Goal: Task Accomplishment & Management: Use online tool/utility

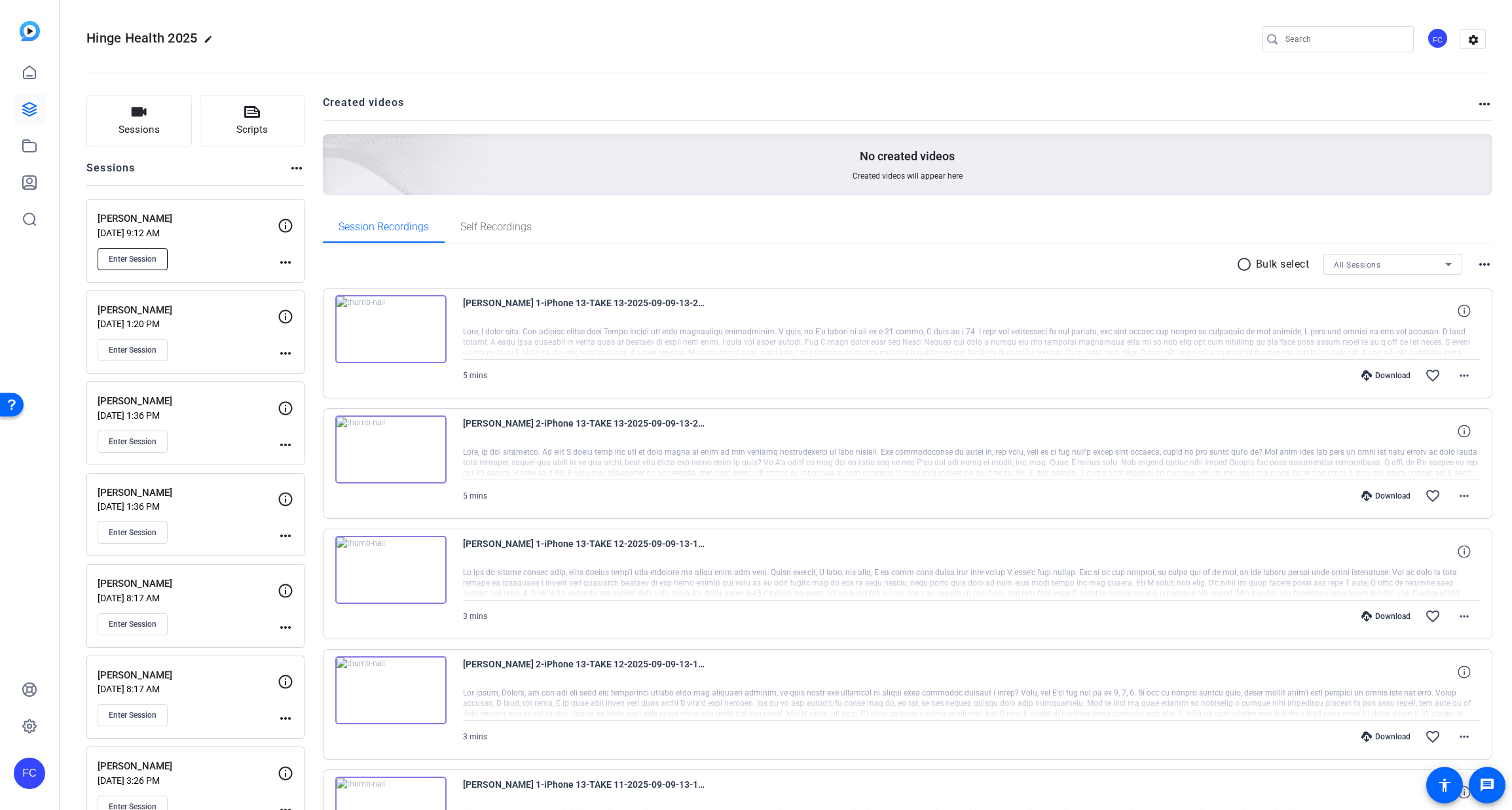
click at [133, 254] on span "Enter Session" at bounding box center [132, 259] width 48 height 11
click at [131, 257] on span "Enter Session" at bounding box center [132, 259] width 48 height 11
click at [141, 258] on span "Enter Session" at bounding box center [132, 259] width 48 height 11
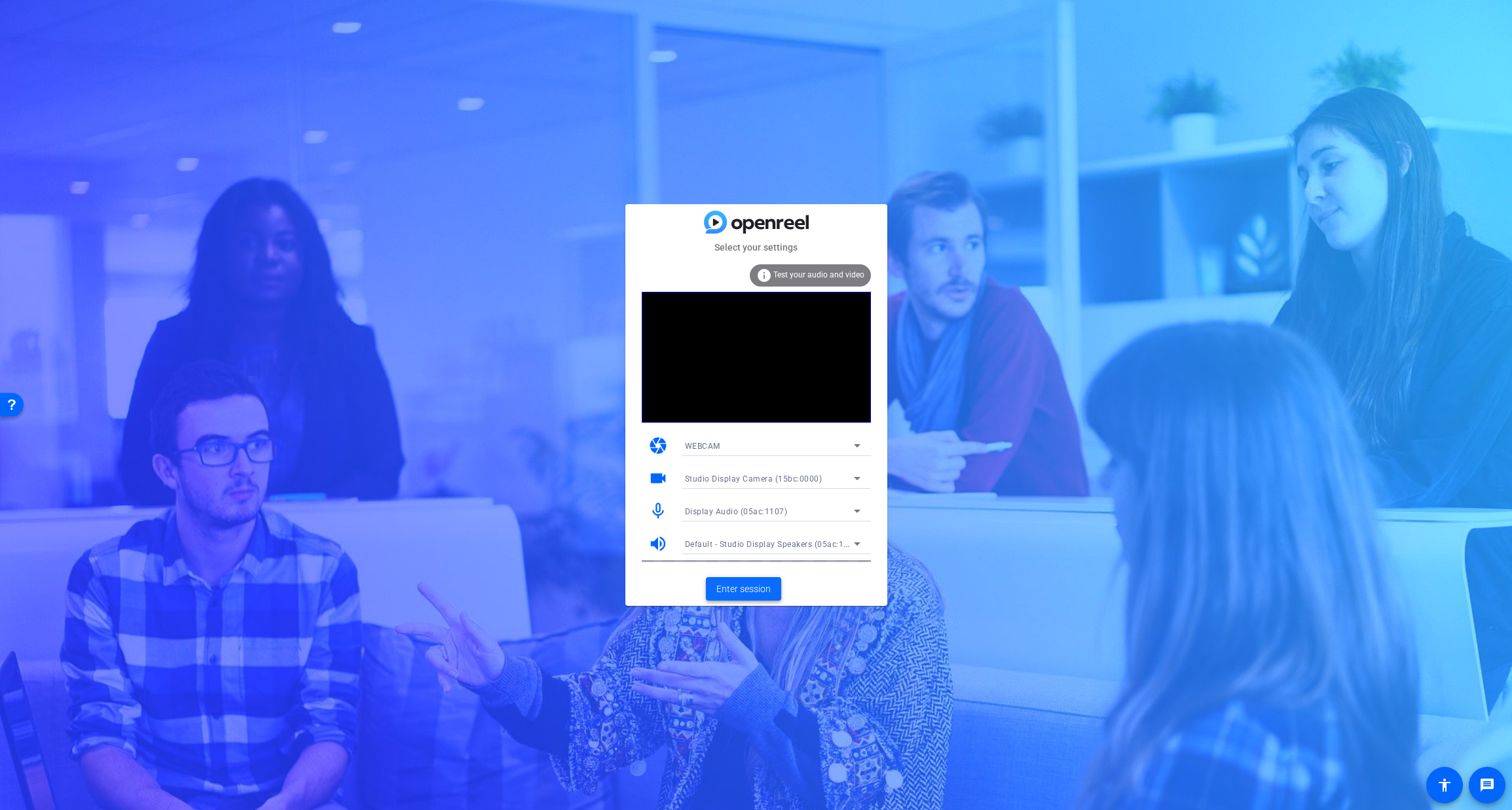
click at [746, 585] on span "Enter session" at bounding box center [743, 589] width 54 height 14
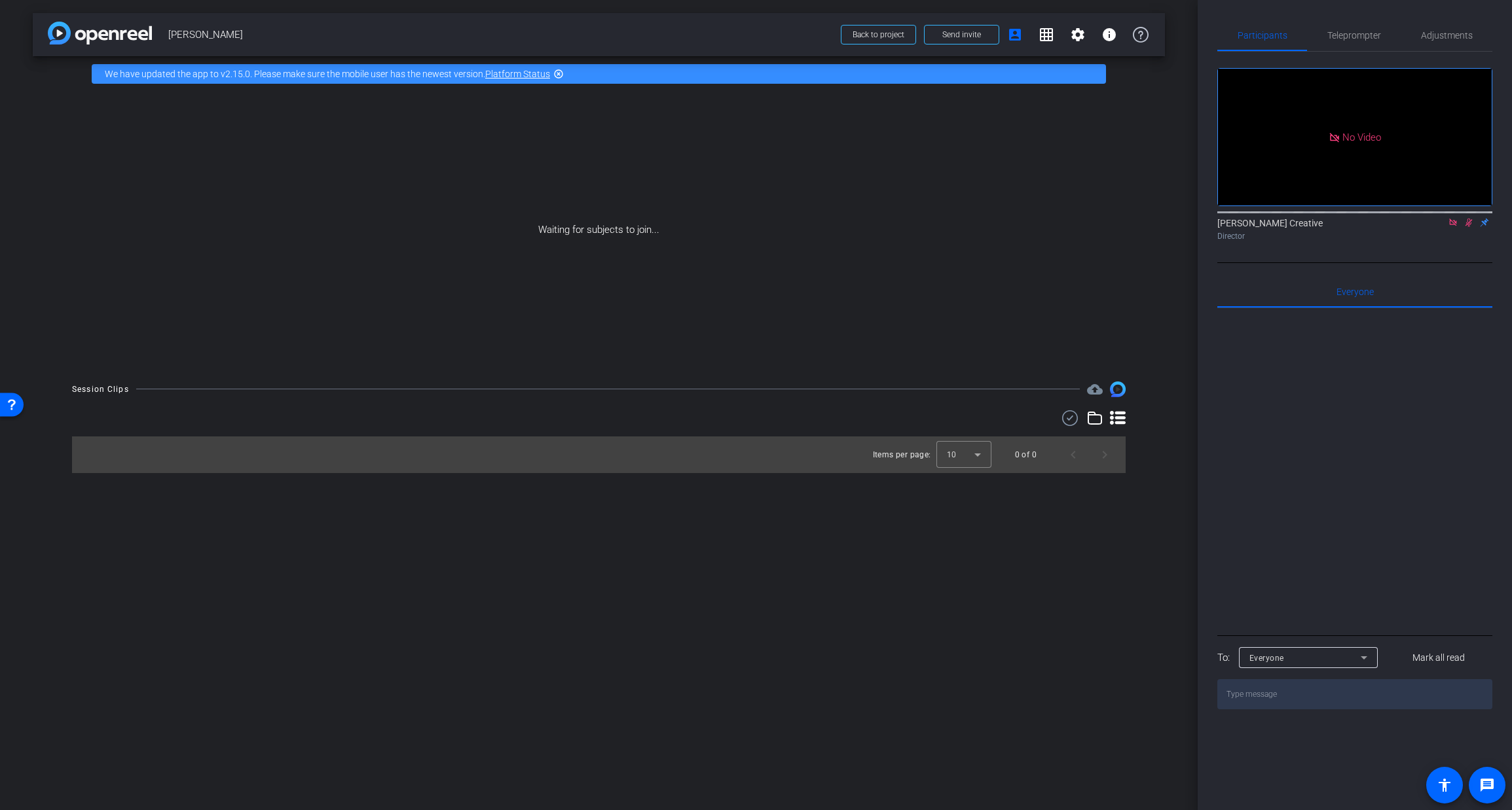
drag, startPoint x: 258, startPoint y: 240, endPoint x: 139, endPoint y: 14, distance: 255.4
click at [258, 239] on div "Waiting for subjects to join..." at bounding box center [598, 230] width 1132 height 277
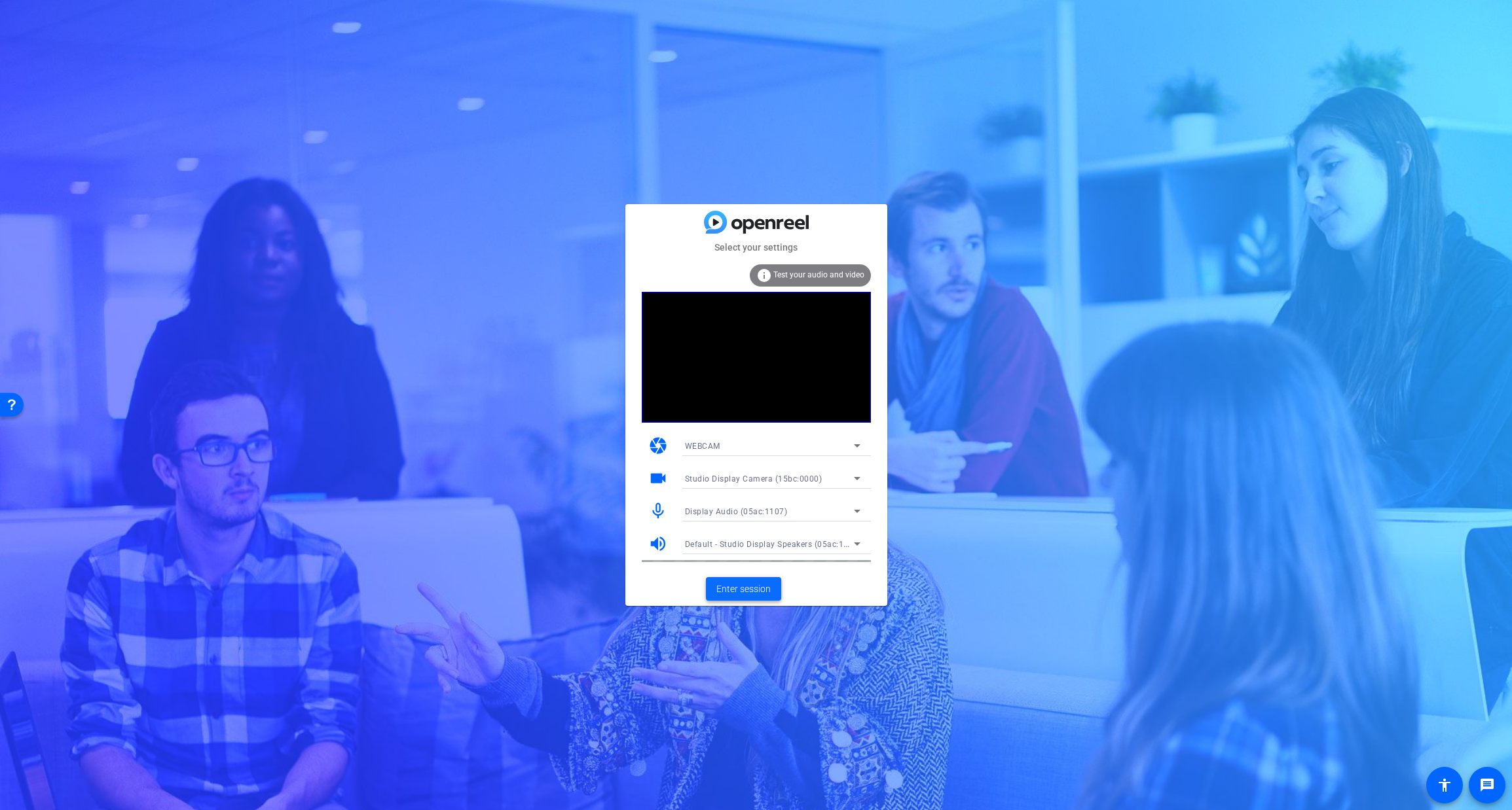
click at [741, 590] on span "Enter session" at bounding box center [743, 589] width 54 height 14
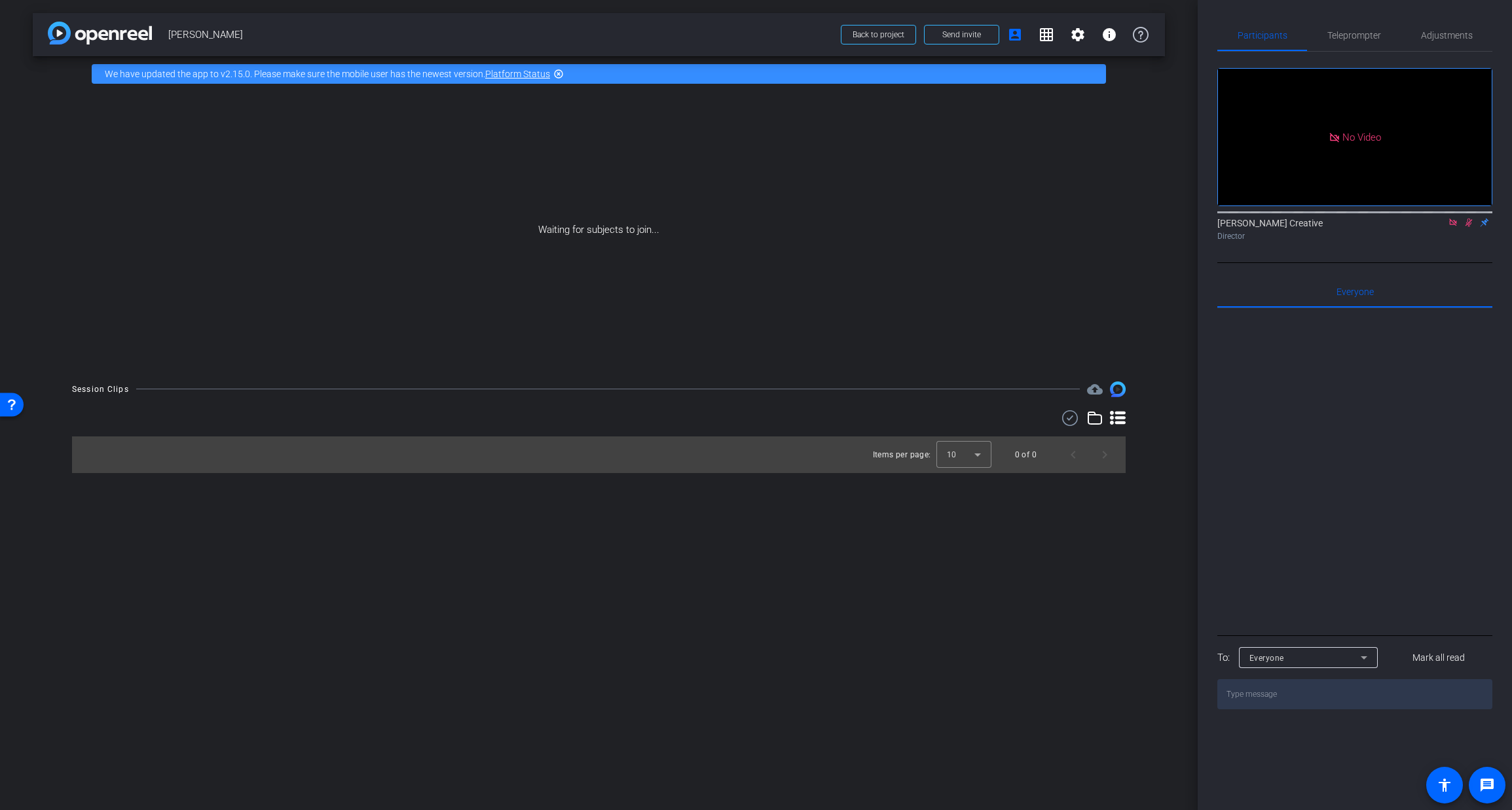
click at [1452, 227] on icon at bounding box center [1453, 222] width 11 height 9
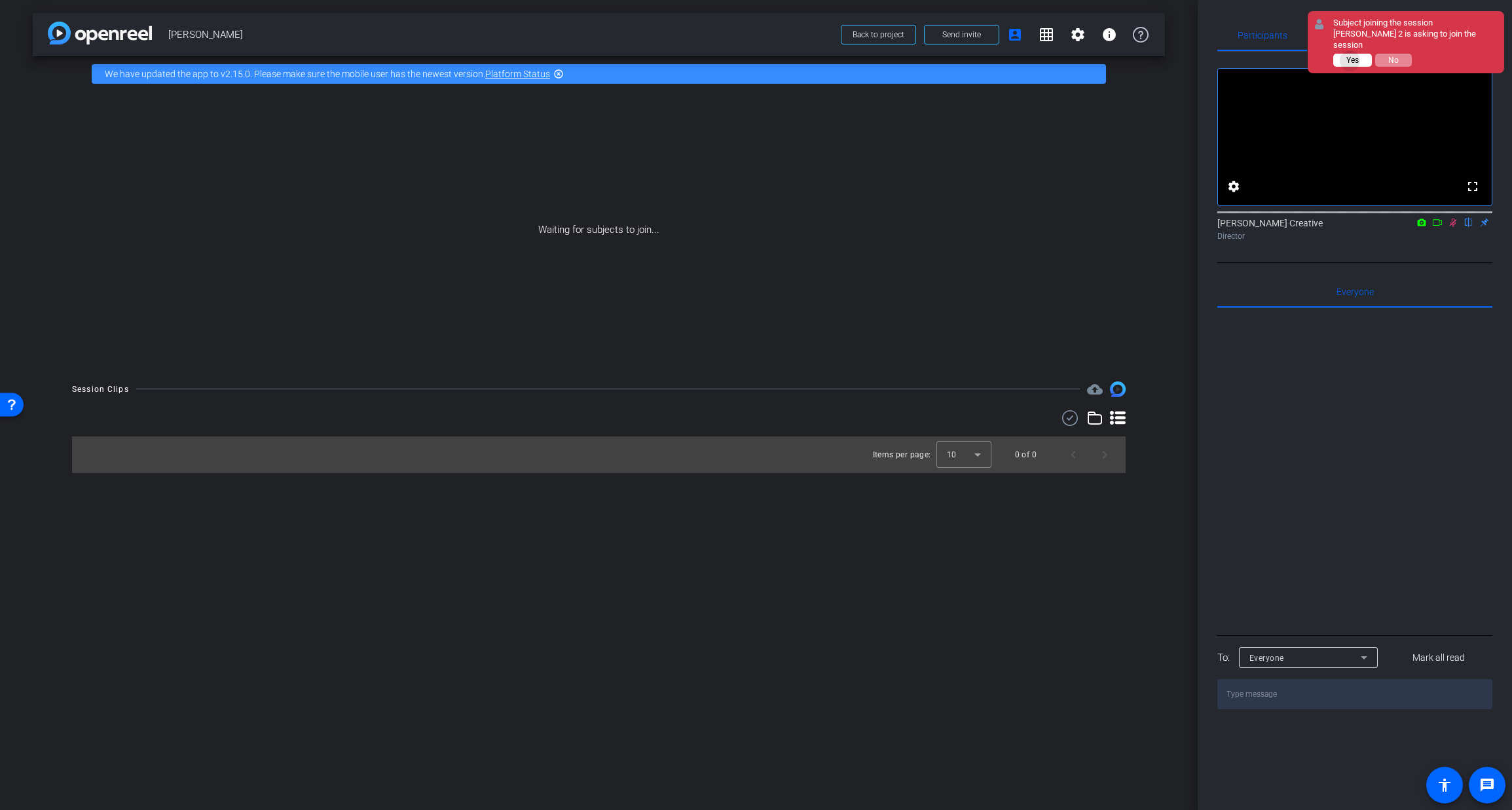
click at [1351, 56] on span "Yes" at bounding box center [1352, 60] width 12 height 9
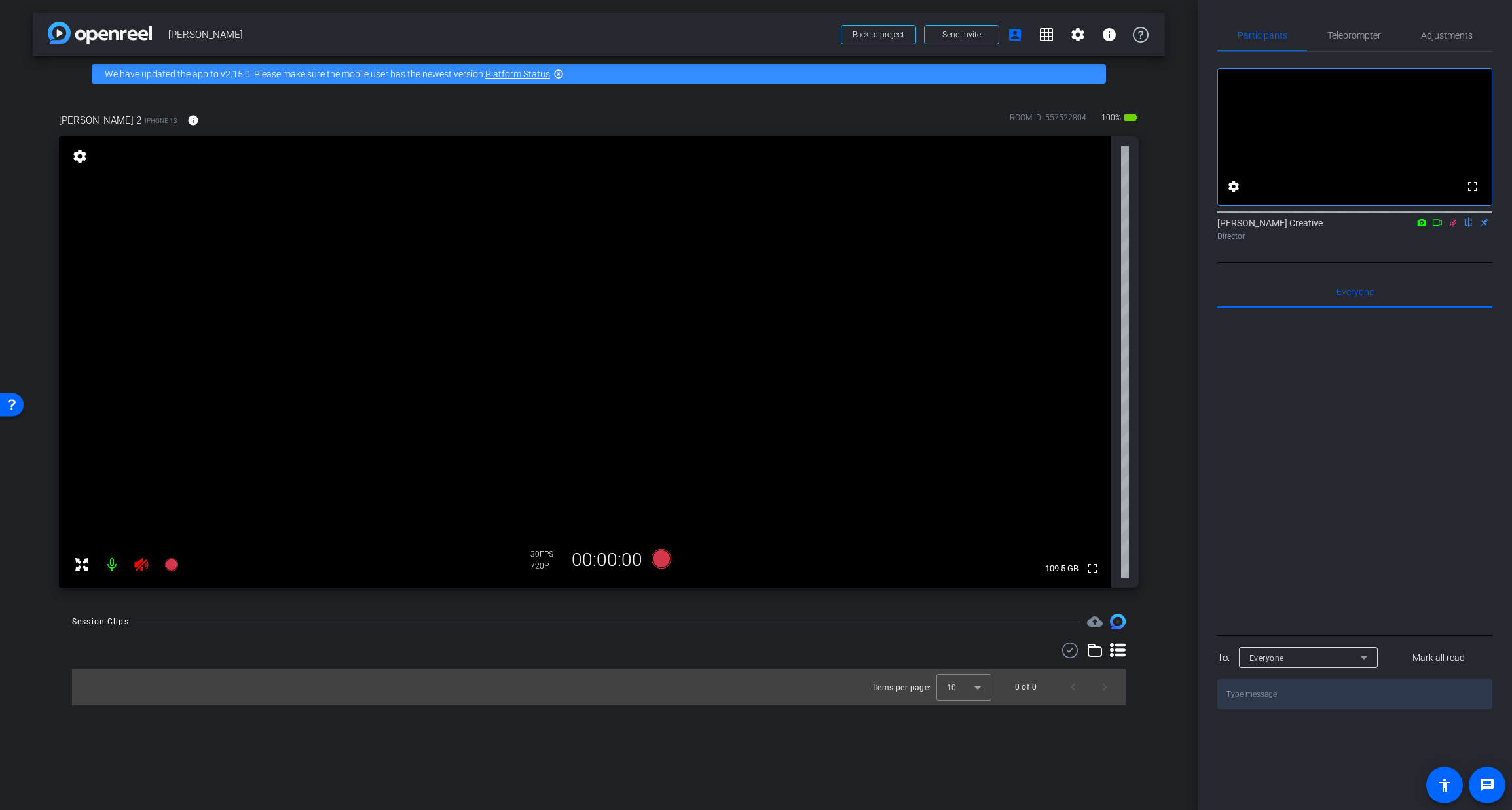
click at [135, 565] on icon at bounding box center [141, 565] width 14 height 13
click at [109, 565] on mat-icon at bounding box center [112, 565] width 26 height 26
click at [132, 565] on mat-icon at bounding box center [141, 565] width 26 height 26
click at [143, 566] on icon at bounding box center [141, 565] width 15 height 15
click at [117, 568] on mat-icon at bounding box center [112, 565] width 26 height 26
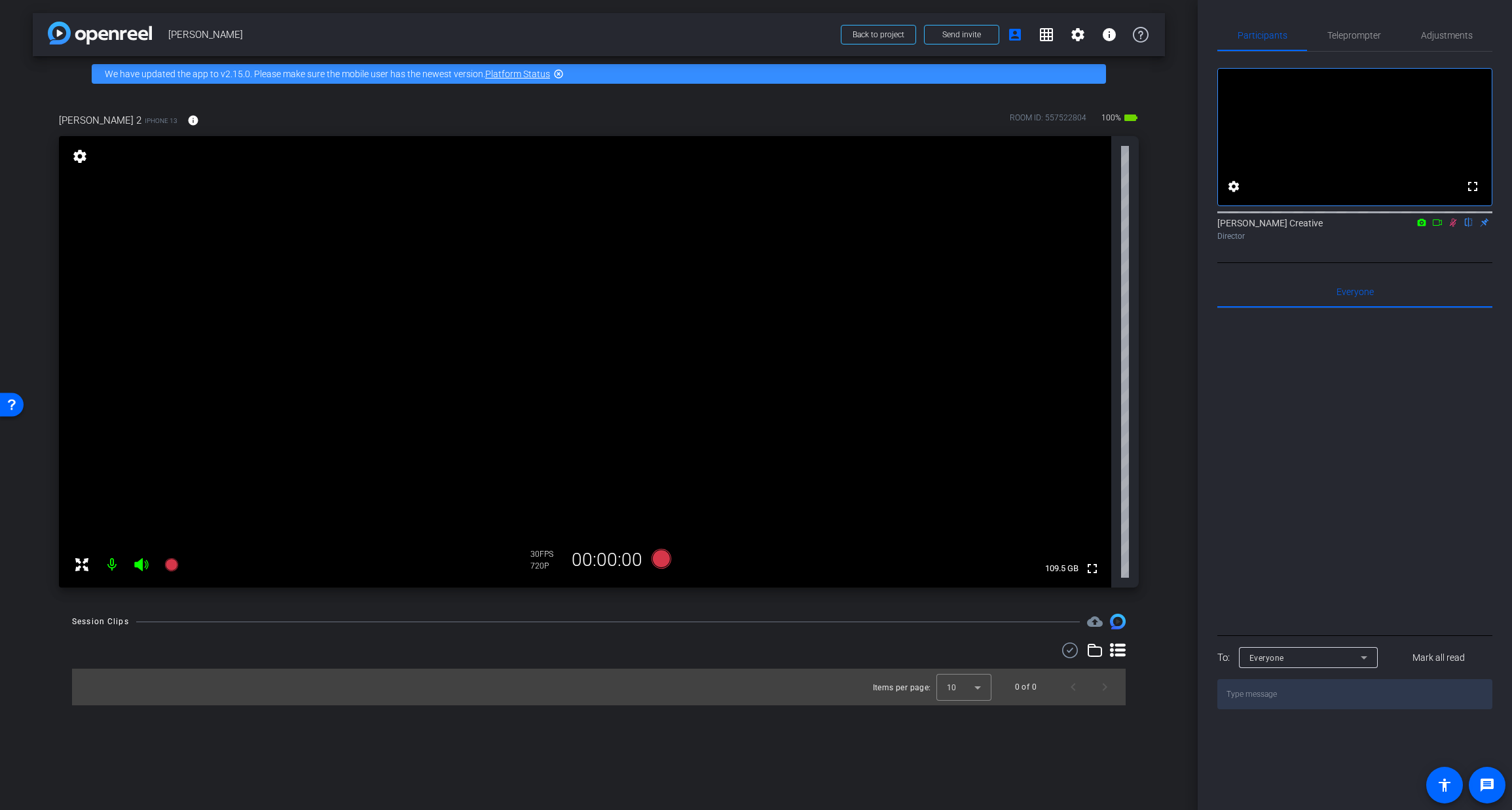
drag, startPoint x: 1454, startPoint y: 237, endPoint x: 1462, endPoint y: 284, distance: 47.7
click at [1454, 227] on icon at bounding box center [1453, 223] width 7 height 9
click at [1438, 33] on span "Adjustments" at bounding box center [1447, 35] width 52 height 9
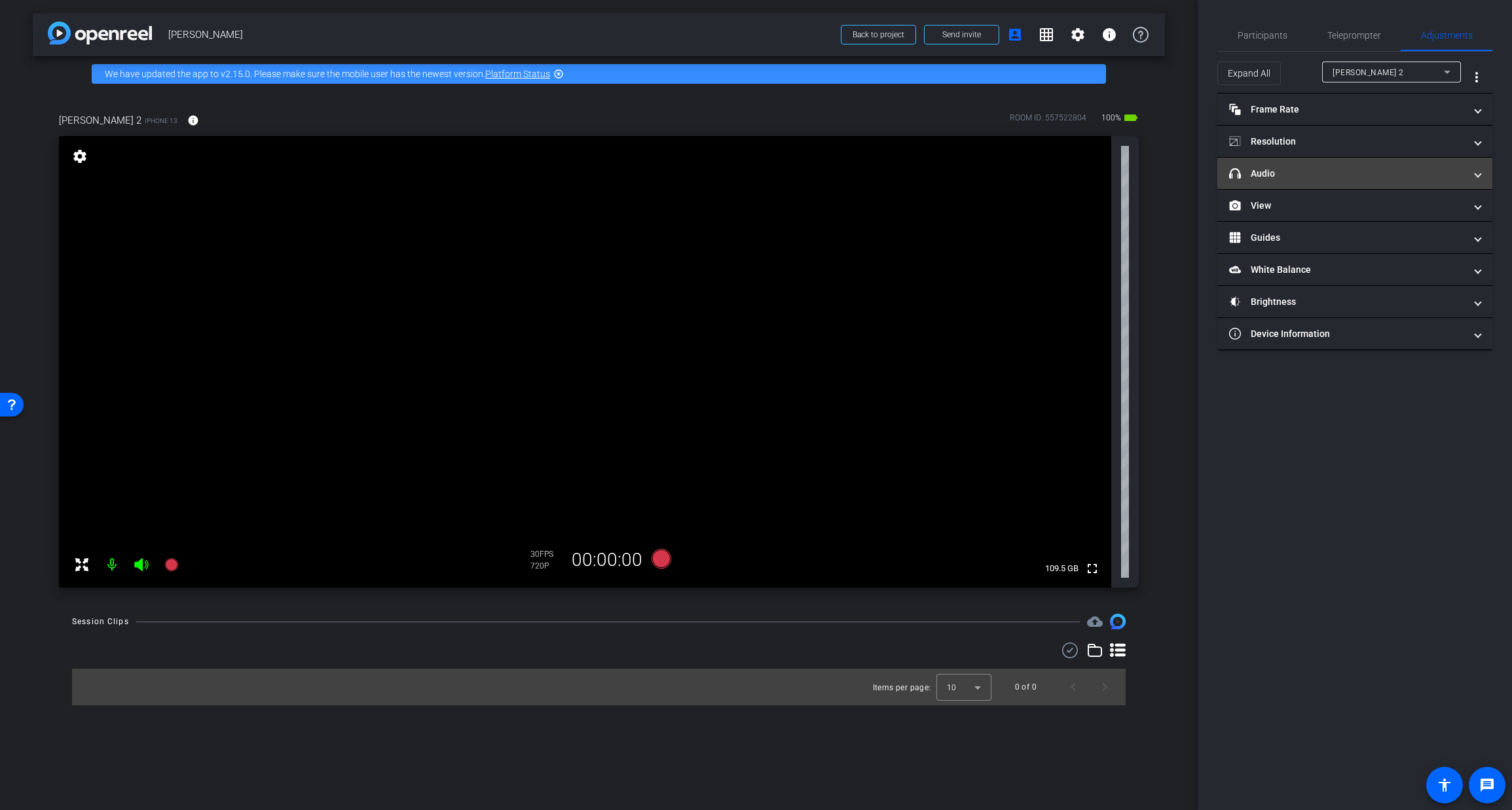
click at [1303, 173] on mat-panel-title "headphone icon Audio" at bounding box center [1347, 173] width 236 height 14
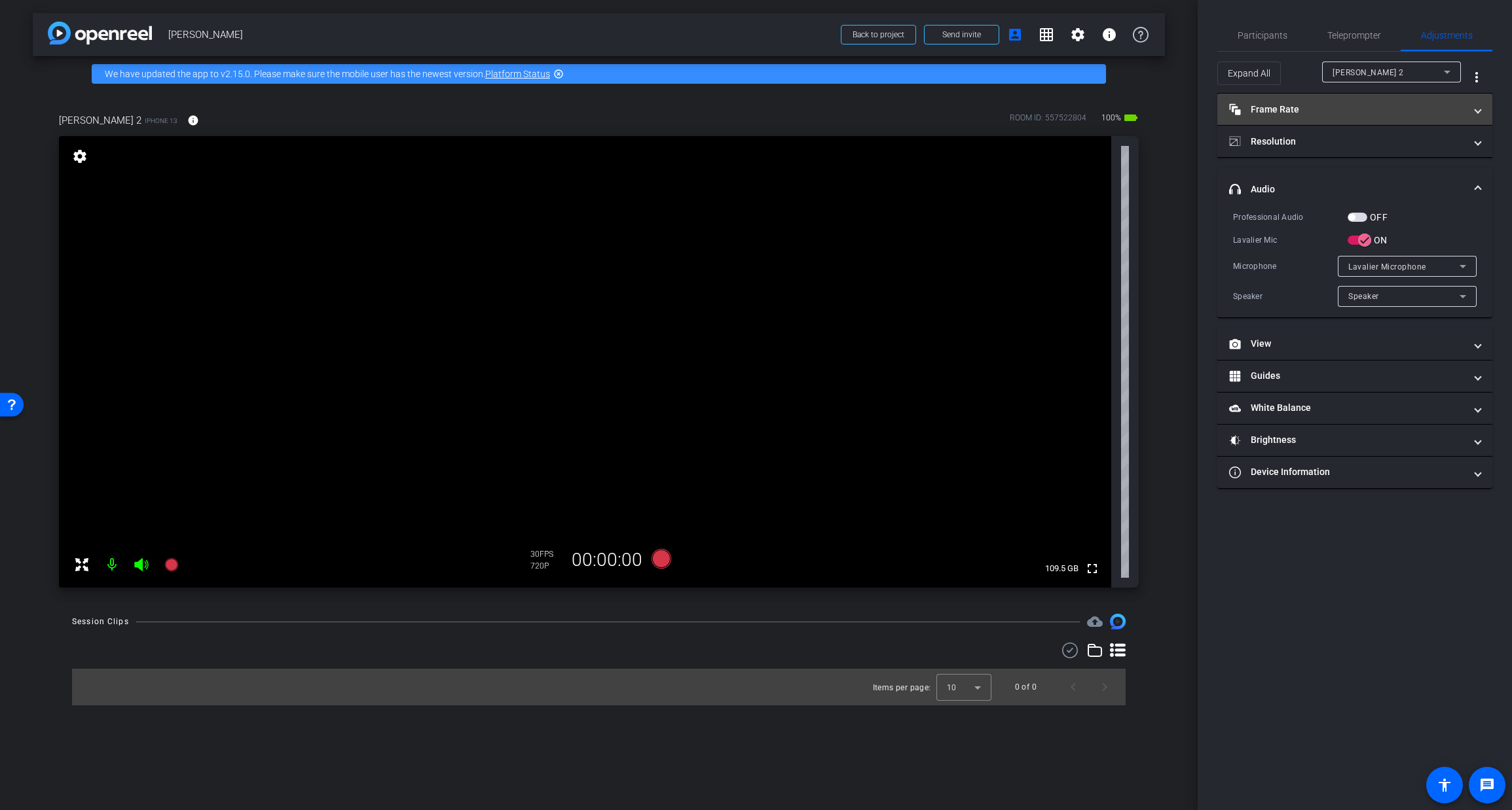
click at [1308, 103] on mat-panel-title "Frame Rate Frame Rate" at bounding box center [1347, 109] width 236 height 14
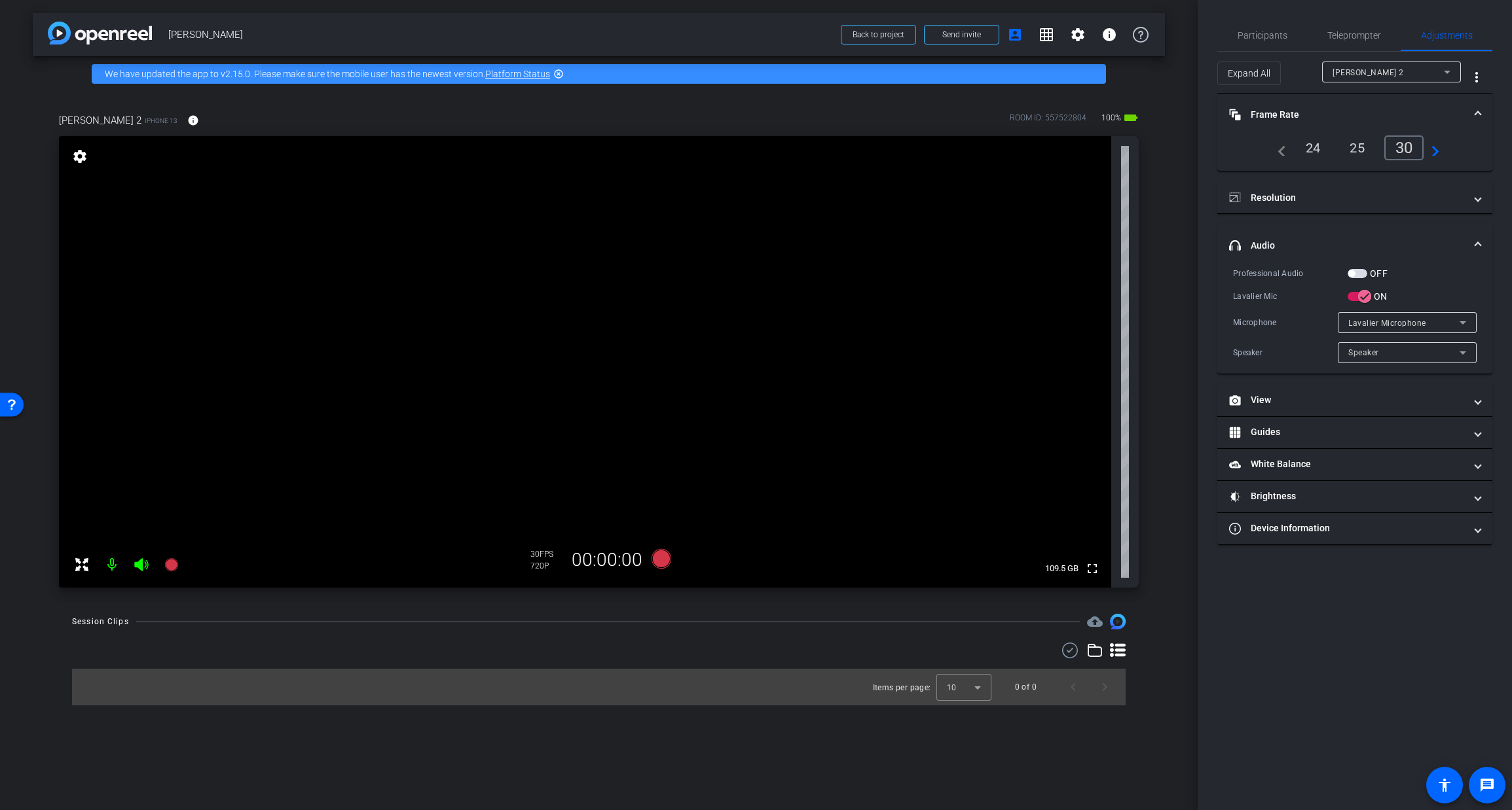
click at [1318, 148] on div "24" at bounding box center [1313, 147] width 35 height 22
click at [1326, 191] on mat-panel-title "Resolution" at bounding box center [1347, 198] width 236 height 14
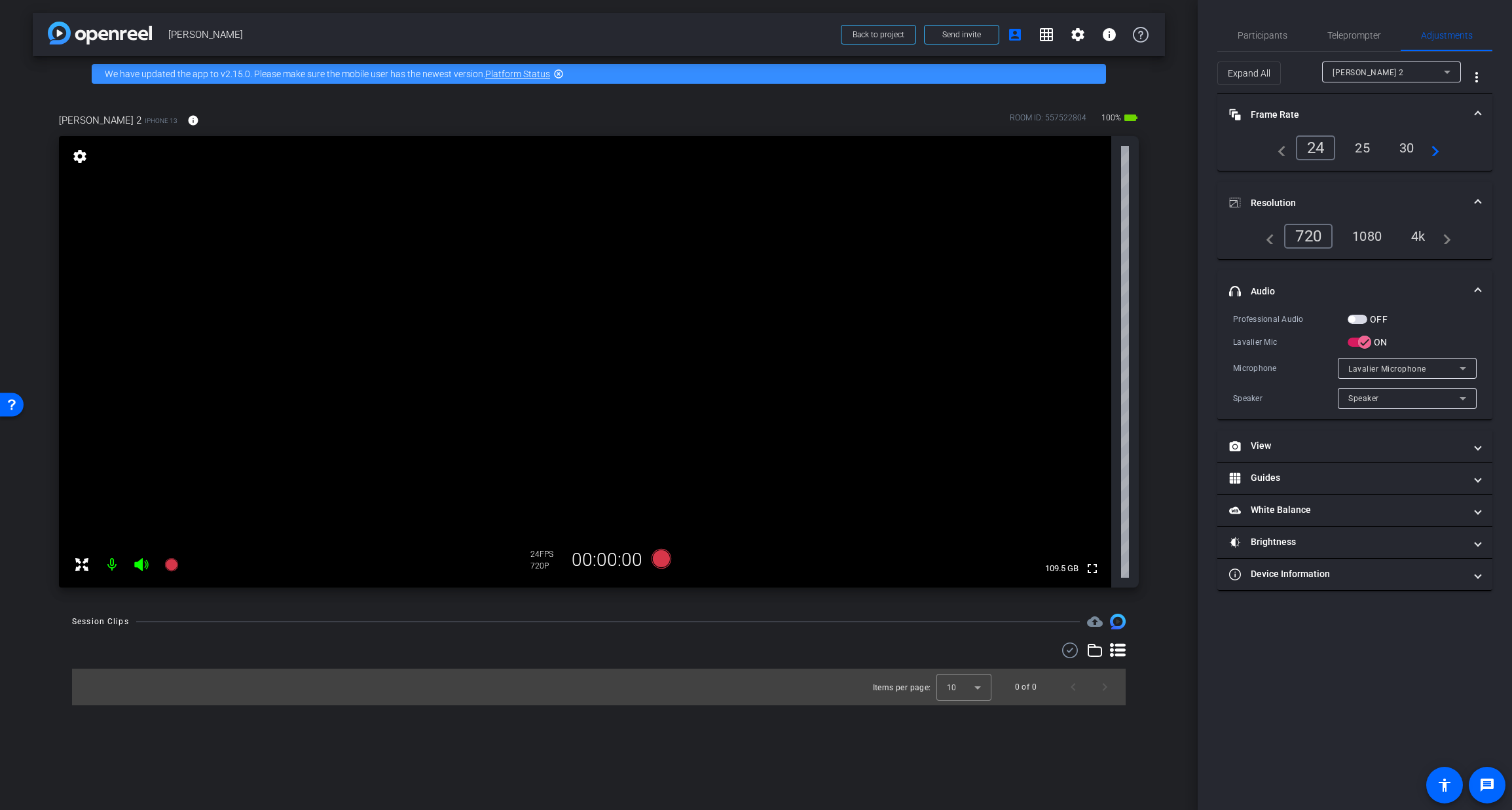
click at [1416, 231] on div "4k" at bounding box center [1418, 236] width 34 height 22
click at [1265, 32] on span "Participants" at bounding box center [1262, 35] width 49 height 9
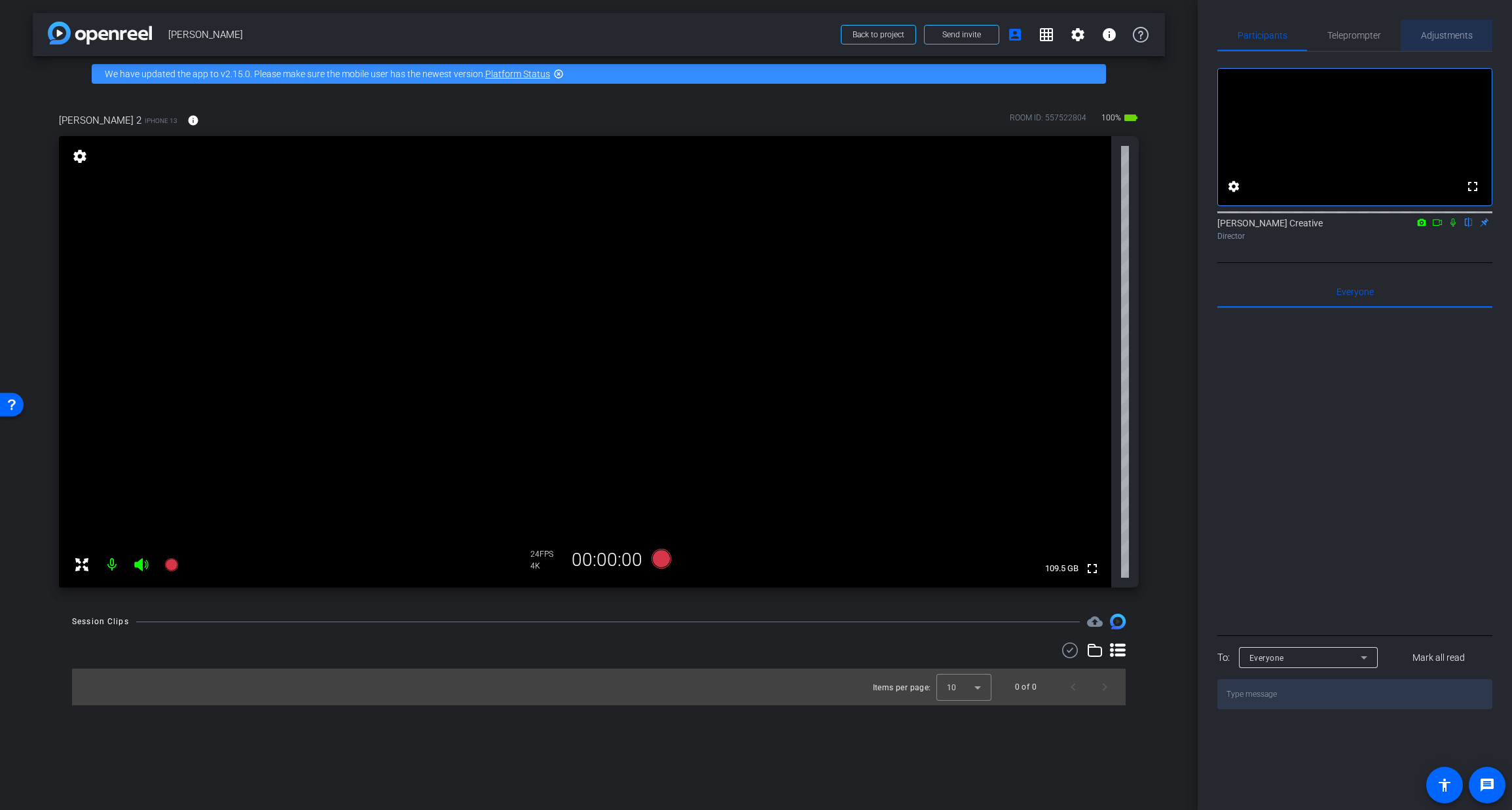
click at [1430, 35] on span "Adjustments" at bounding box center [1447, 35] width 52 height 9
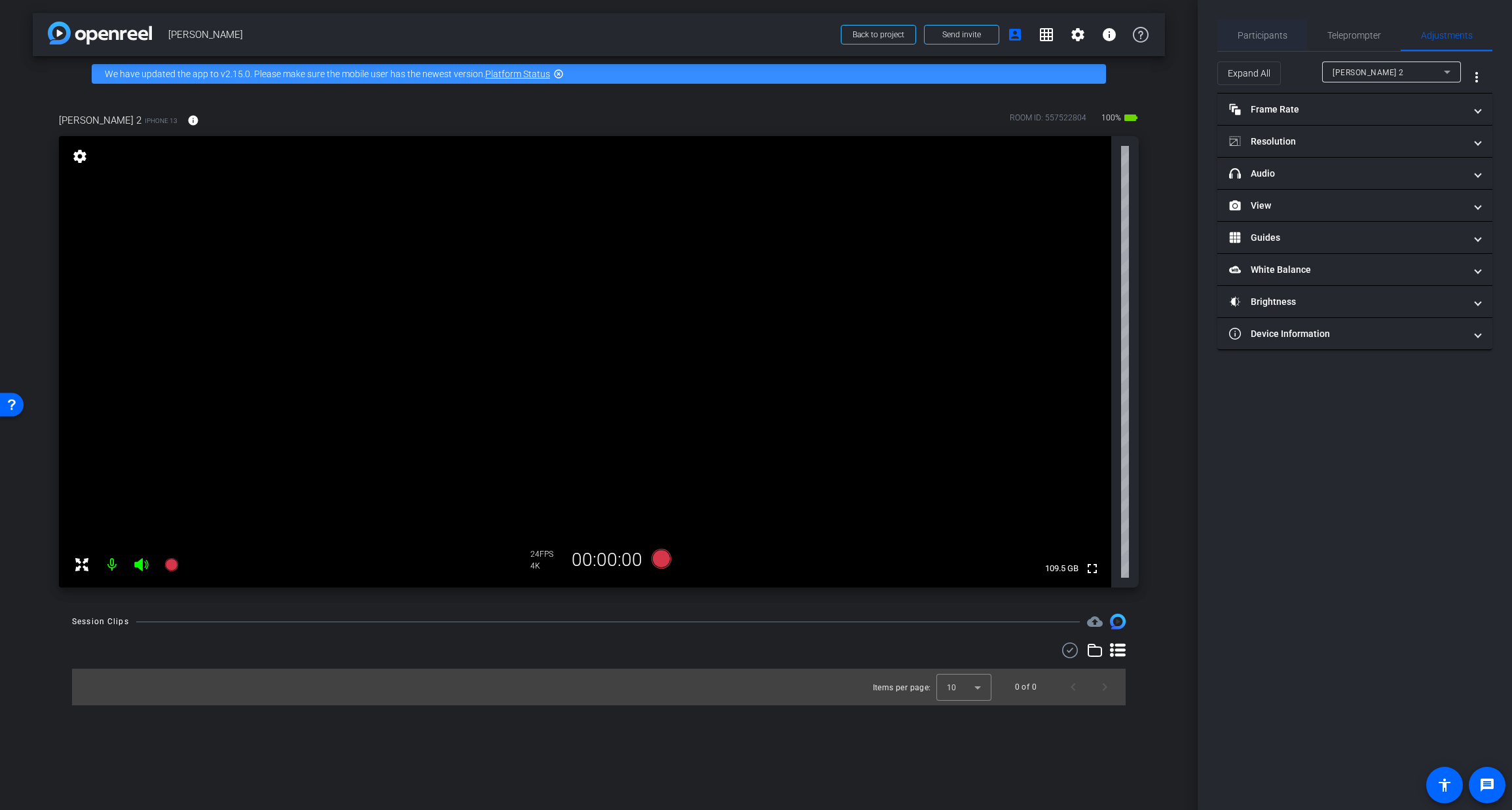
click at [1268, 32] on span "Participants" at bounding box center [1262, 35] width 49 height 9
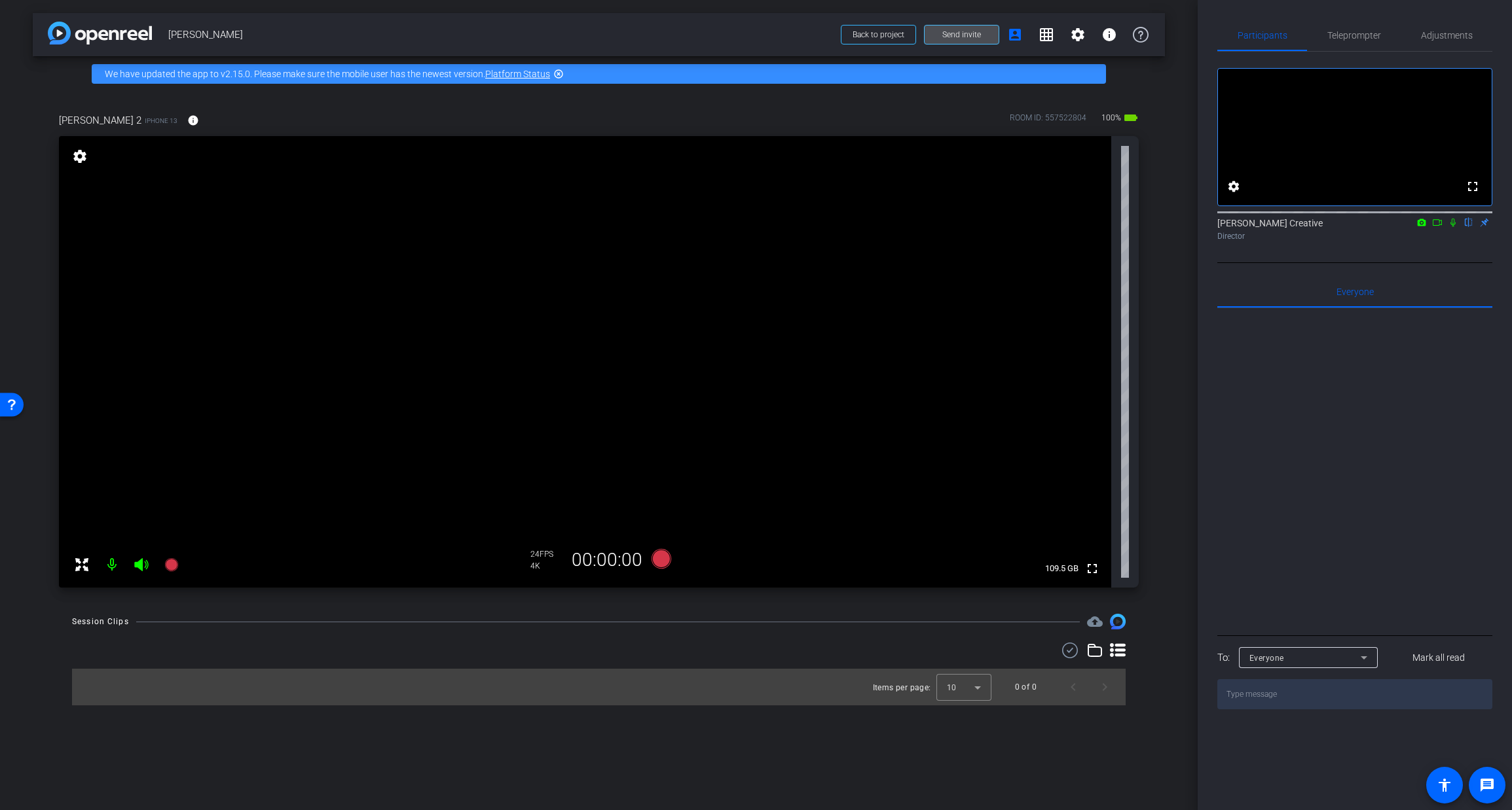
click at [949, 32] on span "Send invite" at bounding box center [962, 34] width 39 height 11
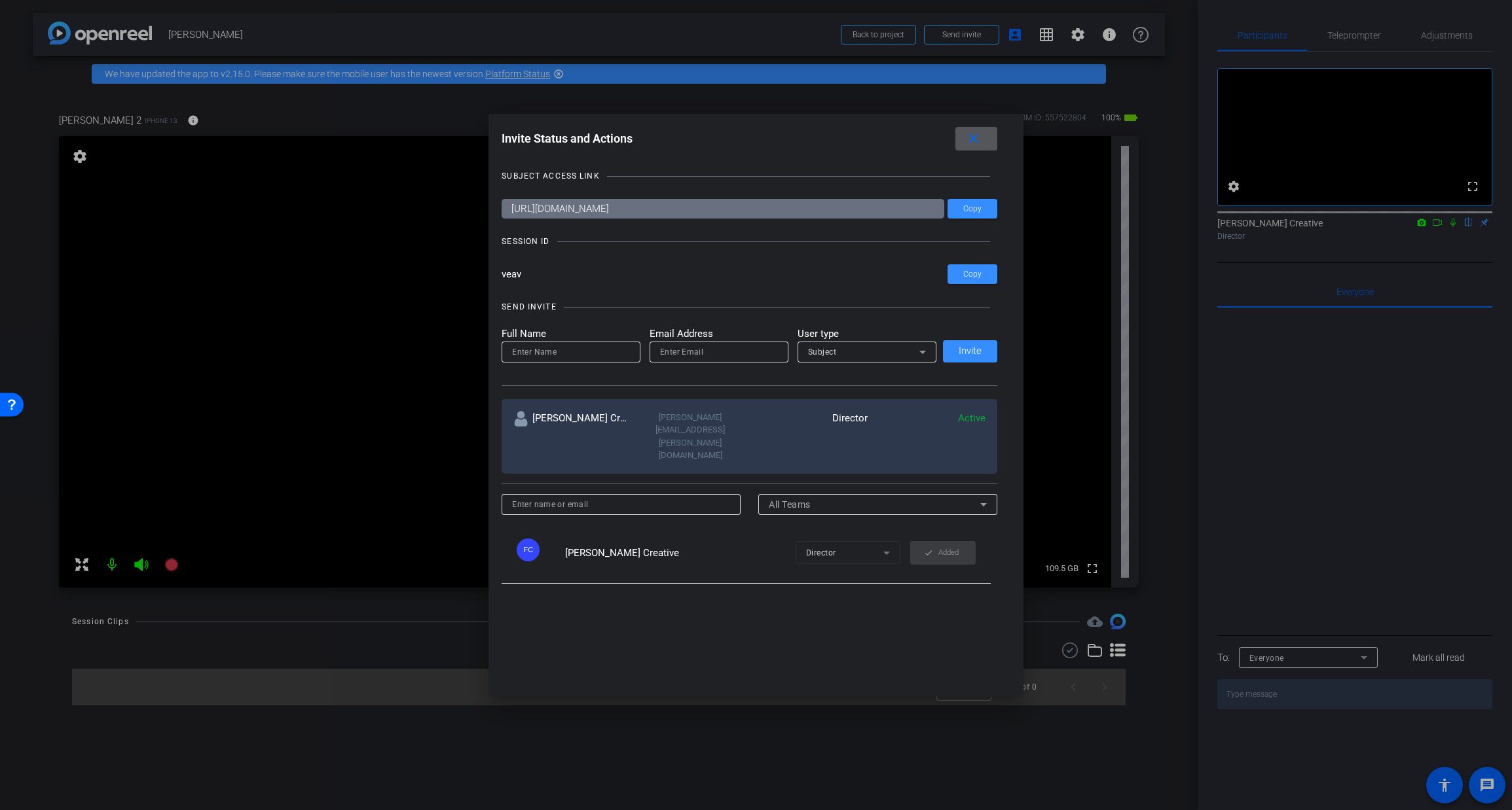
click at [978, 138] on mat-icon "close" at bounding box center [973, 139] width 16 height 16
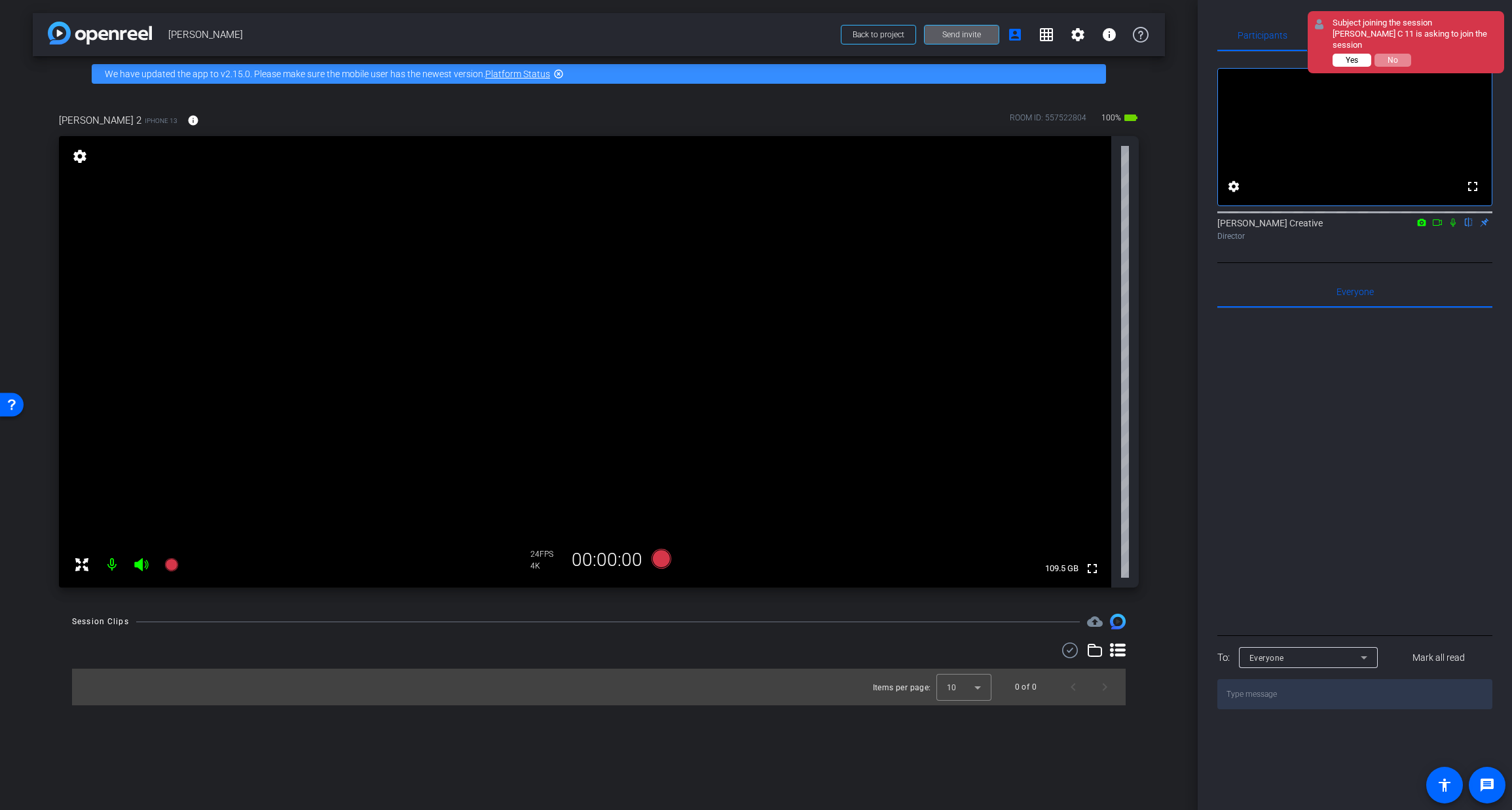
click at [1346, 56] on span "Yes" at bounding box center [1352, 60] width 12 height 9
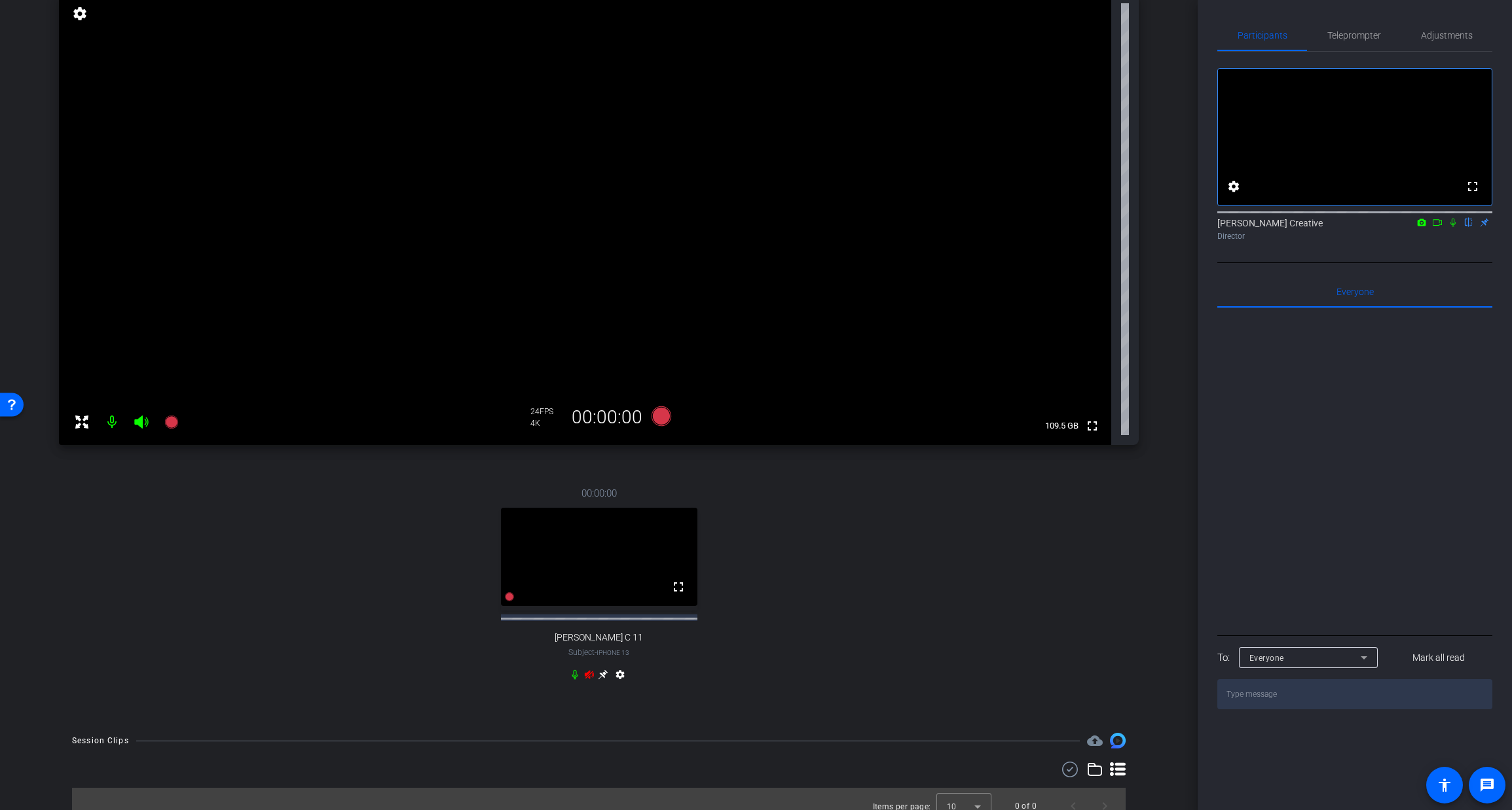
scroll to position [142, 0]
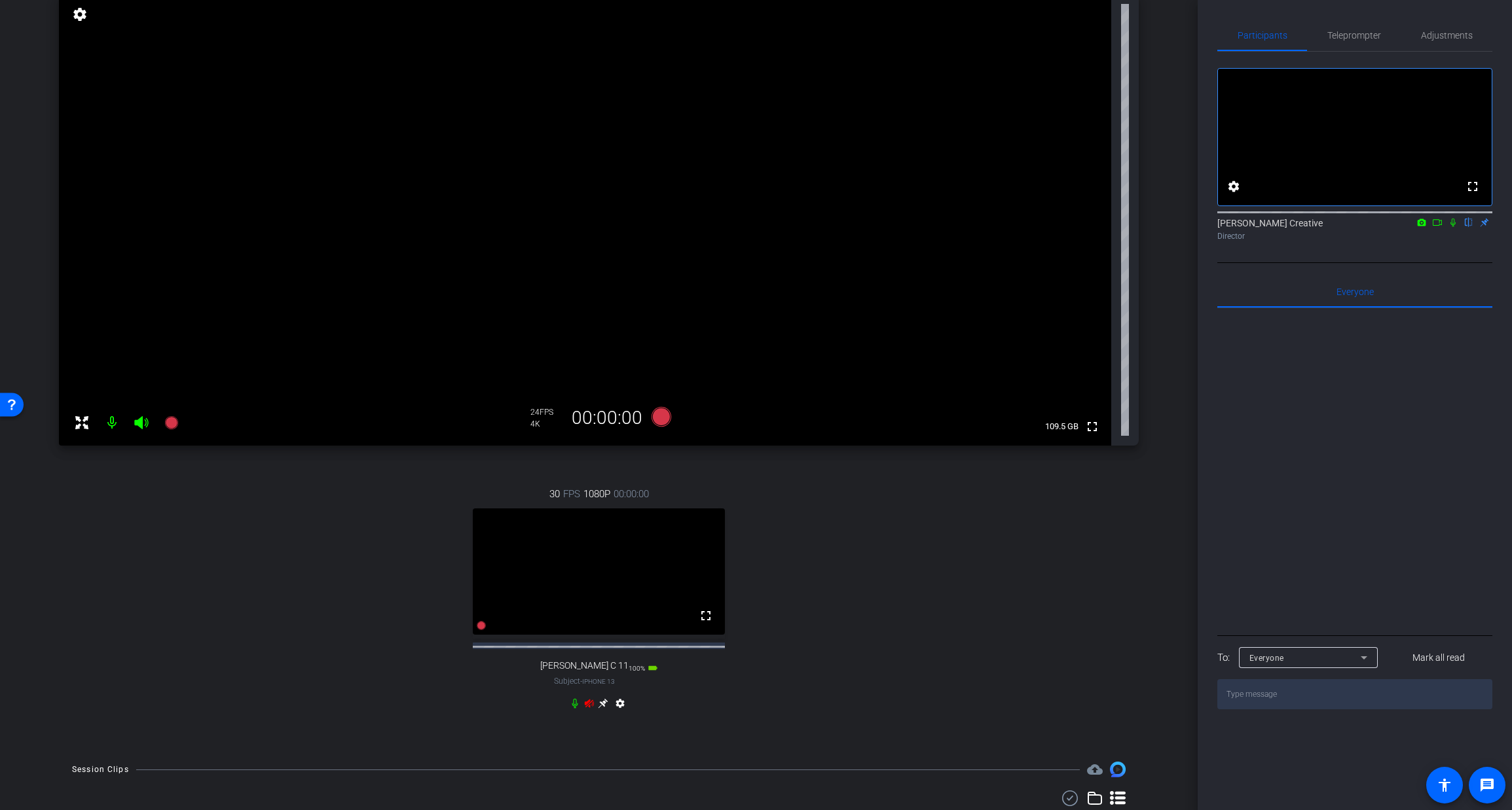
click at [571, 709] on icon at bounding box center [574, 703] width 11 height 11
click at [1447, 31] on span "Adjustments" at bounding box center [1447, 35] width 52 height 9
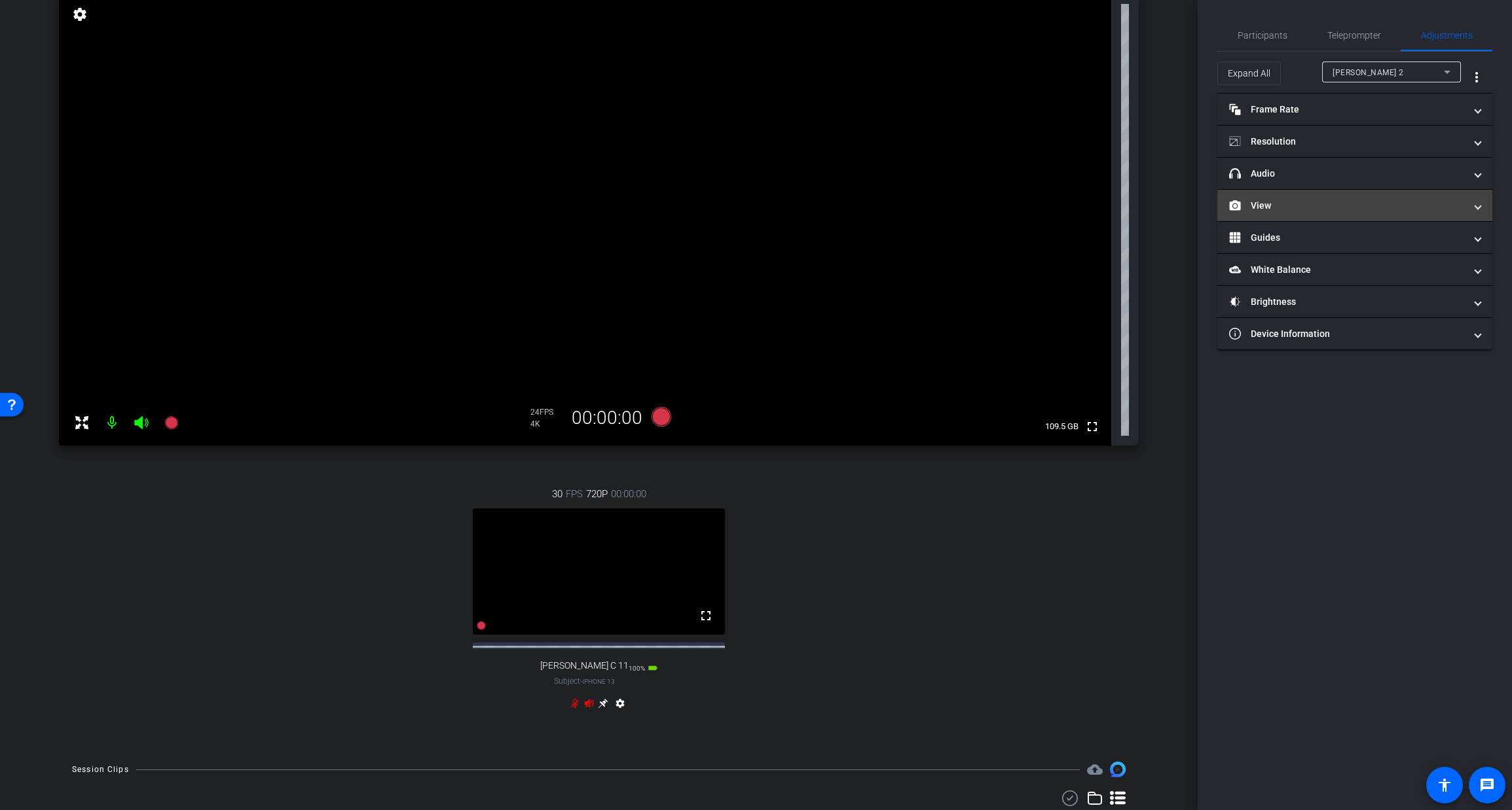
click at [1311, 206] on mat-panel-title "View" at bounding box center [1347, 206] width 236 height 14
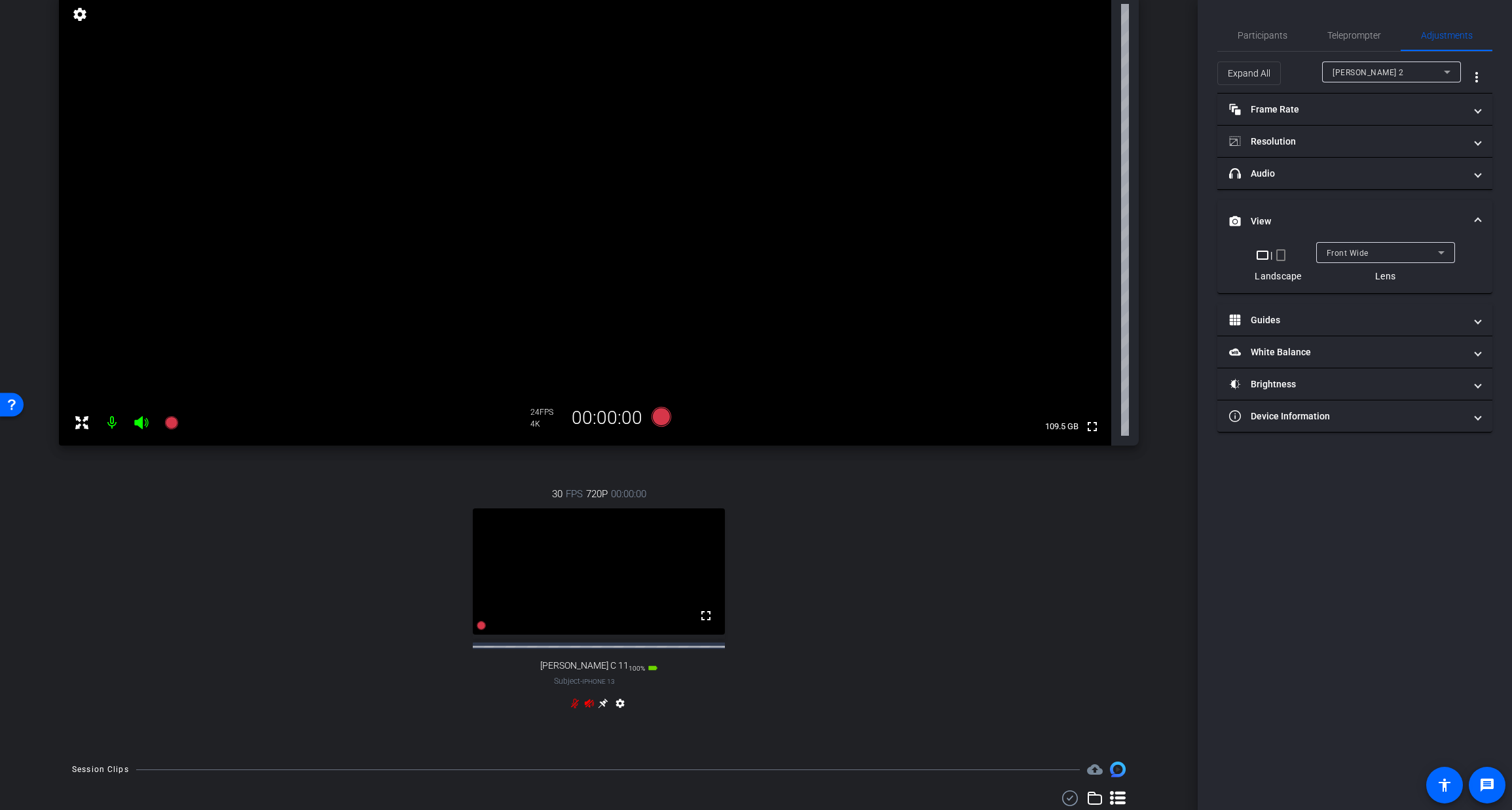
click at [1356, 251] on span "Front Wide" at bounding box center [1348, 253] width 42 height 9
click at [1356, 274] on span "Back Wide" at bounding box center [1347, 279] width 42 height 15
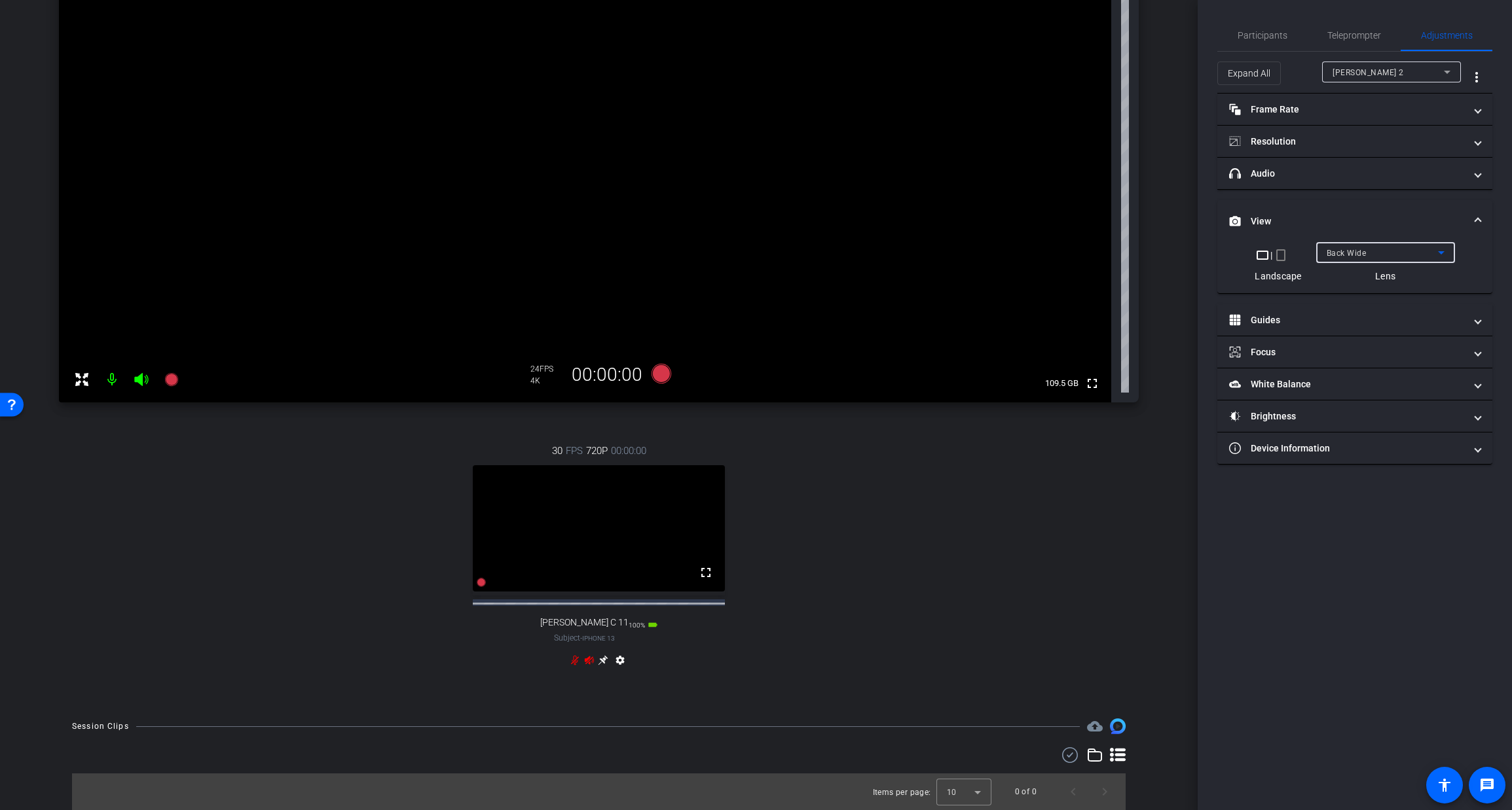
scroll to position [194, 0]
click at [1362, 68] on span "[PERSON_NAME] 2" at bounding box center [1368, 72] width 71 height 9
click at [1369, 119] on span "[PERSON_NAME] C 11" at bounding box center [1375, 118] width 86 height 15
click at [1391, 253] on div "Front Wide" at bounding box center [1382, 253] width 111 height 16
click at [1362, 277] on span "Back Wide" at bounding box center [1347, 279] width 42 height 15
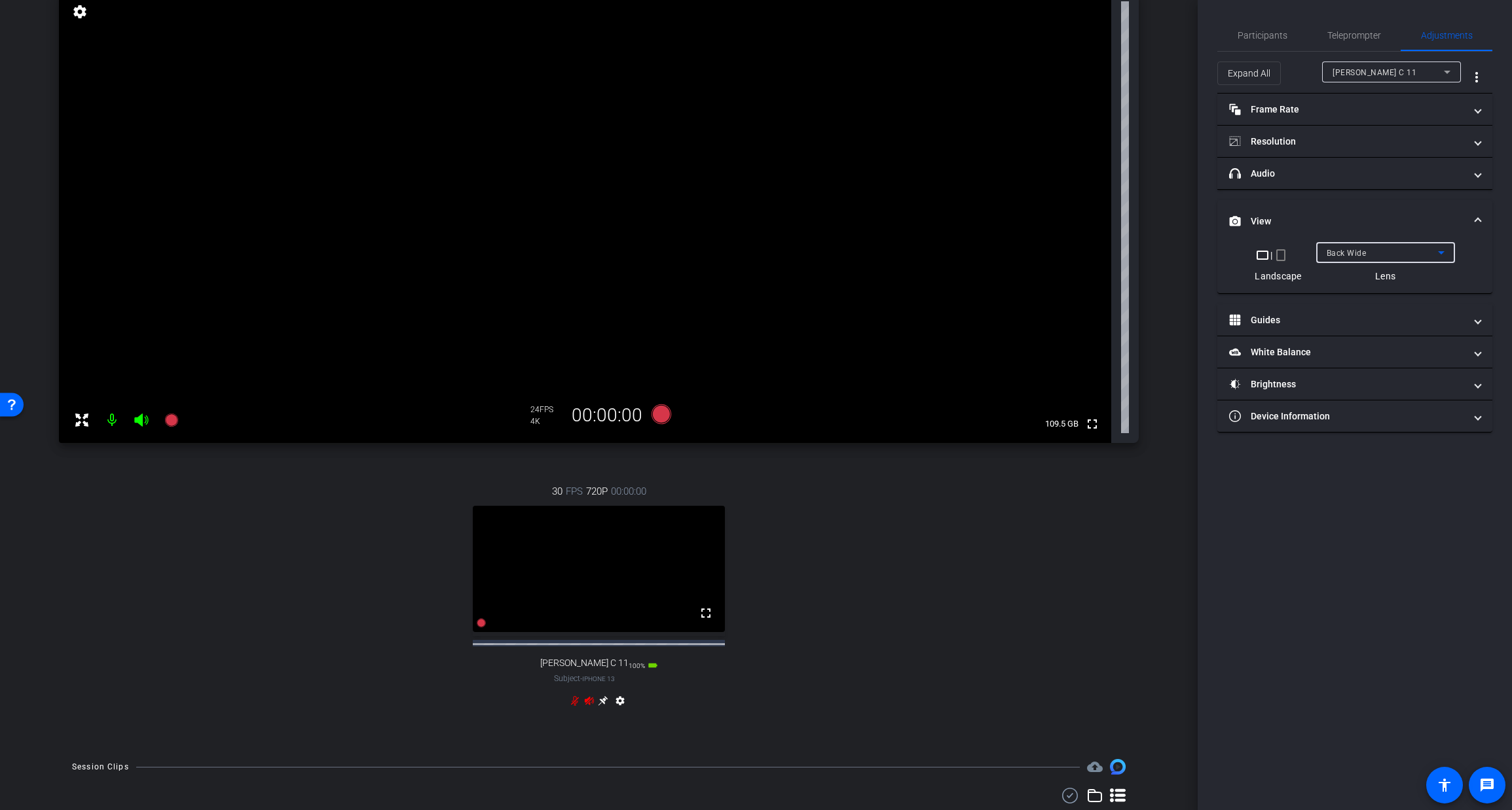
scroll to position [139, 0]
drag, startPoint x: 139, startPoint y: 424, endPoint x: 113, endPoint y: 432, distance: 27.2
click at [139, 424] on icon at bounding box center [141, 425] width 14 height 13
click at [111, 427] on mat-icon at bounding box center [112, 425] width 26 height 26
click at [588, 711] on icon at bounding box center [589, 706] width 11 height 11
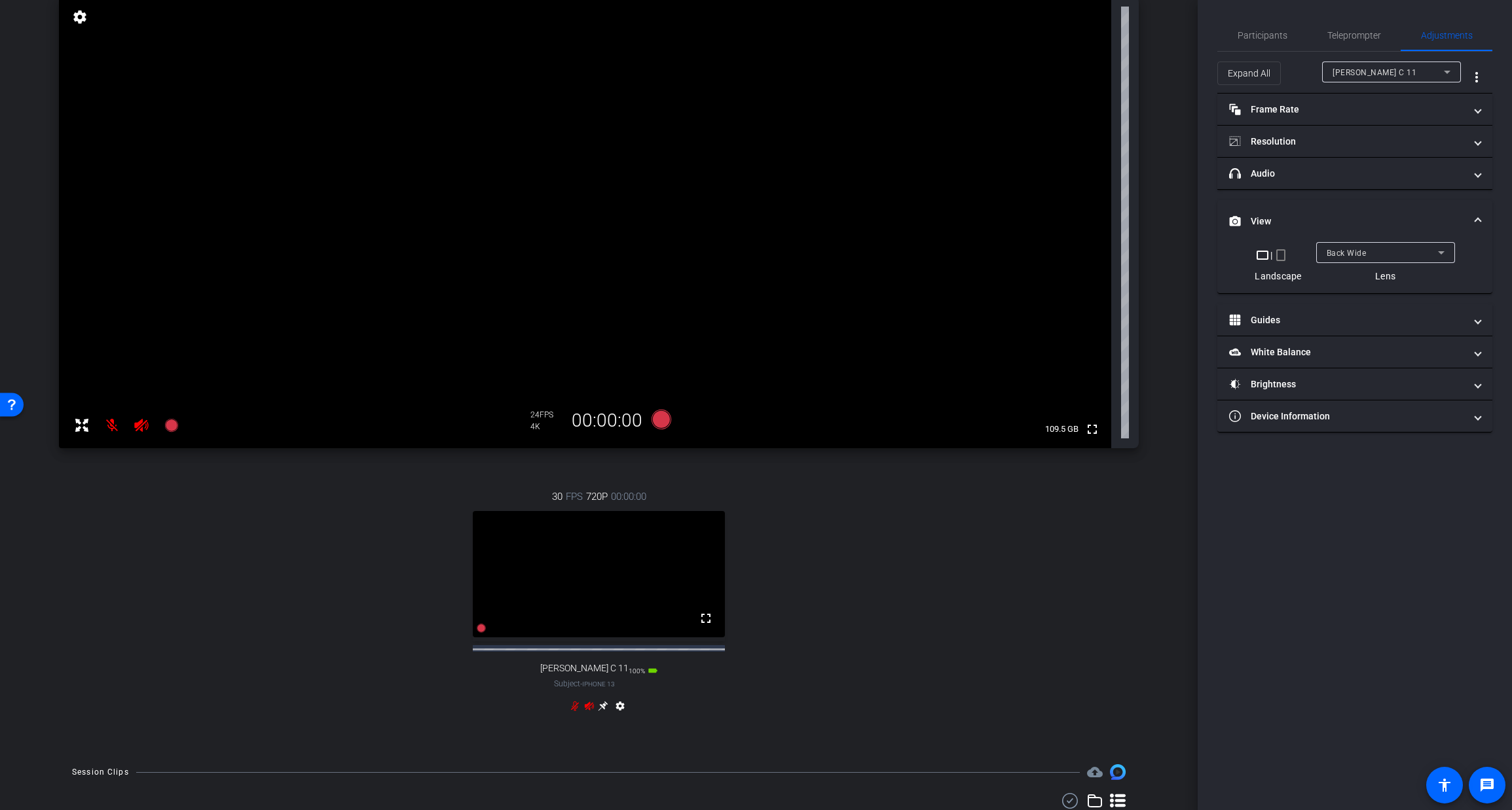
click at [574, 711] on icon at bounding box center [574, 706] width 11 height 11
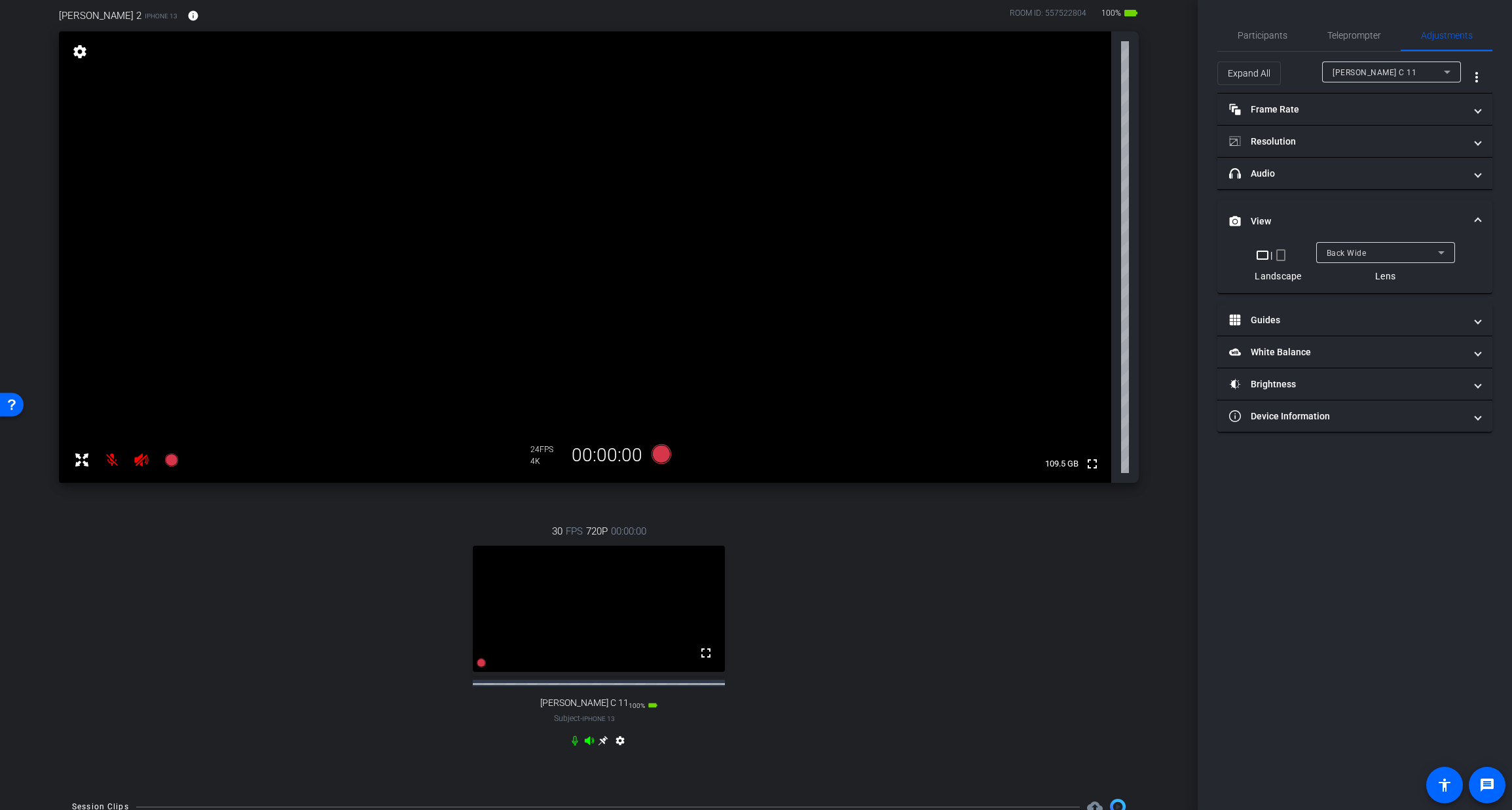
scroll to position [108, 0]
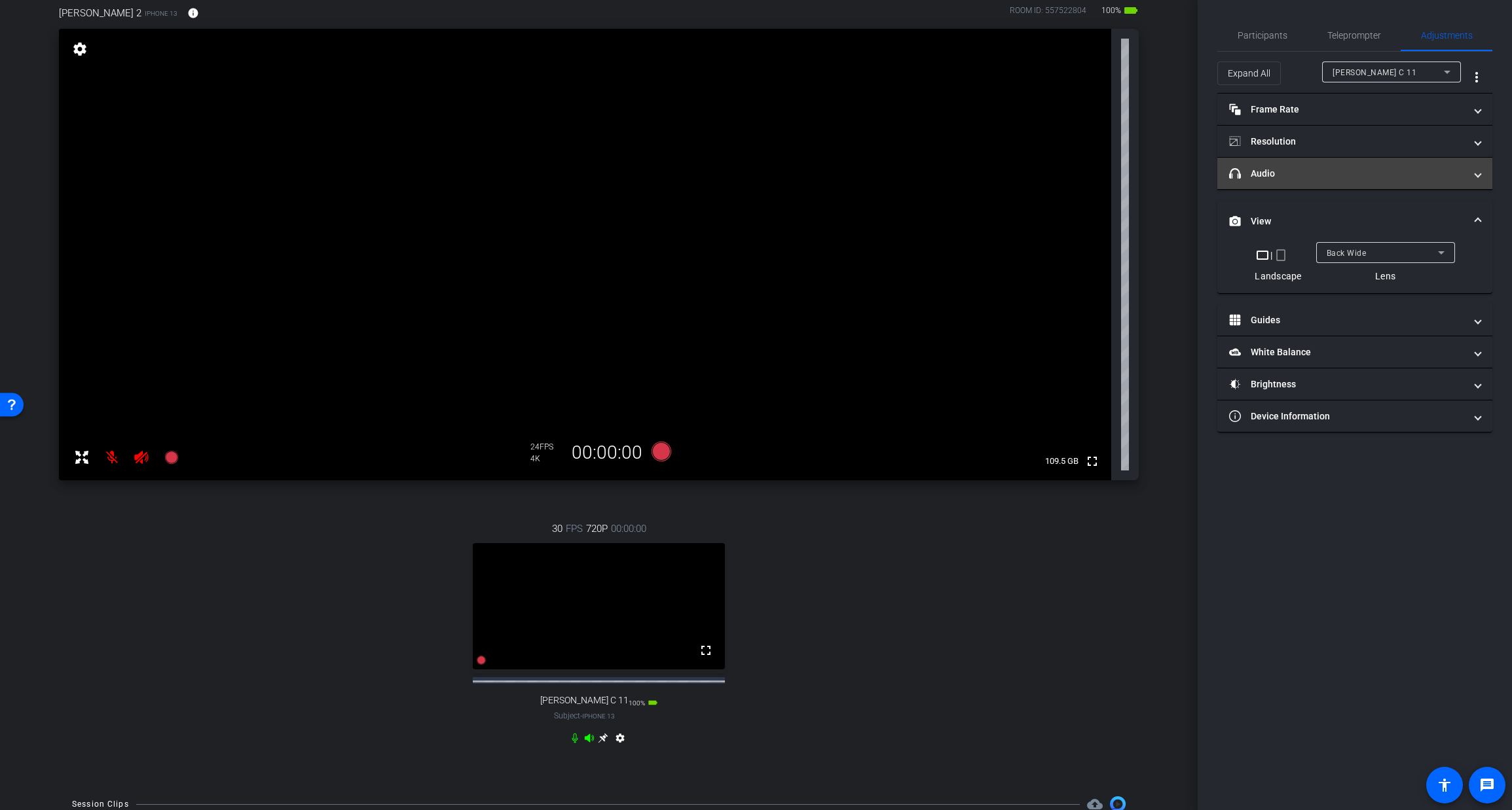
click at [1366, 167] on mat-panel-title "headphone icon Audio" at bounding box center [1347, 173] width 236 height 14
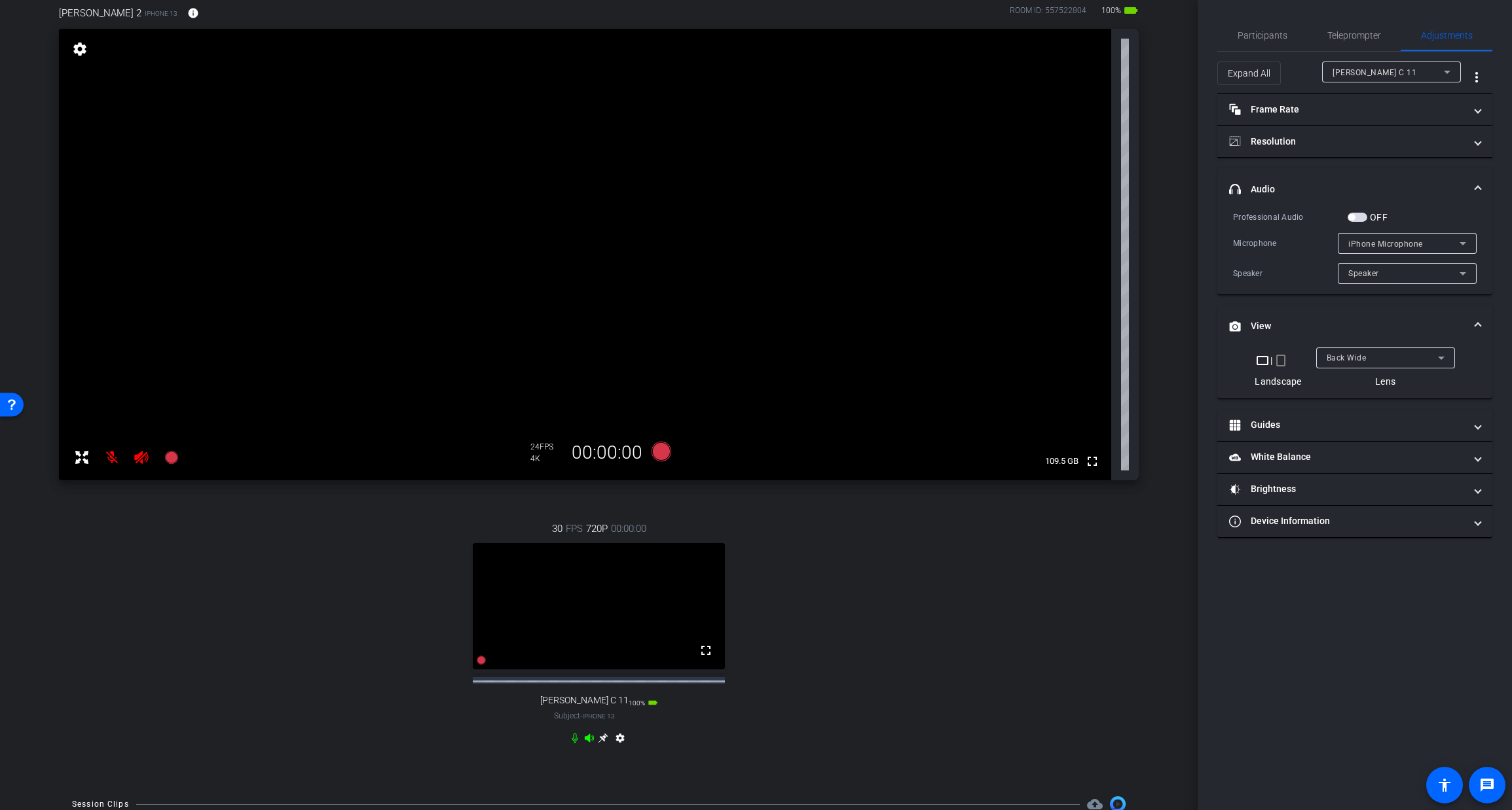
click at [588, 742] on icon at bounding box center [589, 738] width 9 height 9
click at [574, 744] on icon at bounding box center [574, 738] width 11 height 11
drag, startPoint x: 141, startPoint y: 455, endPoint x: 131, endPoint y: 455, distance: 10.0
click at [139, 455] on icon at bounding box center [141, 458] width 14 height 13
click at [109, 453] on mat-icon at bounding box center [112, 458] width 26 height 26
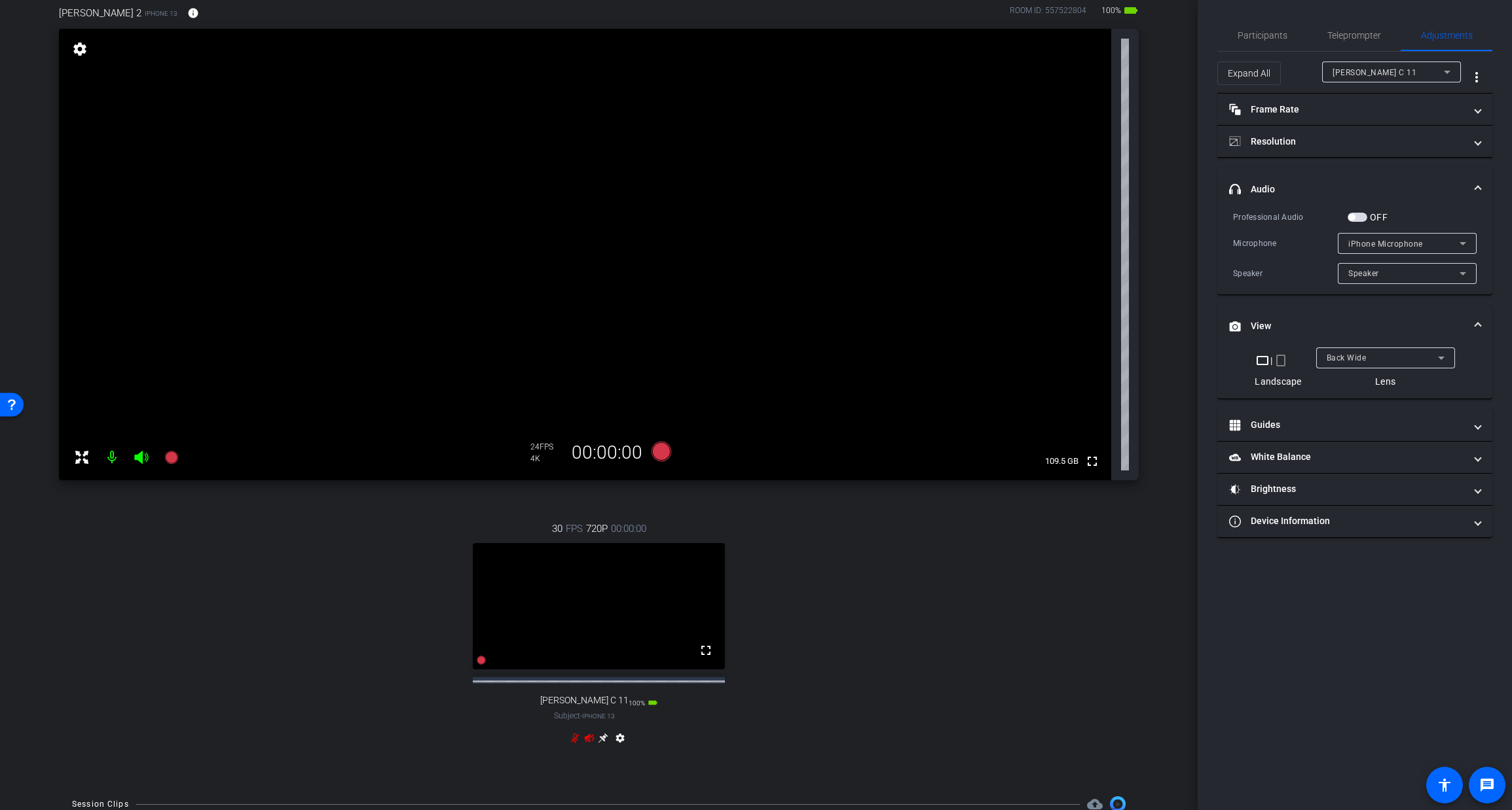
scroll to position [0, 0]
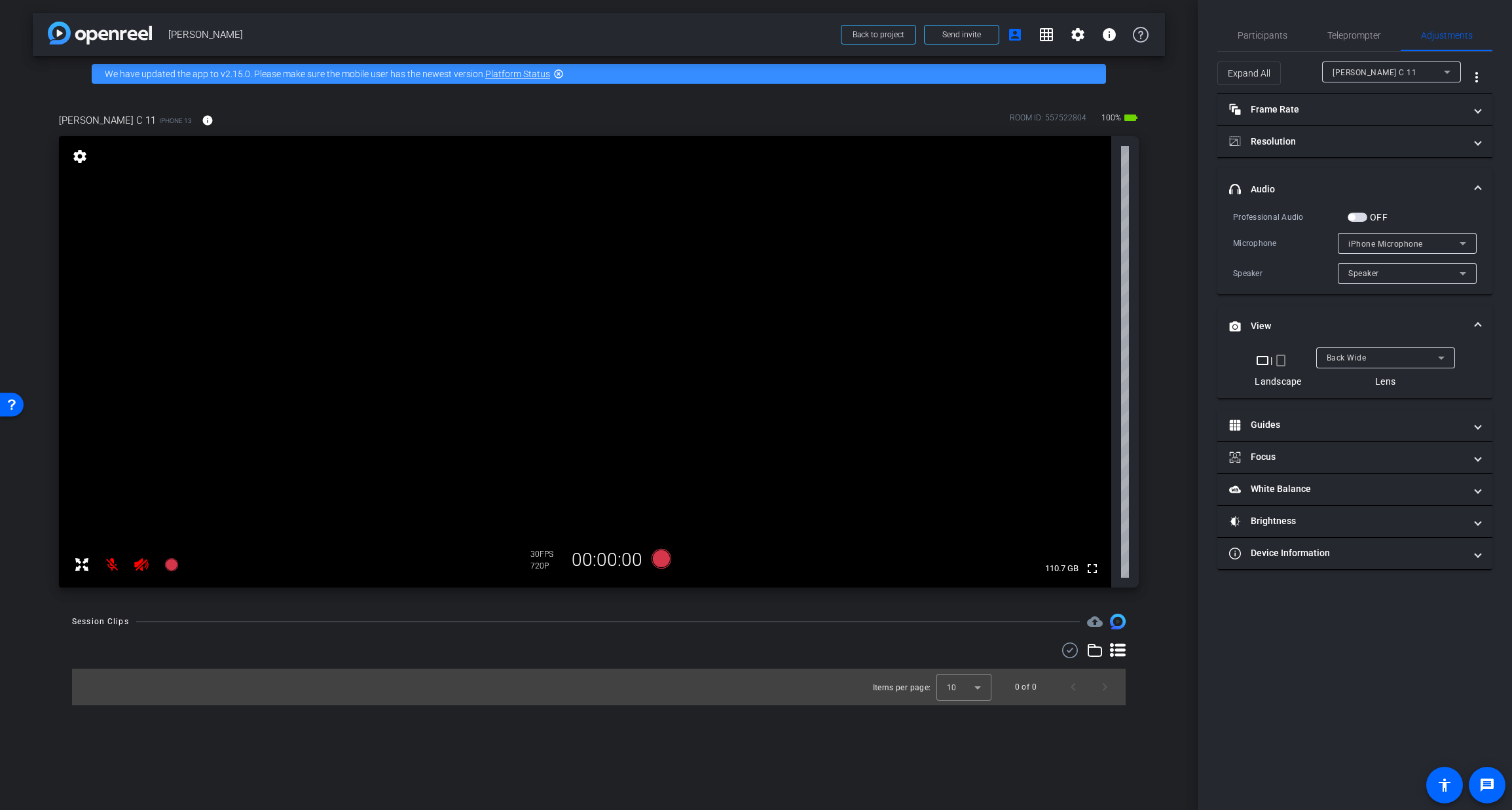
click at [131, 564] on mat-icon at bounding box center [141, 565] width 26 height 26
click at [111, 565] on mat-icon at bounding box center [112, 565] width 26 height 26
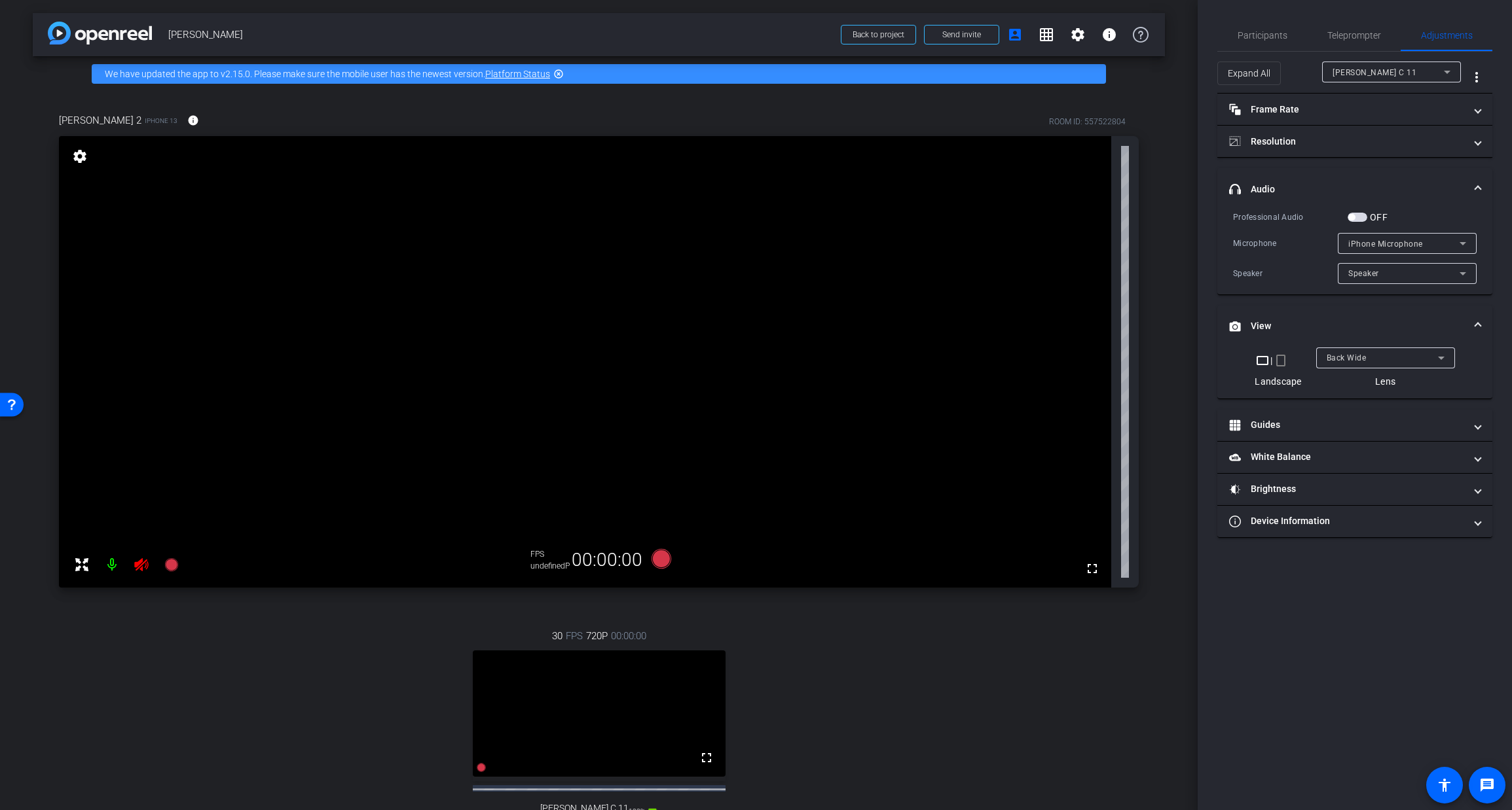
click at [114, 565] on mat-icon at bounding box center [112, 565] width 26 height 26
click at [111, 564] on mat-icon at bounding box center [112, 565] width 26 height 26
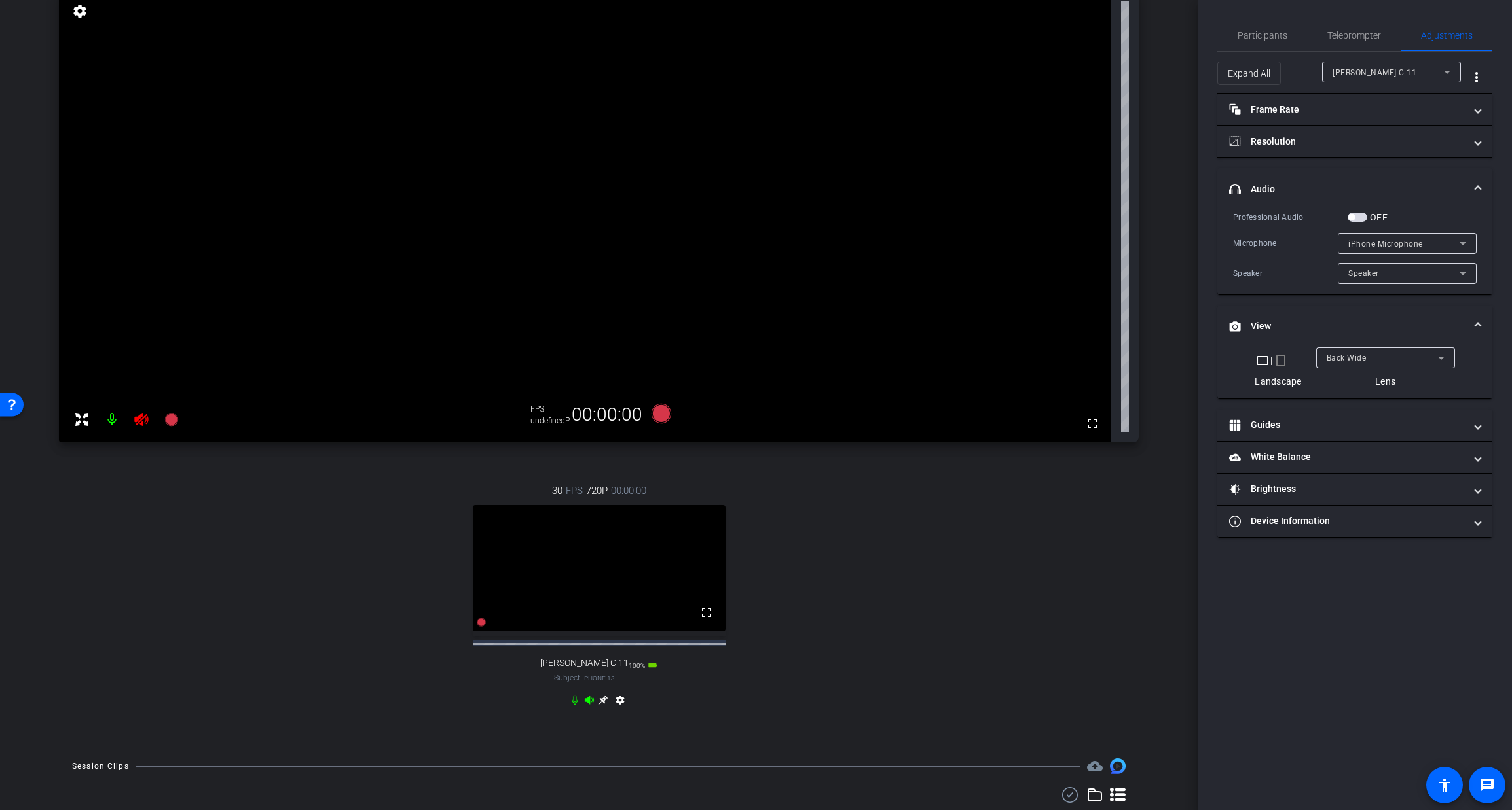
scroll to position [177, 0]
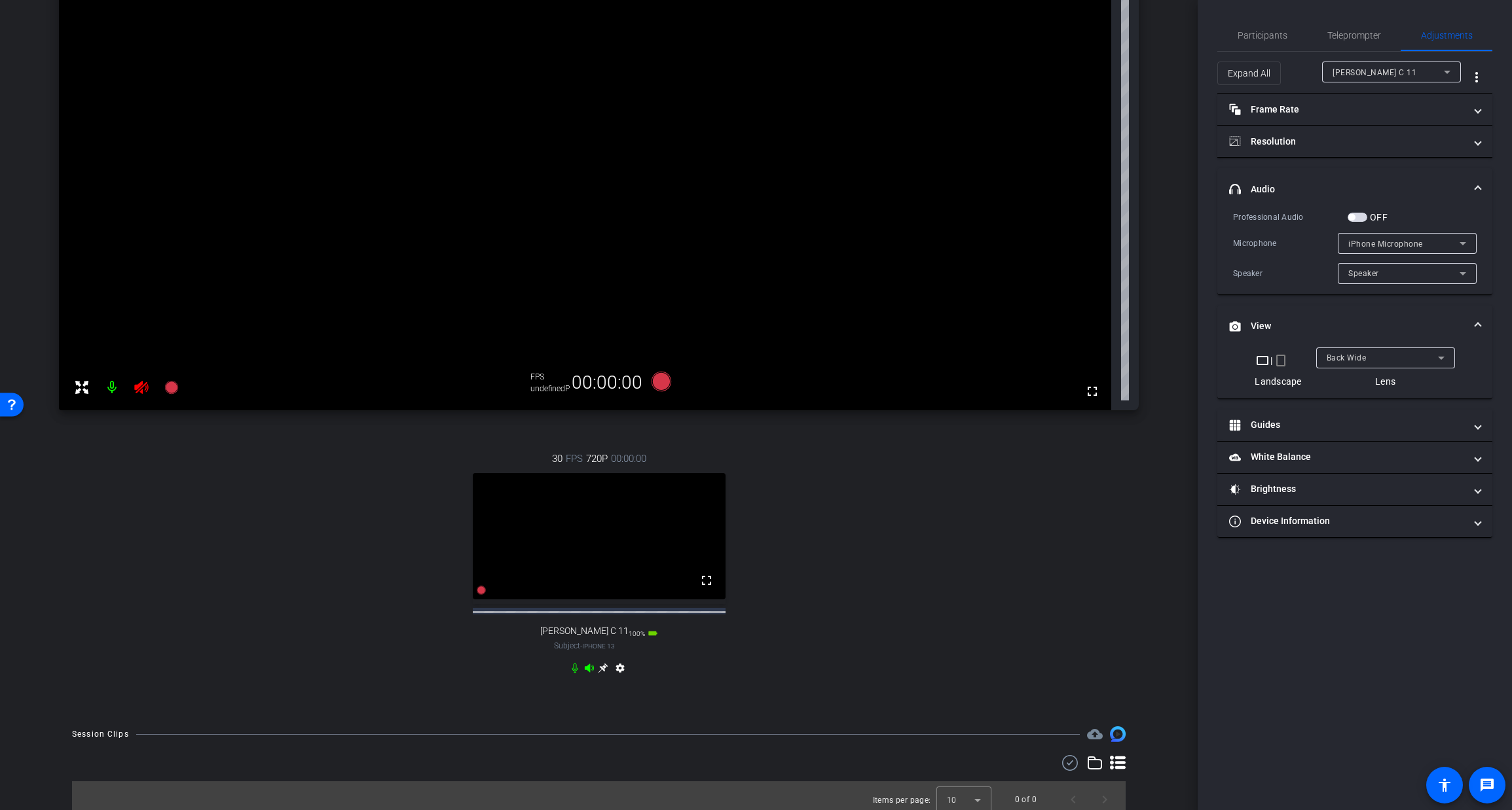
click at [587, 674] on icon at bounding box center [589, 668] width 11 height 11
drag, startPoint x: 574, startPoint y: 679, endPoint x: 557, endPoint y: 691, distance: 20.8
click at [573, 674] on icon at bounding box center [574, 668] width 11 height 11
click at [112, 387] on mat-icon at bounding box center [112, 387] width 26 height 26
click at [143, 387] on icon at bounding box center [141, 387] width 15 height 15
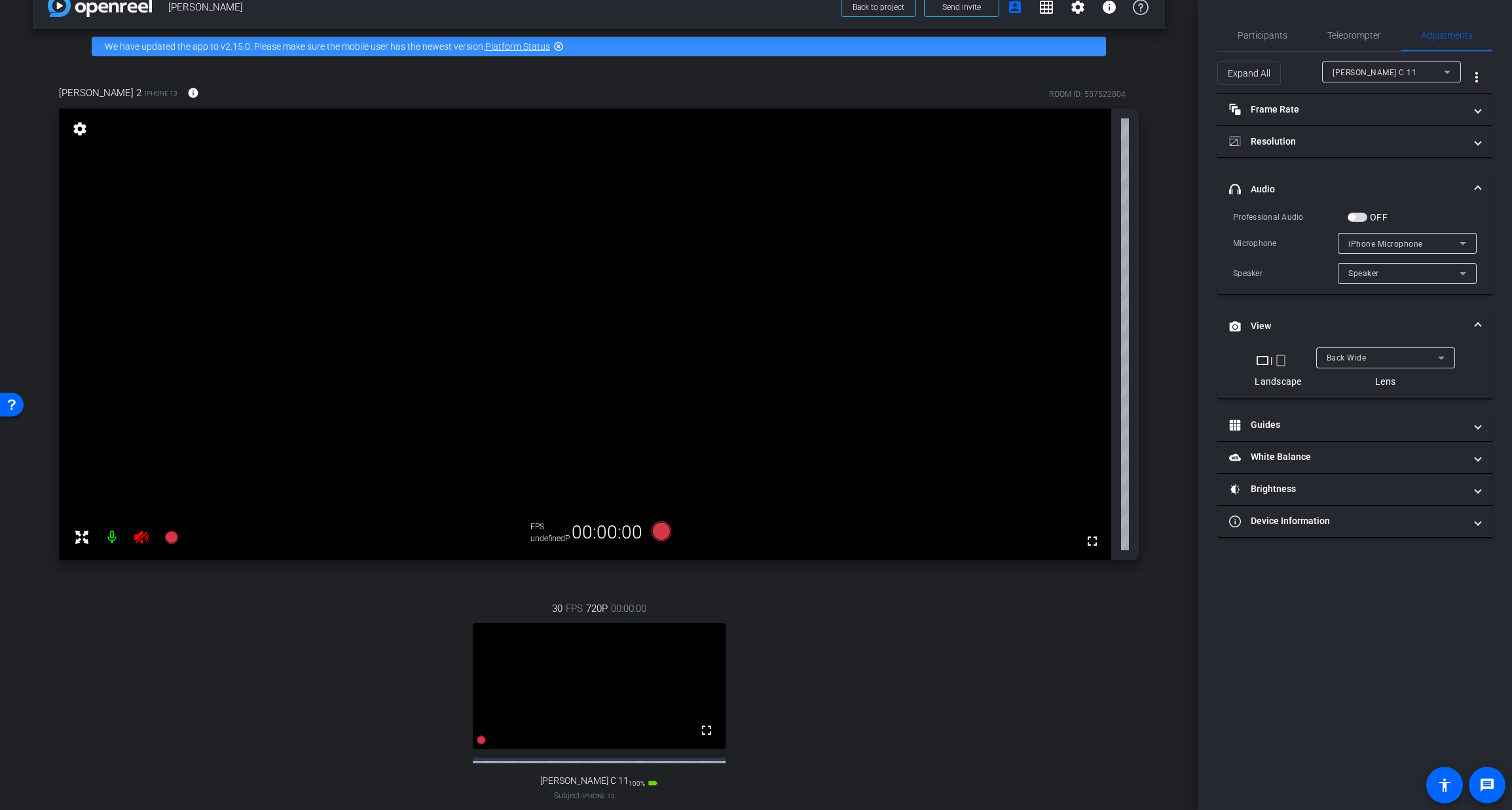
scroll to position [21, 0]
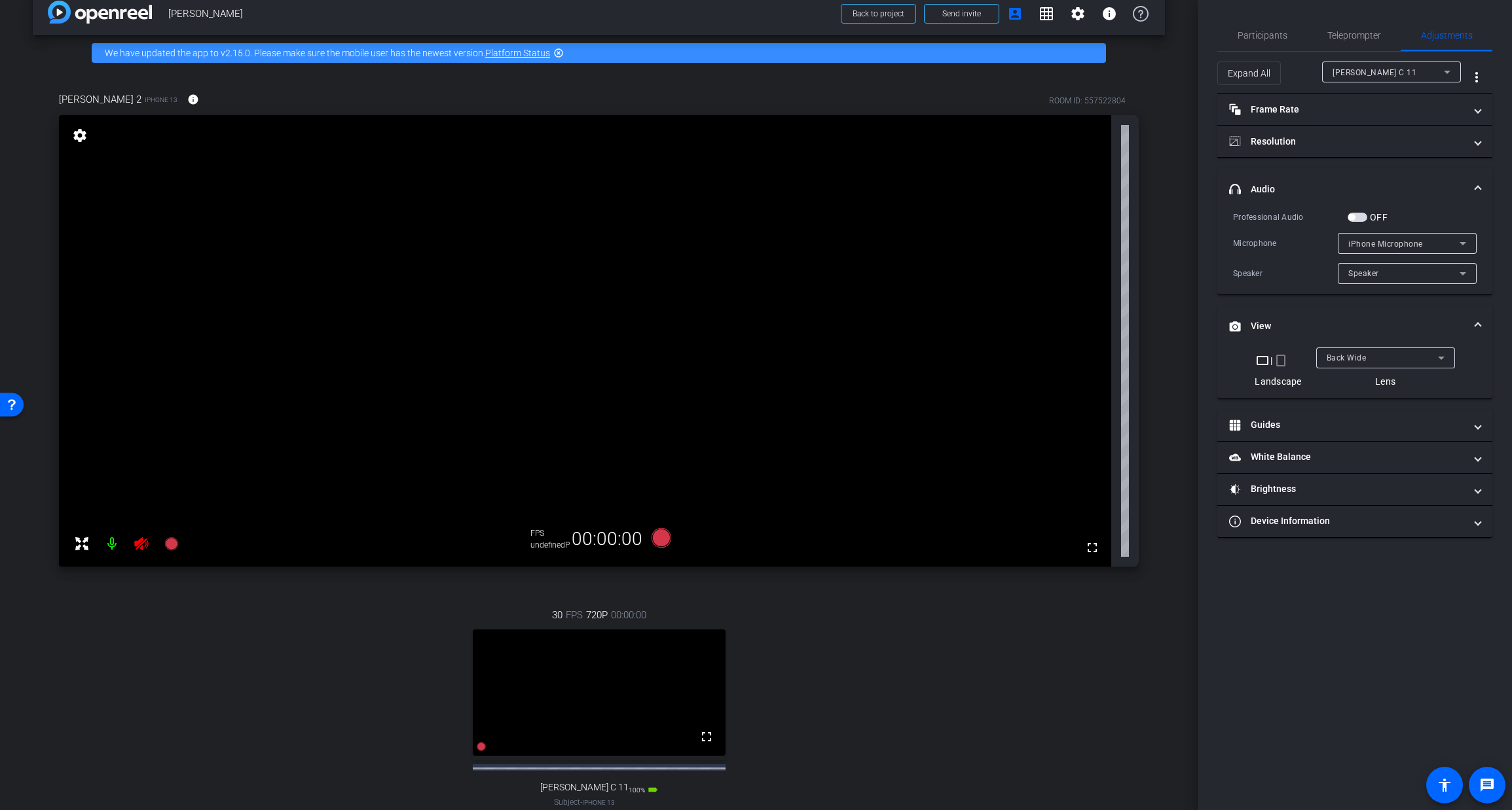
click at [1400, 76] on div "[PERSON_NAME] C 11" at bounding box center [1387, 72] width 111 height 16
click at [1365, 97] on span "[PERSON_NAME] 2" at bounding box center [1369, 98] width 74 height 15
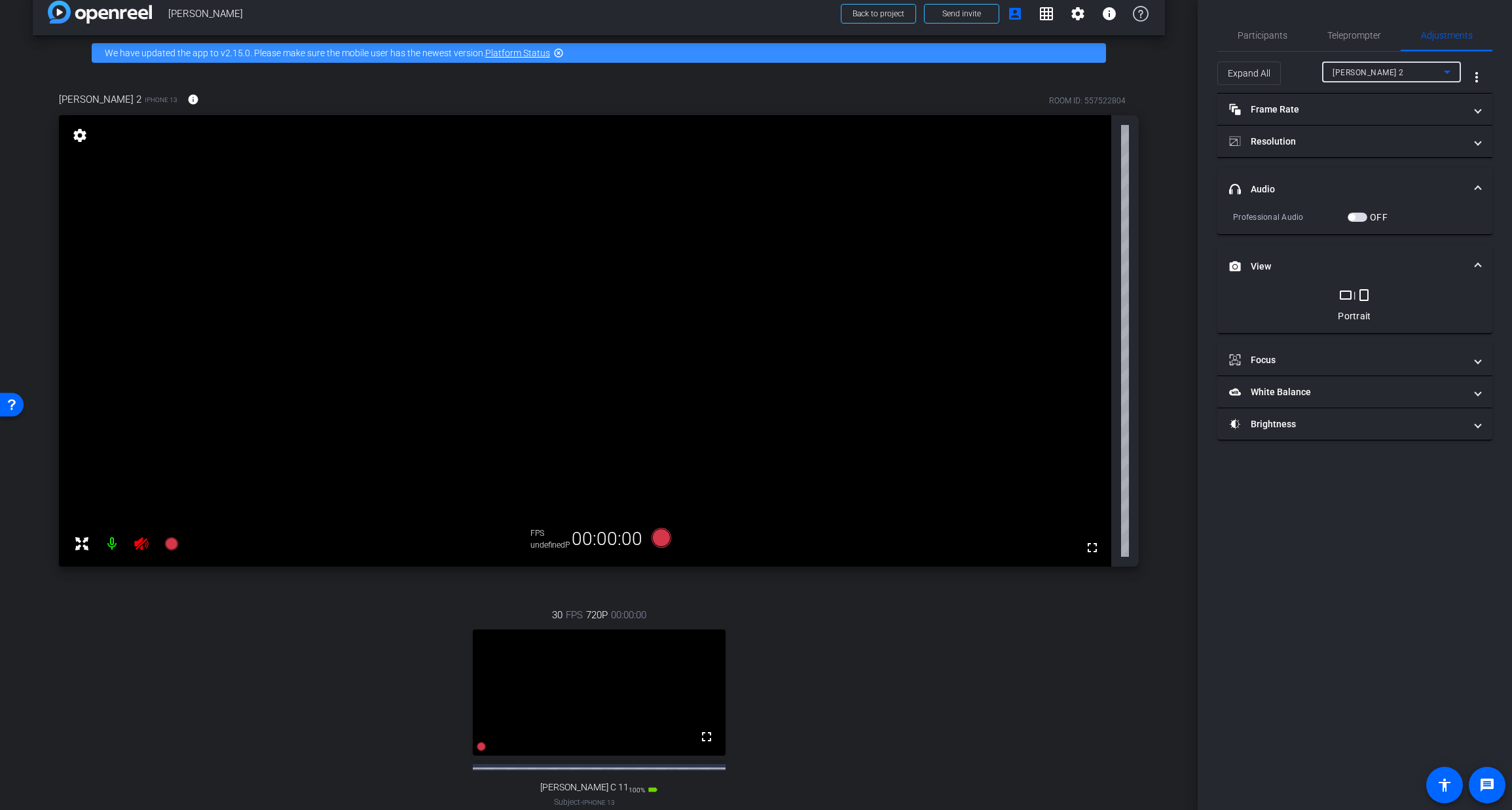
click at [1356, 218] on span "button" at bounding box center [1357, 217] width 19 height 9
click at [1313, 107] on mat-panel-title "Frame Rate Frame Rate" at bounding box center [1347, 109] width 236 height 14
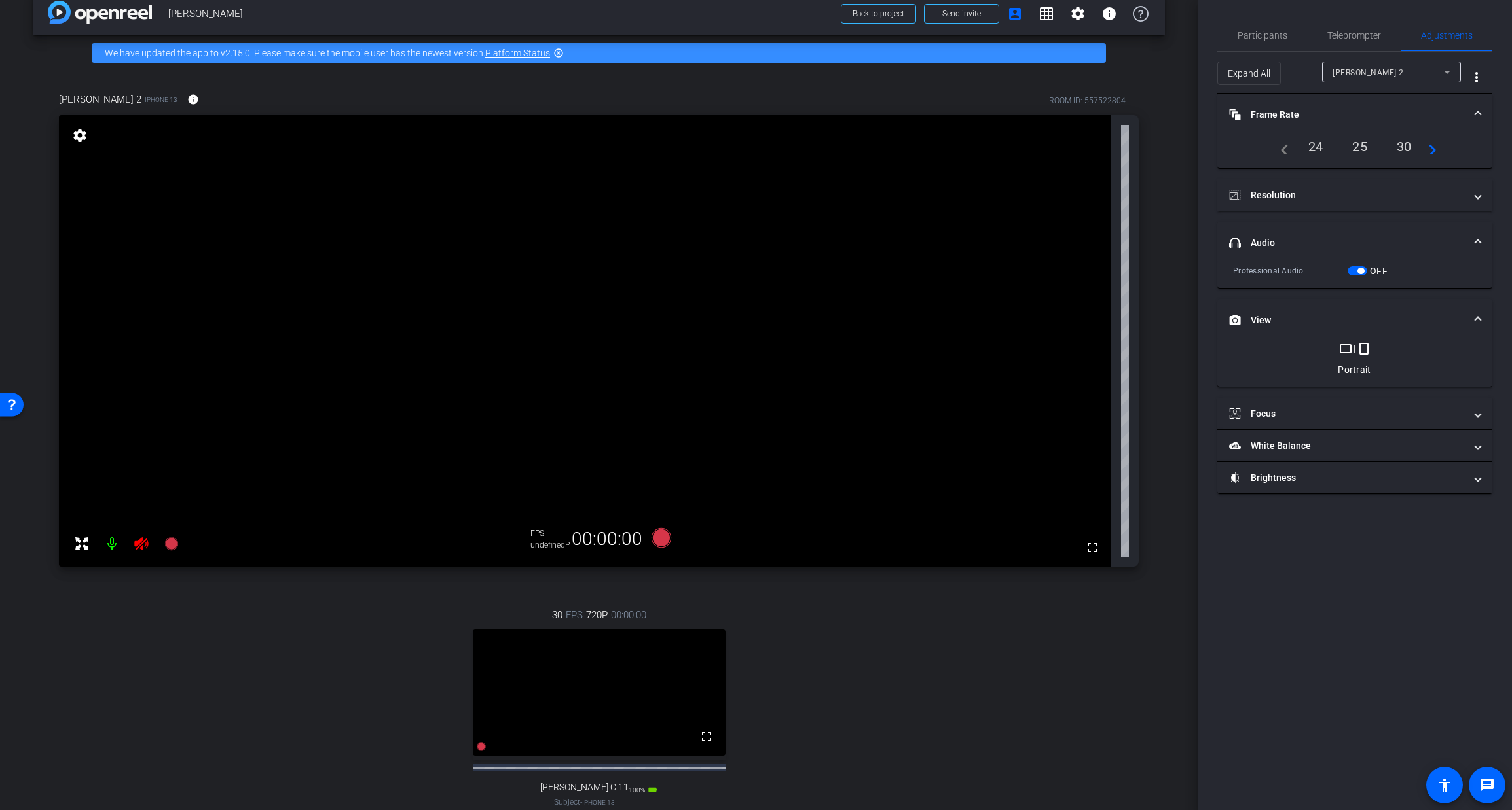
click at [1406, 143] on div "30" at bounding box center [1404, 146] width 35 height 22
click at [1363, 190] on mat-panel-title "Resolution" at bounding box center [1347, 195] width 236 height 14
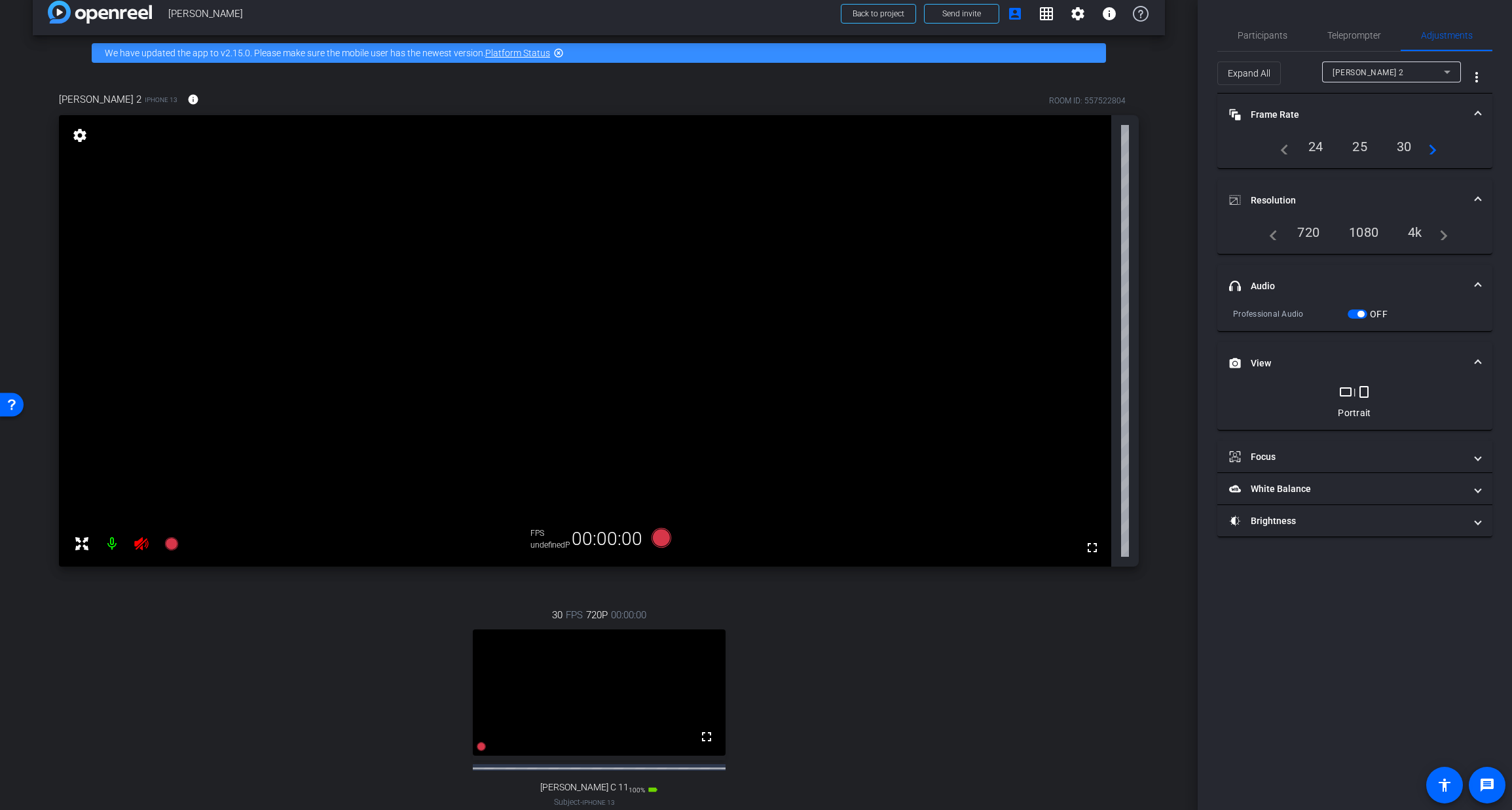
click at [1414, 236] on div "4k" at bounding box center [1415, 232] width 34 height 22
click at [1416, 234] on div "4k" at bounding box center [1415, 232] width 34 height 22
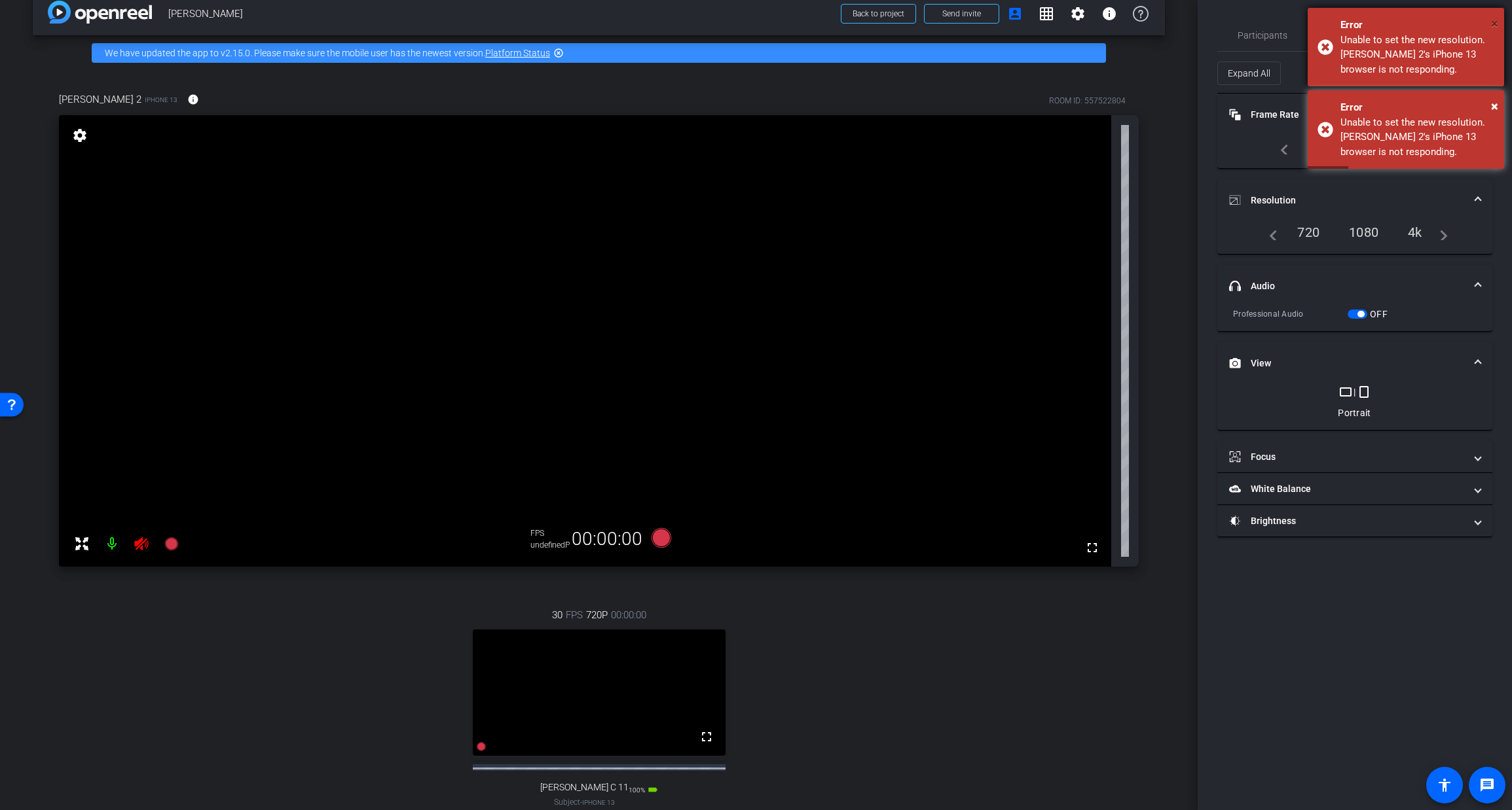
click at [1496, 26] on span "×" at bounding box center [1494, 23] width 7 height 15
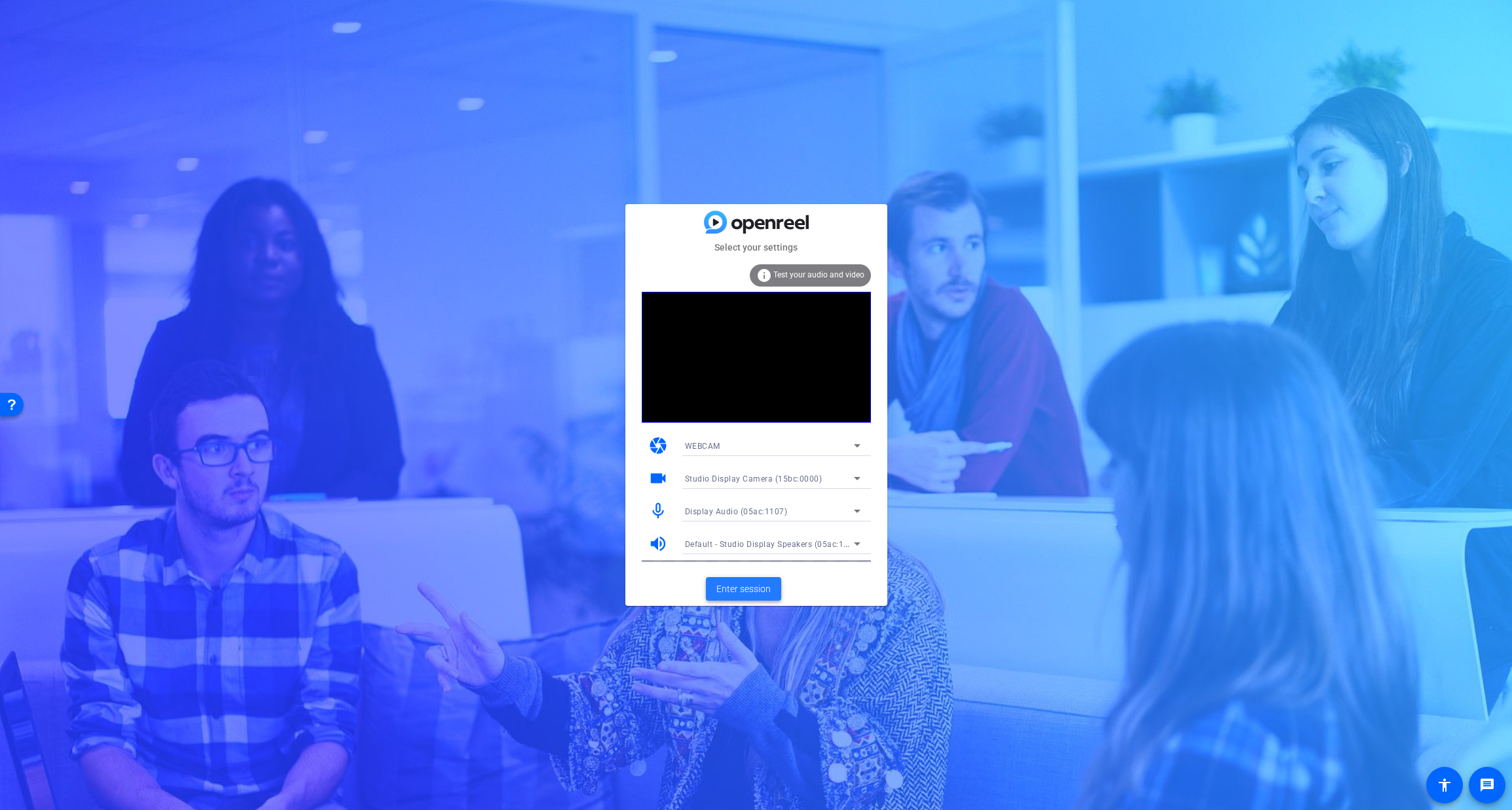
click at [741, 588] on span "Enter session" at bounding box center [743, 589] width 54 height 14
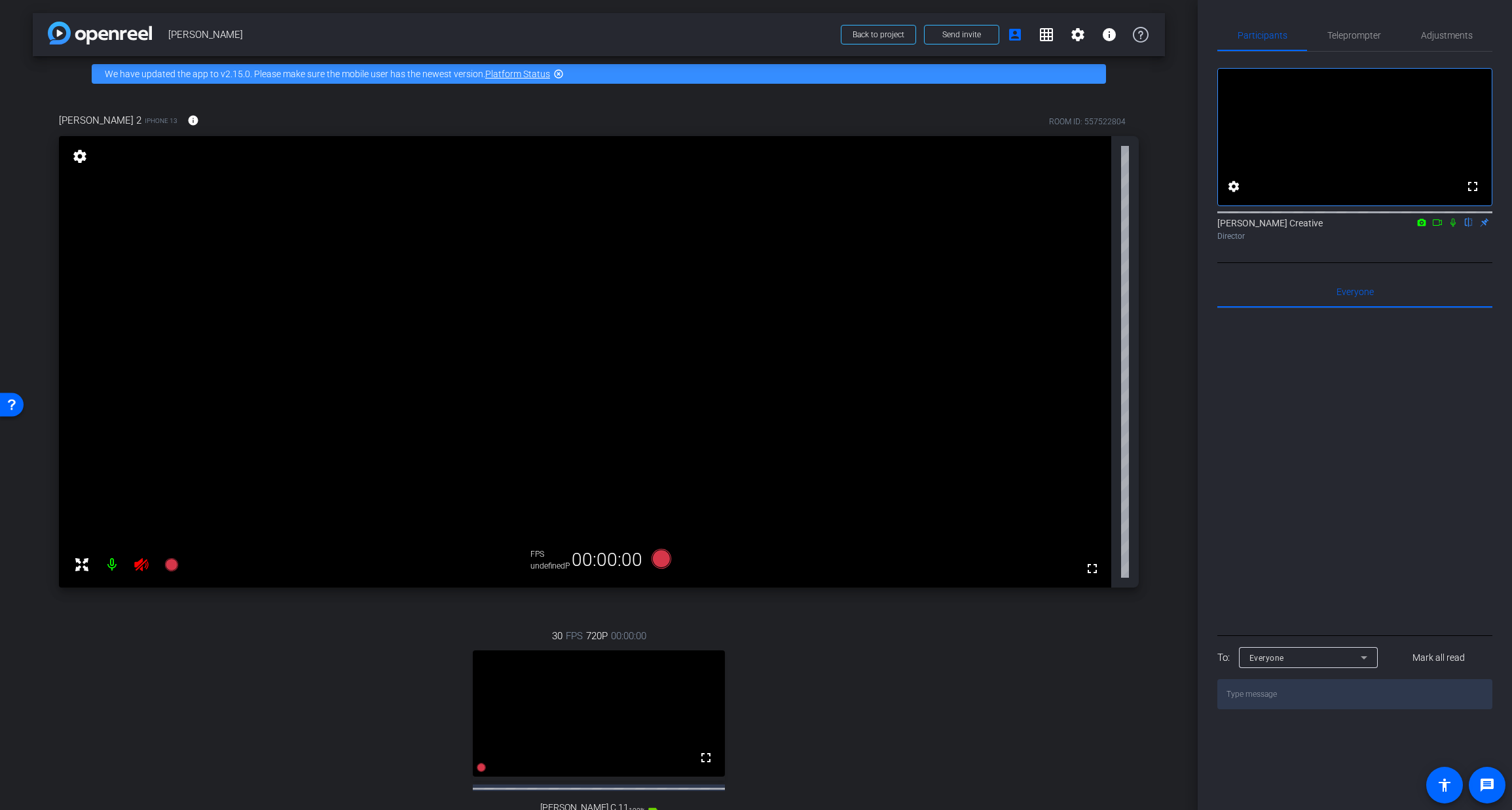
click at [139, 568] on icon at bounding box center [141, 565] width 14 height 13
click at [109, 568] on mat-icon at bounding box center [112, 565] width 26 height 26
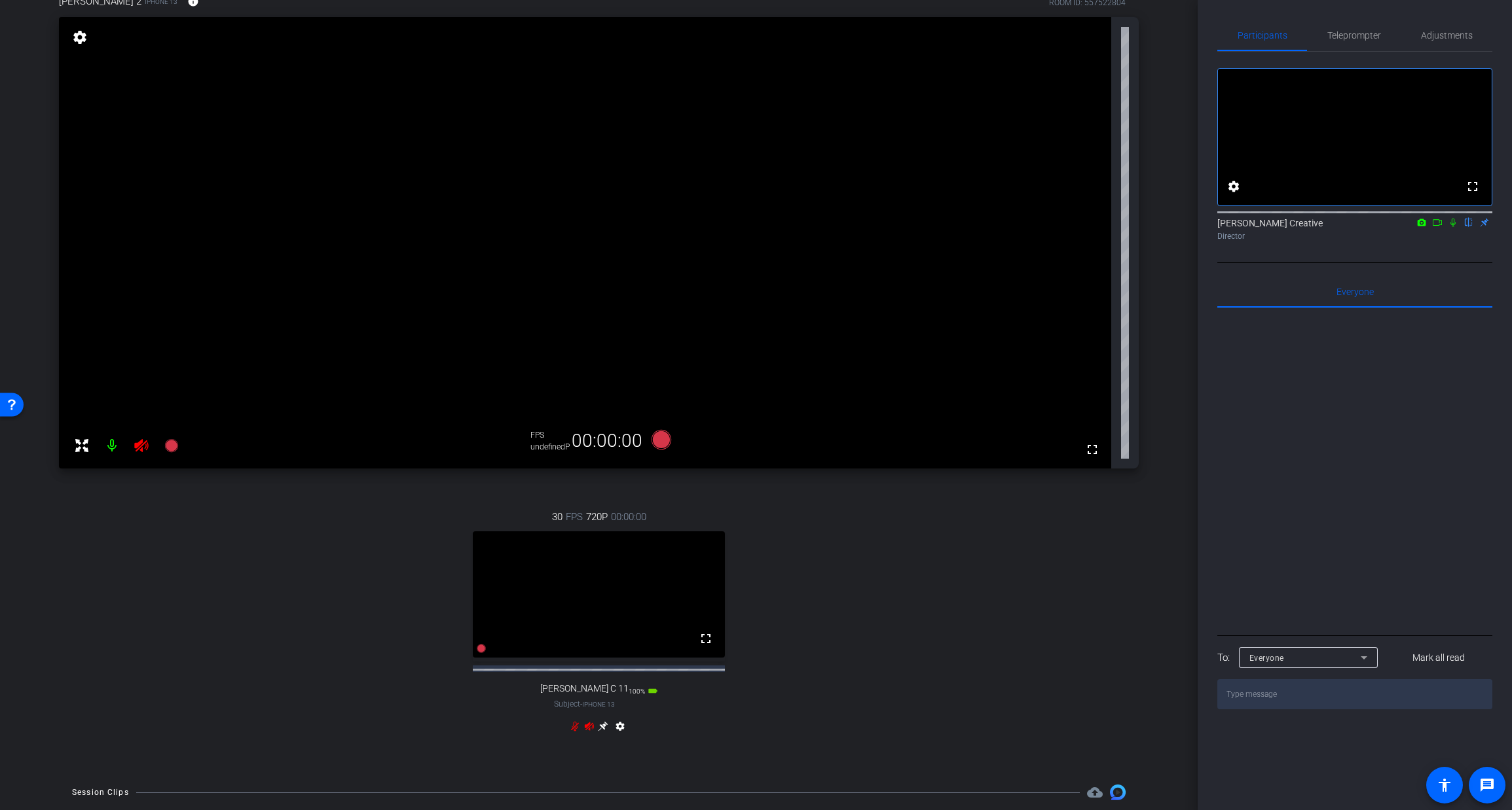
scroll to position [125, 0]
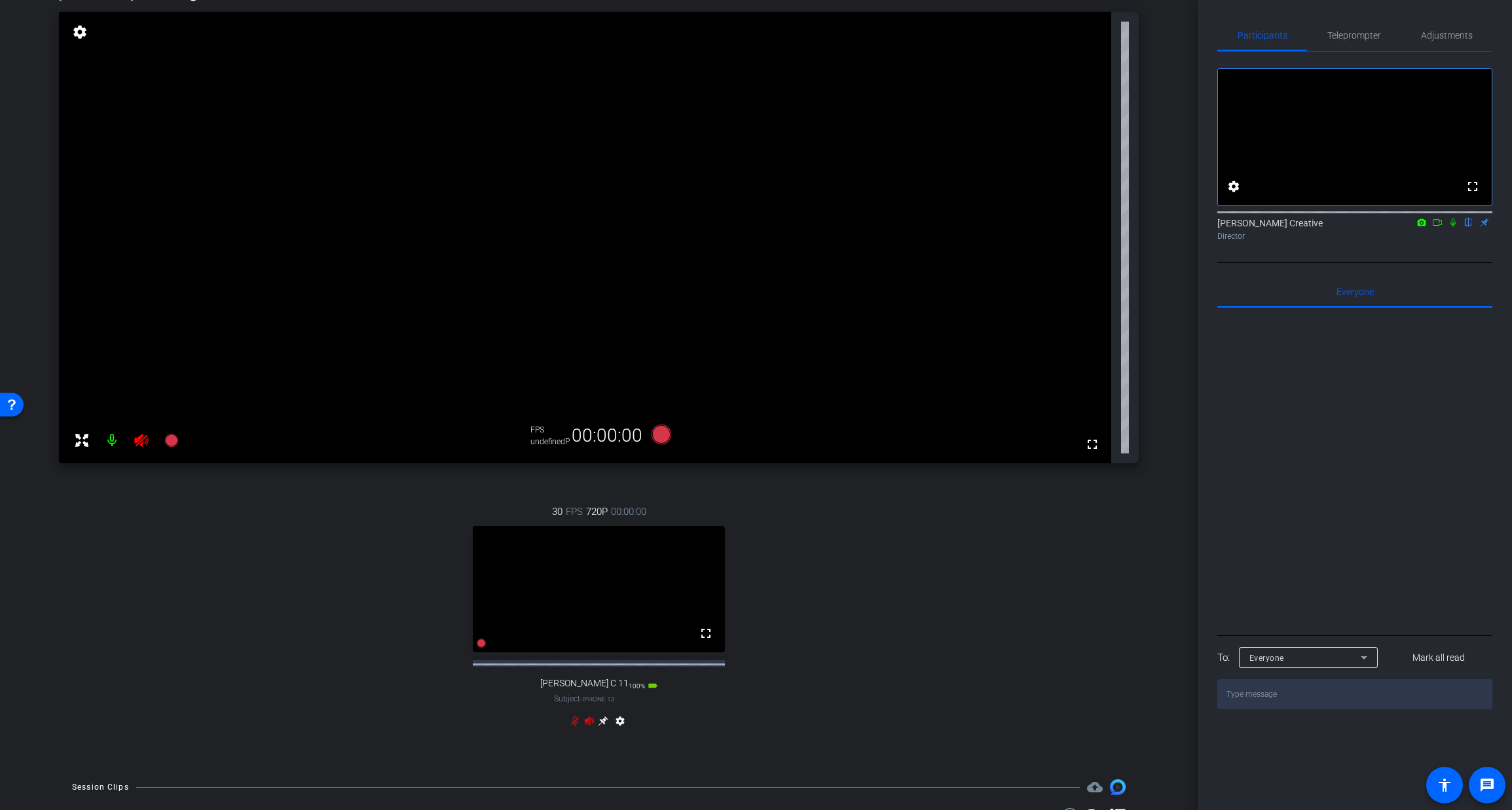
drag, startPoint x: 588, startPoint y: 732, endPoint x: 581, endPoint y: 737, distance: 8.6
click at [588, 725] on icon at bounding box center [589, 721] width 9 height 9
drag, startPoint x: 576, startPoint y: 733, endPoint x: 574, endPoint y: 748, distance: 15.1
click at [576, 727] on icon at bounding box center [575, 722] width 8 height 10
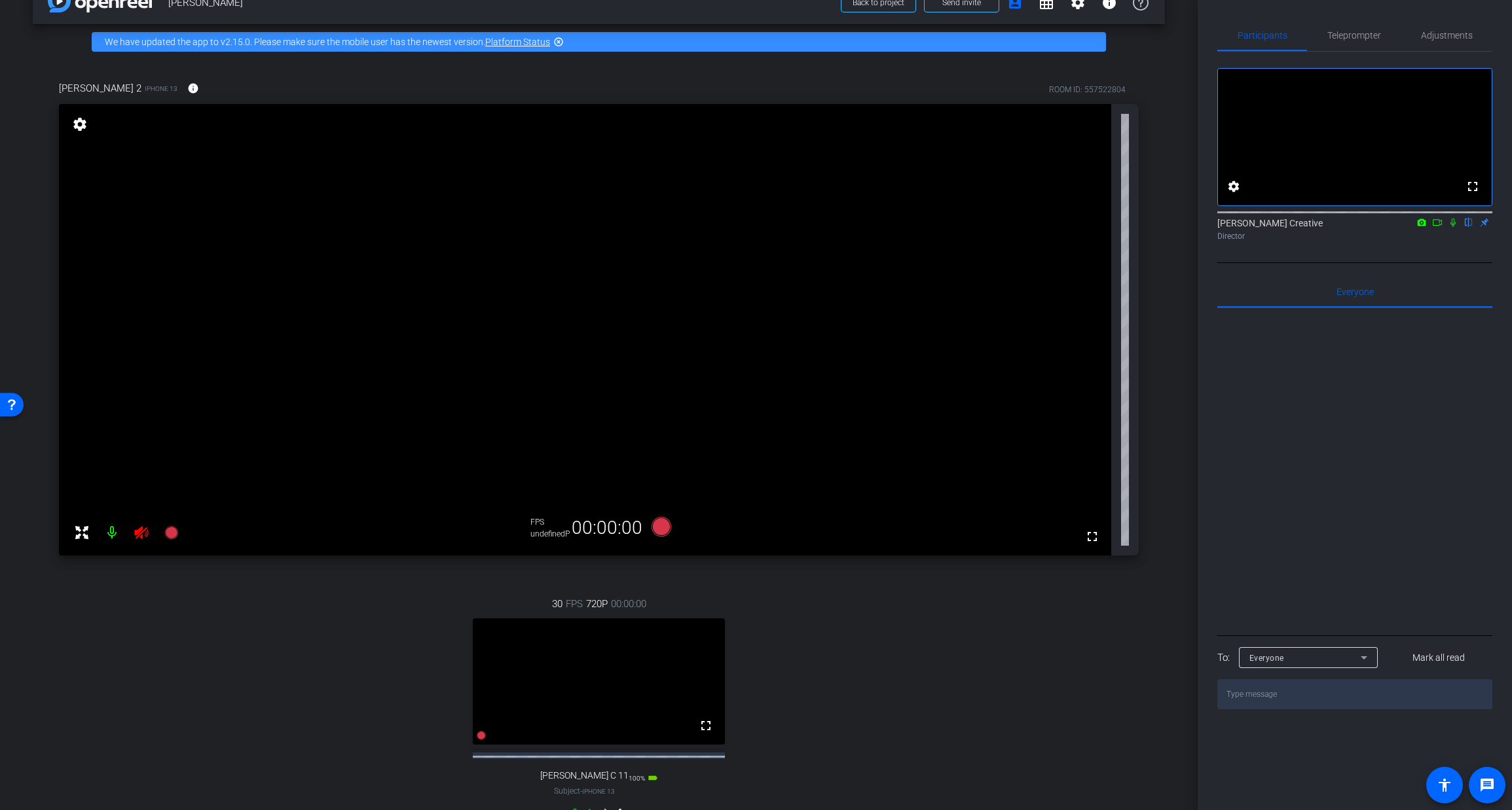
scroll to position [32, 0]
click at [110, 534] on mat-icon at bounding box center [112, 533] width 26 height 26
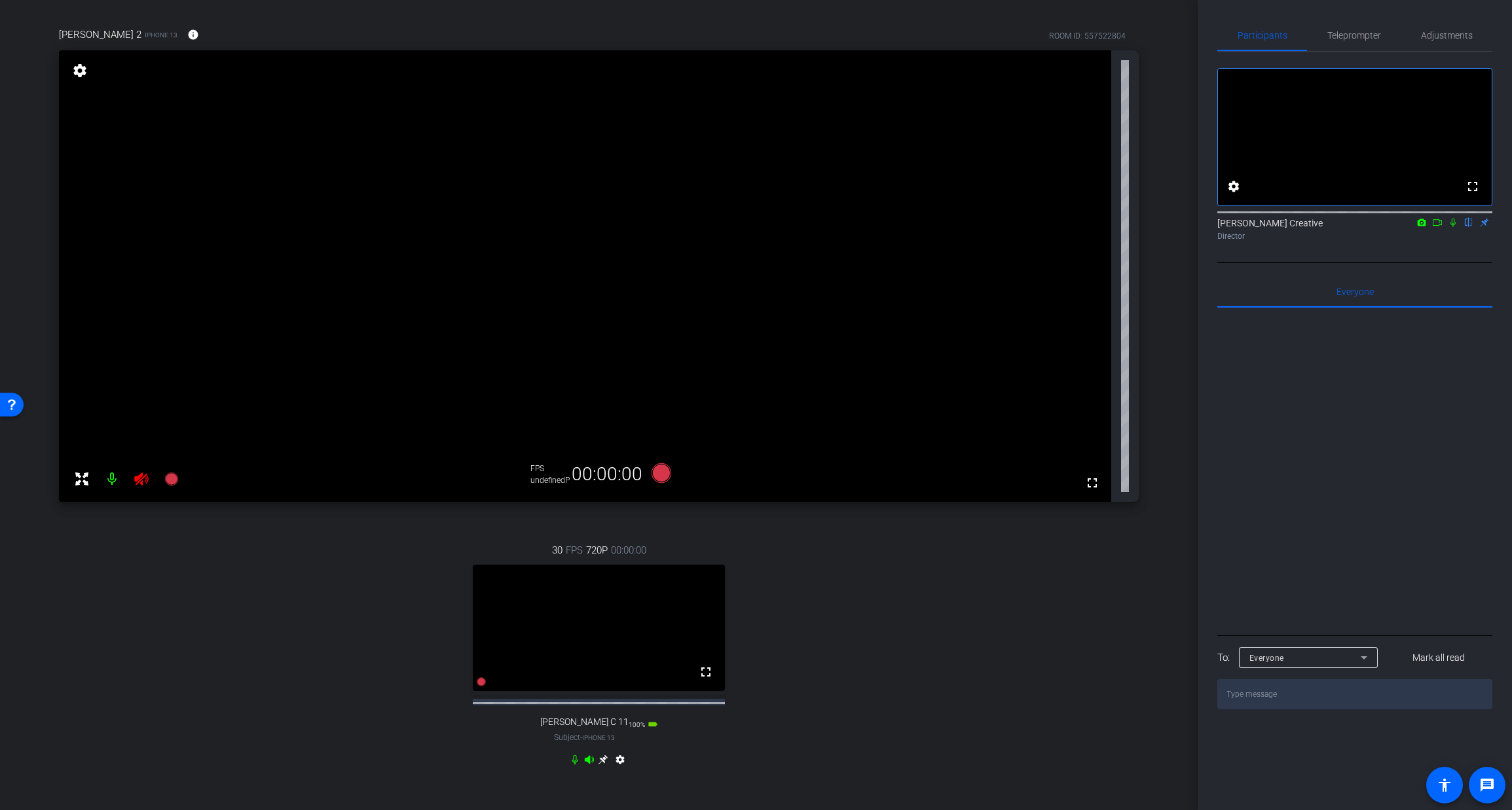
scroll to position [0, 0]
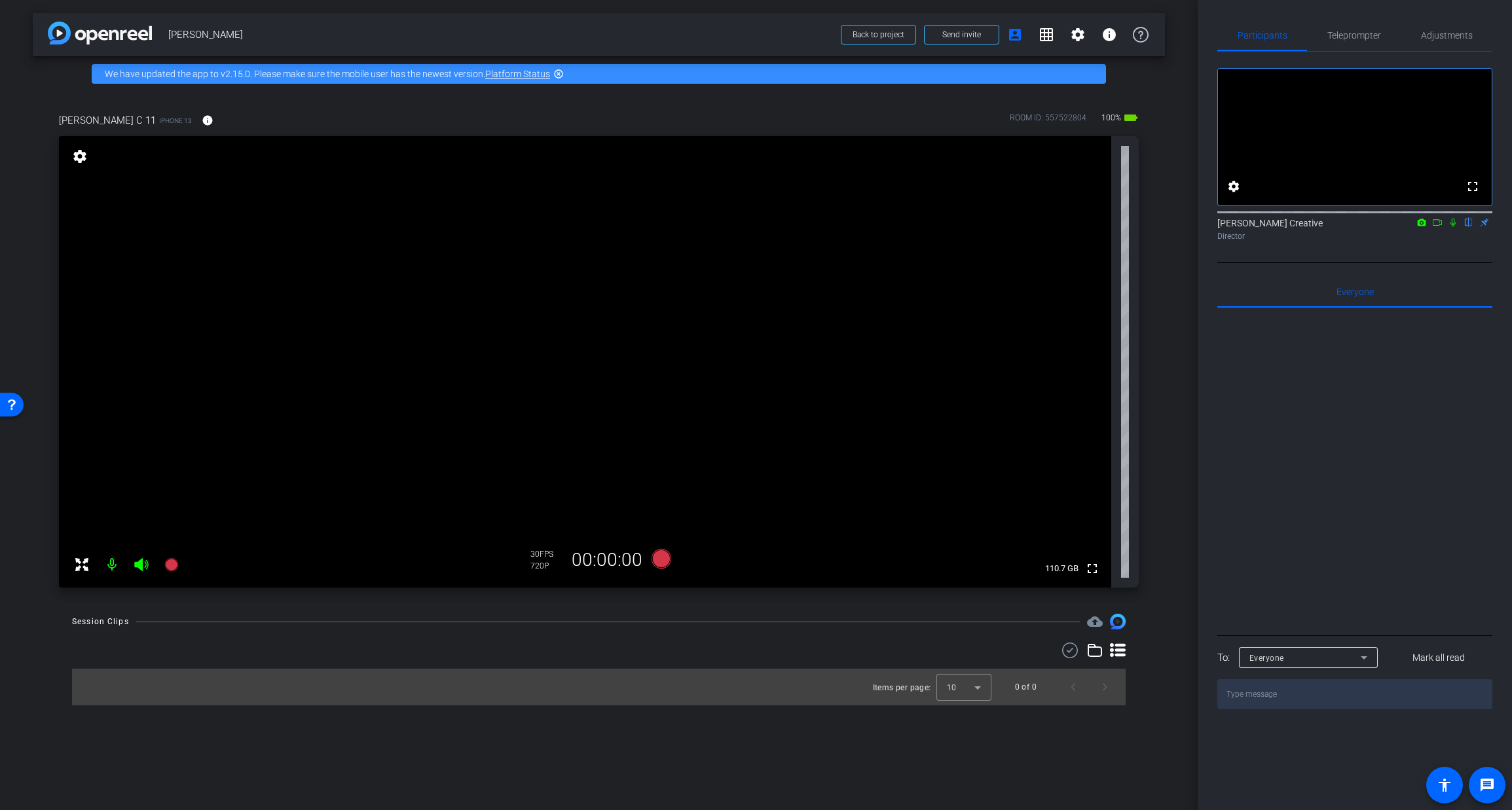
click at [540, 561] on div "720P" at bounding box center [547, 566] width 32 height 11
click at [1442, 32] on span "Adjustments" at bounding box center [1447, 35] width 52 height 9
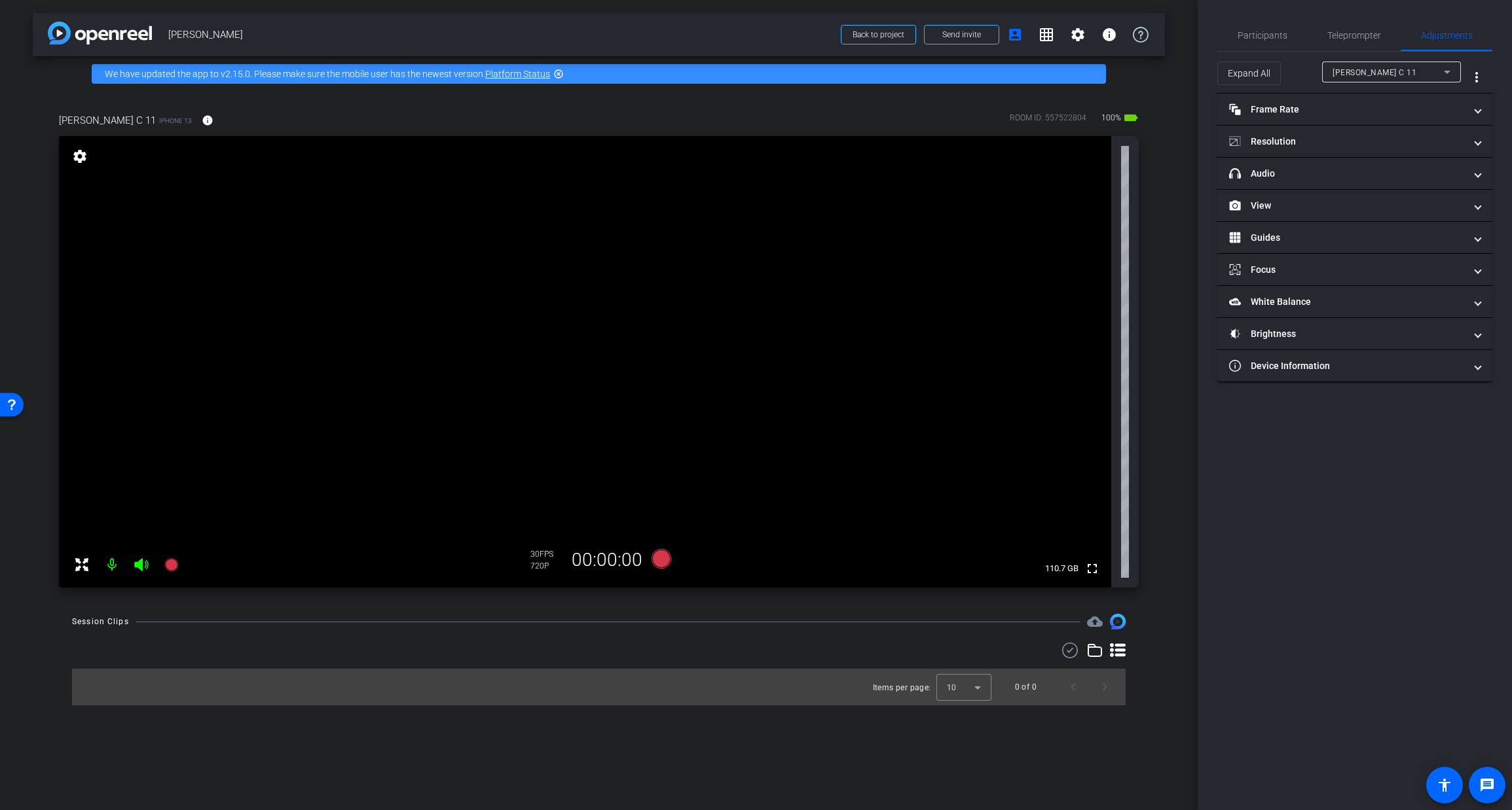
click at [1411, 74] on div "[PERSON_NAME] C 11" at bounding box center [1387, 72] width 111 height 16
click at [1298, 108] on div at bounding box center [756, 405] width 1512 height 810
click at [1309, 107] on mat-panel-title "Frame Rate Frame Rate" at bounding box center [1347, 109] width 236 height 14
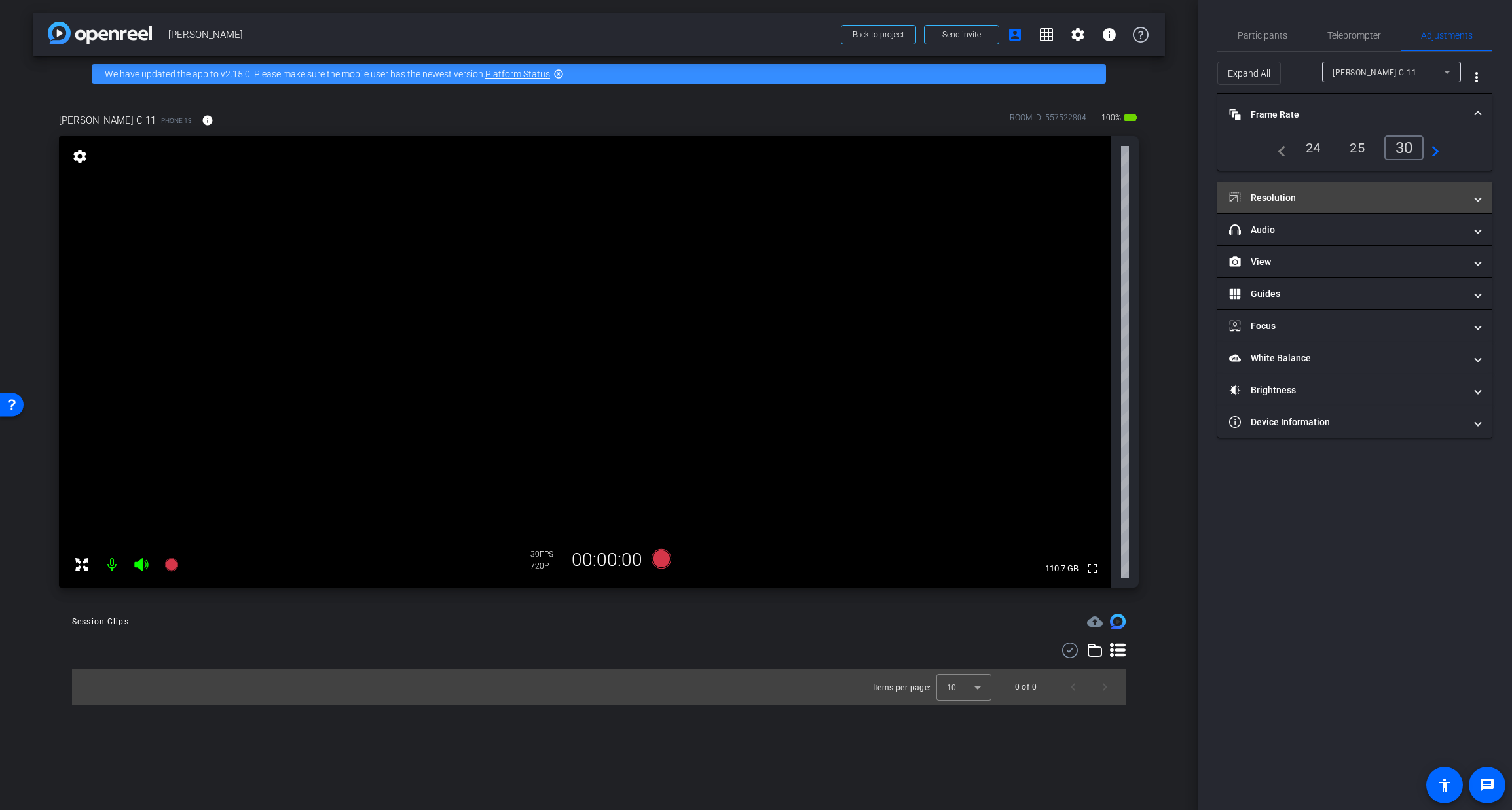
click at [1371, 191] on mat-panel-title "Resolution" at bounding box center [1347, 198] width 236 height 14
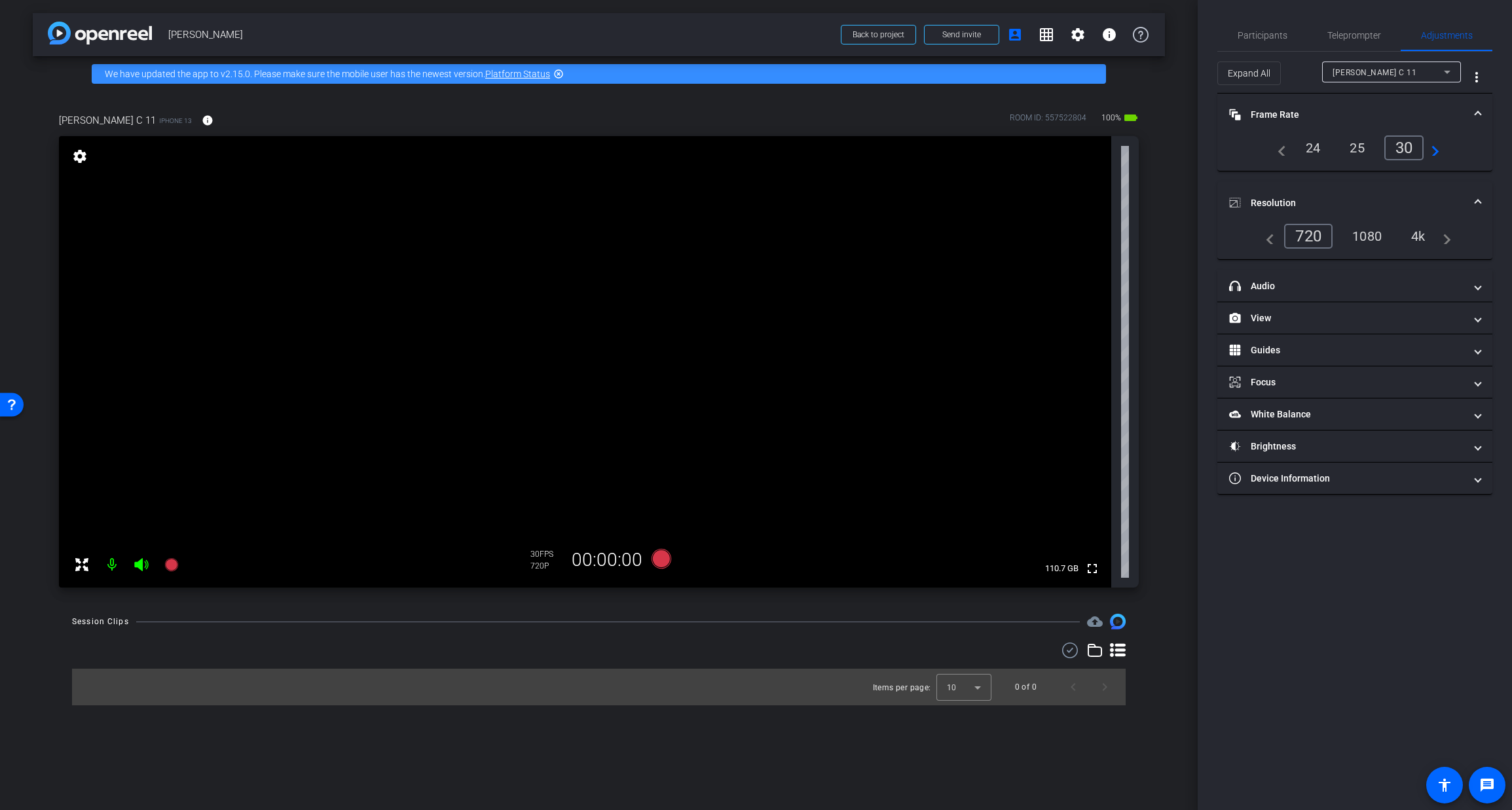
click at [1416, 236] on div "4k" at bounding box center [1418, 236] width 34 height 22
click at [1423, 319] on mat-panel-title "View" at bounding box center [1347, 318] width 236 height 14
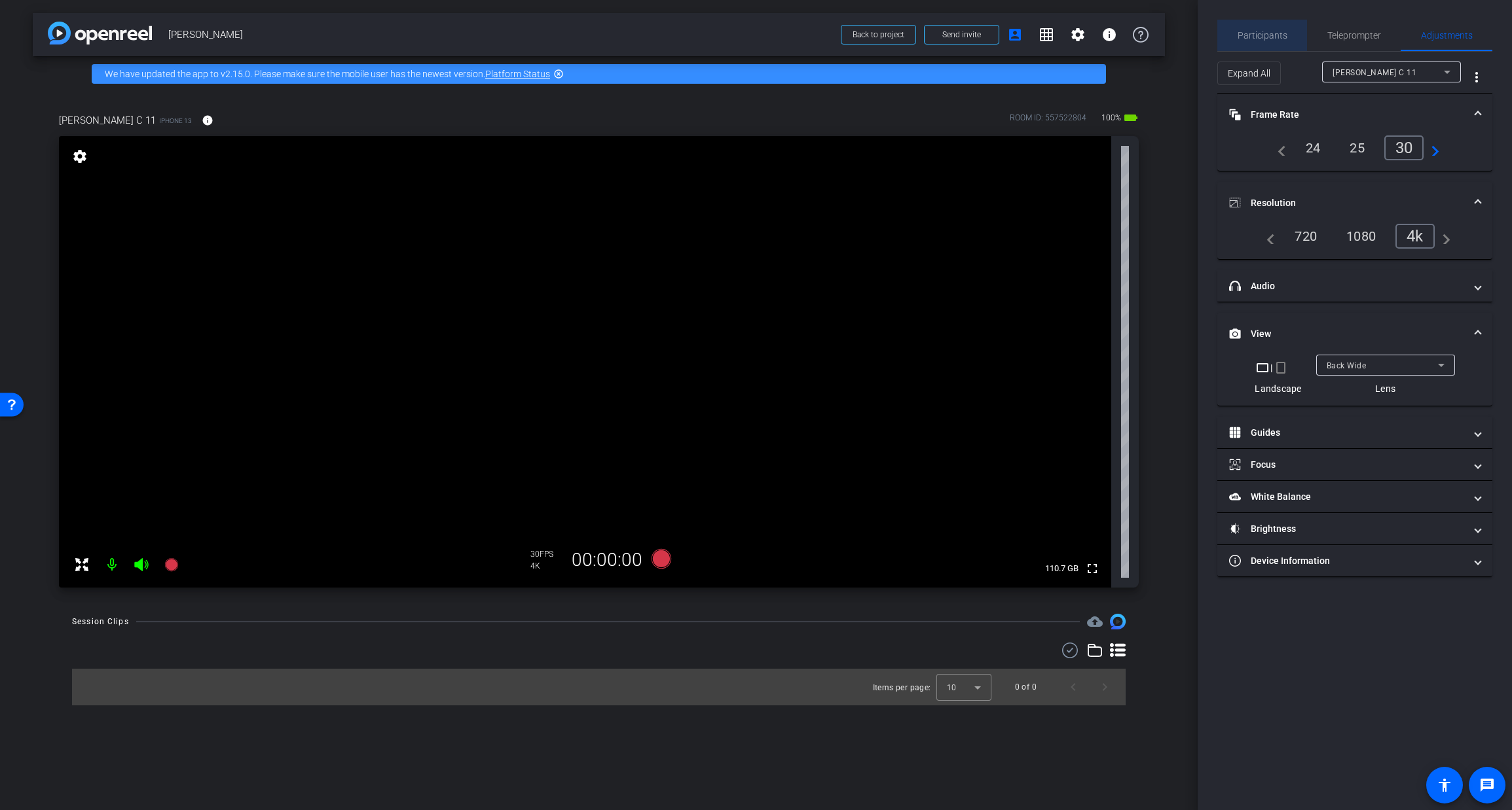
click at [1264, 36] on span "Participants" at bounding box center [1262, 35] width 49 height 9
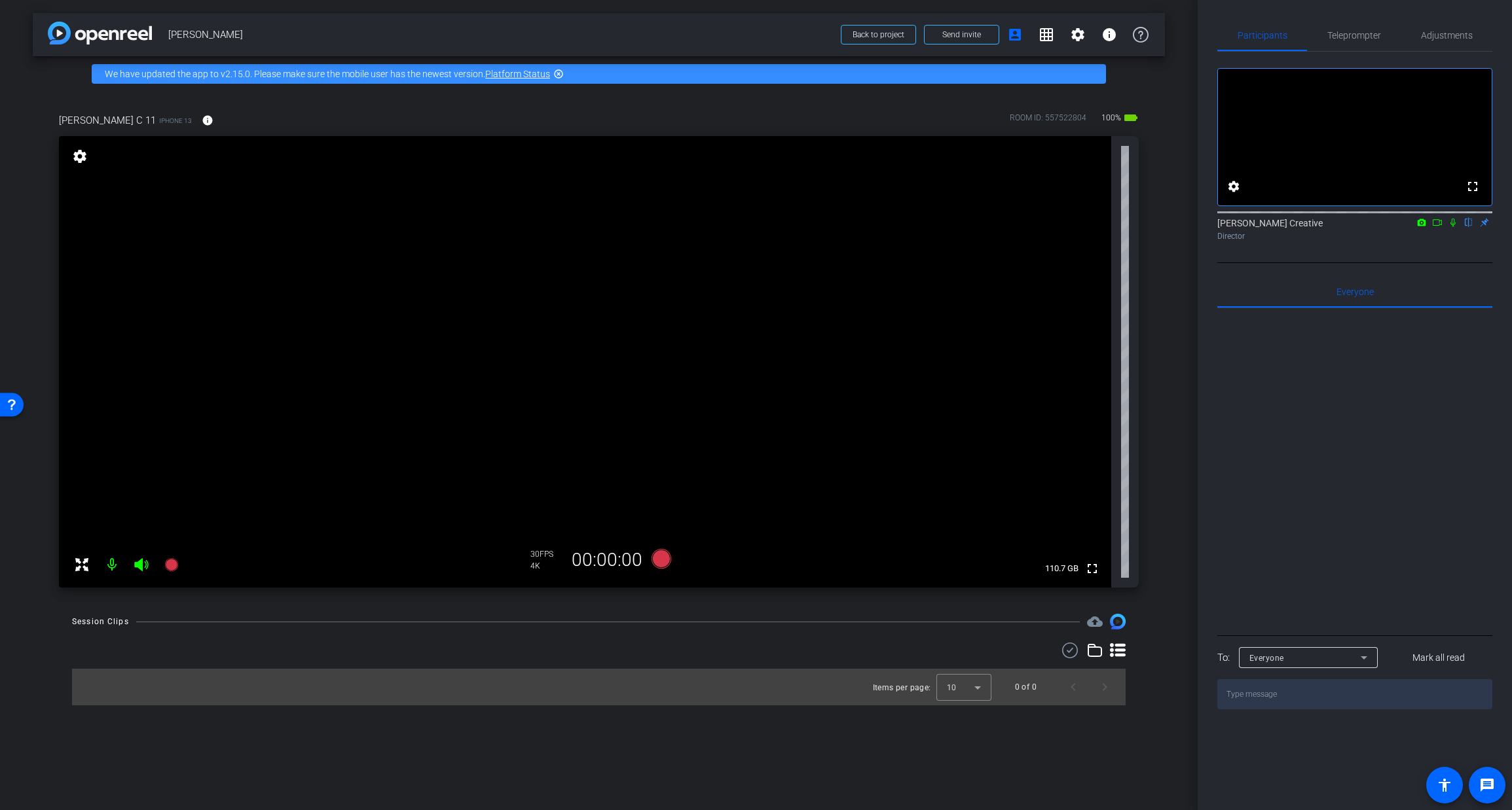
click at [667, 114] on div "[PERSON_NAME] C 11 iPhone 13 info ROOM ID: 557522804 100% battery_std" at bounding box center [599, 120] width 1080 height 32
click at [1343, 53] on button "Yes" at bounding box center [1352, 60] width 39 height 13
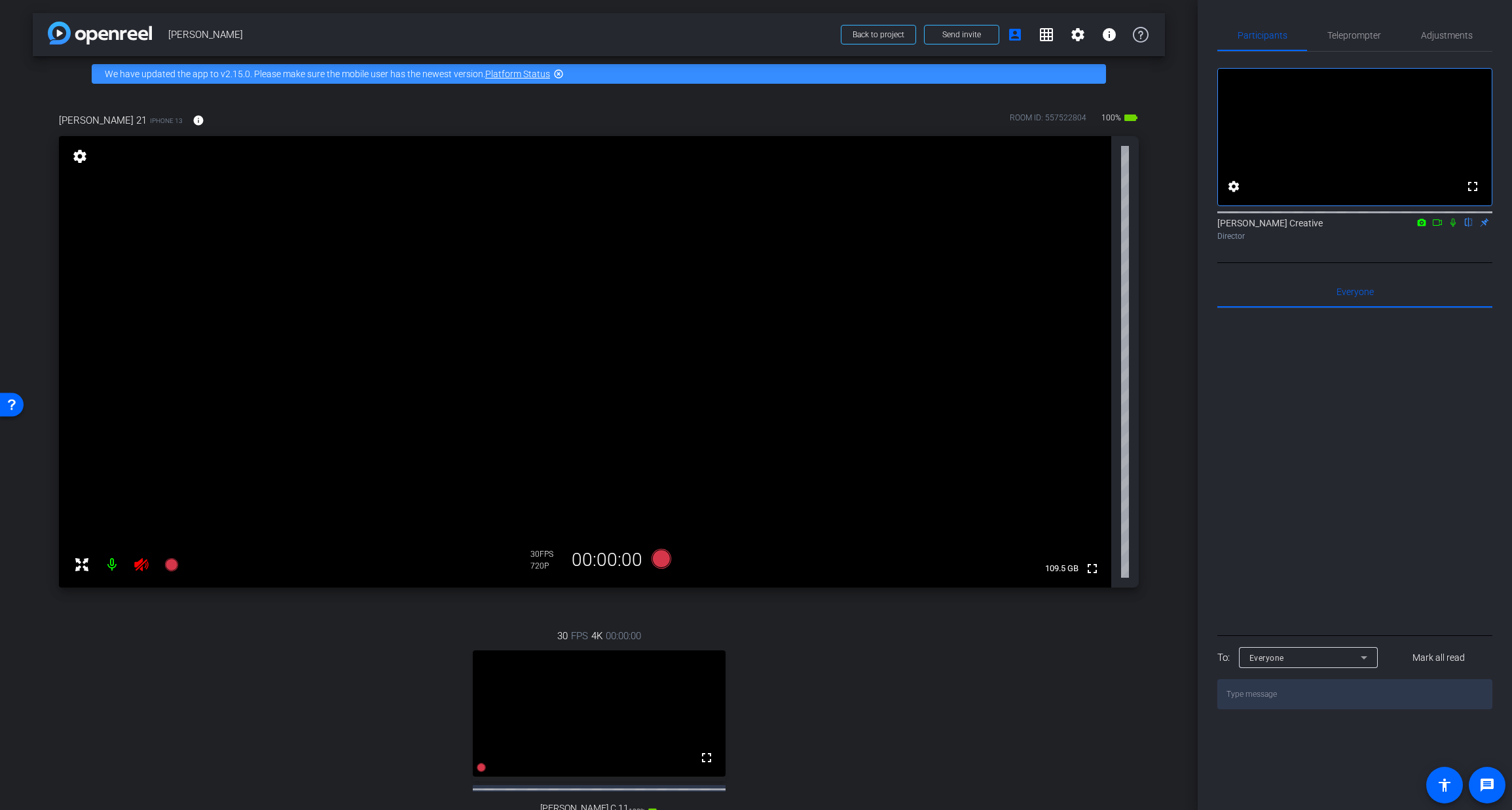
click at [115, 565] on mat-icon at bounding box center [112, 565] width 26 height 26
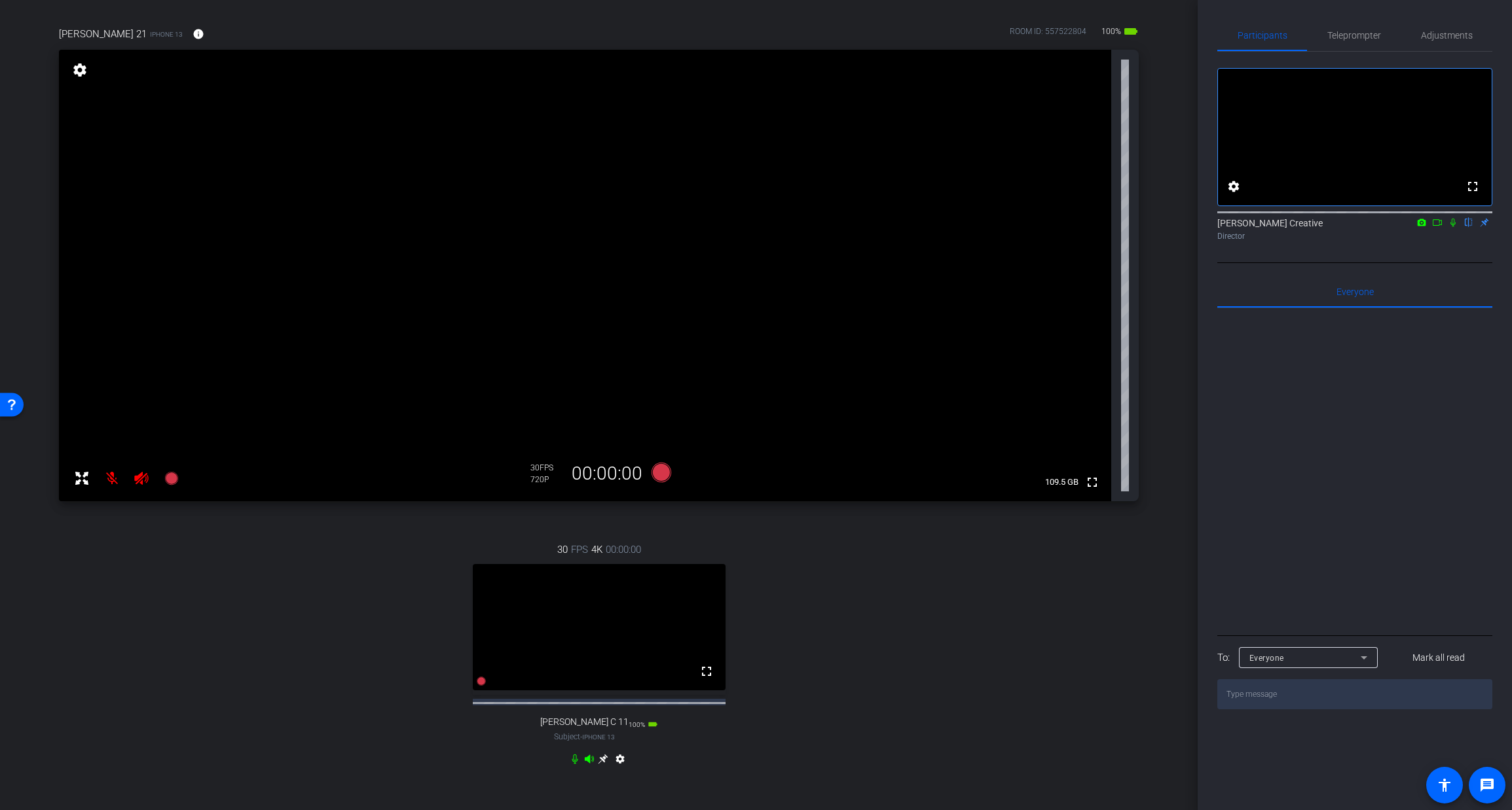
scroll to position [87, 0]
click at [587, 762] on icon at bounding box center [589, 758] width 9 height 9
click at [574, 764] on icon at bounding box center [574, 759] width 6 height 10
click at [110, 479] on mat-icon at bounding box center [112, 478] width 26 height 26
click at [141, 480] on icon at bounding box center [141, 477] width 15 height 15
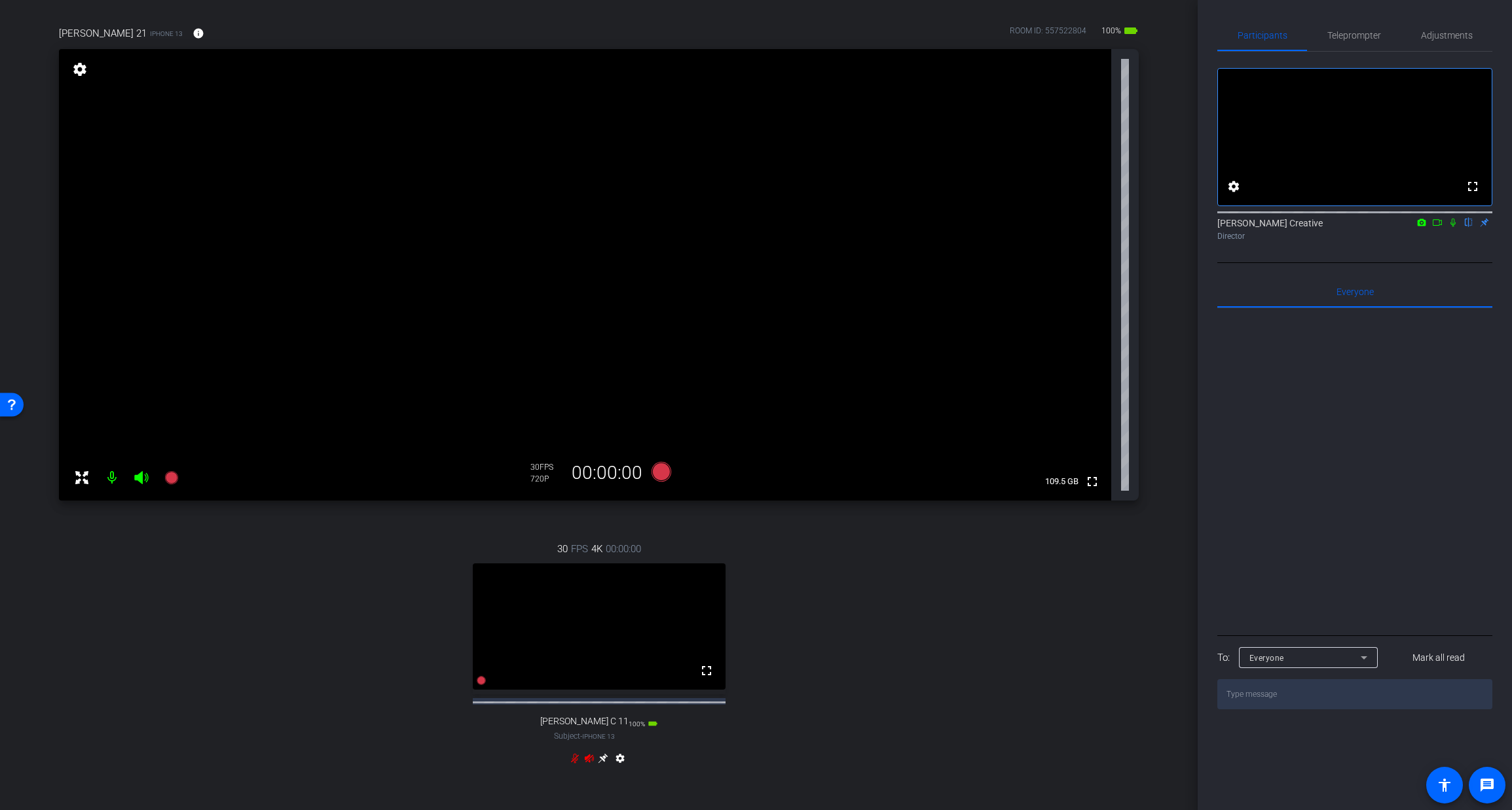
click at [138, 477] on icon at bounding box center [141, 478] width 14 height 13
click at [108, 476] on mat-icon at bounding box center [112, 478] width 26 height 26
click at [591, 762] on icon at bounding box center [589, 758] width 9 height 9
drag, startPoint x: 571, startPoint y: 770, endPoint x: 445, endPoint y: 782, distance: 126.6
click at [571, 764] on icon at bounding box center [574, 758] width 11 height 11
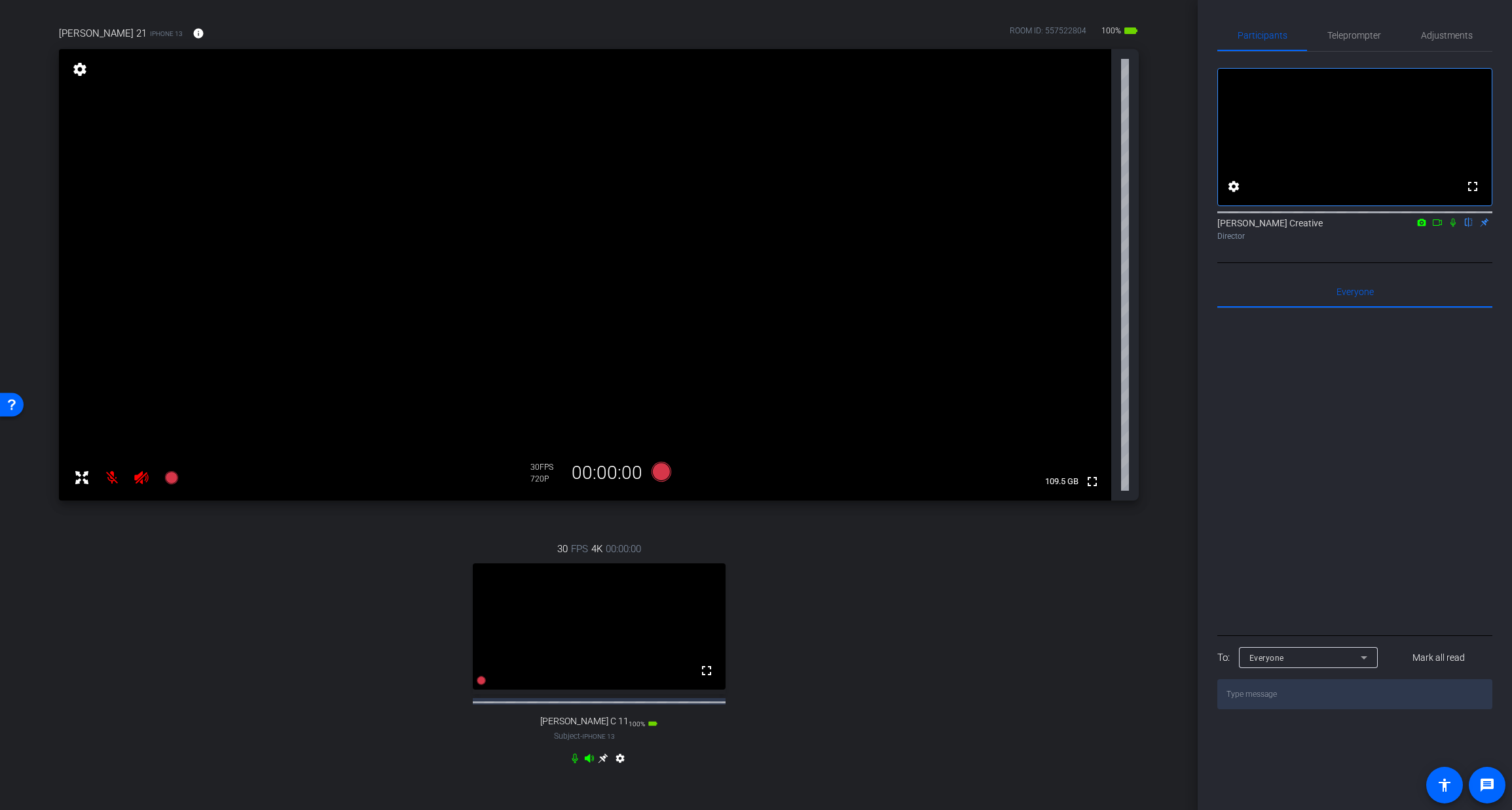
click at [591, 764] on icon at bounding box center [589, 758] width 11 height 11
drag, startPoint x: 577, startPoint y: 768, endPoint x: 570, endPoint y: 770, distance: 7.3
click at [577, 764] on icon at bounding box center [574, 758] width 11 height 11
drag, startPoint x: 141, startPoint y: 475, endPoint x: 107, endPoint y: 483, distance: 34.9
click at [141, 475] on icon at bounding box center [141, 478] width 14 height 13
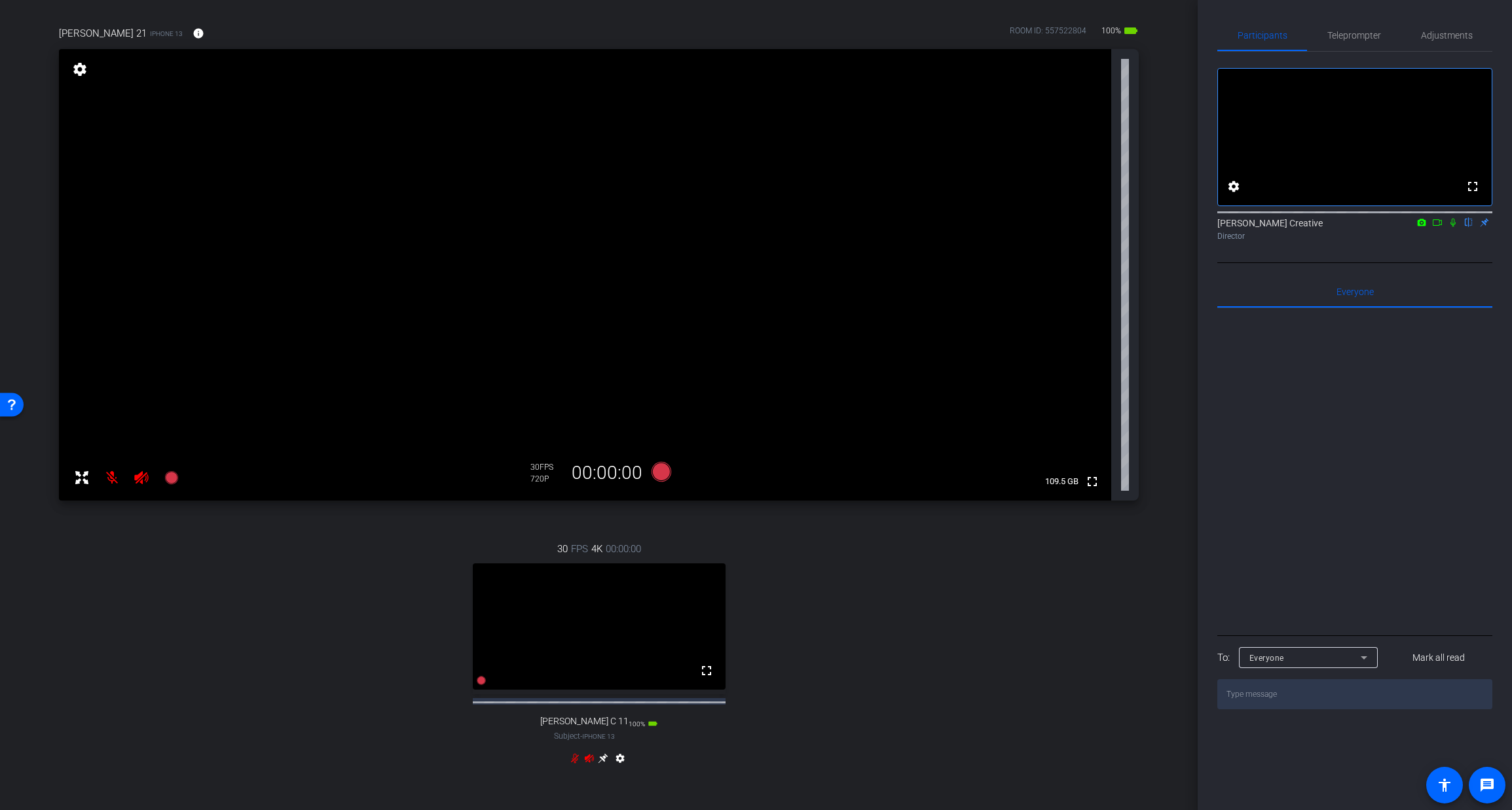
click at [111, 475] on mat-icon at bounding box center [112, 478] width 26 height 26
click at [1451, 34] on span "Adjustments" at bounding box center [1447, 35] width 52 height 9
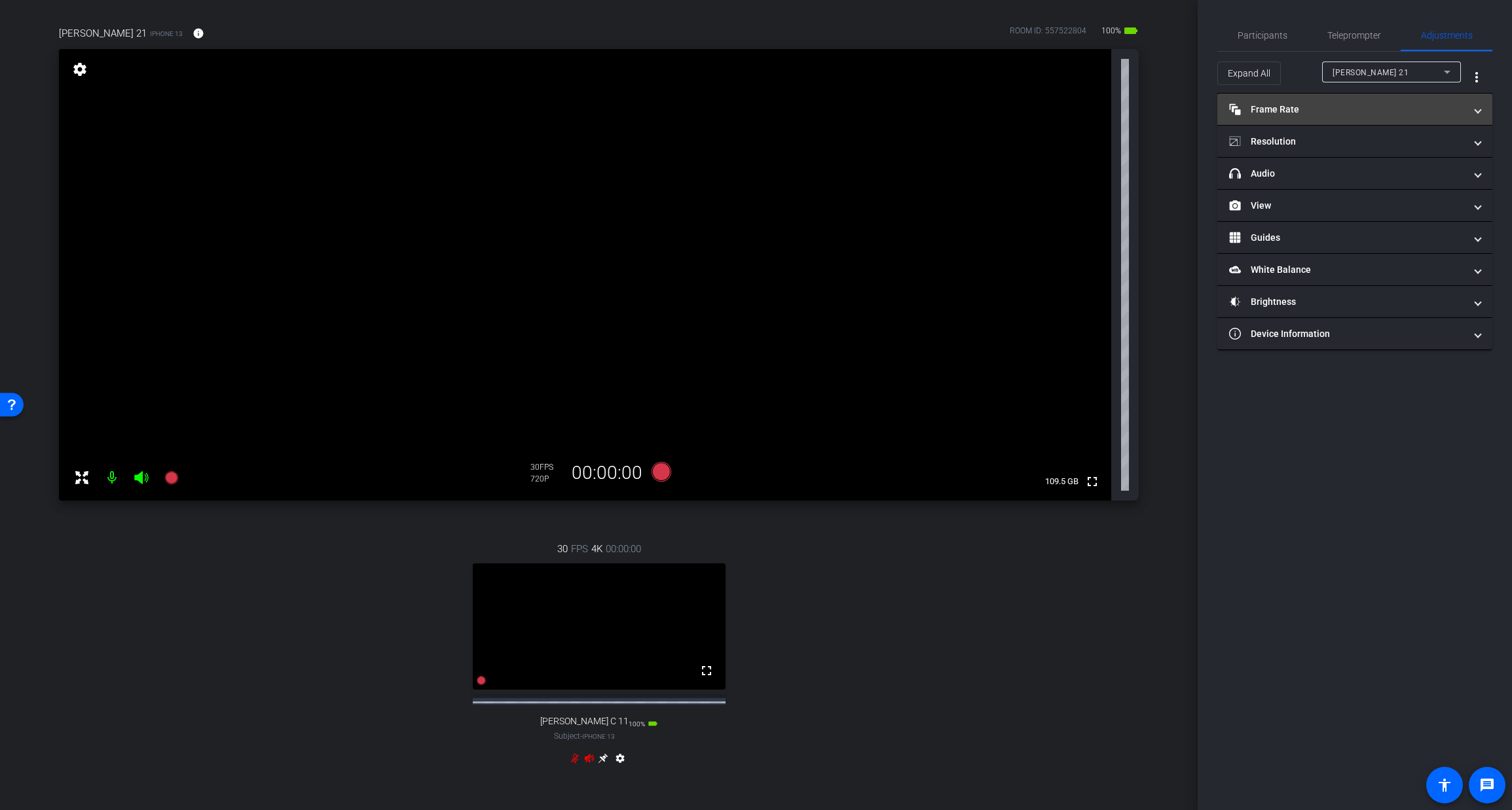
click at [1348, 101] on mat-expansion-panel-header "Frame Rate Frame Rate" at bounding box center [1354, 109] width 275 height 32
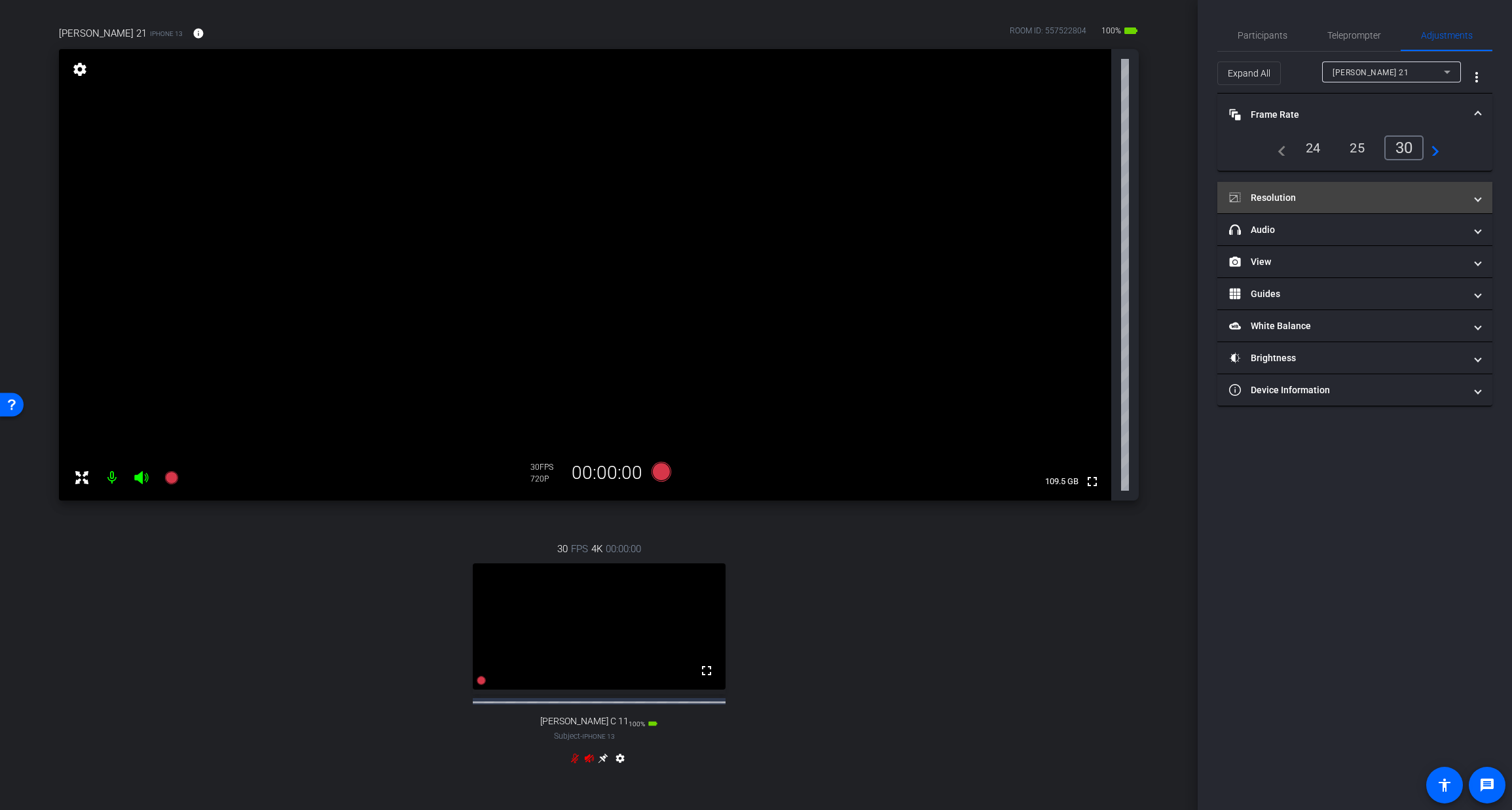
click at [1316, 194] on mat-panel-title "Resolution" at bounding box center [1347, 198] width 236 height 14
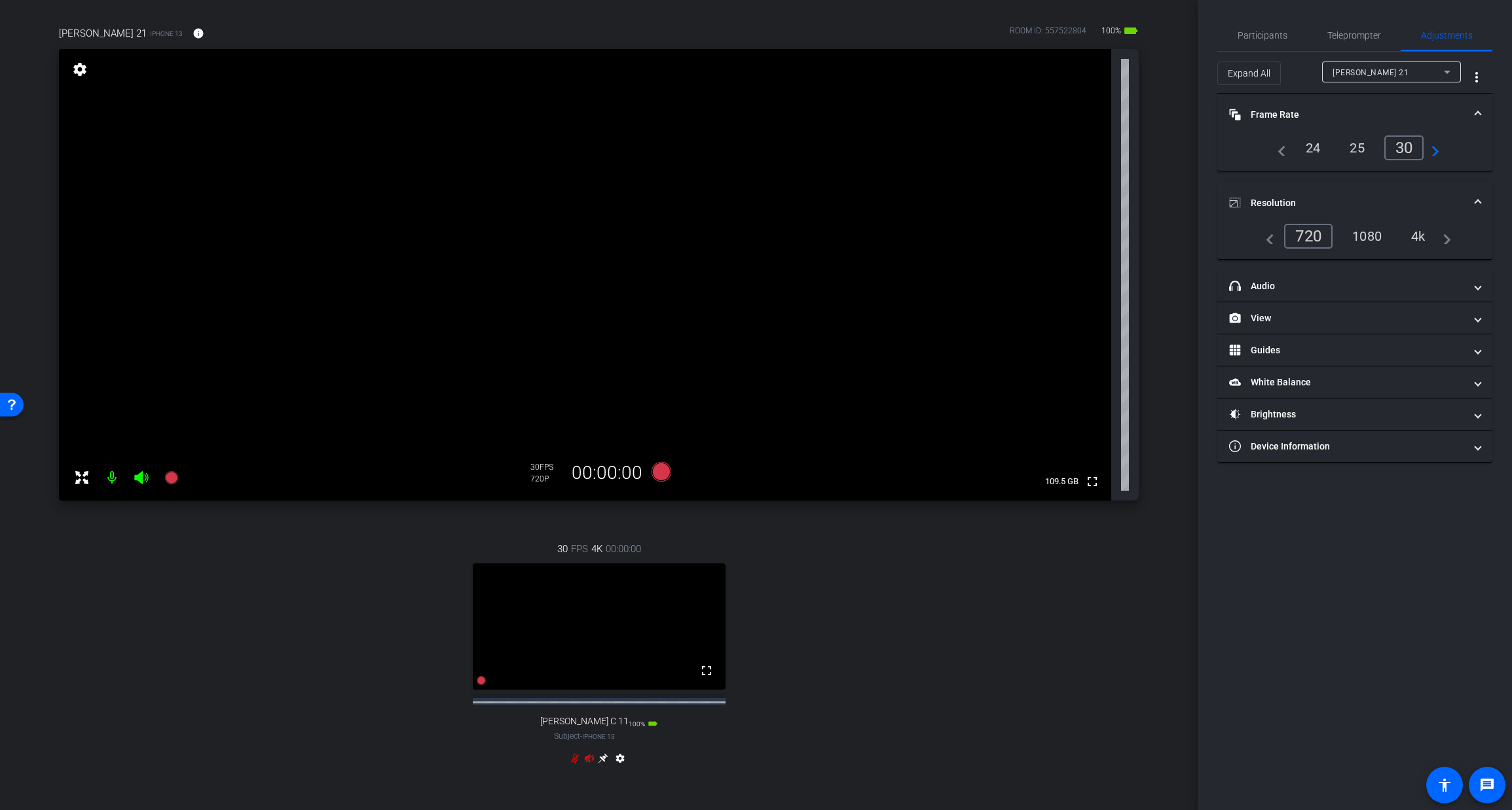
click at [1411, 238] on div "4k" at bounding box center [1418, 236] width 34 height 22
click at [1365, 295] on mat-expansion-panel-header "headphone icon Audio" at bounding box center [1354, 286] width 275 height 32
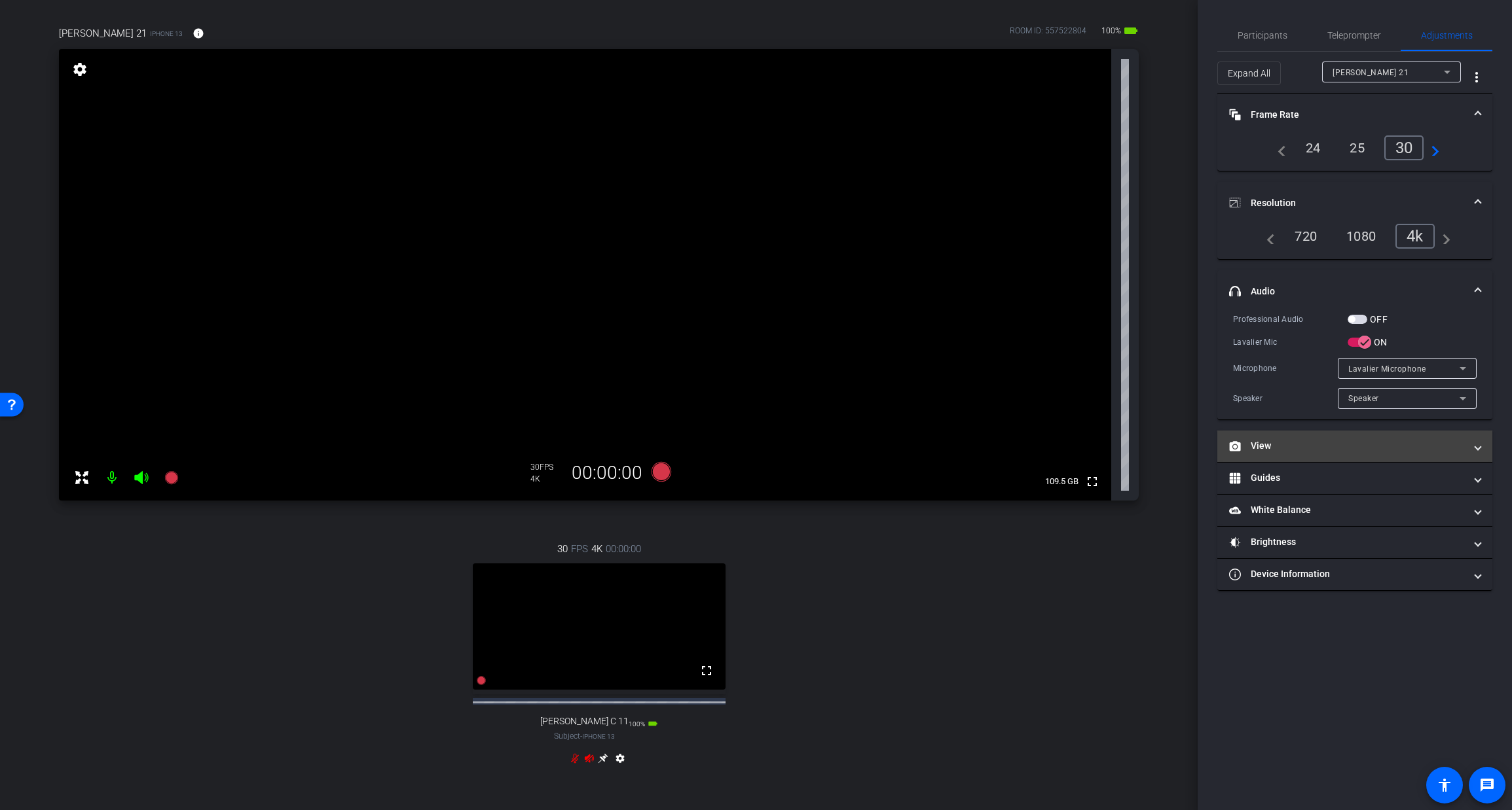
click at [1348, 446] on mat-panel-title "View" at bounding box center [1347, 446] width 236 height 14
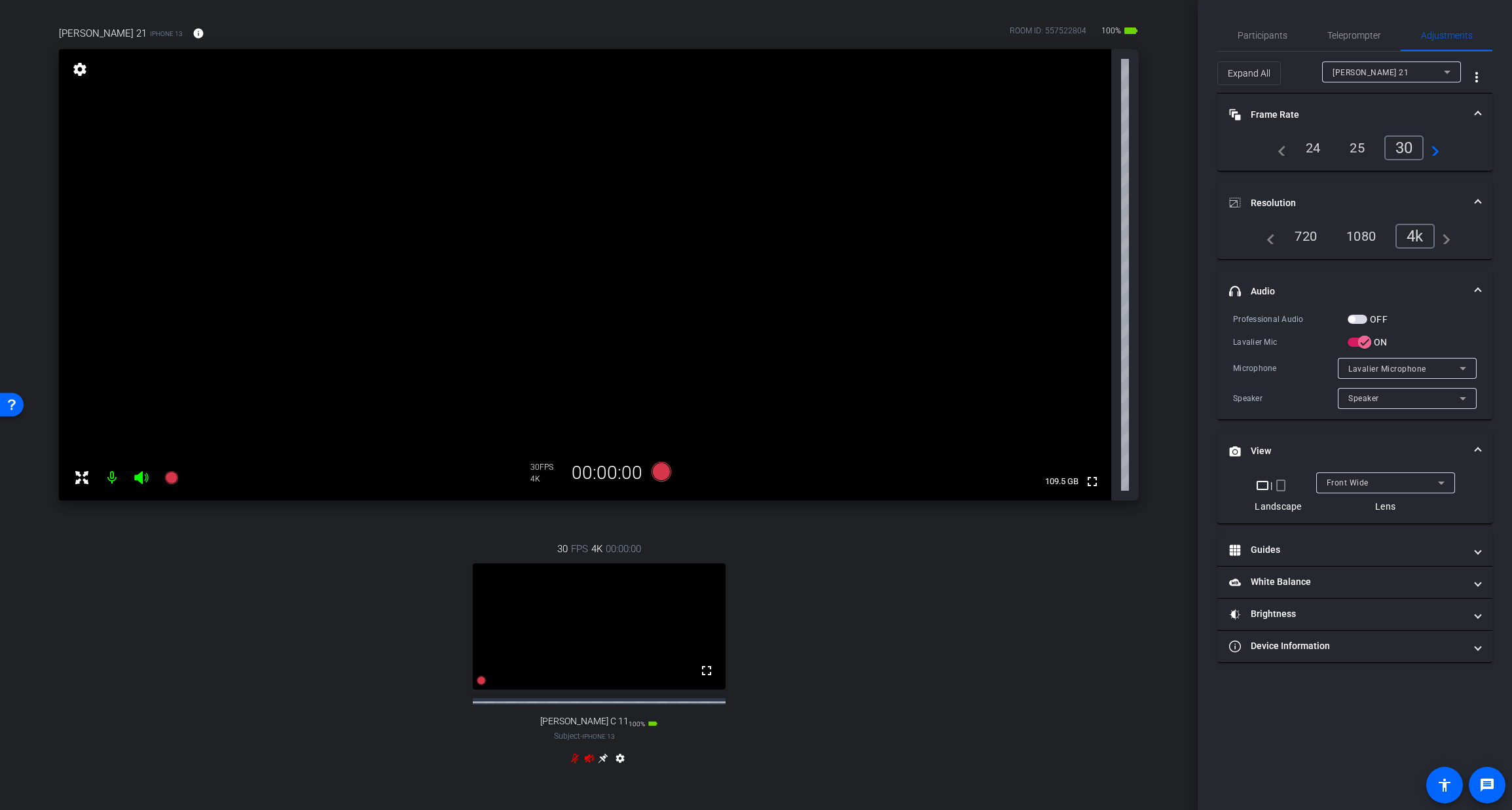
click at [1360, 480] on span "Front Wide" at bounding box center [1348, 483] width 42 height 9
click at [1354, 509] on span "Back Wide" at bounding box center [1347, 508] width 42 height 15
click at [1323, 145] on div "24" at bounding box center [1313, 147] width 35 height 22
click at [1399, 77] on div "[PERSON_NAME] 21" at bounding box center [1387, 72] width 111 height 16
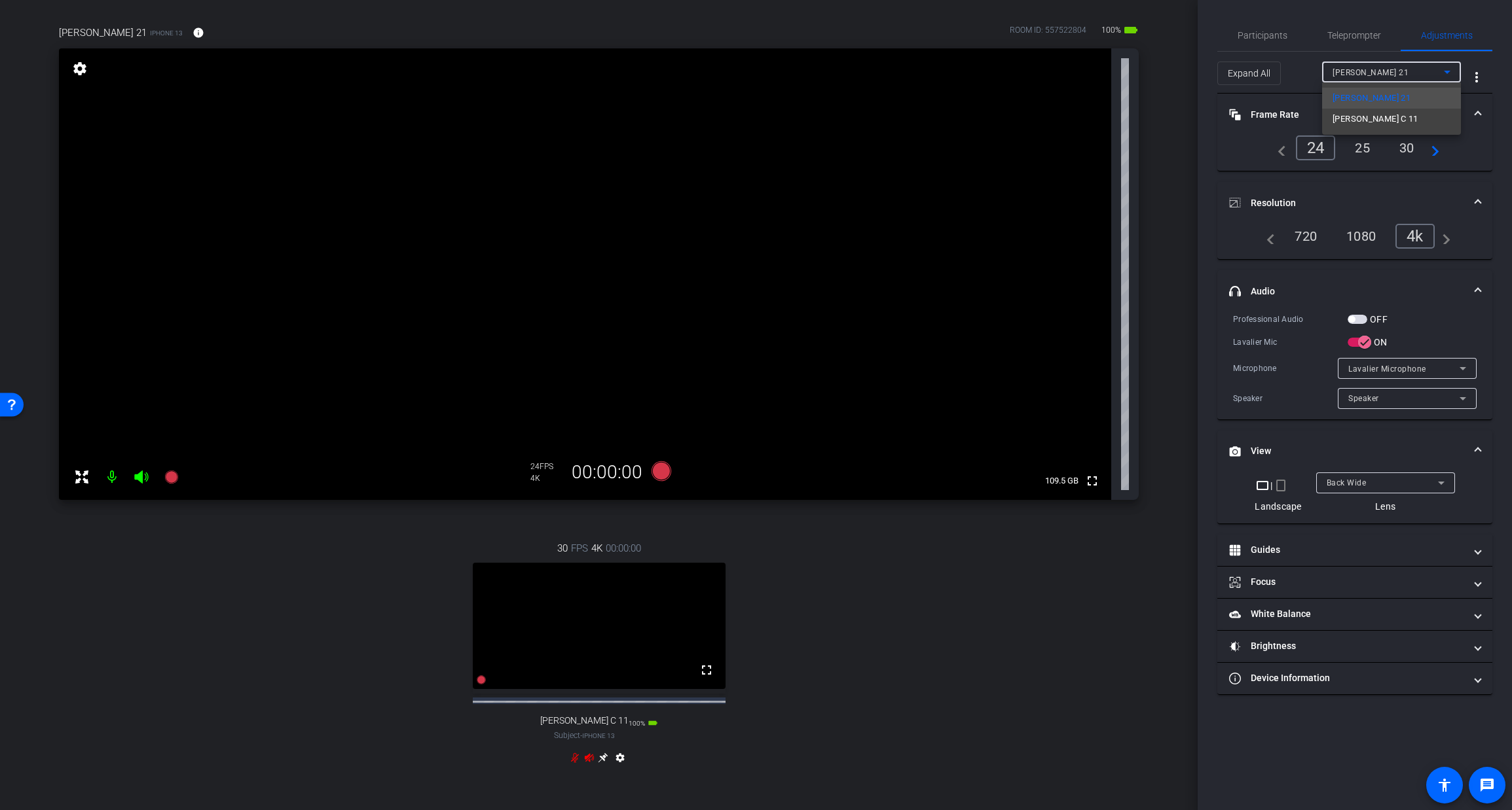
click at [1367, 120] on span "[PERSON_NAME] C 11" at bounding box center [1375, 118] width 86 height 15
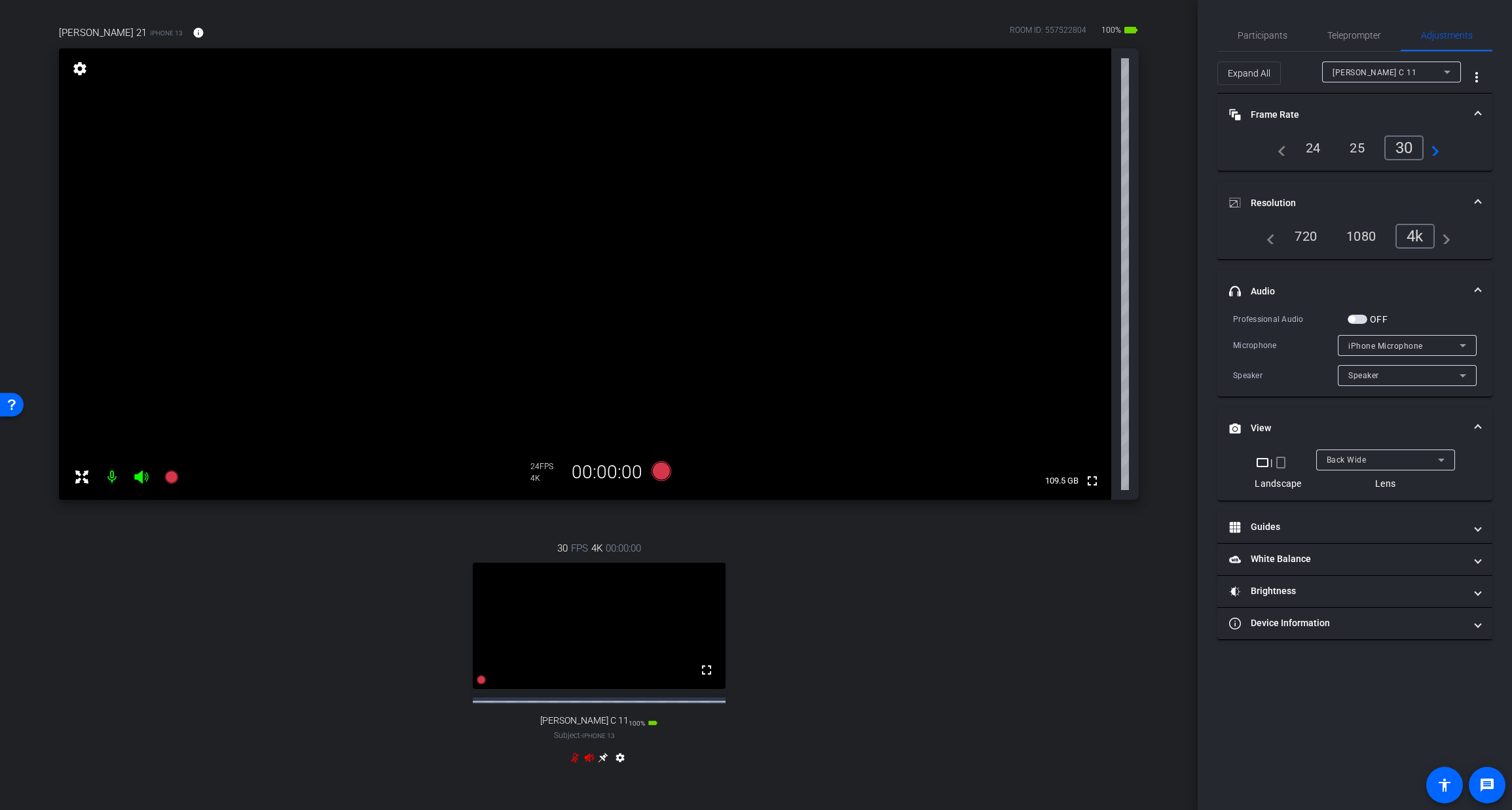
click at [1311, 156] on div "24" at bounding box center [1313, 147] width 35 height 22
click at [1324, 528] on mat-panel-title "Guides" at bounding box center [1347, 526] width 236 height 14
click at [1339, 565] on span "Enable Guides" at bounding box center [1355, 565] width 46 height 19
click at [1363, 68] on span "[PERSON_NAME] C 11" at bounding box center [1373, 72] width 83 height 9
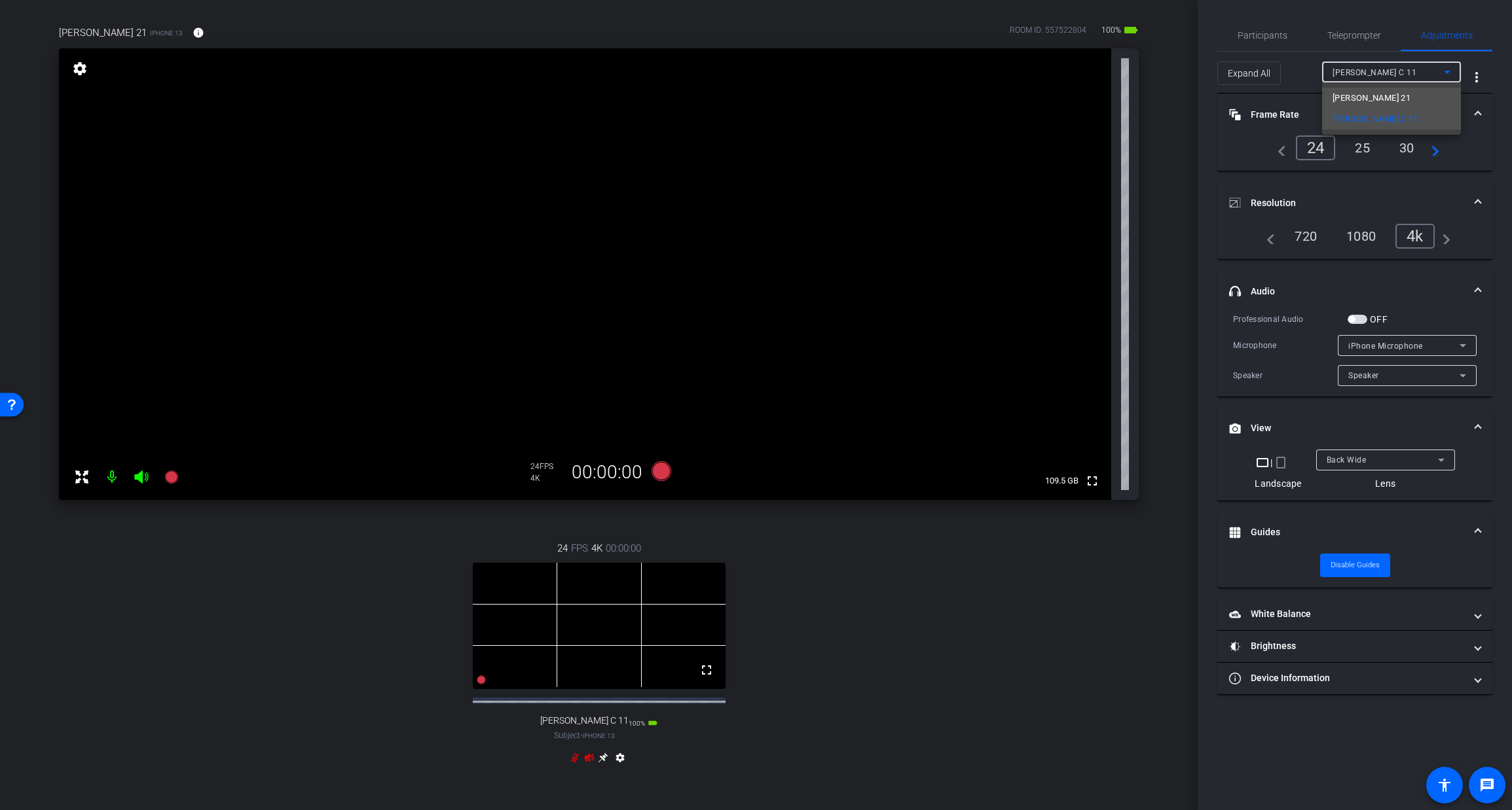
click at [1368, 98] on span "[PERSON_NAME] 21" at bounding box center [1371, 98] width 78 height 15
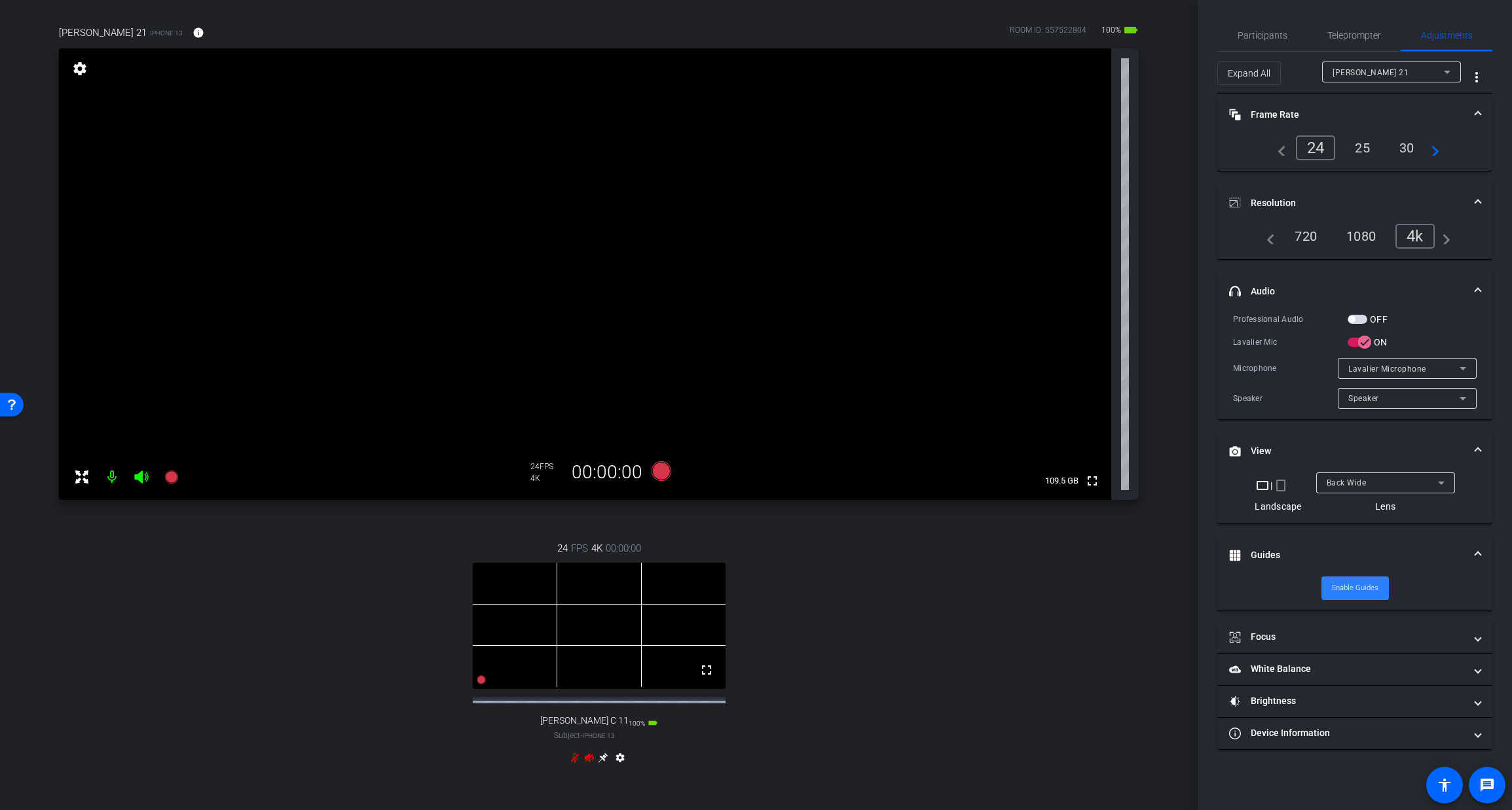
click at [1355, 585] on span "Enable Guides" at bounding box center [1355, 588] width 46 height 19
click at [1374, 633] on mat-panel-title "Focus" at bounding box center [1347, 637] width 236 height 14
click at [1360, 767] on span "Enable Auto Focus" at bounding box center [1355, 769] width 60 height 19
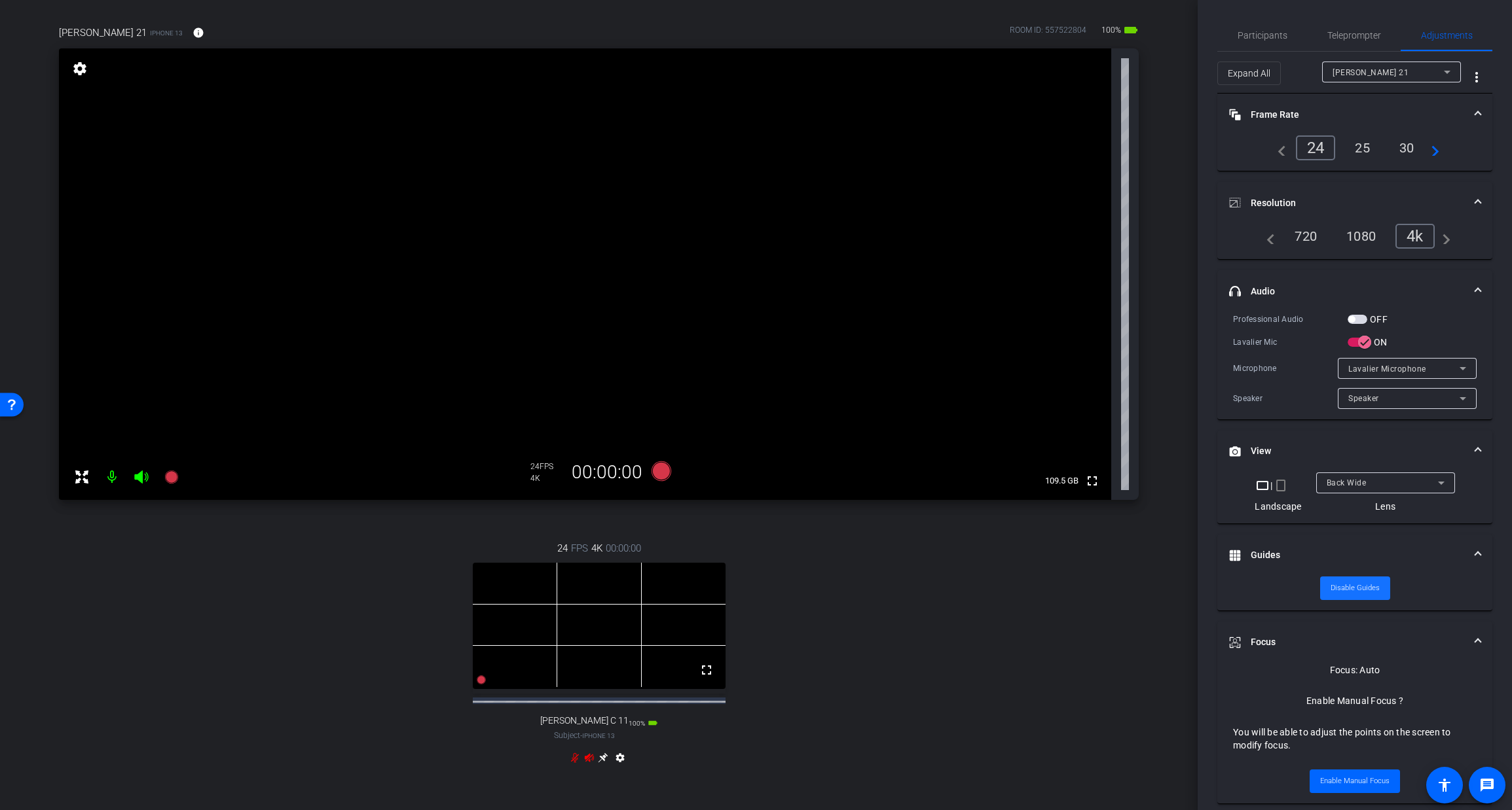
click at [1356, 589] on span "Disable Guides" at bounding box center [1355, 588] width 49 height 19
click at [1347, 589] on span "Enable Guides" at bounding box center [1355, 588] width 46 height 19
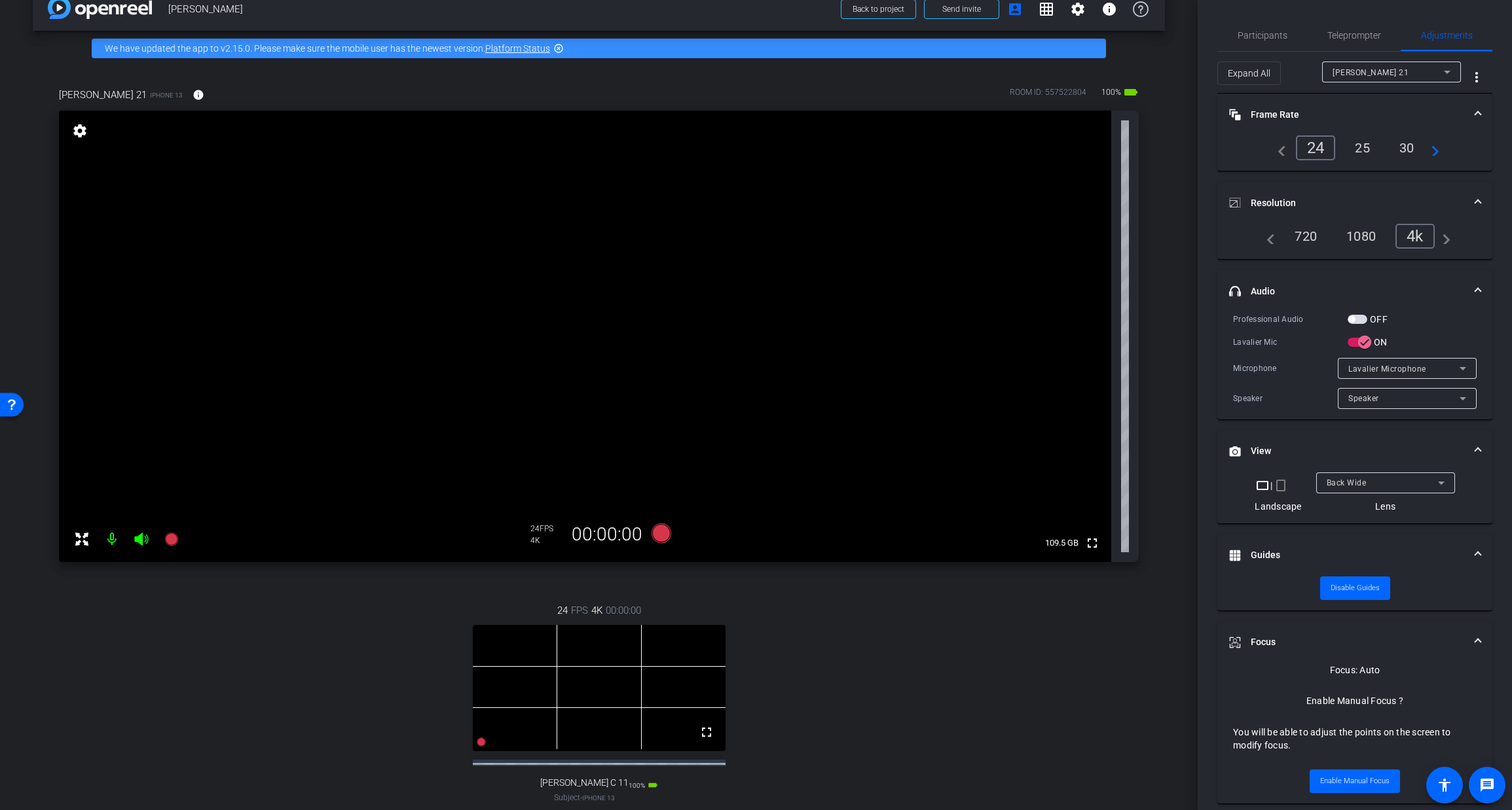
scroll to position [20, 0]
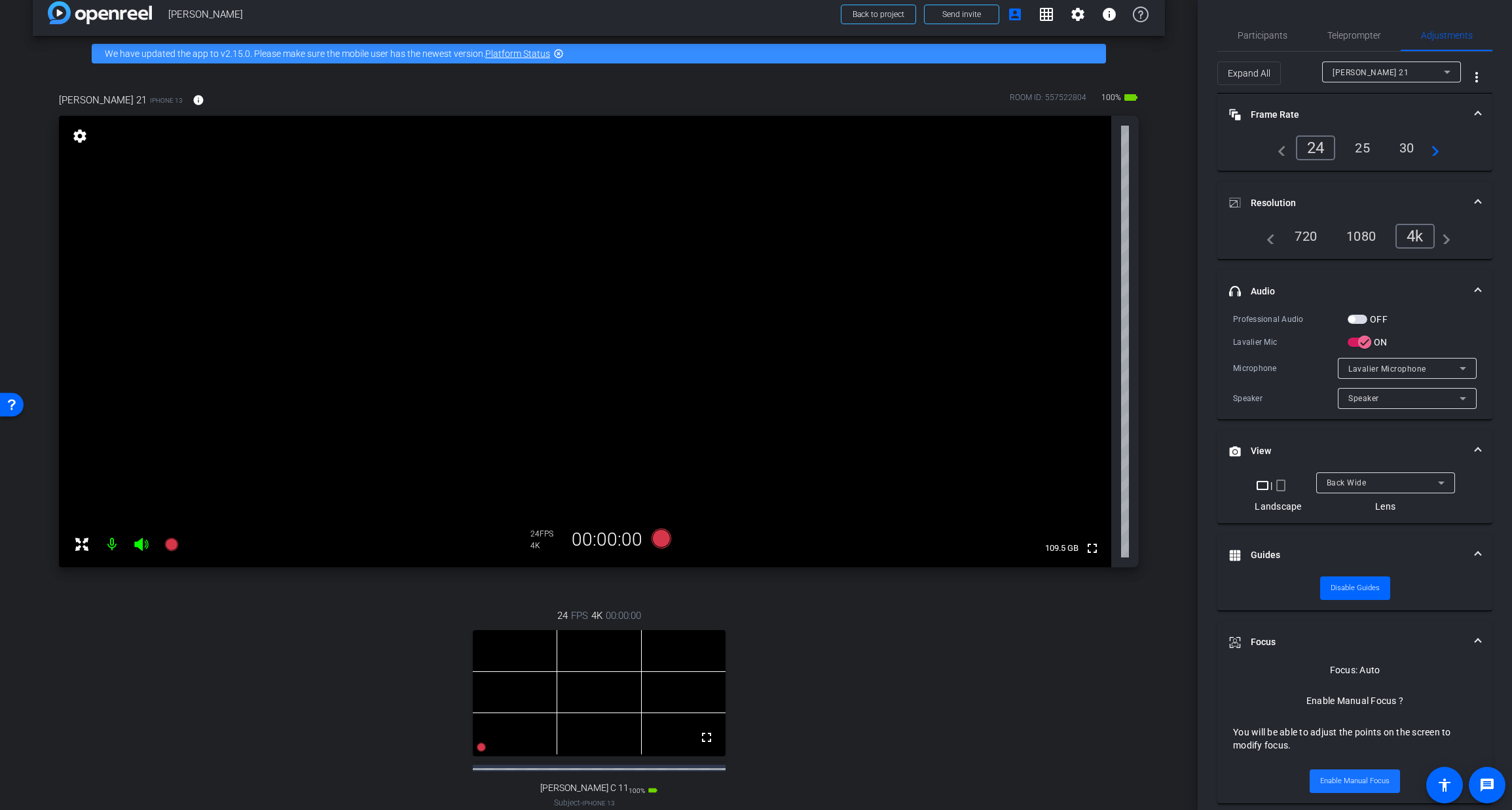
click at [1343, 773] on span "Enable Manual Focus" at bounding box center [1355, 782] width 70 height 19
click at [653, 311] on video at bounding box center [585, 342] width 1053 height 452
click at [657, 312] on div at bounding box center [652, 311] width 32 height 32
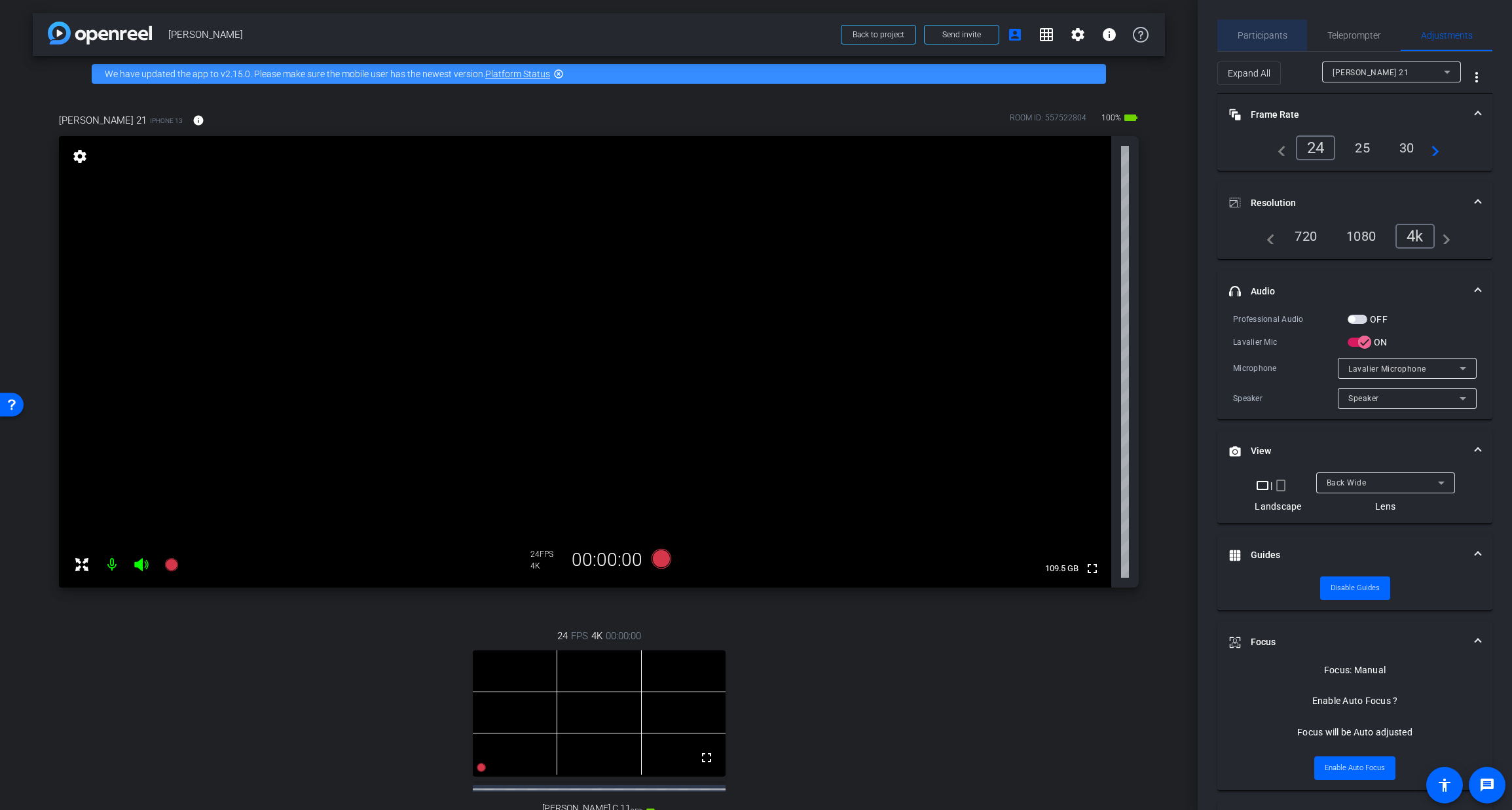
click at [1271, 34] on span "Participants" at bounding box center [1262, 35] width 49 height 9
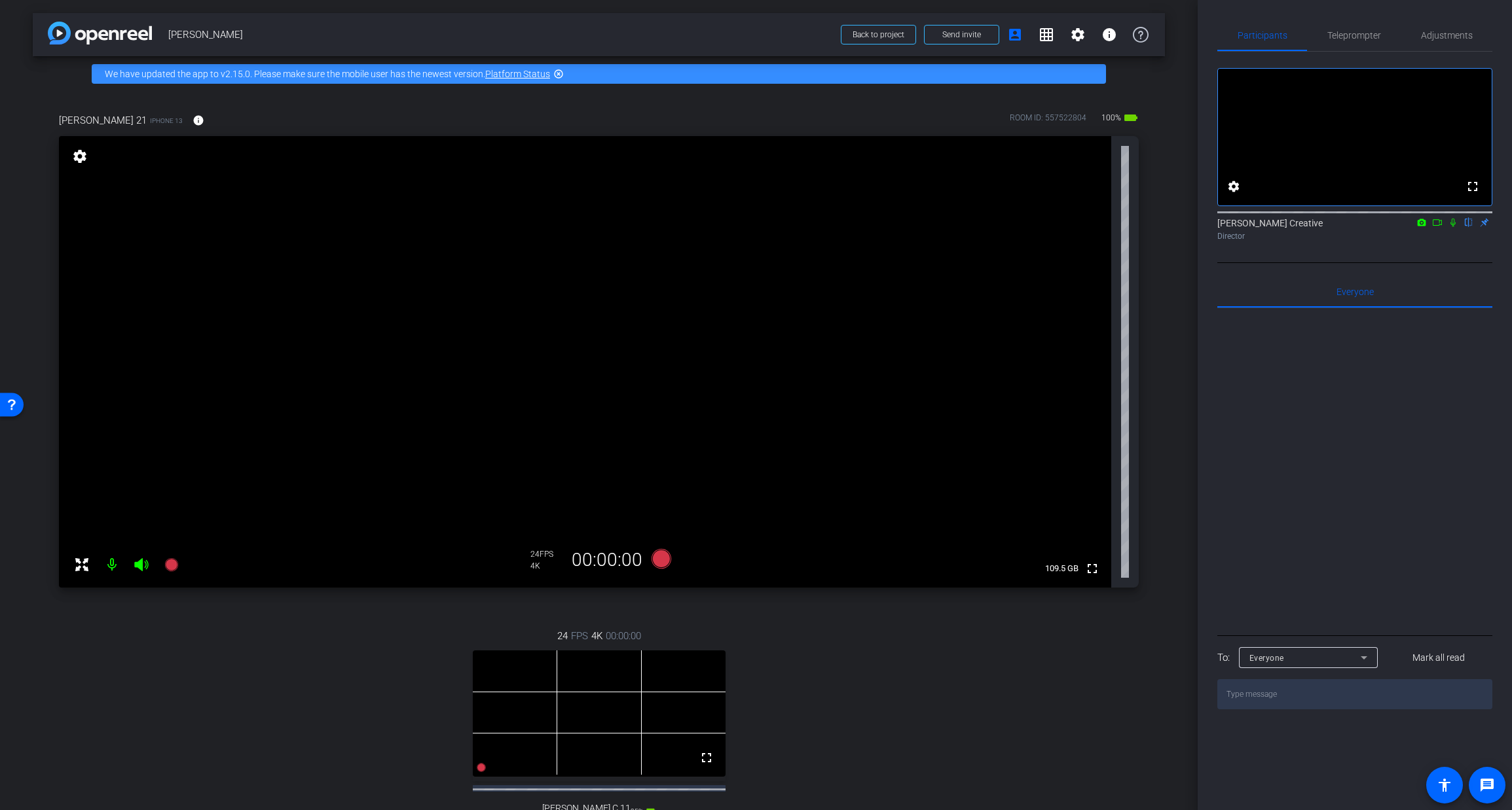
click at [1434, 227] on icon at bounding box center [1437, 222] width 11 height 9
click at [1166, 100] on div "arrow_back [PERSON_NAME] Back to project Send invite account_box grid_on settin…" at bounding box center [599, 405] width 1198 height 810
click at [1445, 37] on span "Adjustments" at bounding box center [1447, 35] width 52 height 9
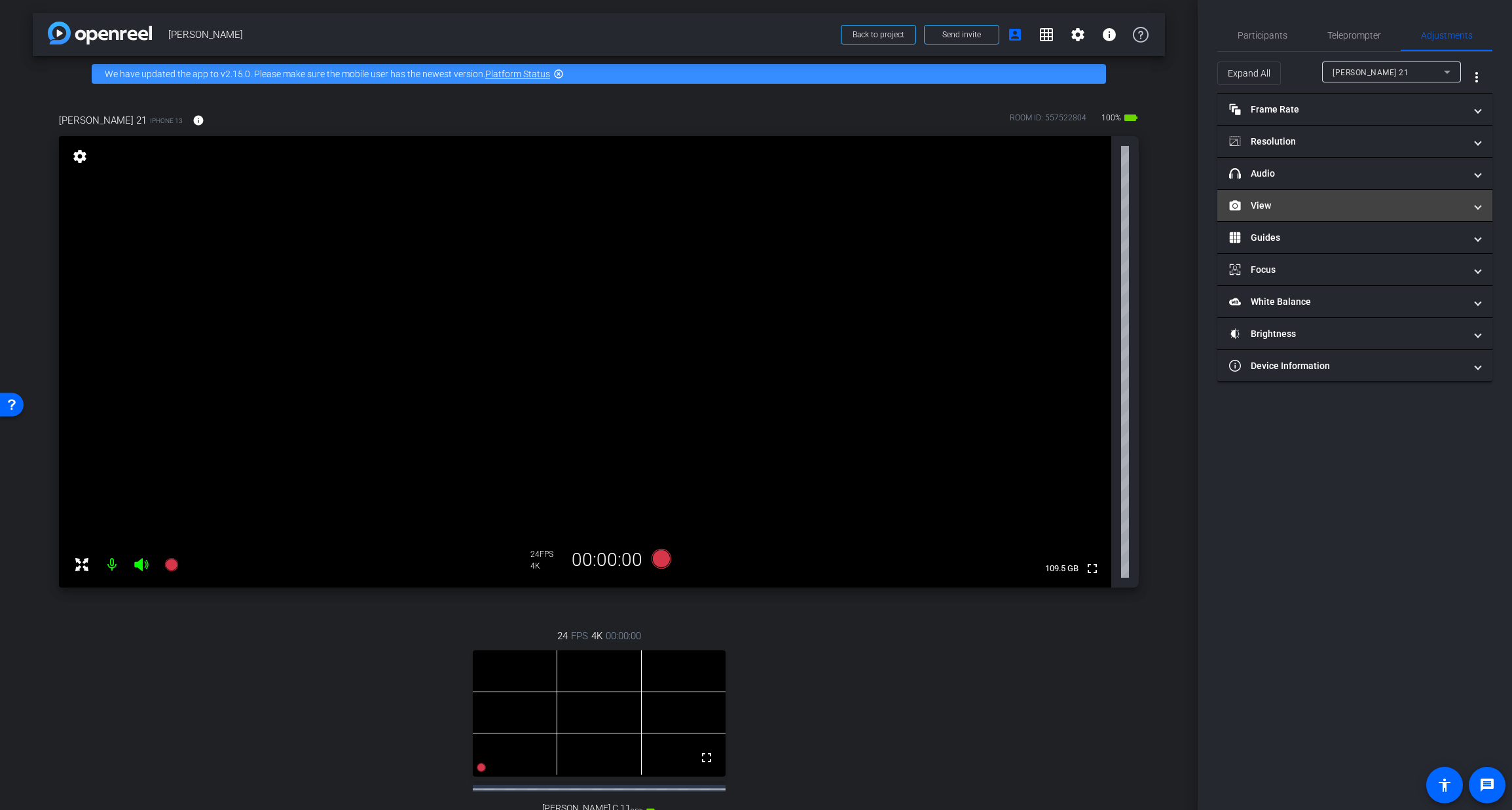
click at [1339, 203] on mat-panel-title "View" at bounding box center [1347, 206] width 236 height 14
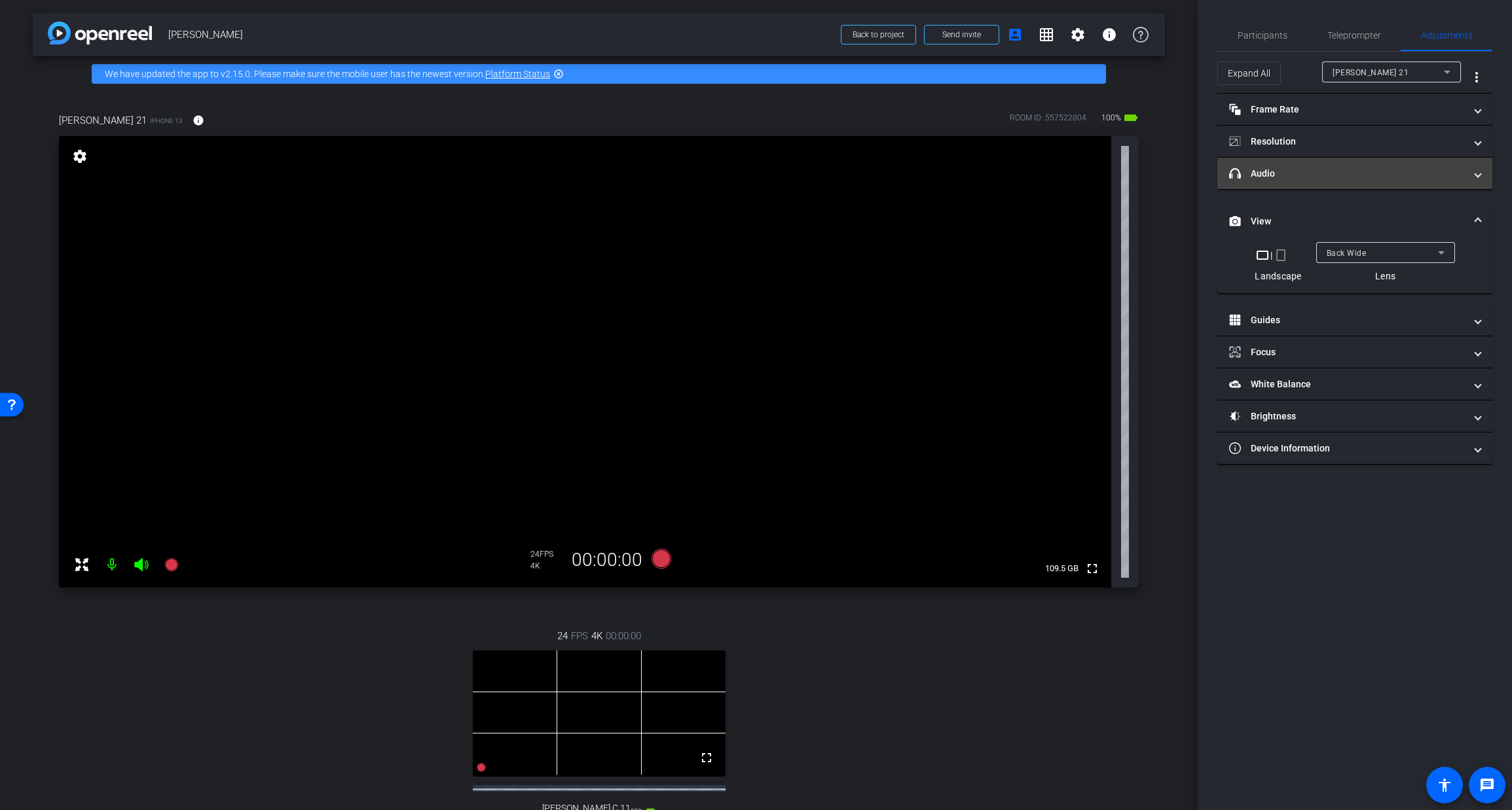
click at [1336, 171] on mat-panel-title "headphone icon Audio" at bounding box center [1347, 173] width 236 height 14
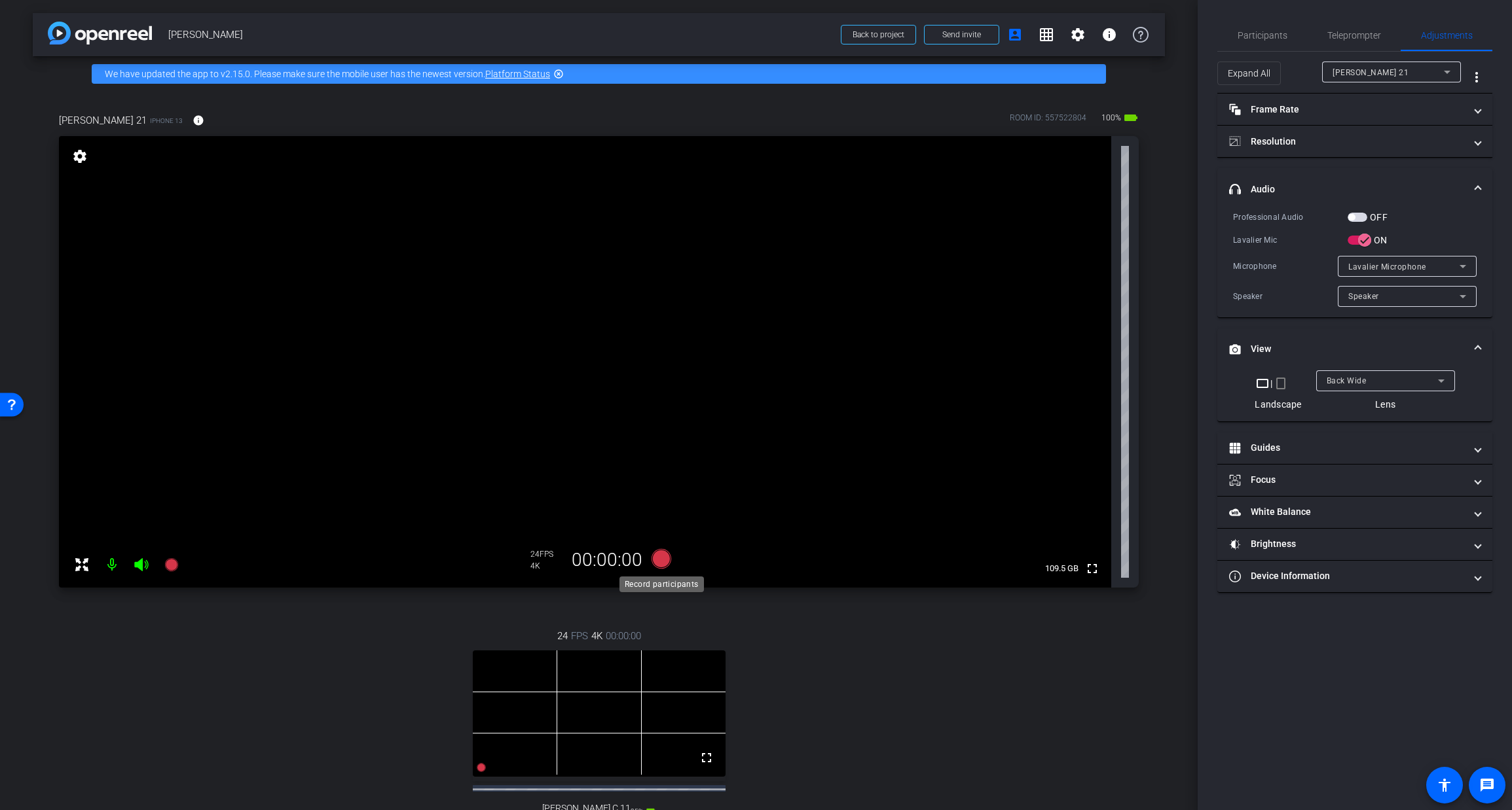
click at [660, 560] on icon at bounding box center [660, 559] width 19 height 19
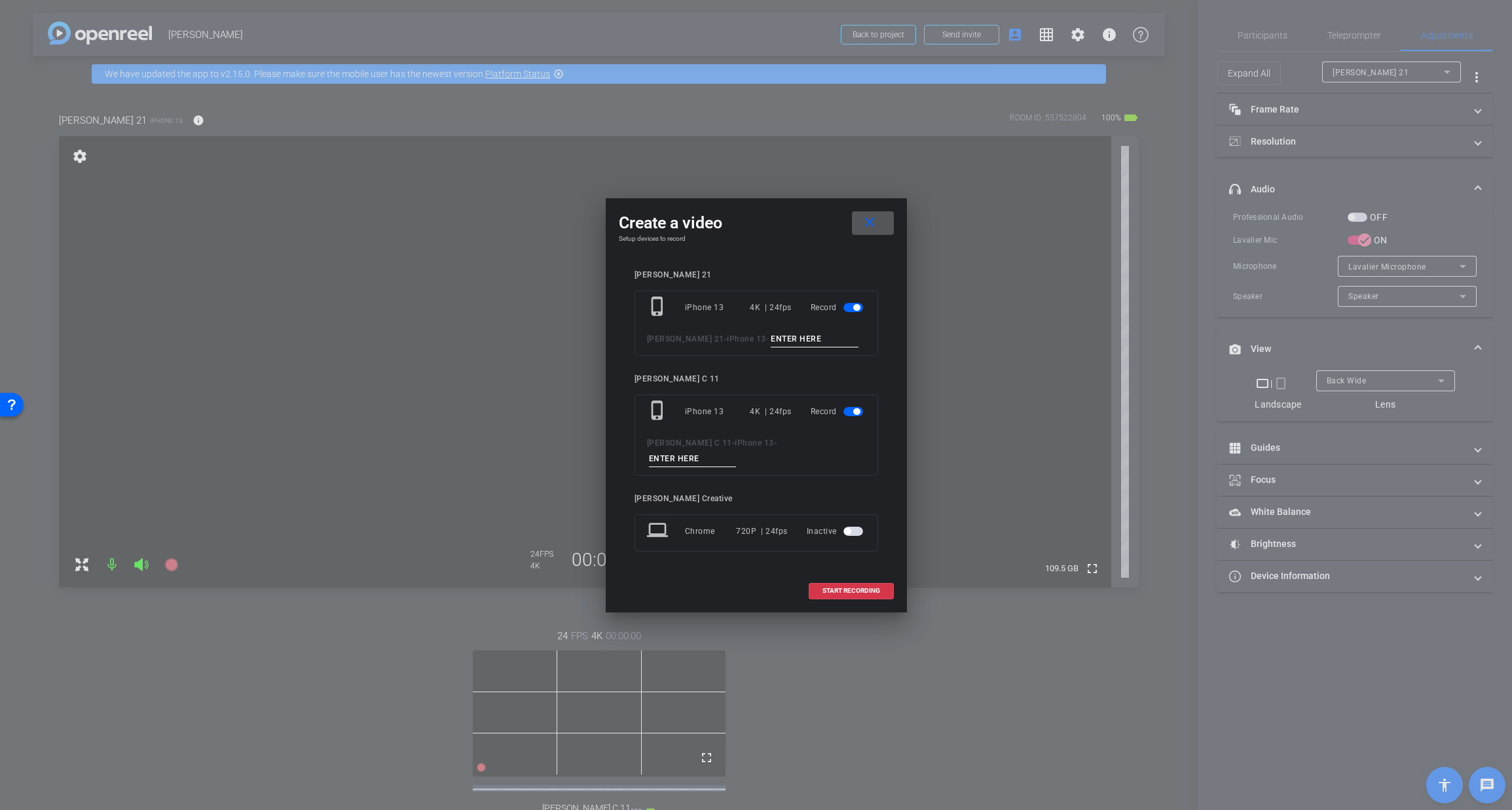
click at [771, 347] on input at bounding box center [814, 339] width 88 height 16
type input "test"
click at [737, 454] on input at bounding box center [693, 459] width 88 height 16
type input "test"
click at [855, 588] on span "START RECORDING" at bounding box center [851, 591] width 58 height 6
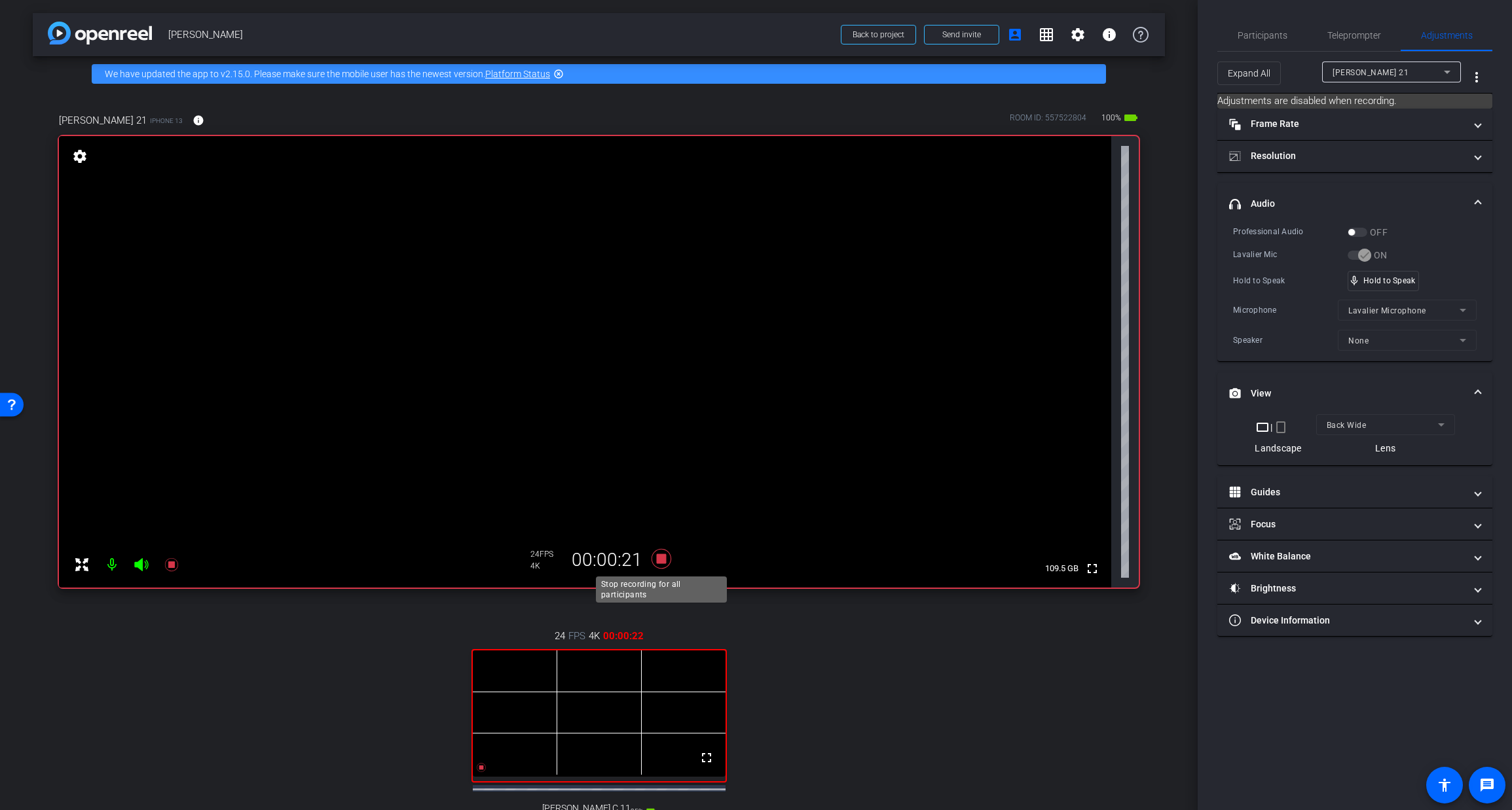
click at [660, 558] on icon at bounding box center [660, 559] width 19 height 19
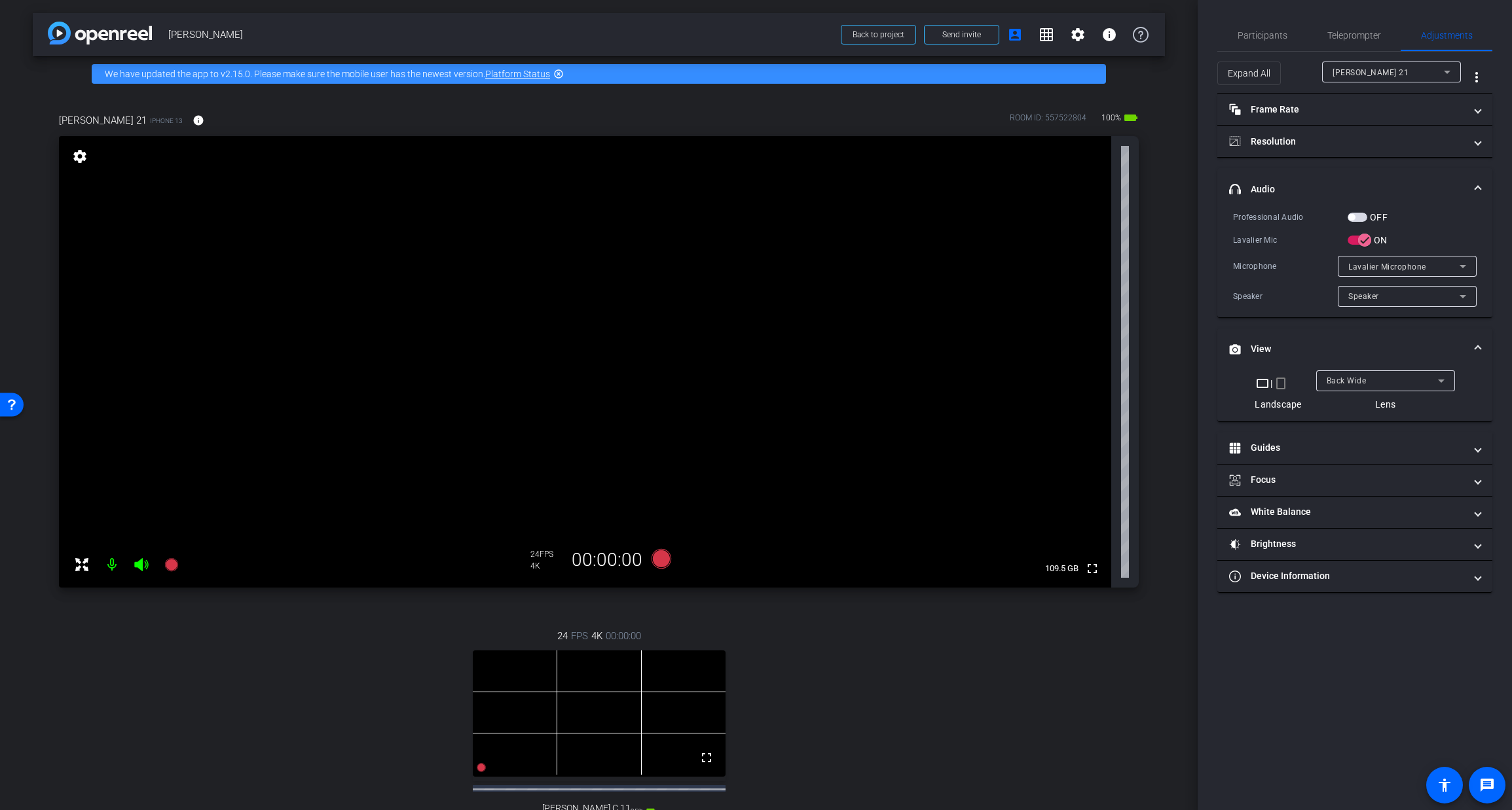
scroll to position [227, 0]
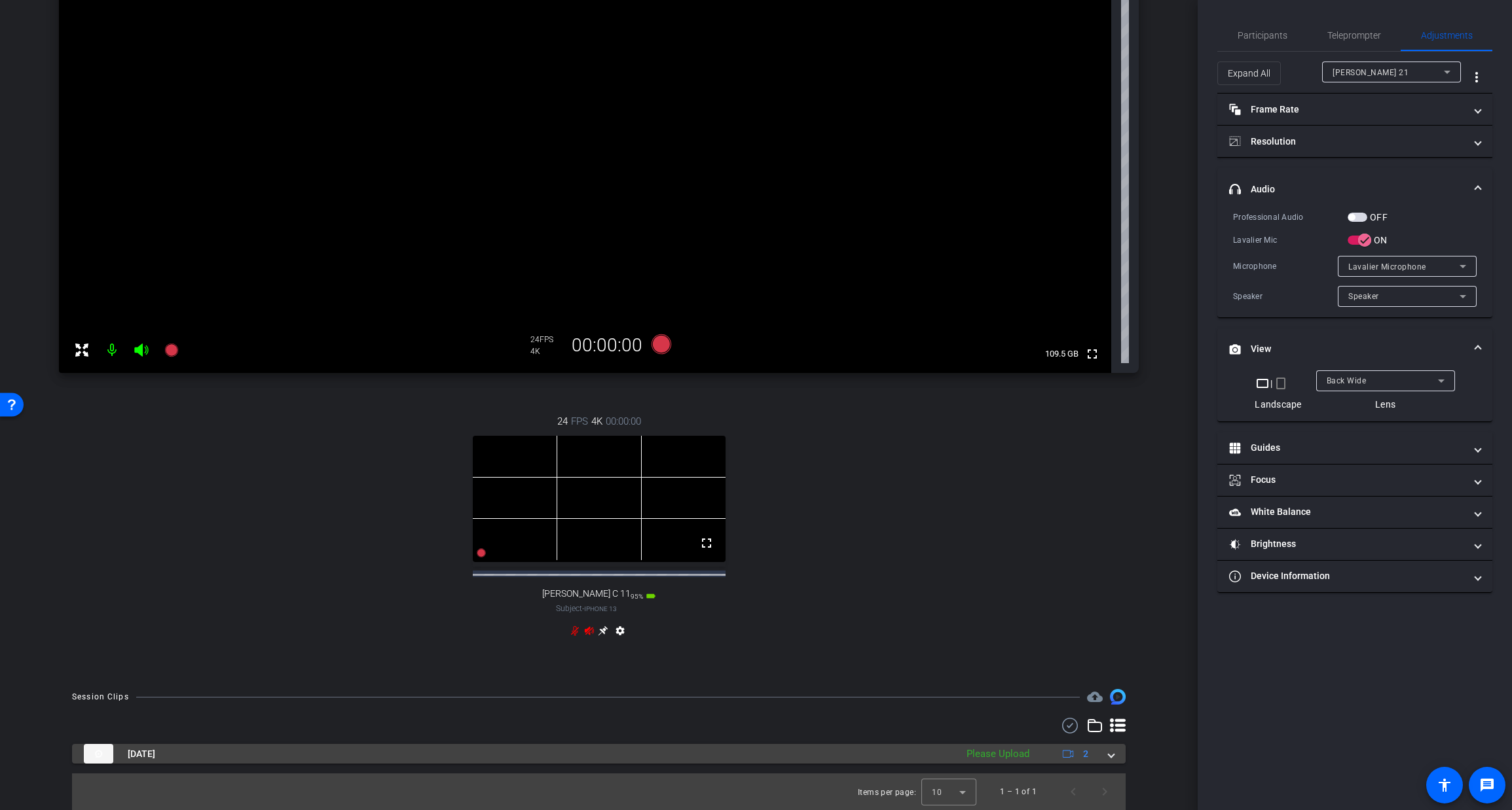
click at [1110, 754] on span at bounding box center [1111, 754] width 5 height 14
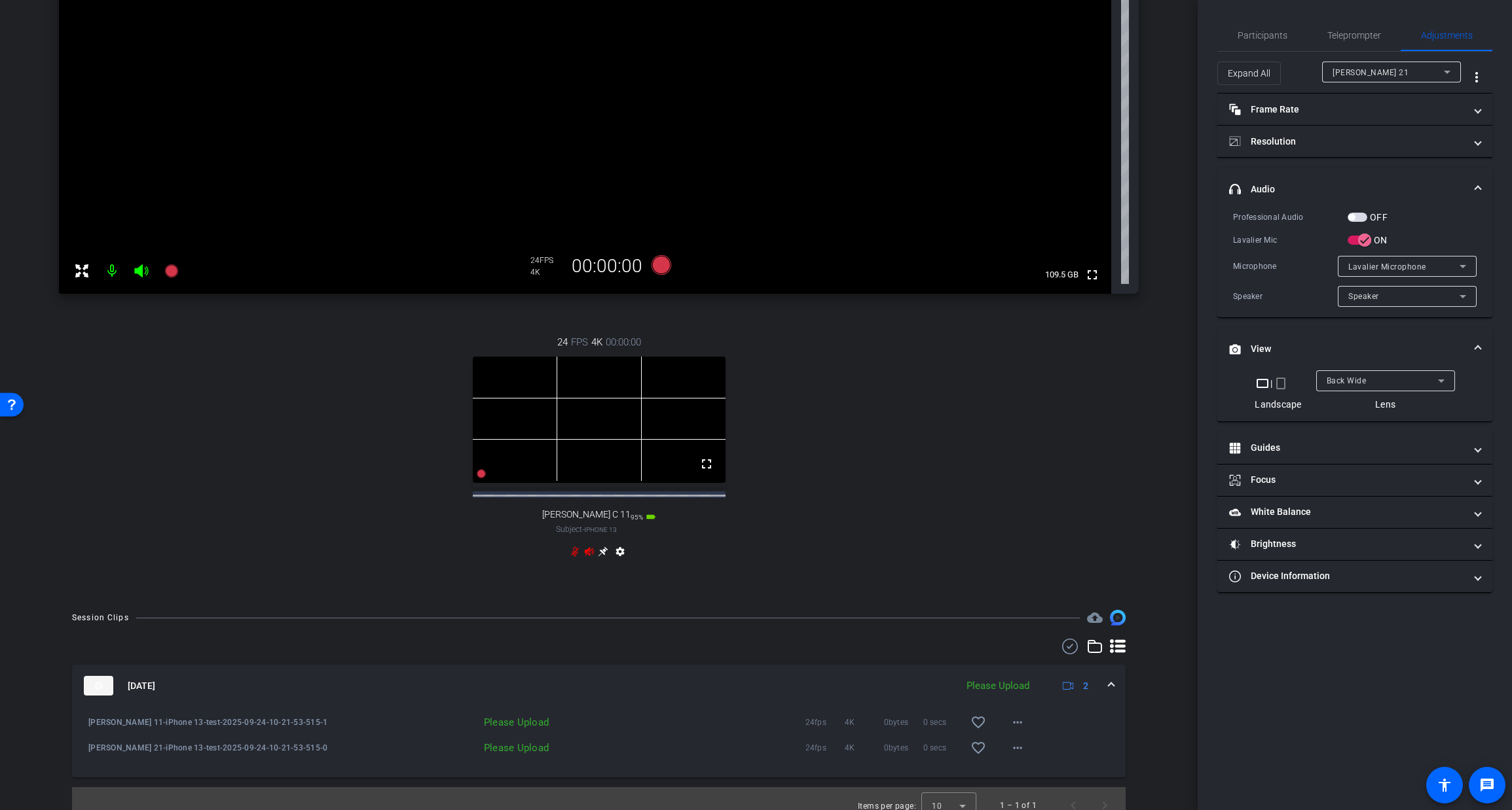
scroll to position [292, 0]
click at [1019, 758] on mat-icon "more_horiz" at bounding box center [1017, 749] width 15 height 15
click at [1022, 698] on span "Upload" at bounding box center [1038, 701] width 53 height 15
click at [143, 272] on icon at bounding box center [141, 272] width 15 height 15
click at [116, 272] on mat-icon at bounding box center [112, 273] width 26 height 26
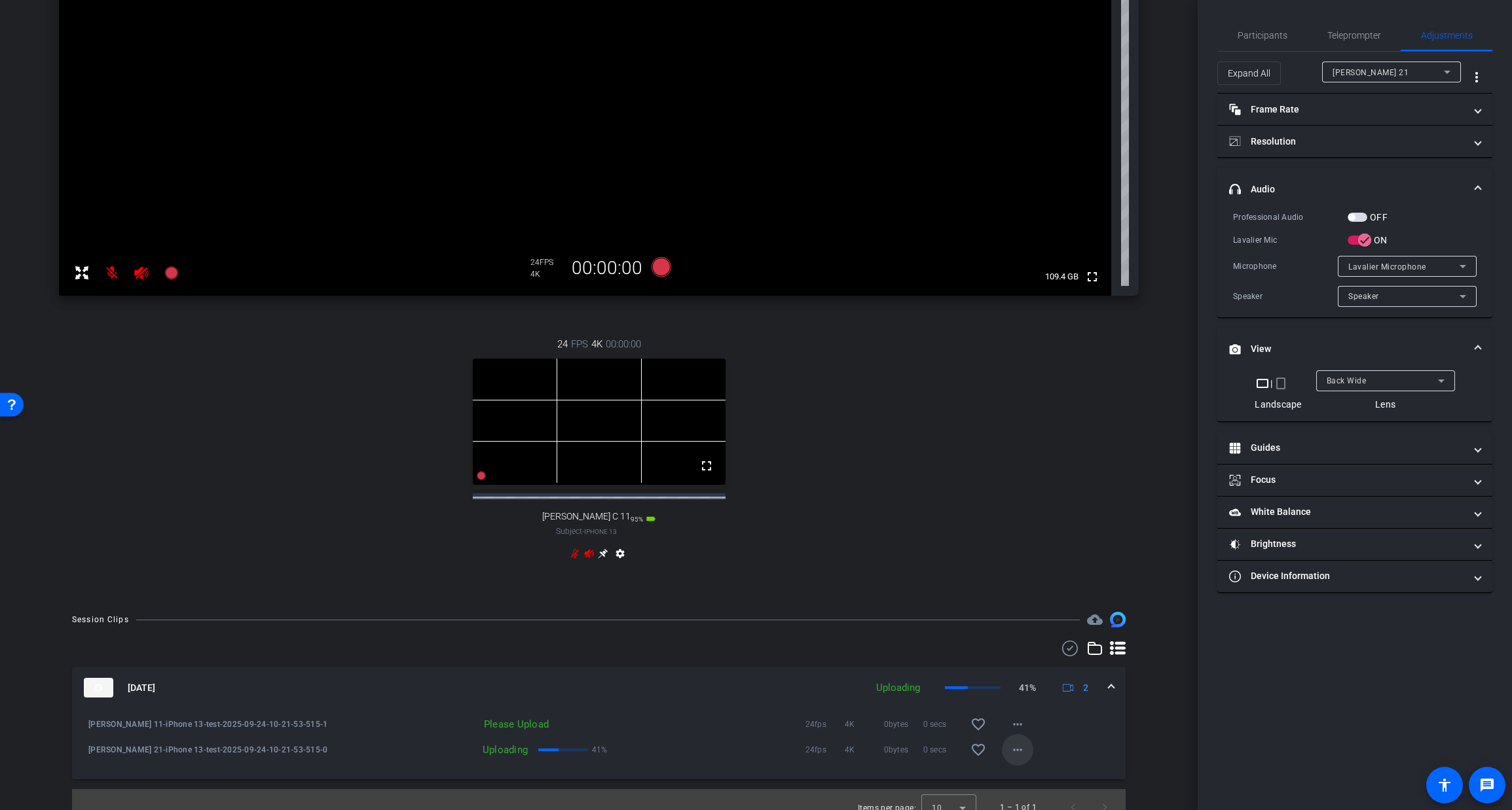
click at [1017, 758] on mat-icon "more_horiz" at bounding box center [1017, 749] width 15 height 15
click at [721, 741] on div at bounding box center [756, 405] width 1512 height 810
drag, startPoint x: 142, startPoint y: 275, endPoint x: 131, endPoint y: 277, distance: 11.2
click at [142, 275] on icon at bounding box center [141, 273] width 14 height 13
drag, startPoint x: 111, startPoint y: 273, endPoint x: 193, endPoint y: 434, distance: 180.7
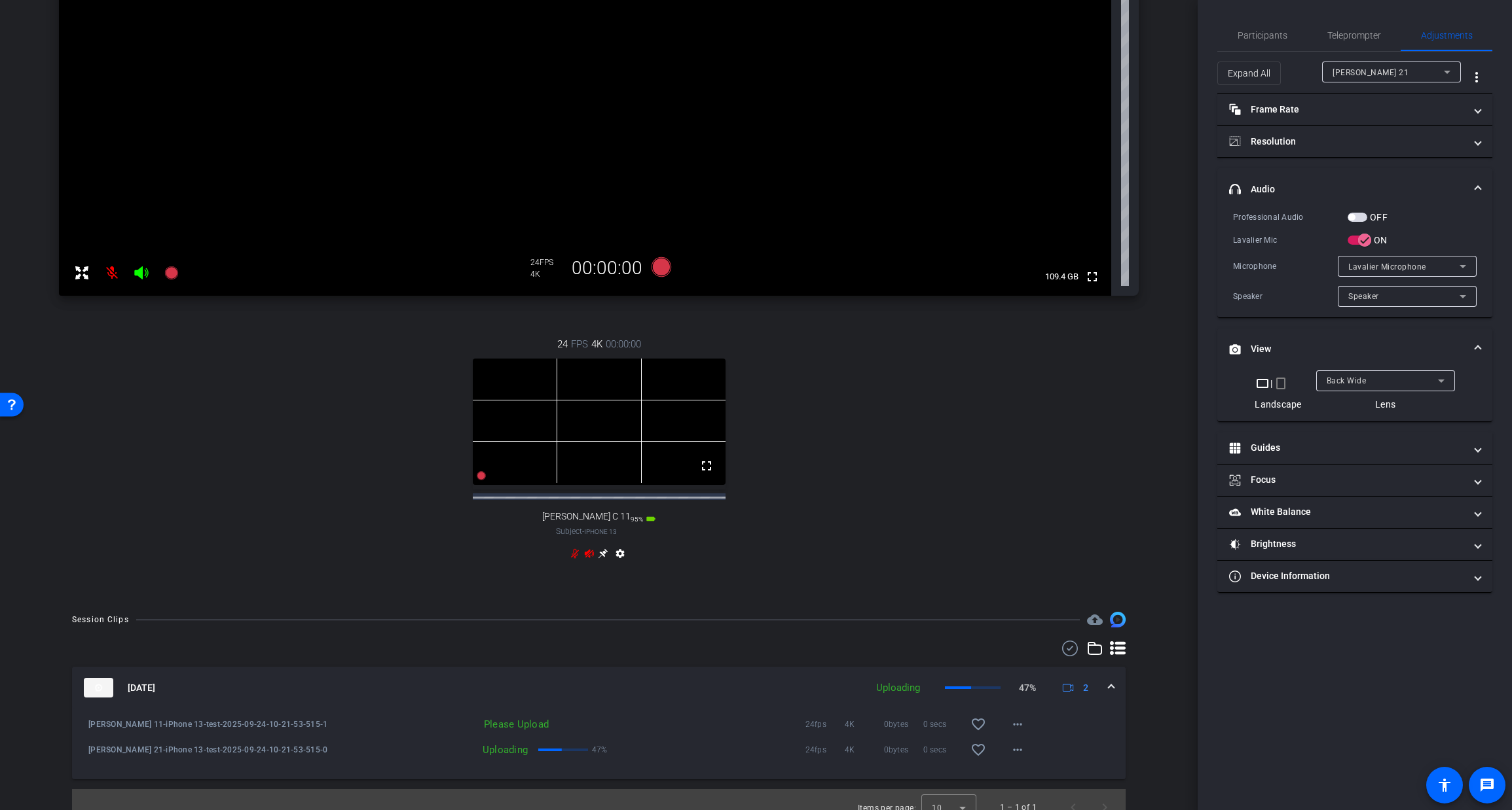
click at [111, 273] on mat-icon at bounding box center [112, 273] width 26 height 26
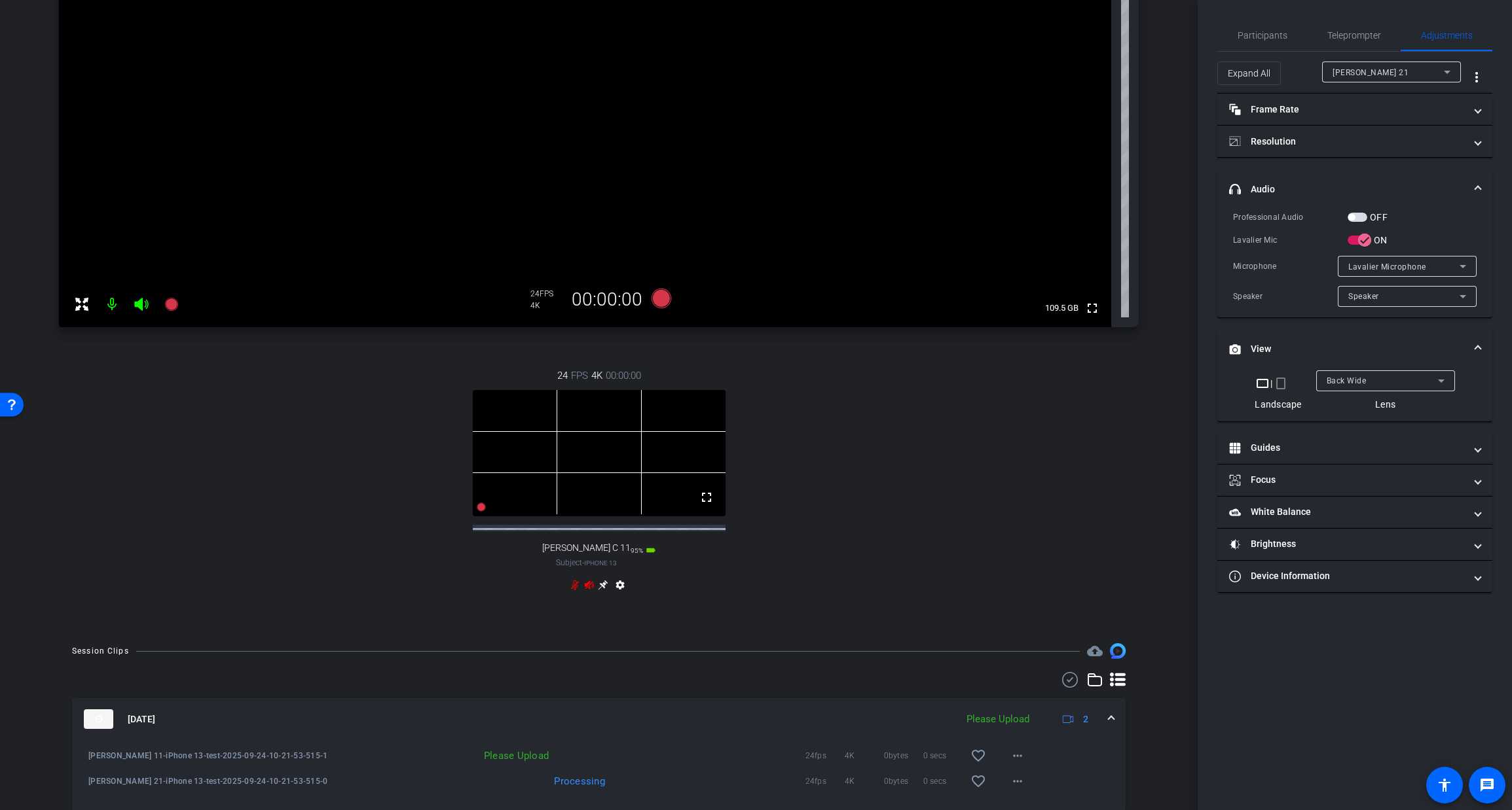
scroll to position [271, 0]
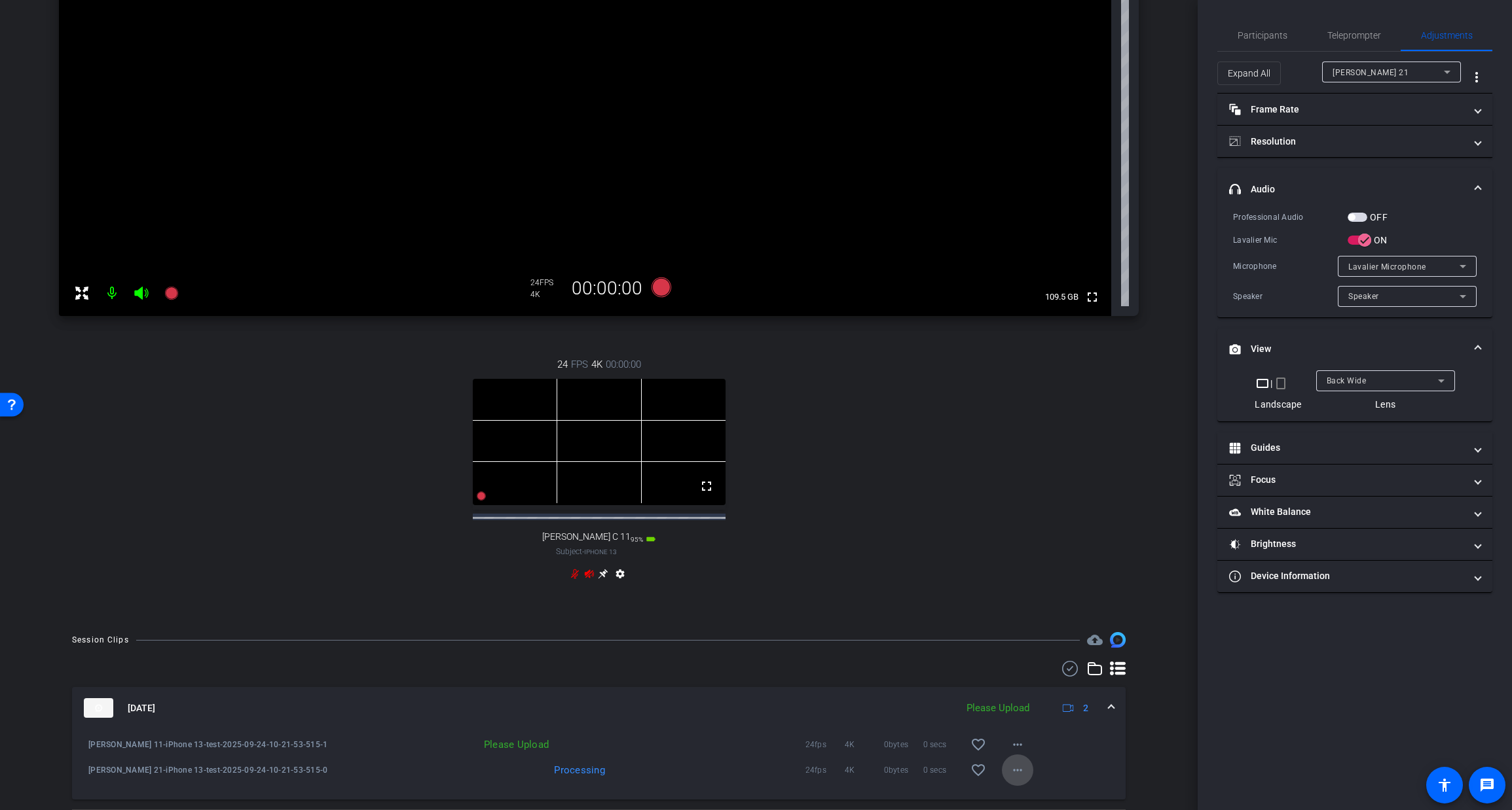
click at [1018, 778] on mat-icon "more_horiz" at bounding box center [1017, 770] width 15 height 15
click at [1031, 670] on span "Download Original" at bounding box center [1060, 673] width 96 height 15
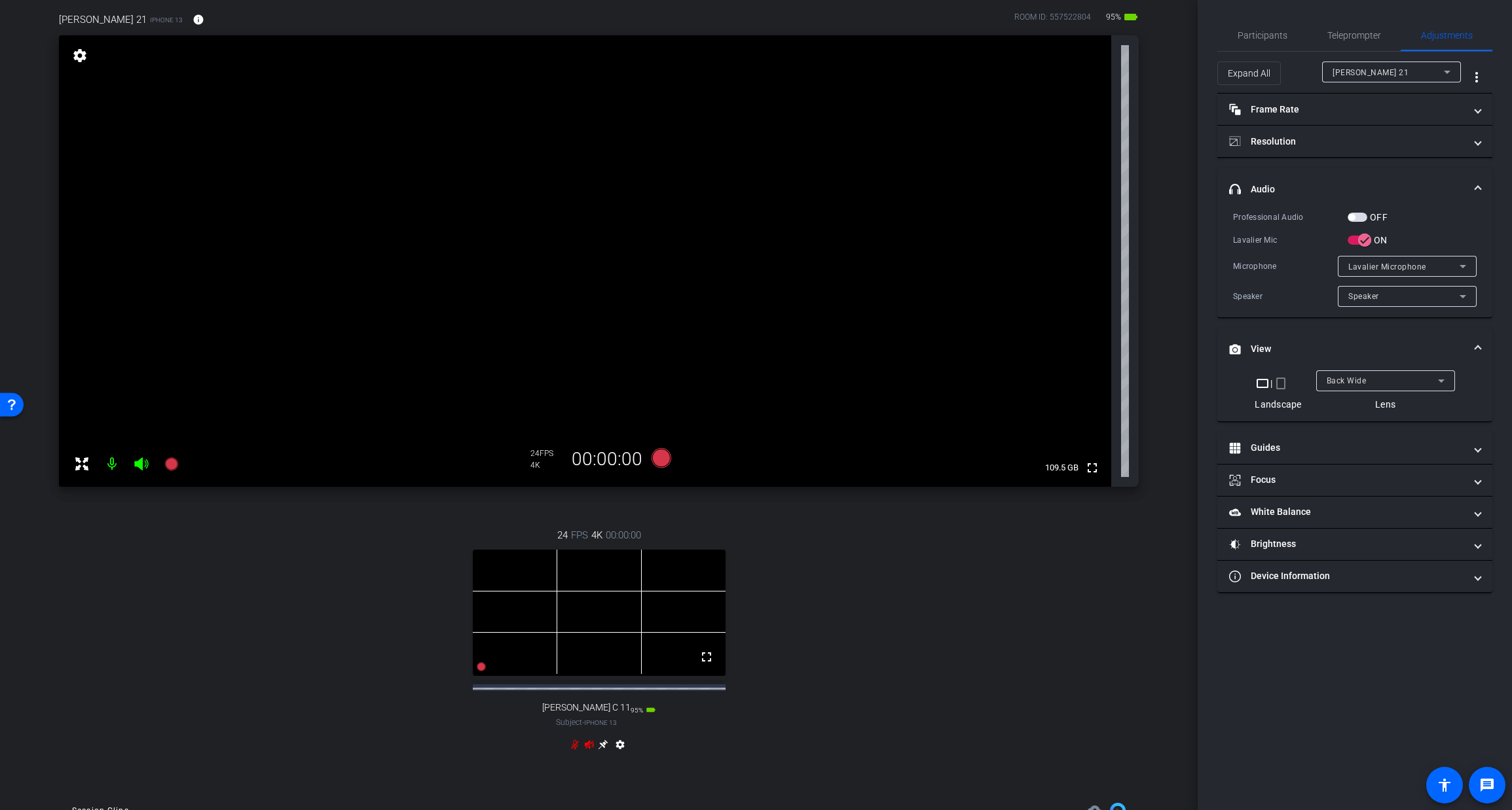
scroll to position [95, 0]
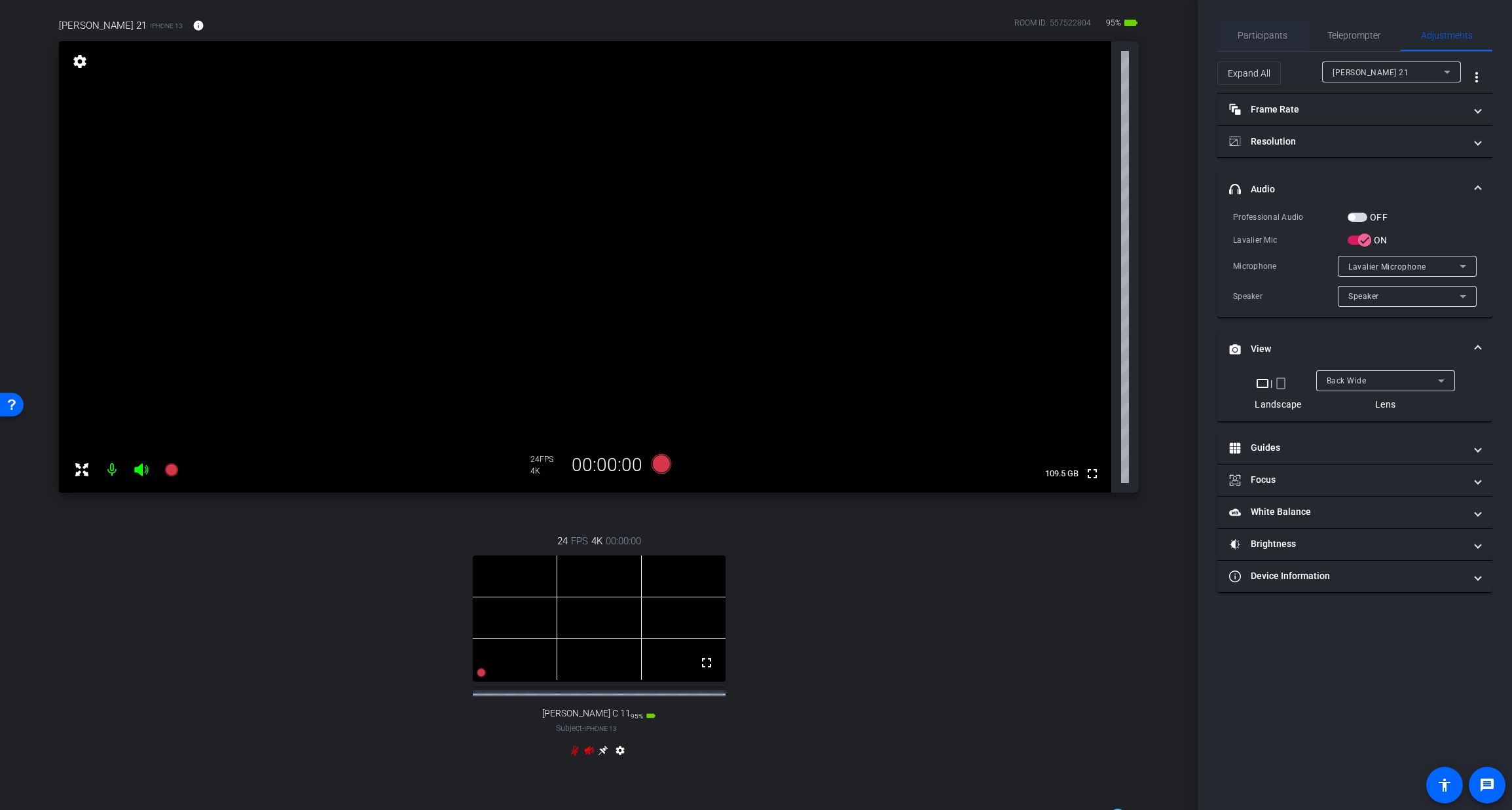
click at [1260, 35] on span "Participants" at bounding box center [1262, 35] width 49 height 9
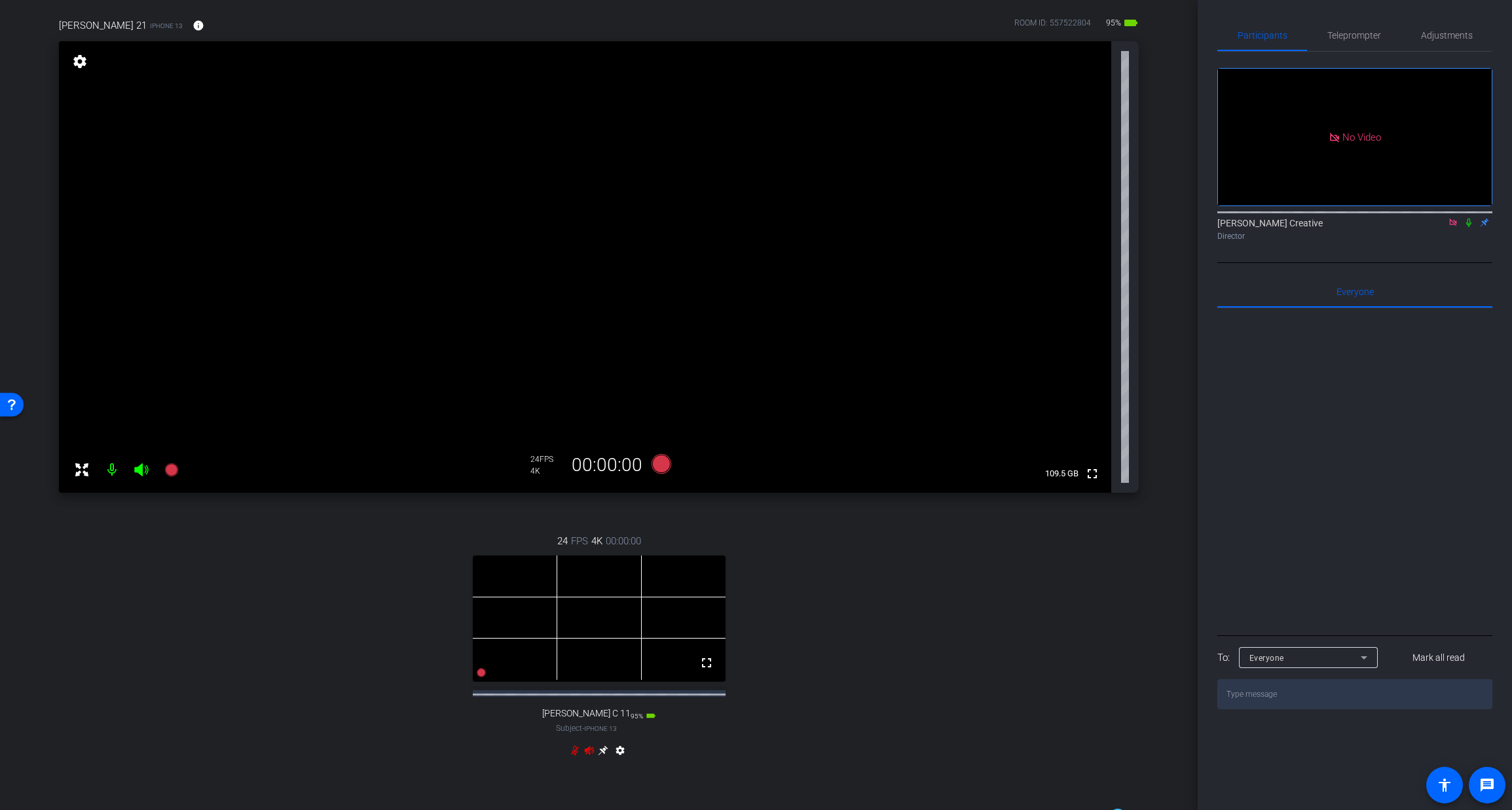
click at [1450, 219] on icon at bounding box center [1452, 222] width 7 height 7
click at [661, 467] on icon at bounding box center [660, 464] width 19 height 19
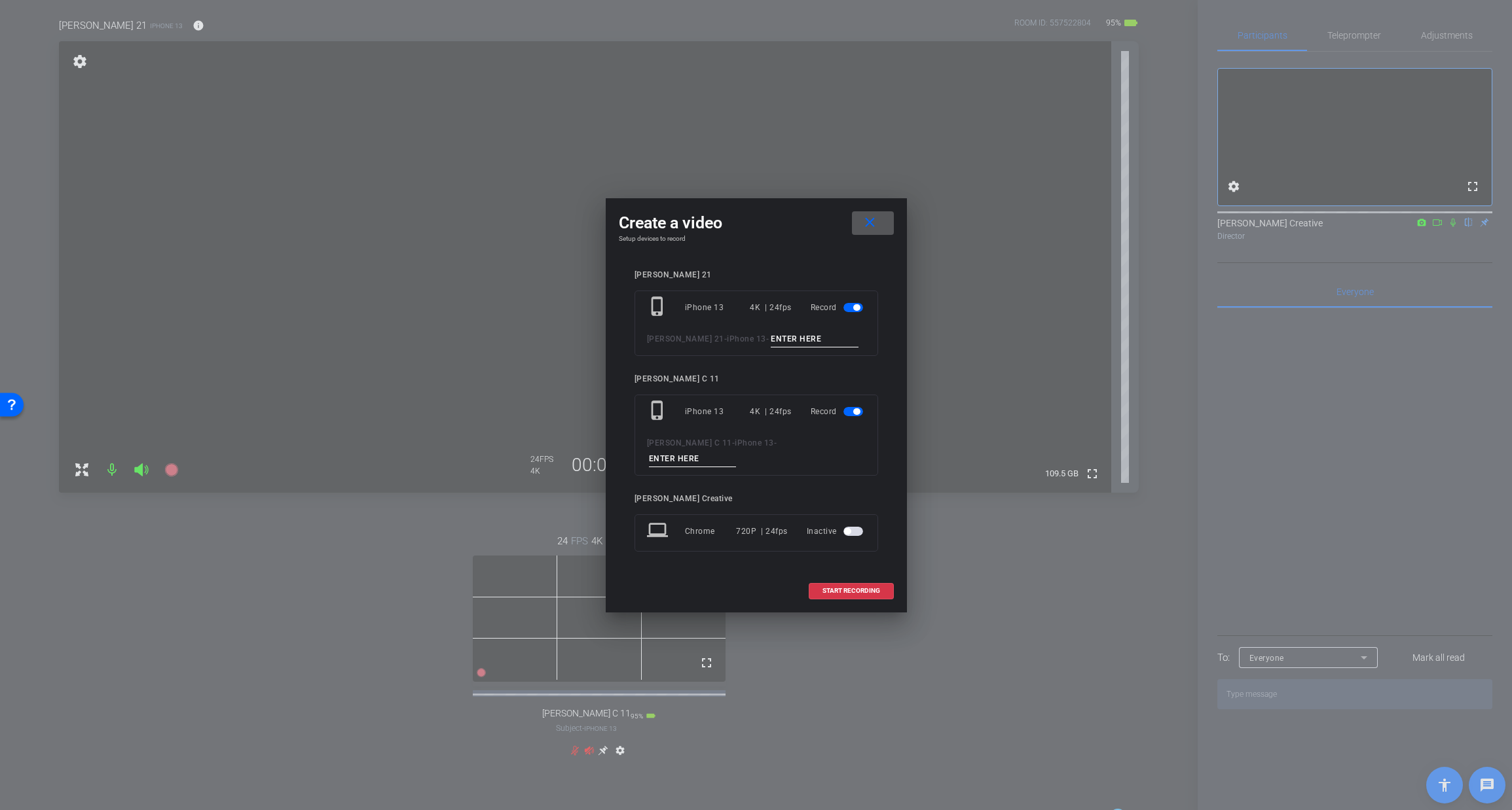
click at [771, 345] on input at bounding box center [814, 339] width 88 height 16
type input "T"
type input "TAKE 1"
click at [737, 451] on input at bounding box center [693, 459] width 88 height 16
type input "TAKE 1"
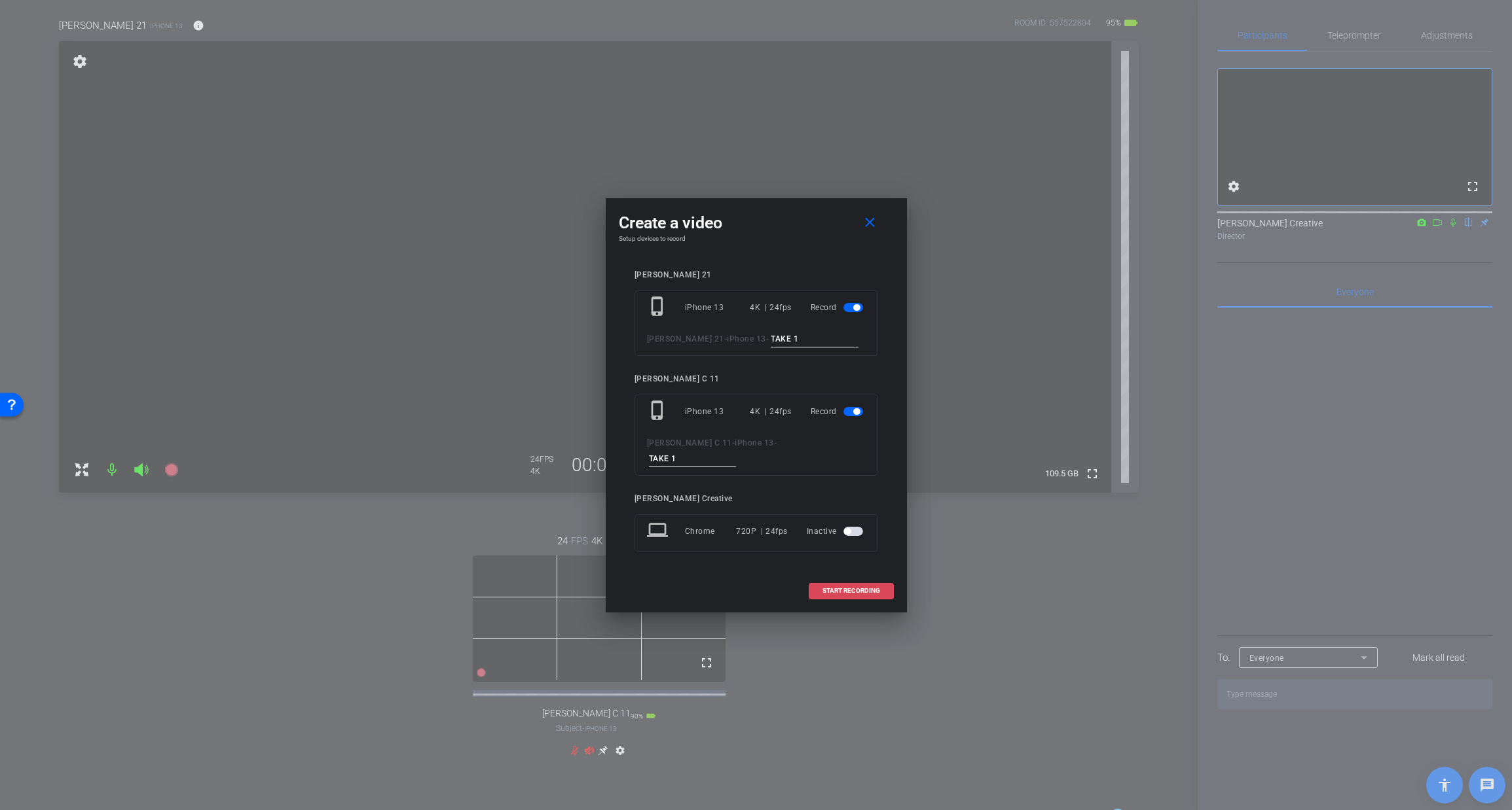
click at [850, 588] on span "START RECORDING" at bounding box center [851, 591] width 58 height 6
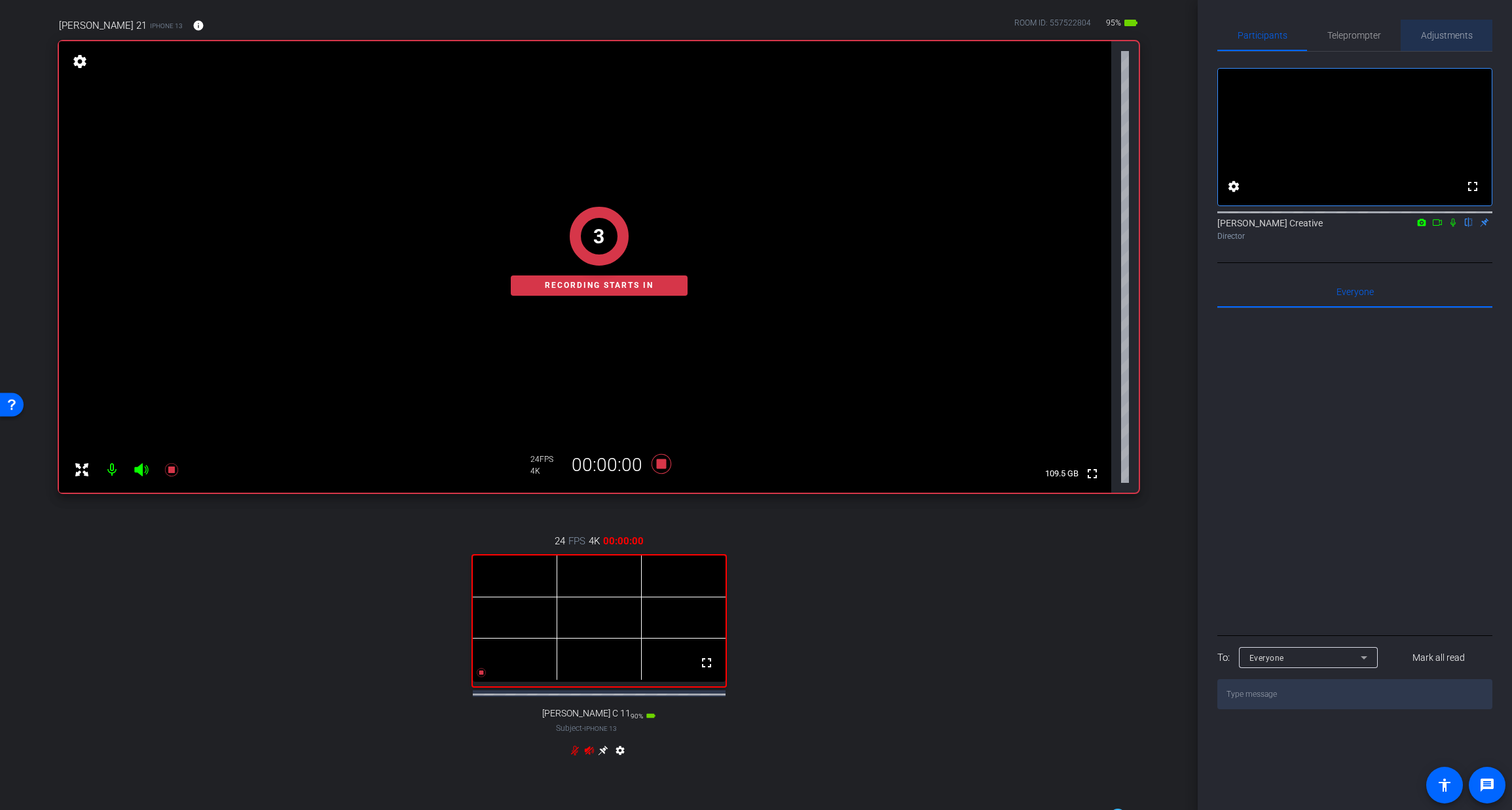
click at [1456, 34] on span "Adjustments" at bounding box center [1447, 35] width 52 height 9
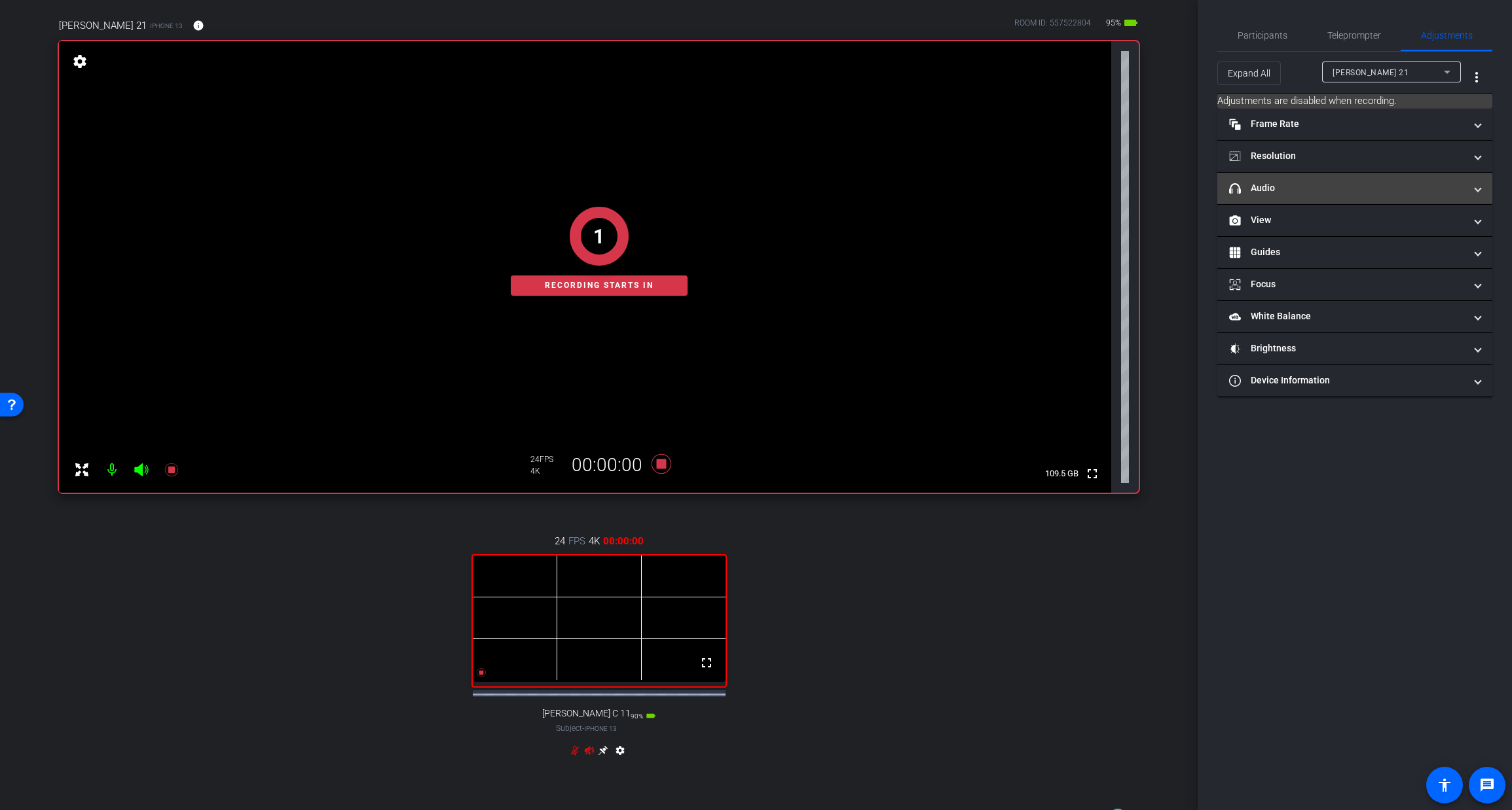
click at [1312, 182] on mat-panel-title "headphone icon Audio" at bounding box center [1347, 188] width 236 height 14
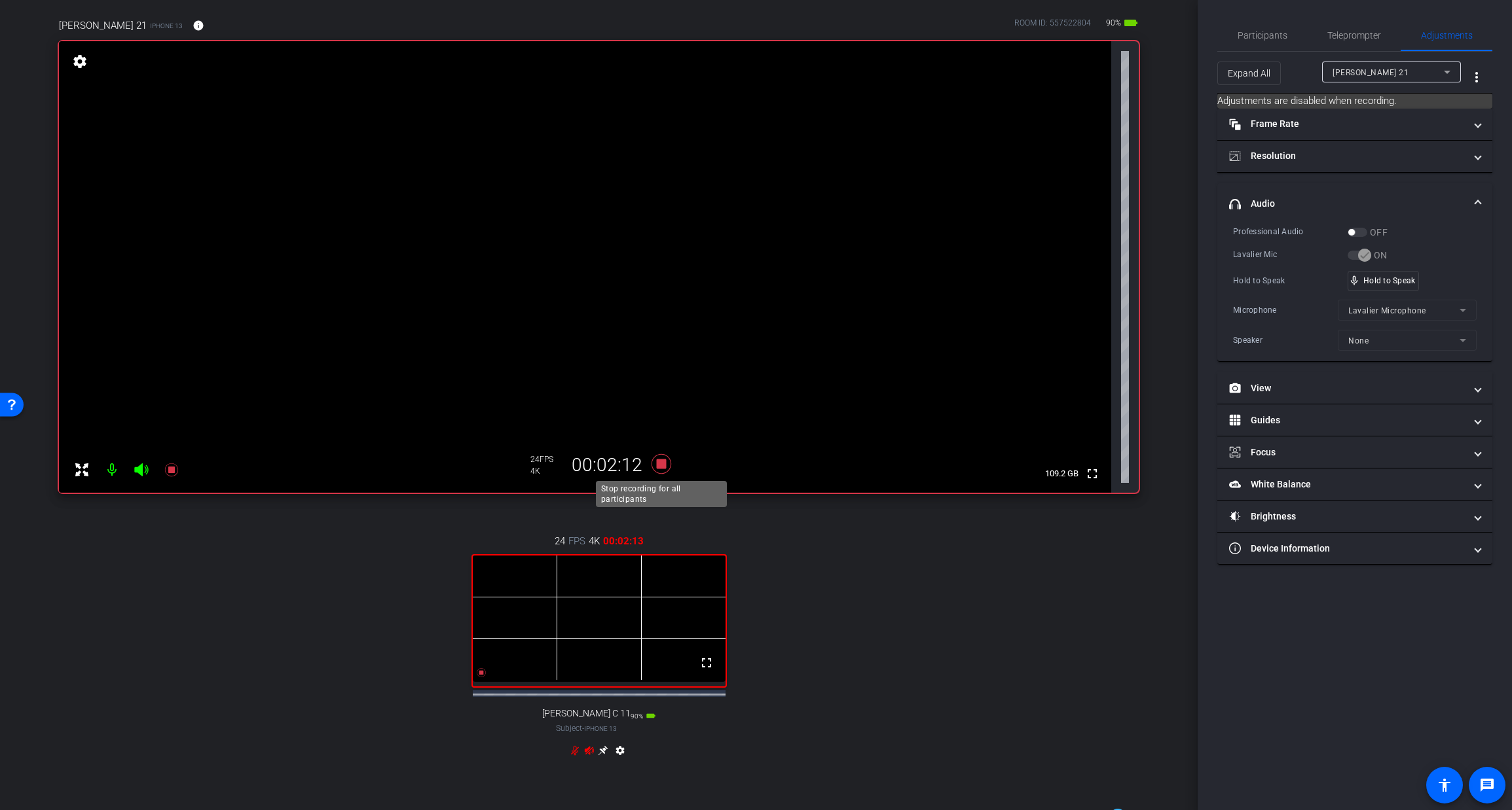
click at [660, 466] on icon at bounding box center [660, 464] width 19 height 19
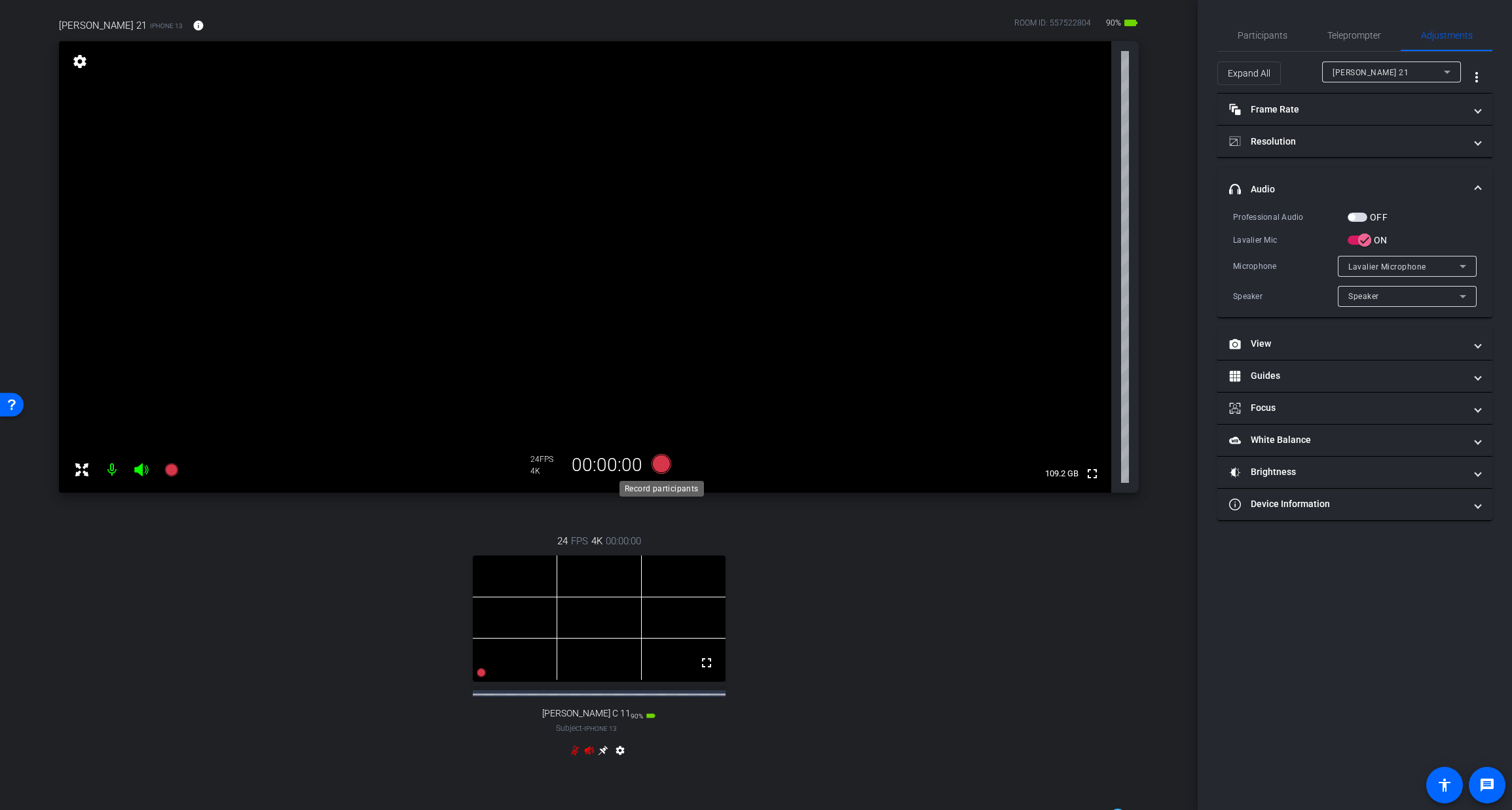
click at [664, 462] on icon at bounding box center [660, 464] width 19 height 19
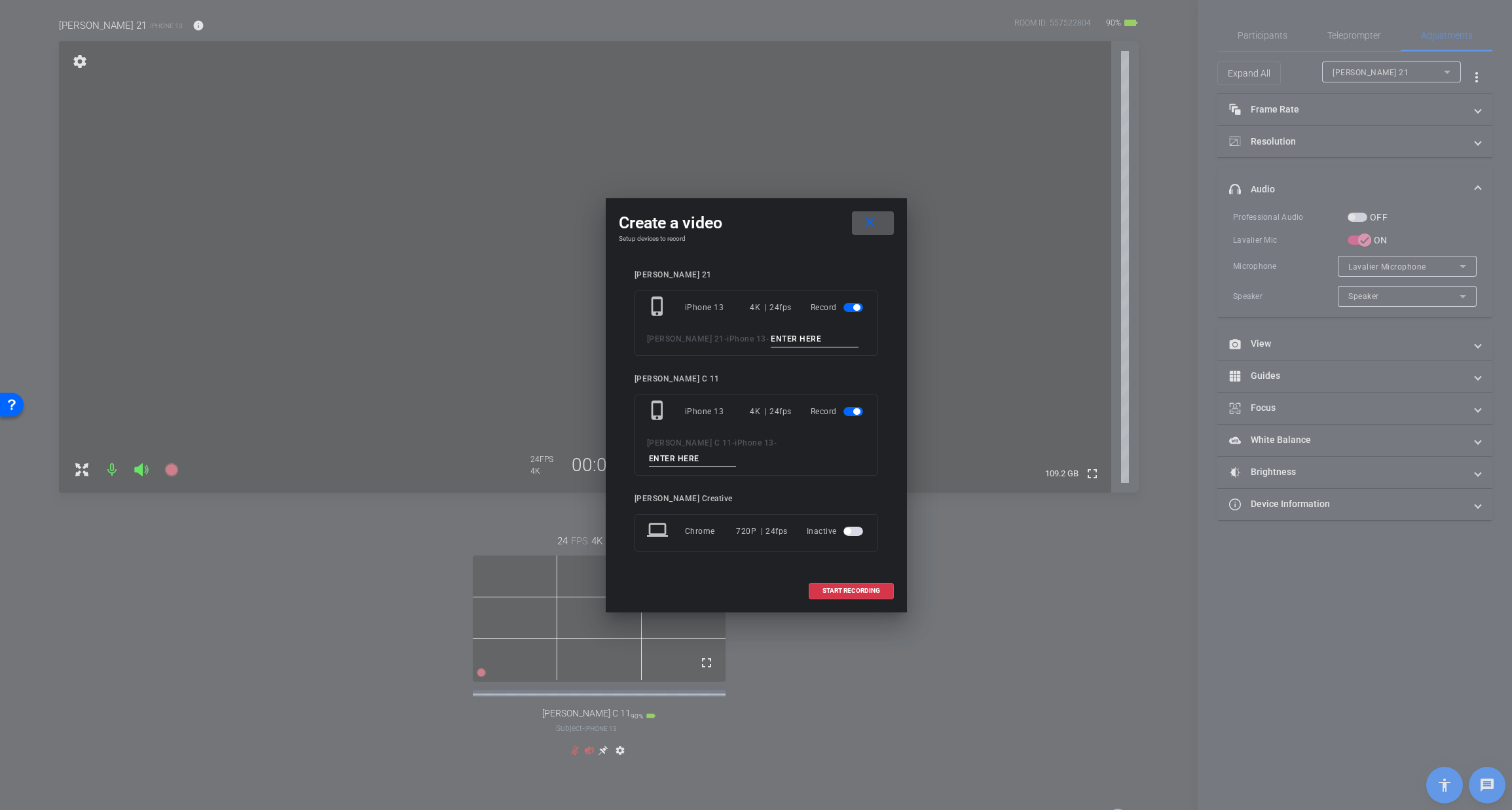
click at [771, 343] on input at bounding box center [814, 339] width 88 height 16
type input "TAKE"
click at [775, 344] on input "TAKE" at bounding box center [814, 339] width 88 height 16
type input "TAKE 2"
click at [737, 451] on input at bounding box center [693, 459] width 88 height 16
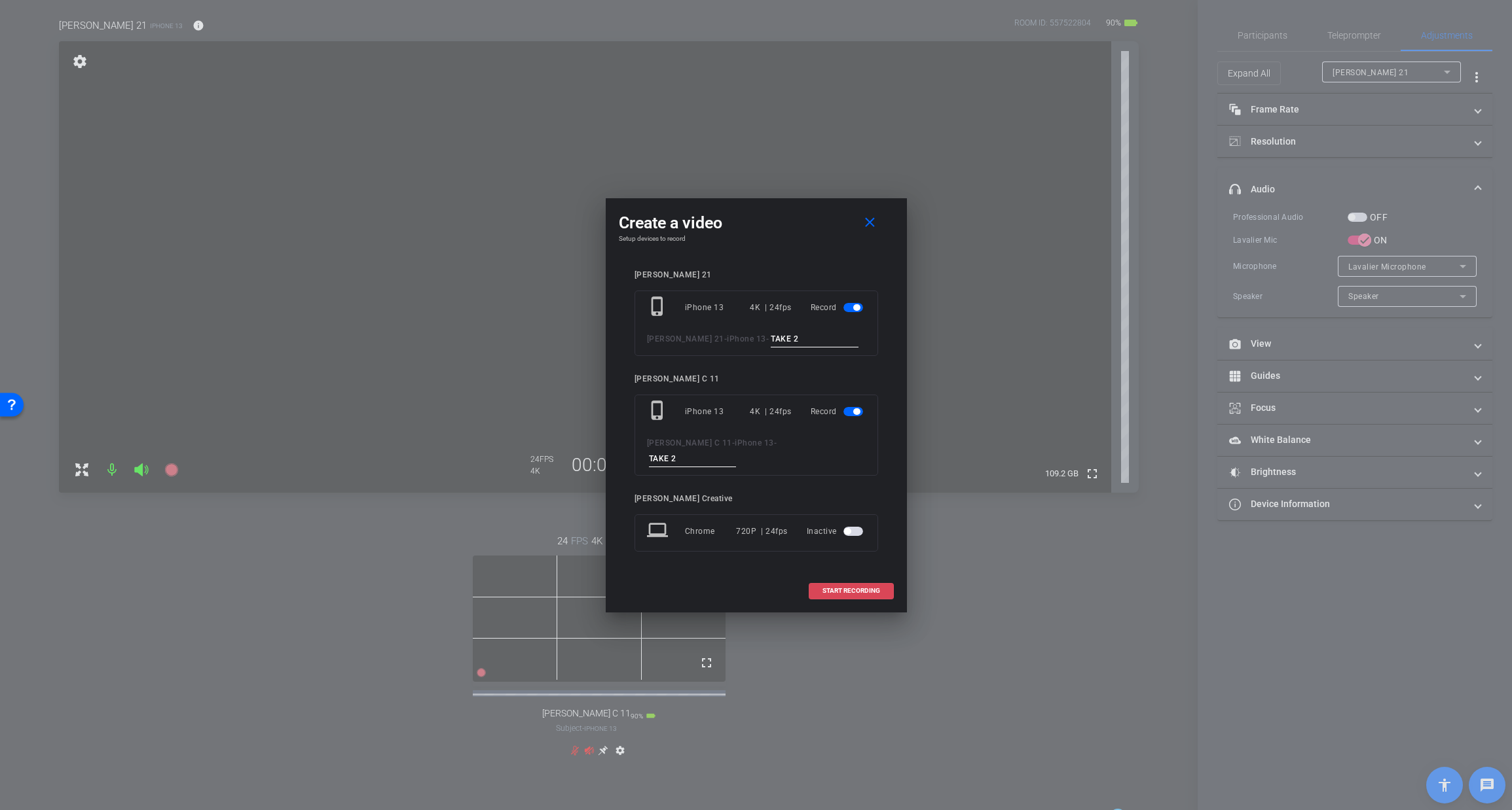
type input "TAKE 2"
click at [848, 588] on span "START RECORDING" at bounding box center [851, 591] width 58 height 6
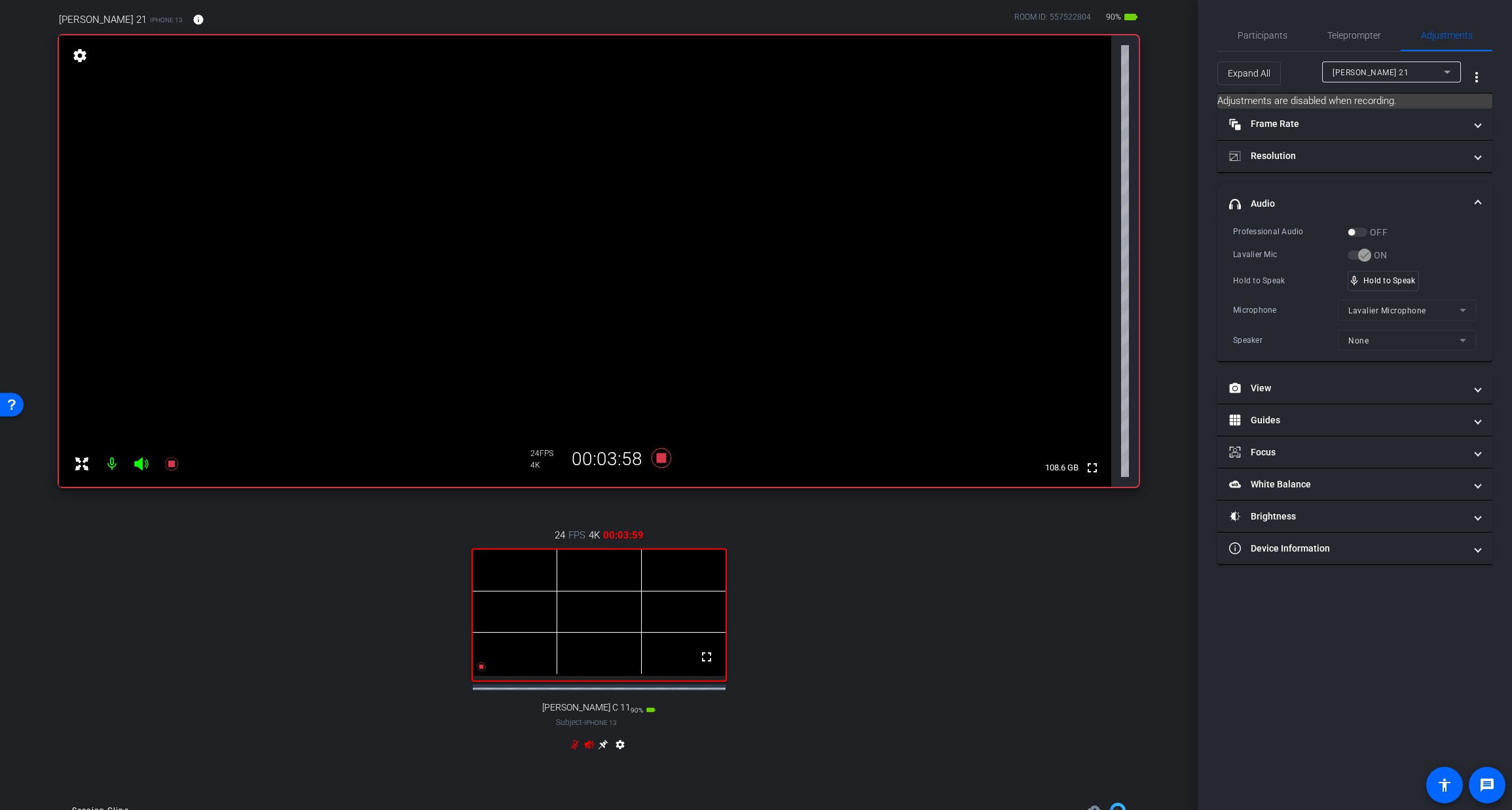
scroll to position [97, 0]
click at [666, 463] on icon at bounding box center [661, 461] width 32 height 23
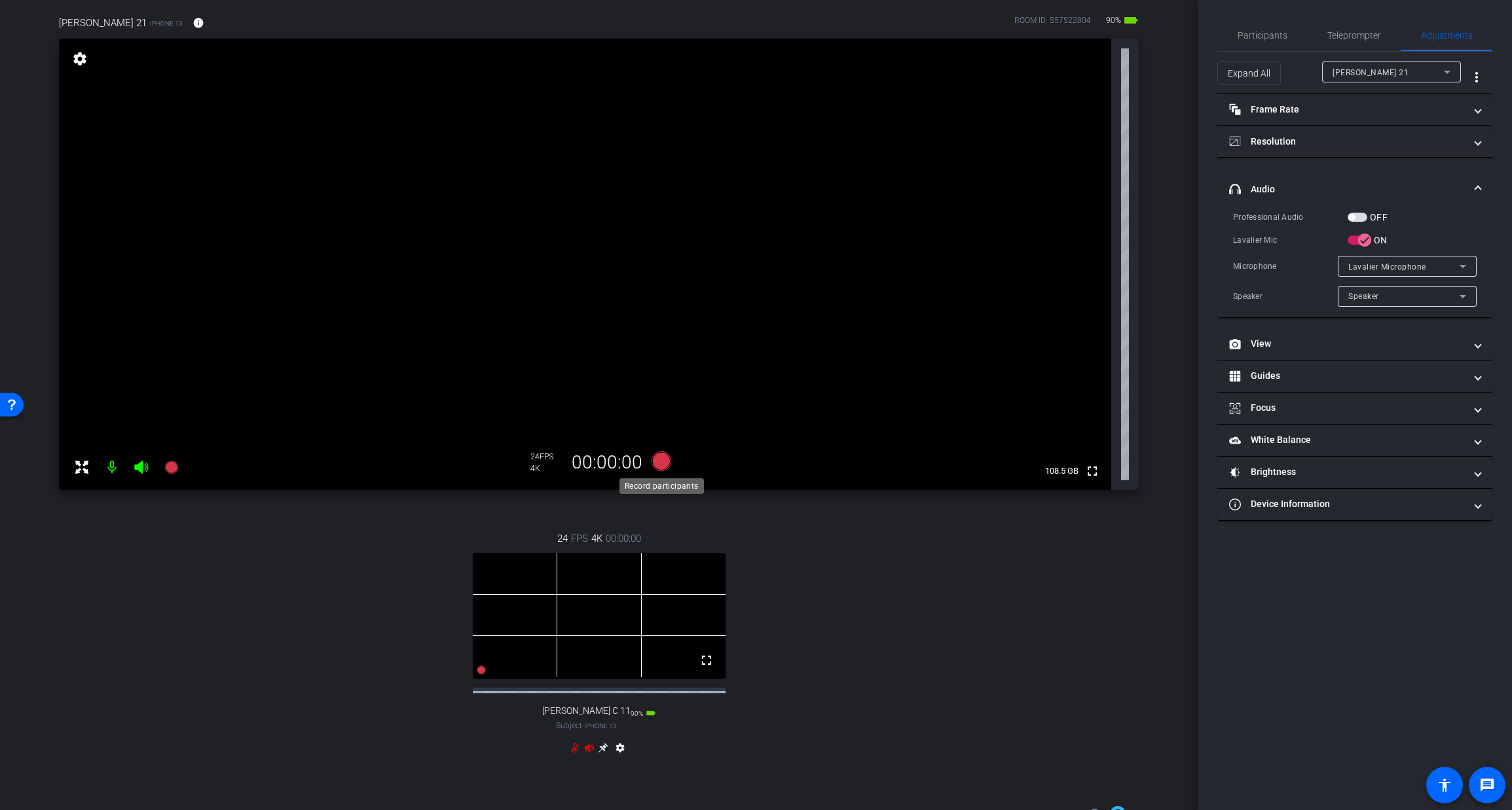
click at [657, 463] on icon at bounding box center [660, 462] width 19 height 19
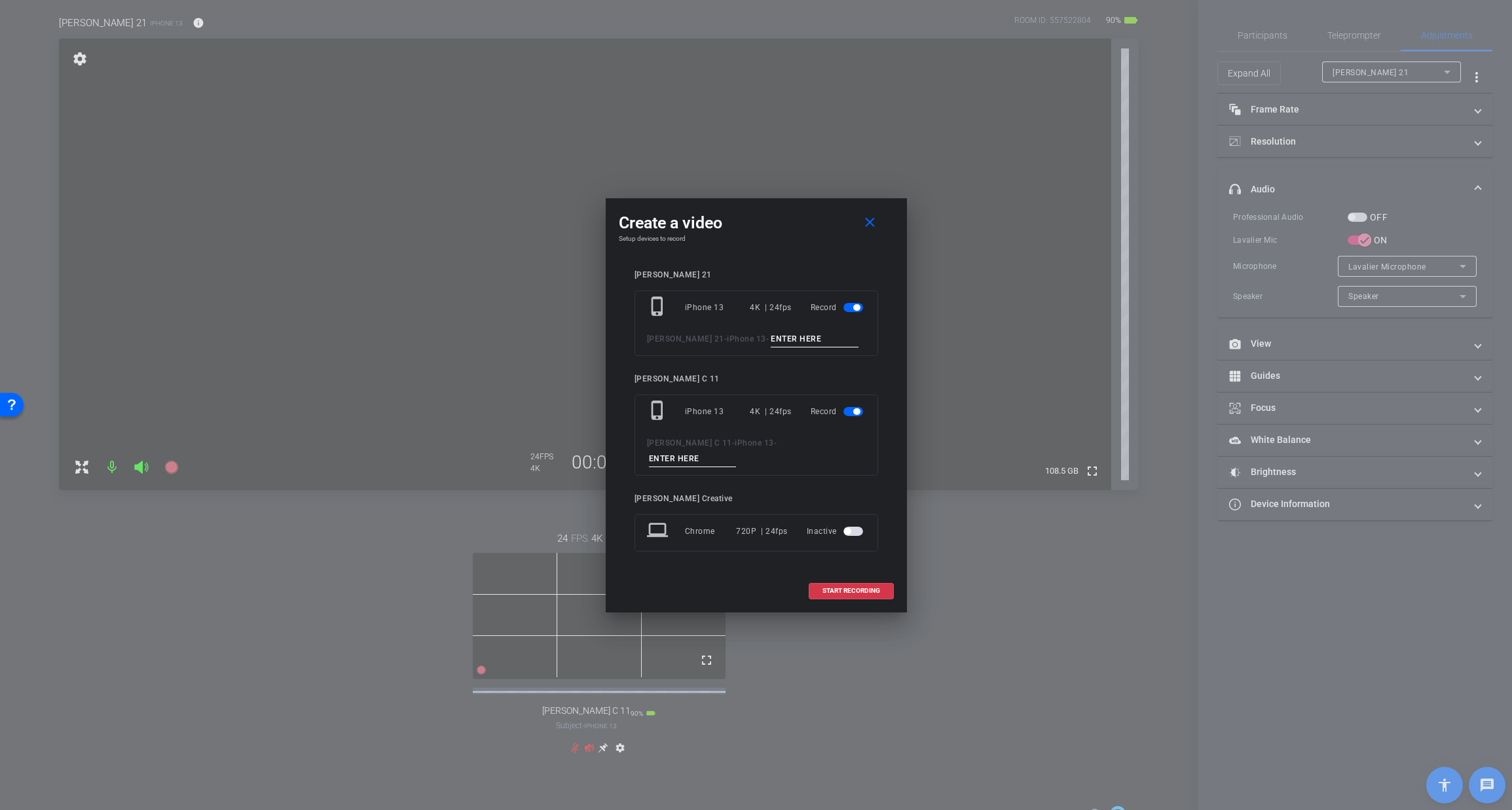
click at [778, 342] on input at bounding box center [814, 339] width 88 height 16
type input "R"
type input "TAKE 3"
click at [737, 451] on input at bounding box center [693, 459] width 88 height 16
type input "TAKE 3"
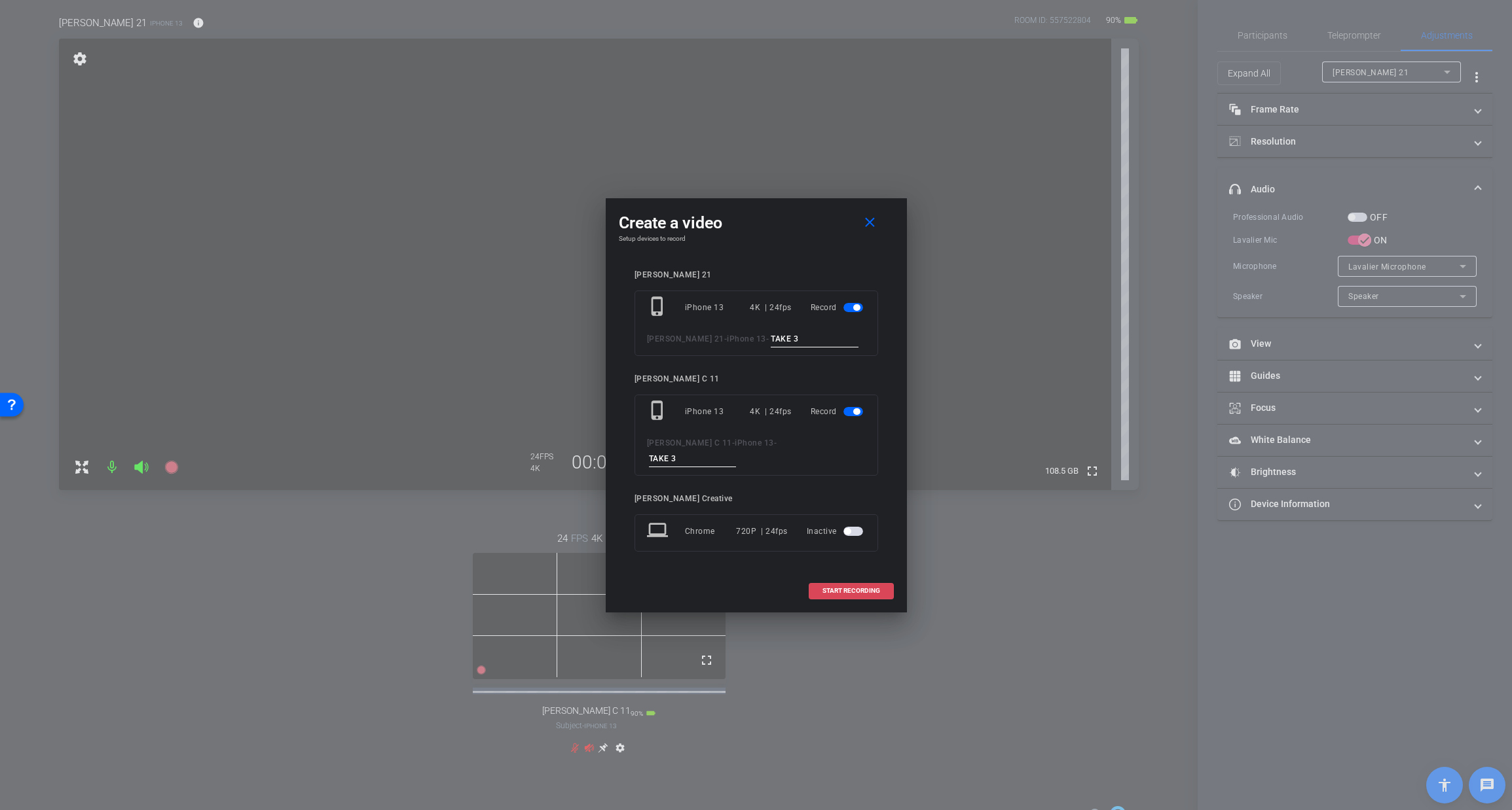
click at [833, 588] on span "START RECORDING" at bounding box center [851, 591] width 58 height 6
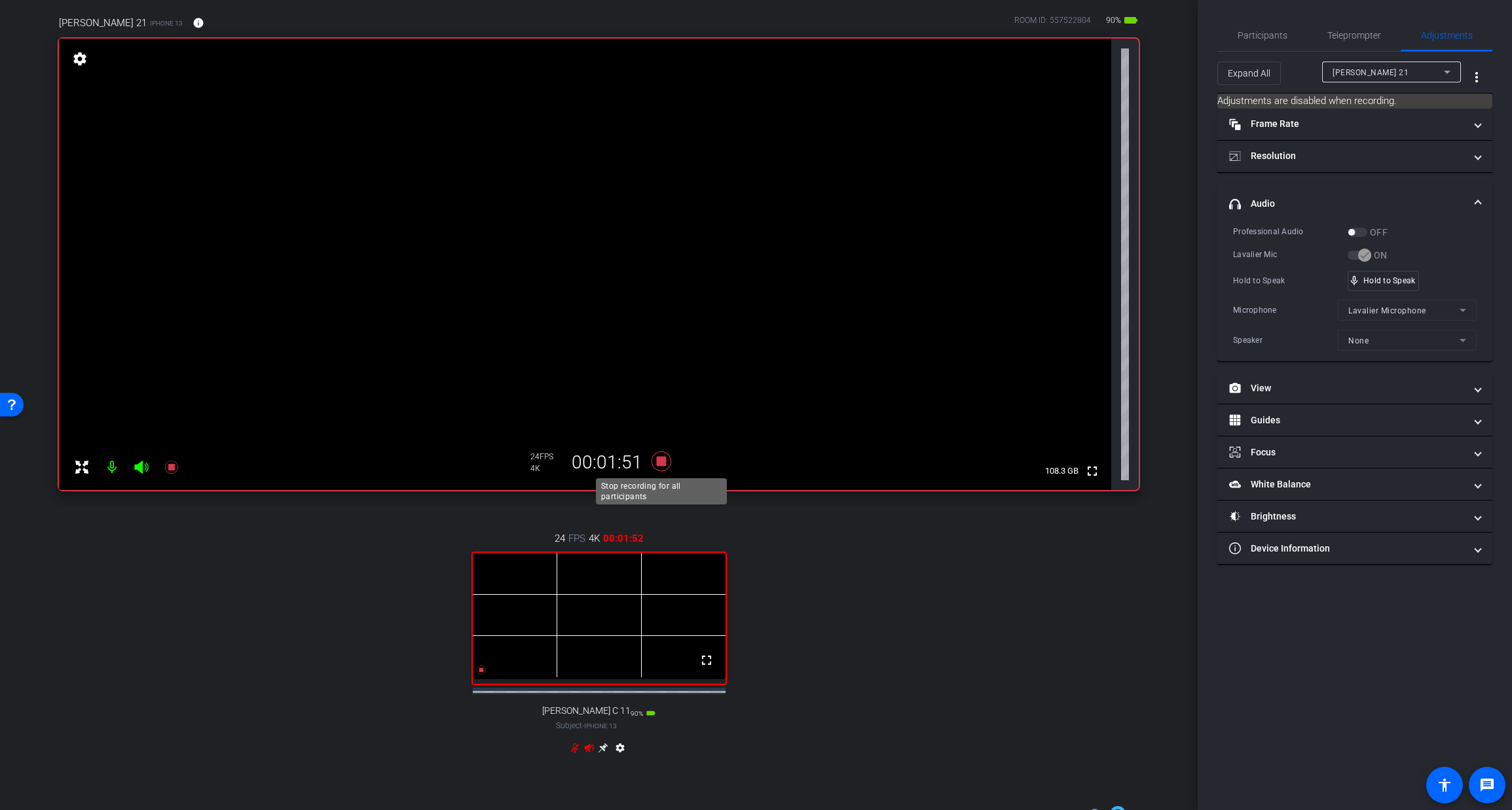
click at [663, 463] on icon at bounding box center [660, 462] width 19 height 19
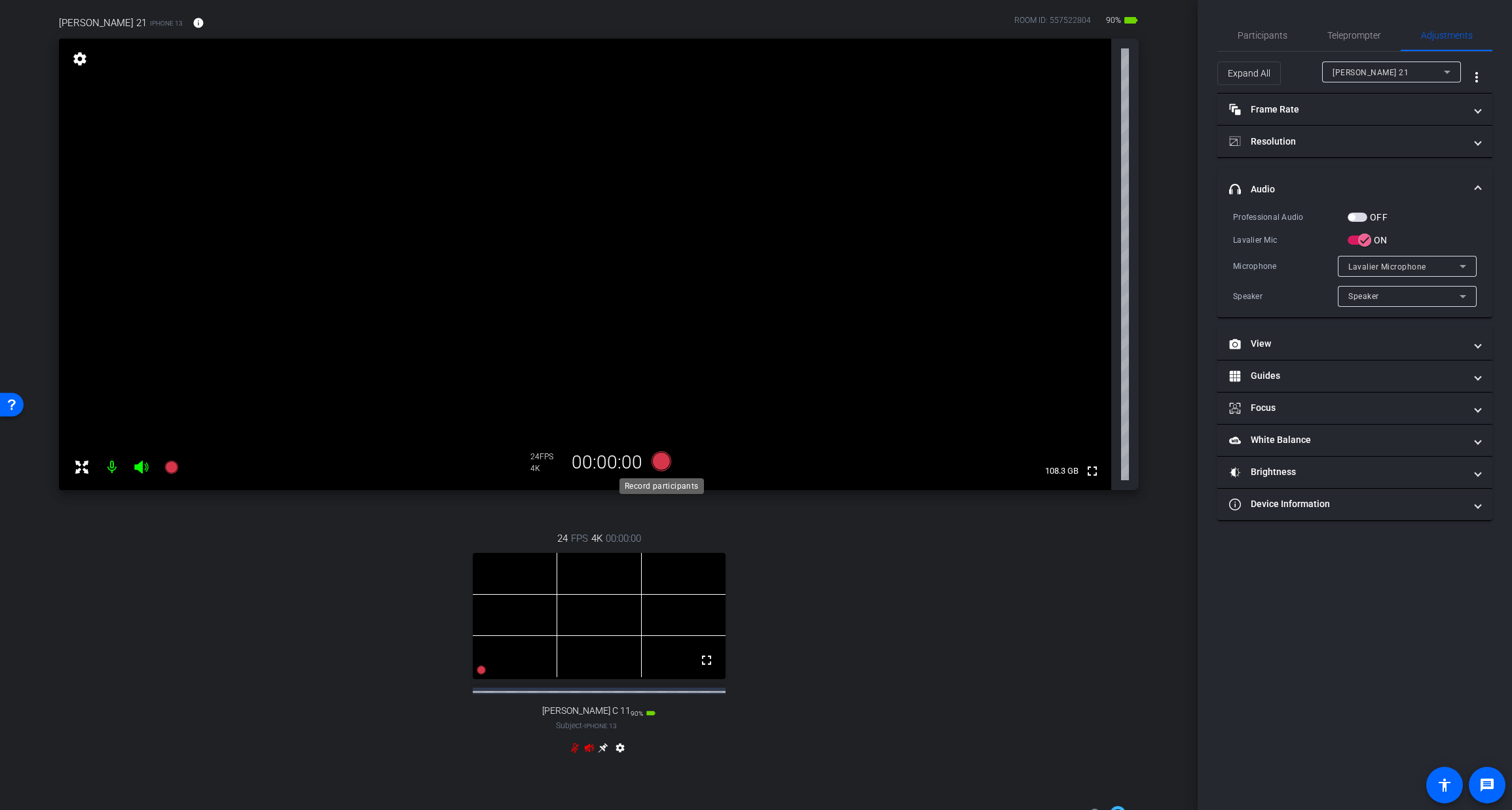
click at [660, 462] on icon at bounding box center [660, 462] width 19 height 19
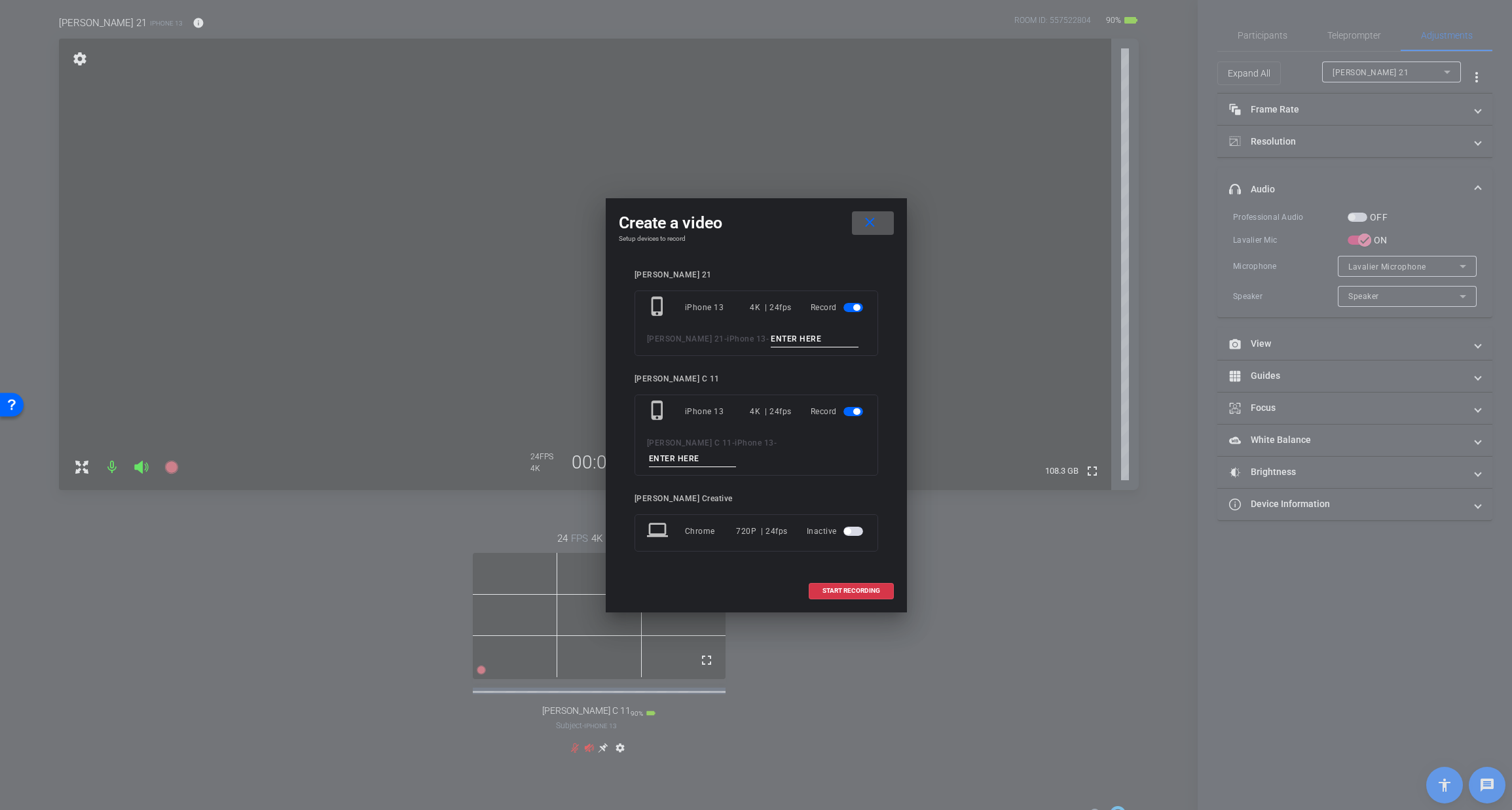
click at [785, 347] on input at bounding box center [814, 339] width 88 height 16
type input "TAKE 4"
click at [737, 451] on input at bounding box center [693, 459] width 88 height 16
type input "TAKE 4"
click at [847, 588] on span "START RECORDING" at bounding box center [851, 591] width 58 height 6
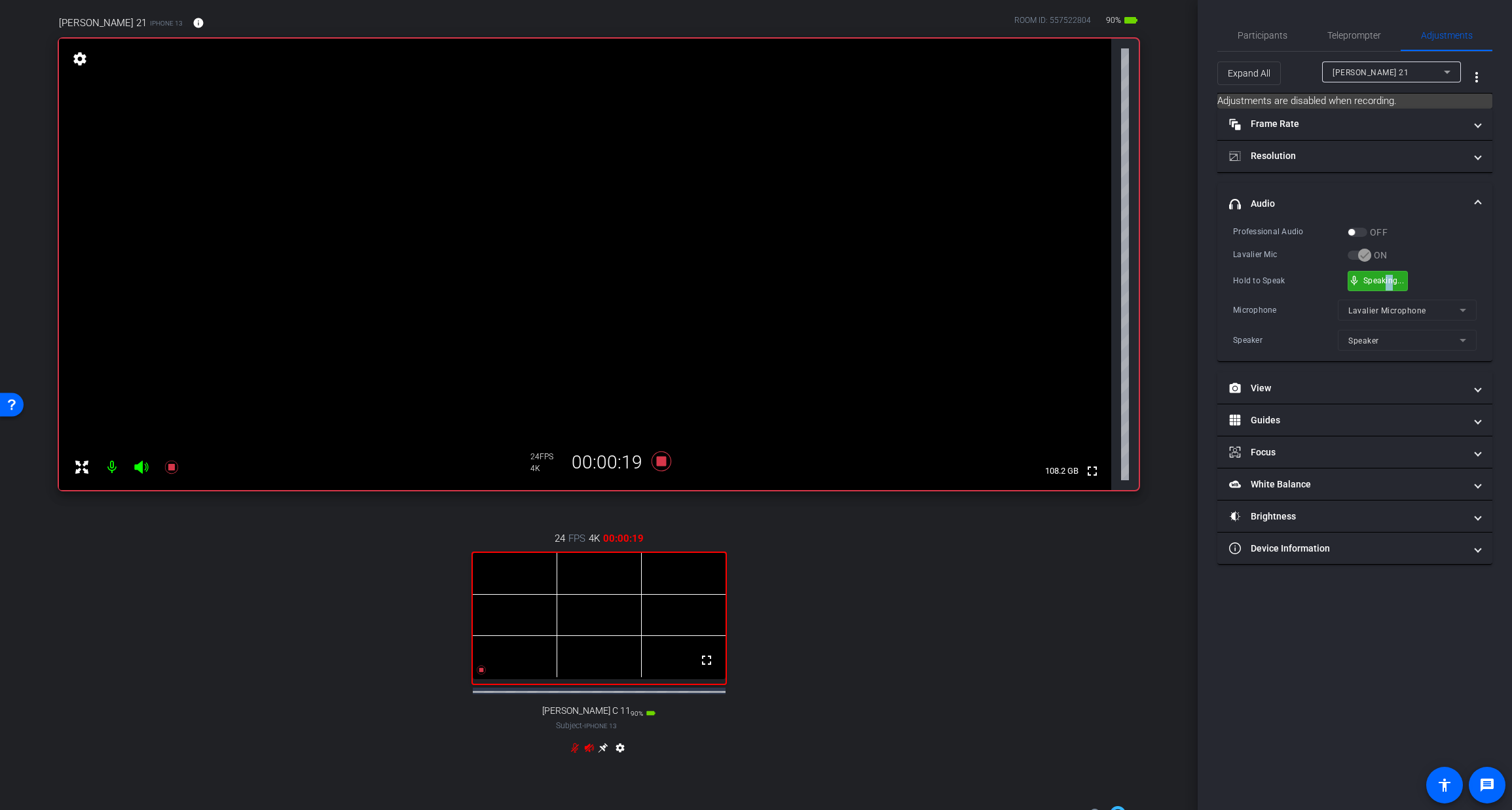
drag, startPoint x: 1390, startPoint y: 277, endPoint x: 1384, endPoint y: 281, distance: 7.2
click at [660, 458] on icon at bounding box center [660, 462] width 19 height 19
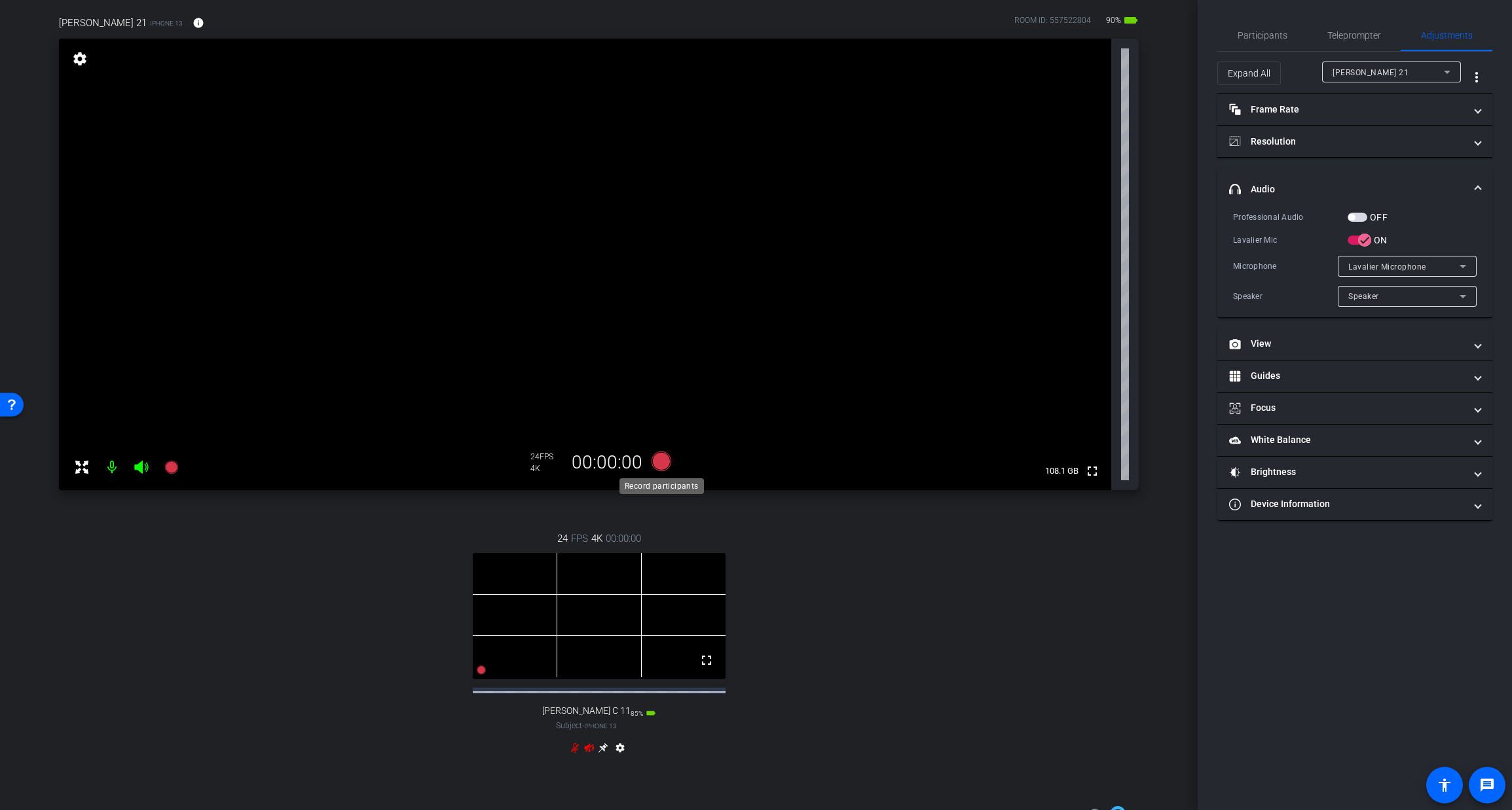
click at [663, 463] on icon at bounding box center [660, 462] width 19 height 19
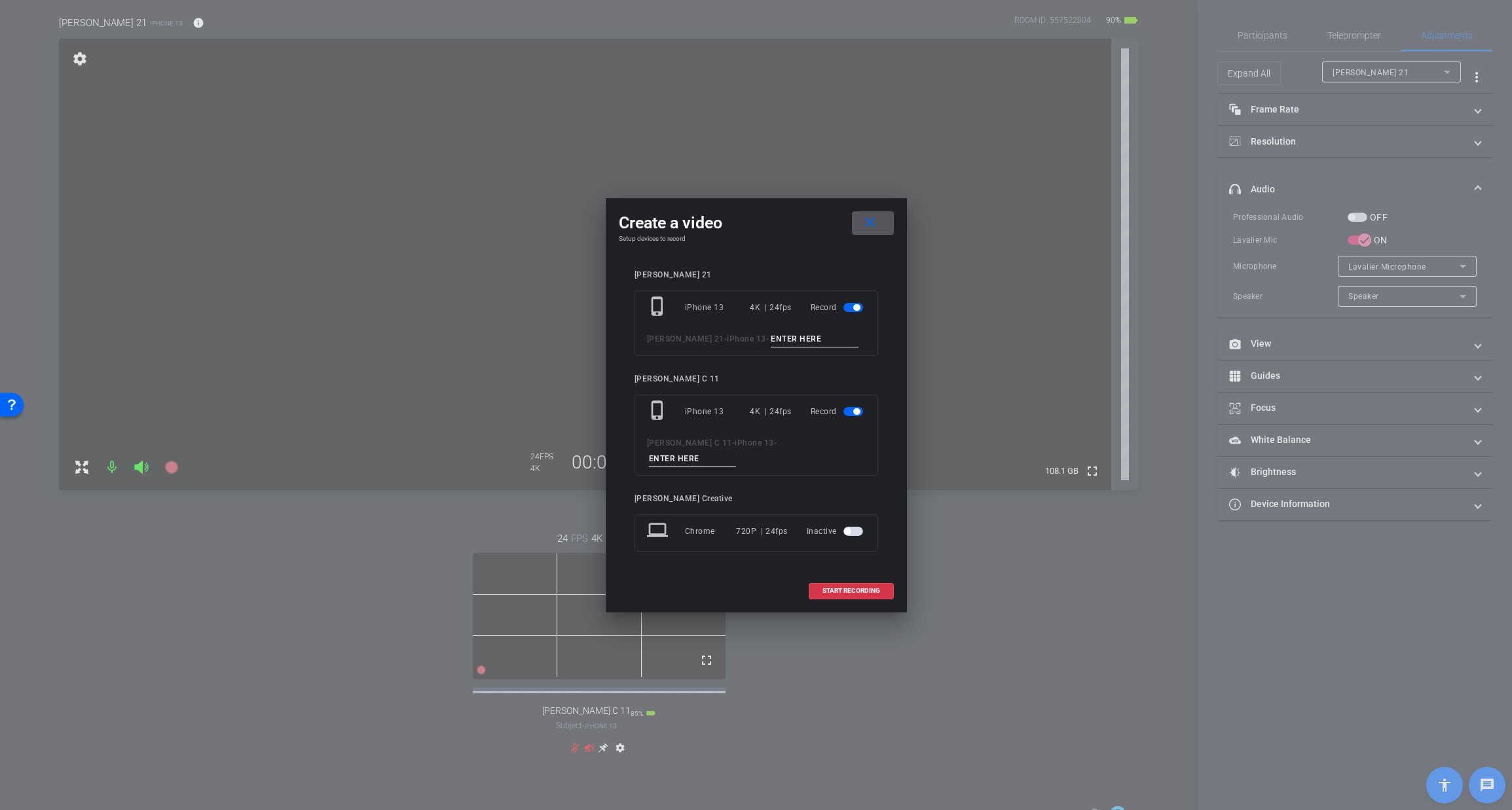
click at [771, 346] on input at bounding box center [814, 339] width 88 height 16
type input "TAKE 5"
click at [737, 451] on input at bounding box center [693, 459] width 88 height 16
type input "TAKE 5"
click at [848, 588] on span "START RECORDING" at bounding box center [851, 591] width 58 height 6
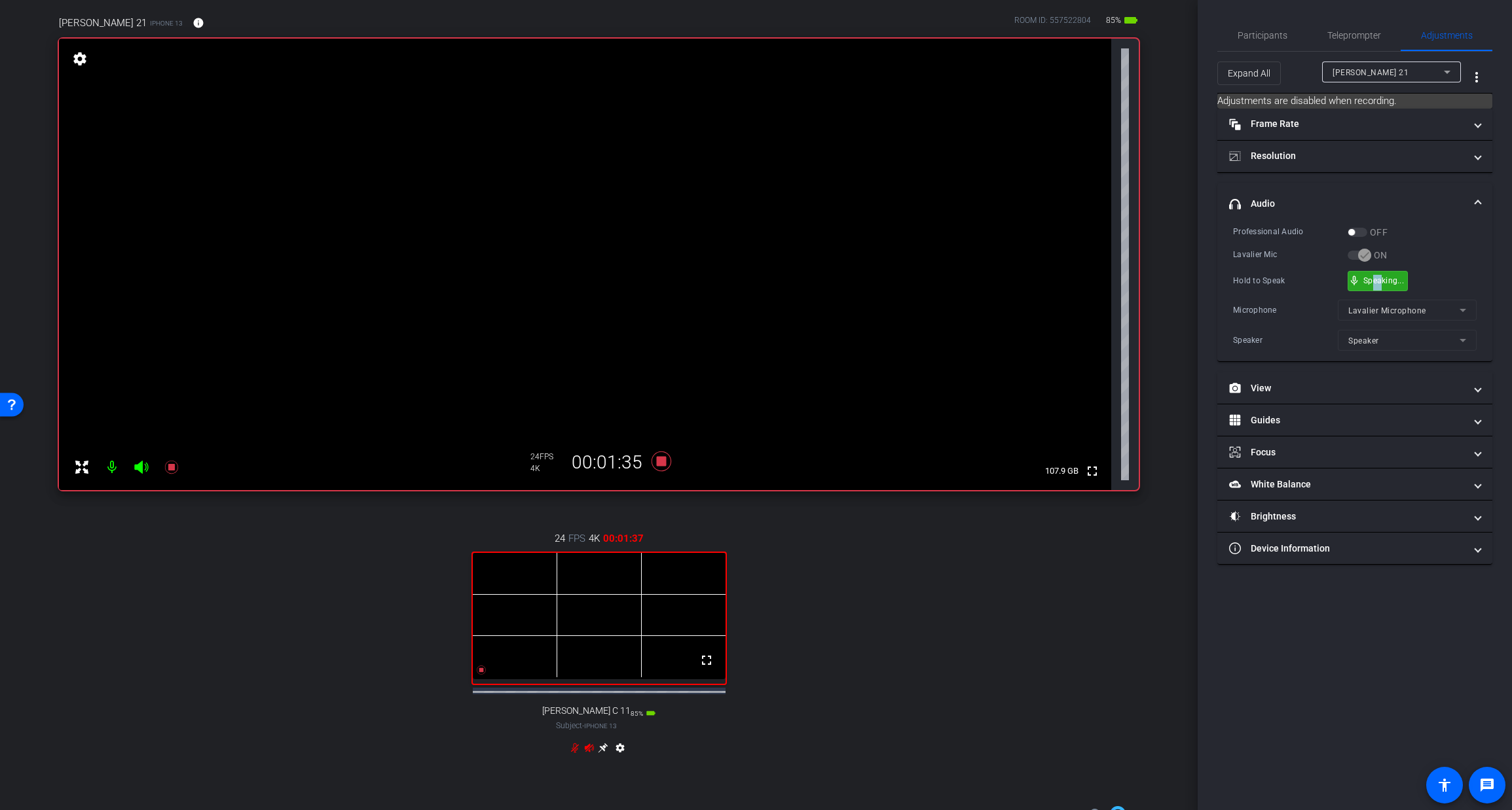
drag, startPoint x: 1380, startPoint y: 281, endPoint x: 1373, endPoint y: 279, distance: 7.3
click at [660, 463] on icon at bounding box center [660, 462] width 19 height 19
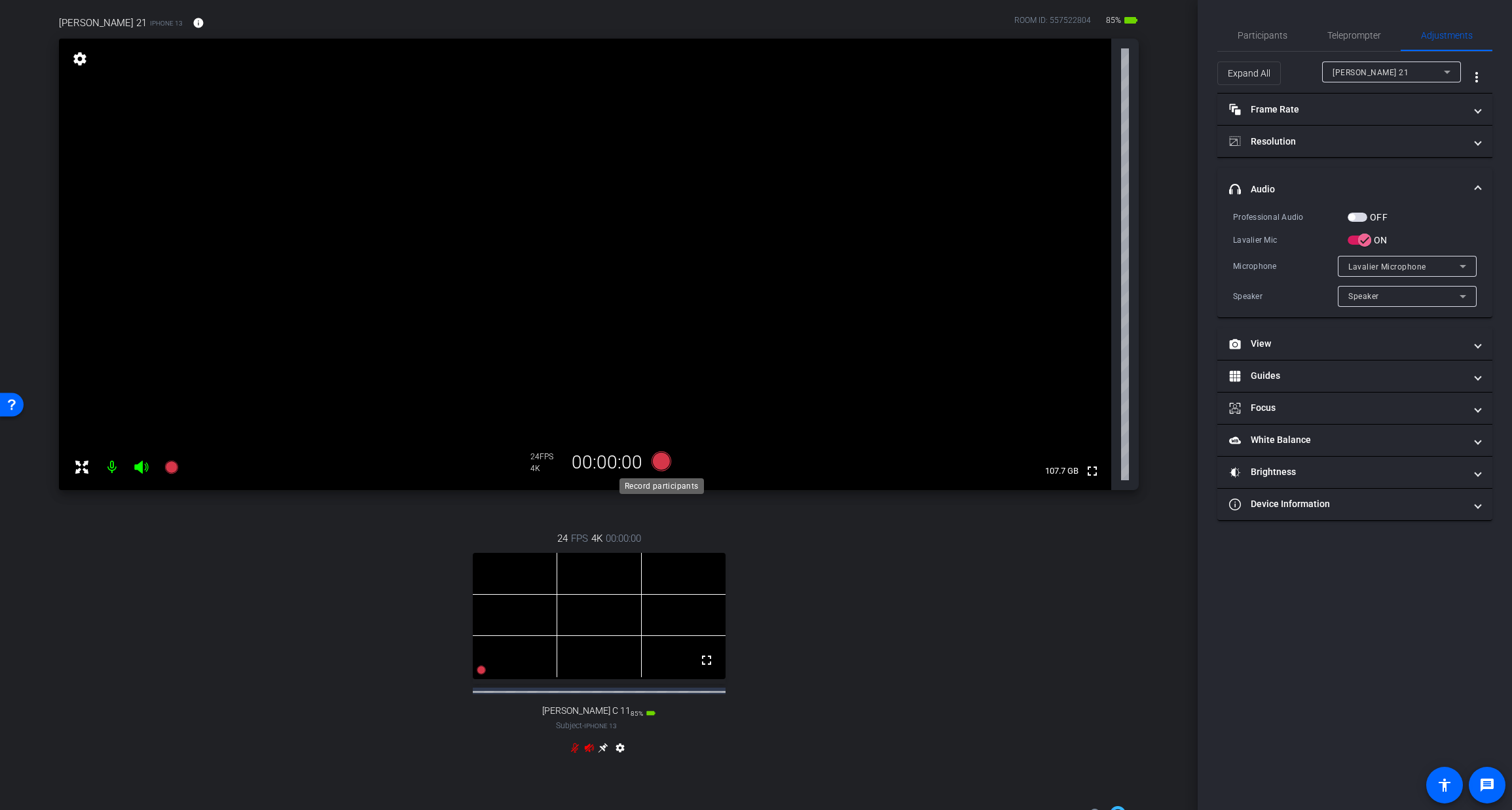
click at [663, 463] on icon at bounding box center [660, 462] width 19 height 19
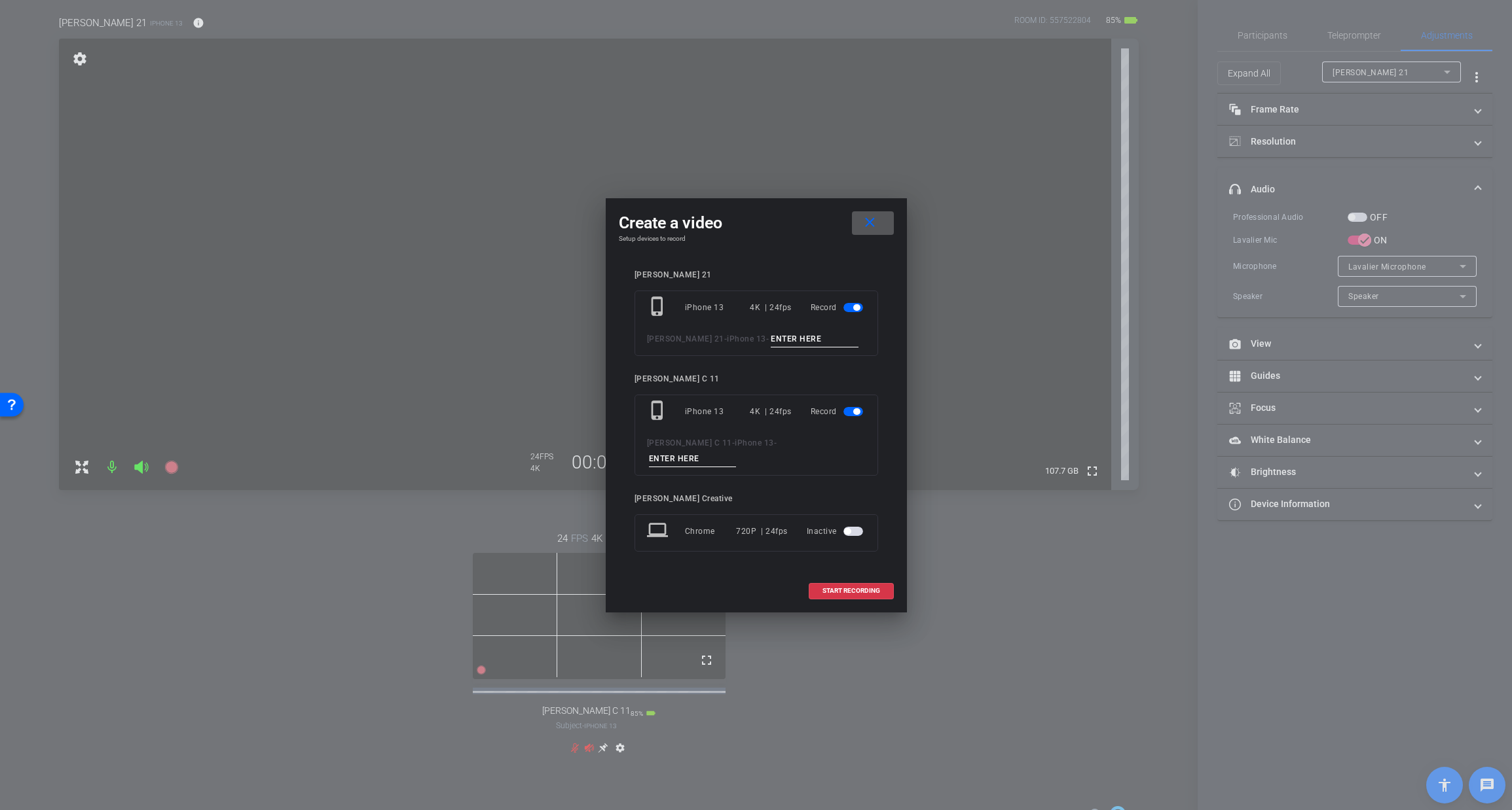
click at [771, 347] on input at bounding box center [814, 339] width 88 height 16
type input "TAKE 6"
click at [737, 452] on input at bounding box center [693, 459] width 88 height 16
type input "TAKE 6"
click at [851, 588] on span "START RECORDING" at bounding box center [851, 591] width 58 height 6
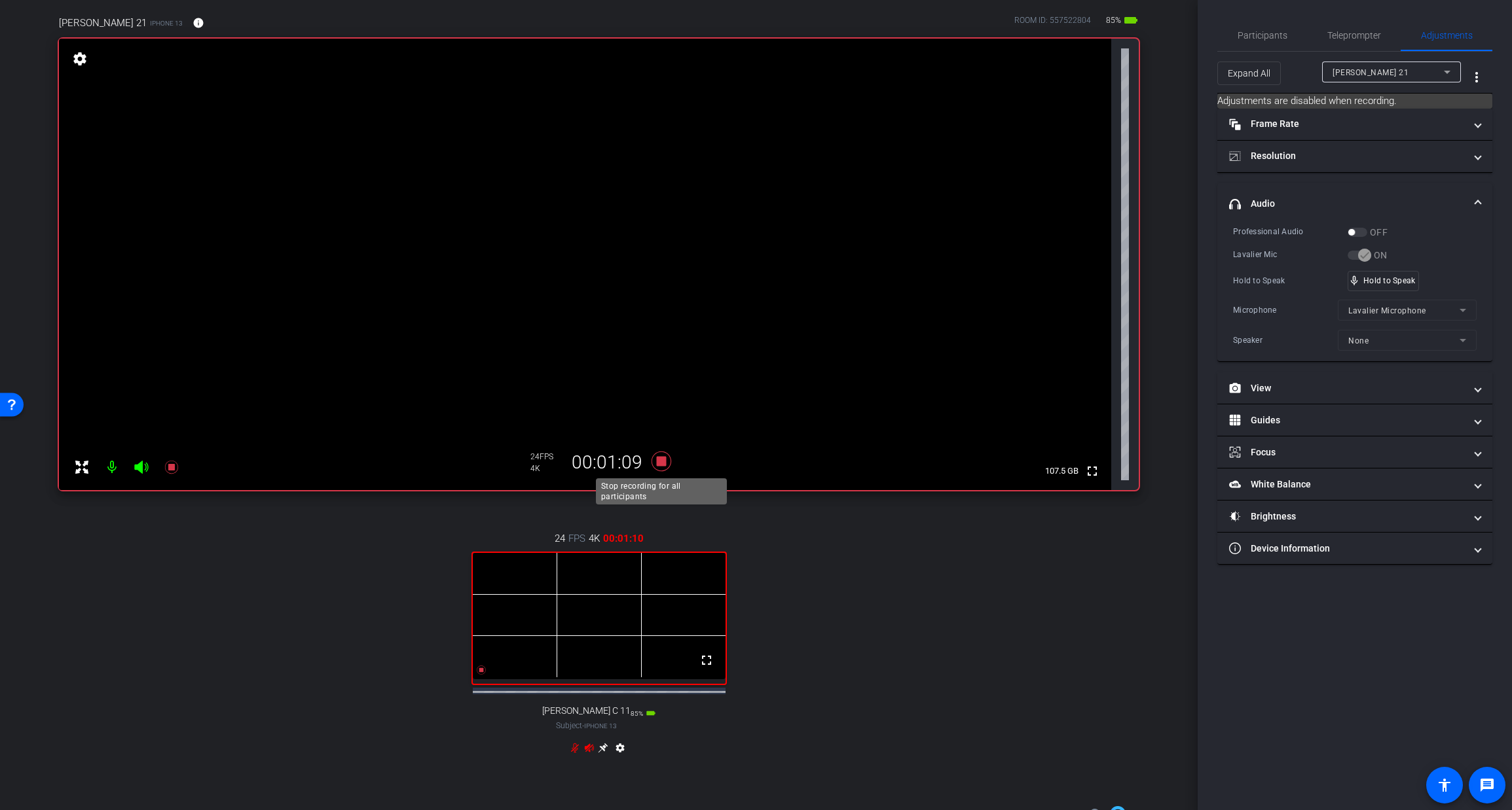
click at [664, 462] on icon at bounding box center [660, 462] width 19 height 19
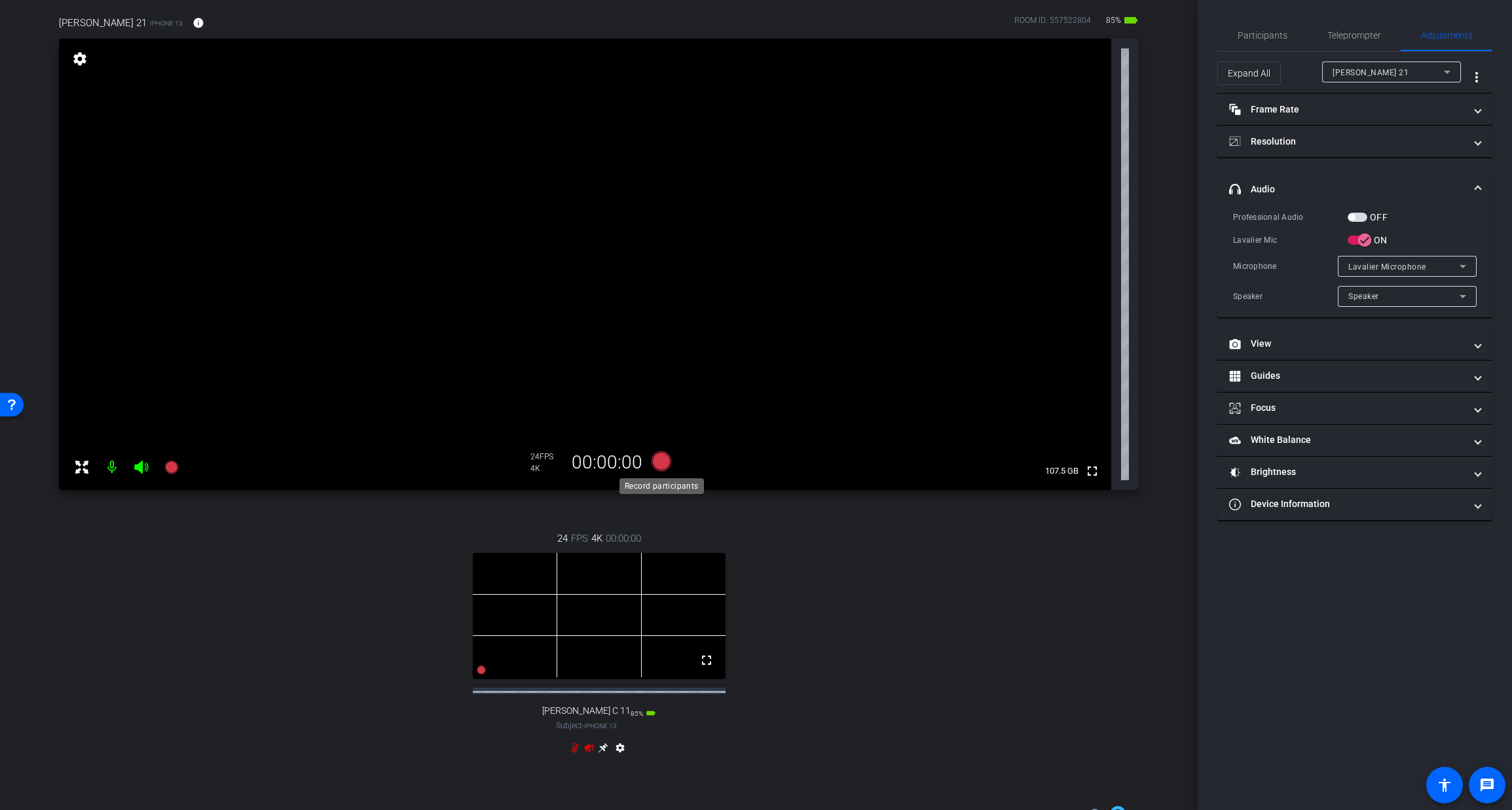
click at [660, 464] on icon at bounding box center [660, 462] width 19 height 19
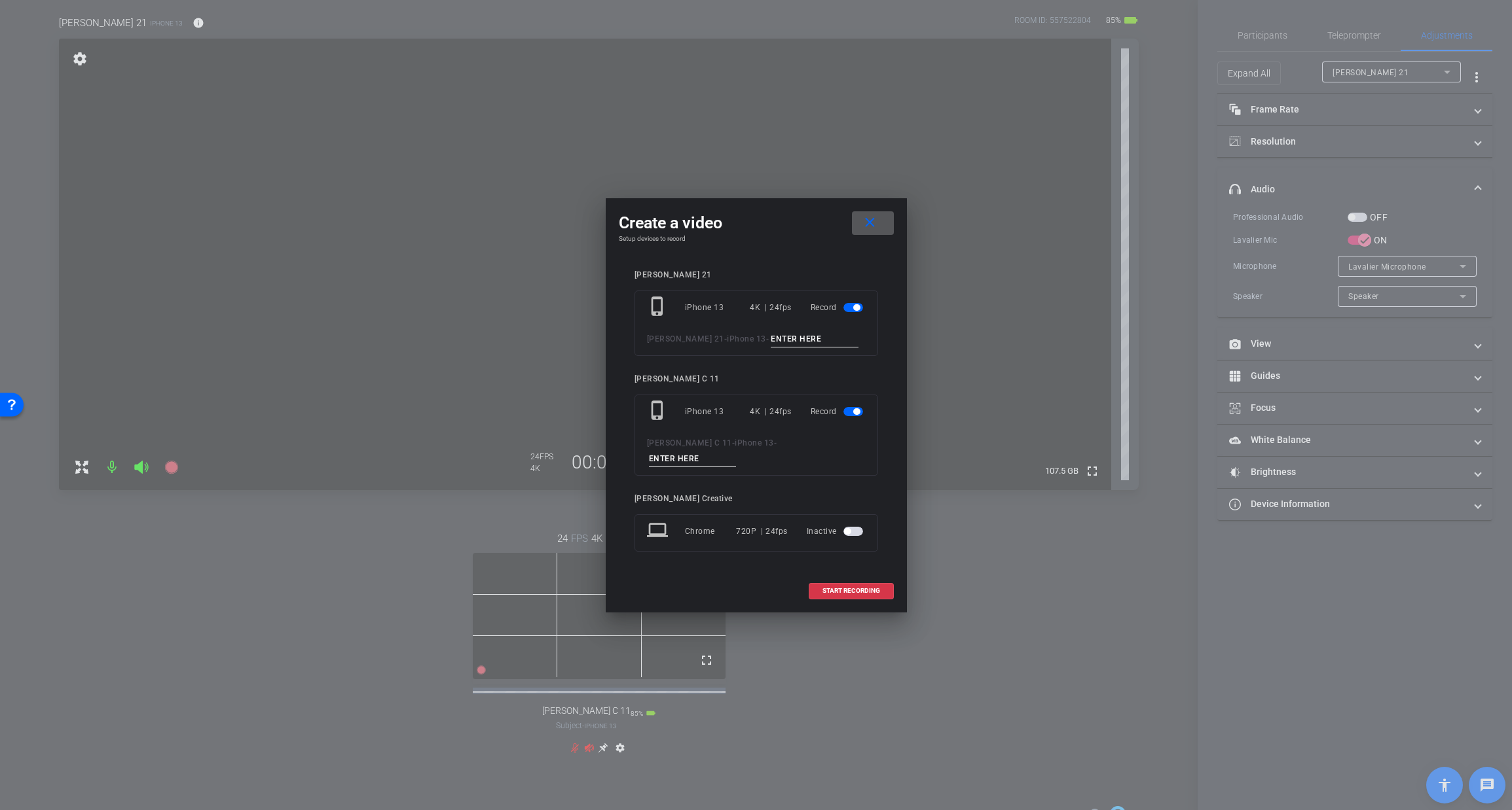
click at [771, 346] on input at bounding box center [814, 339] width 88 height 16
type input "TAKE 7"
click at [737, 452] on input at bounding box center [693, 459] width 88 height 16
type input "TAKE 7"
click at [848, 588] on span "START RECORDING" at bounding box center [851, 591] width 58 height 6
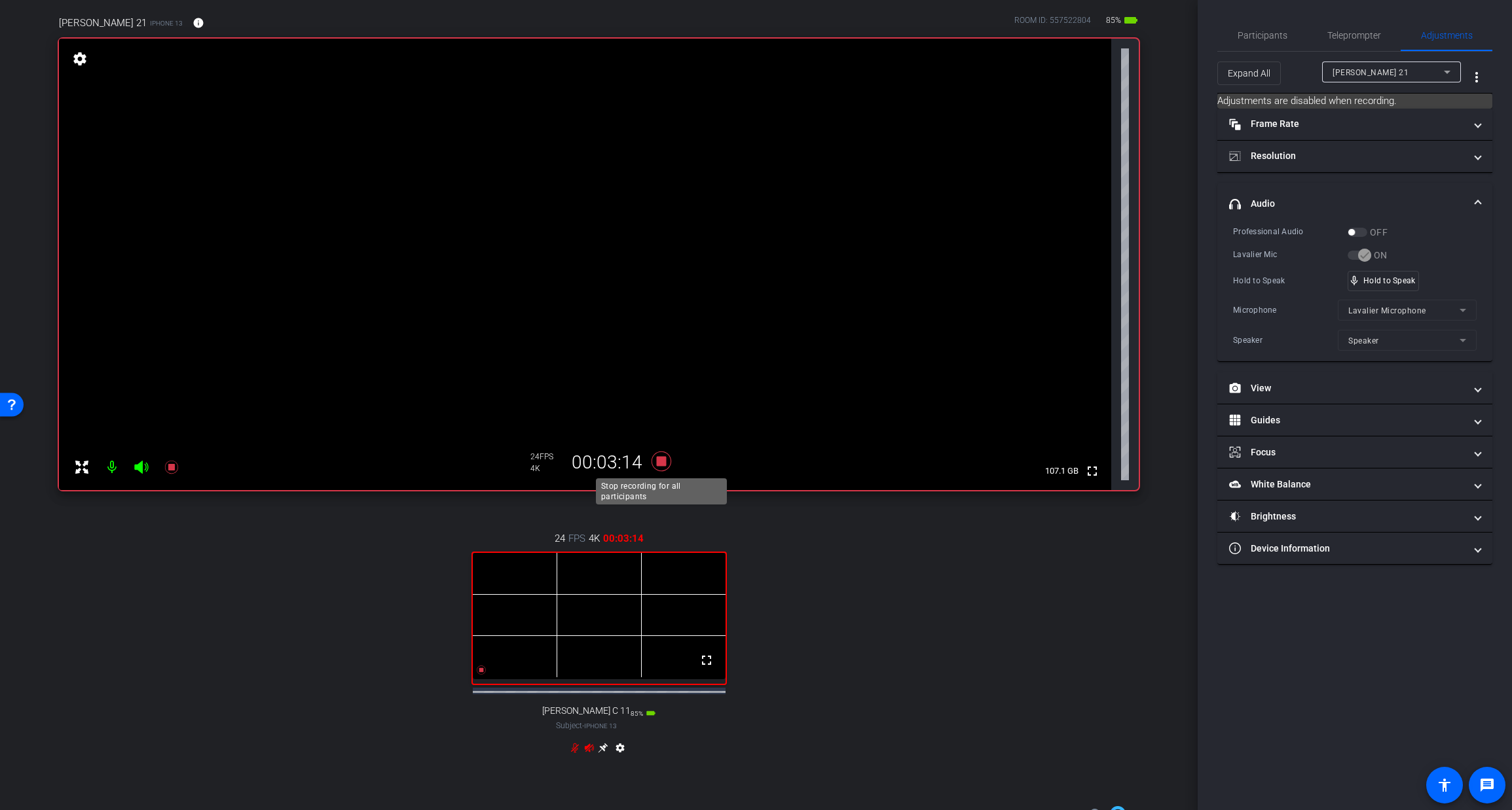
click at [664, 462] on icon at bounding box center [660, 462] width 19 height 19
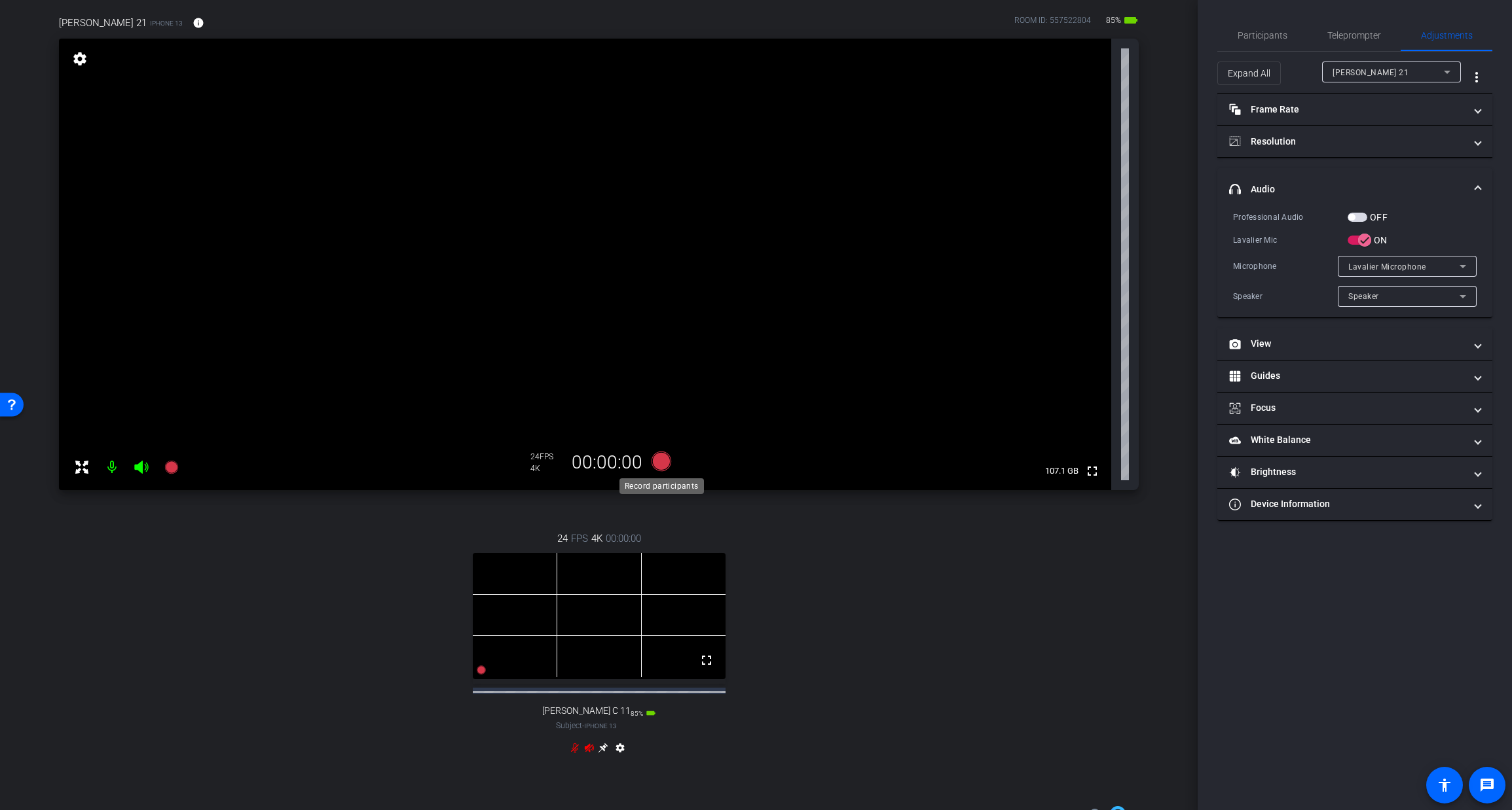
click at [661, 463] on icon at bounding box center [660, 462] width 19 height 19
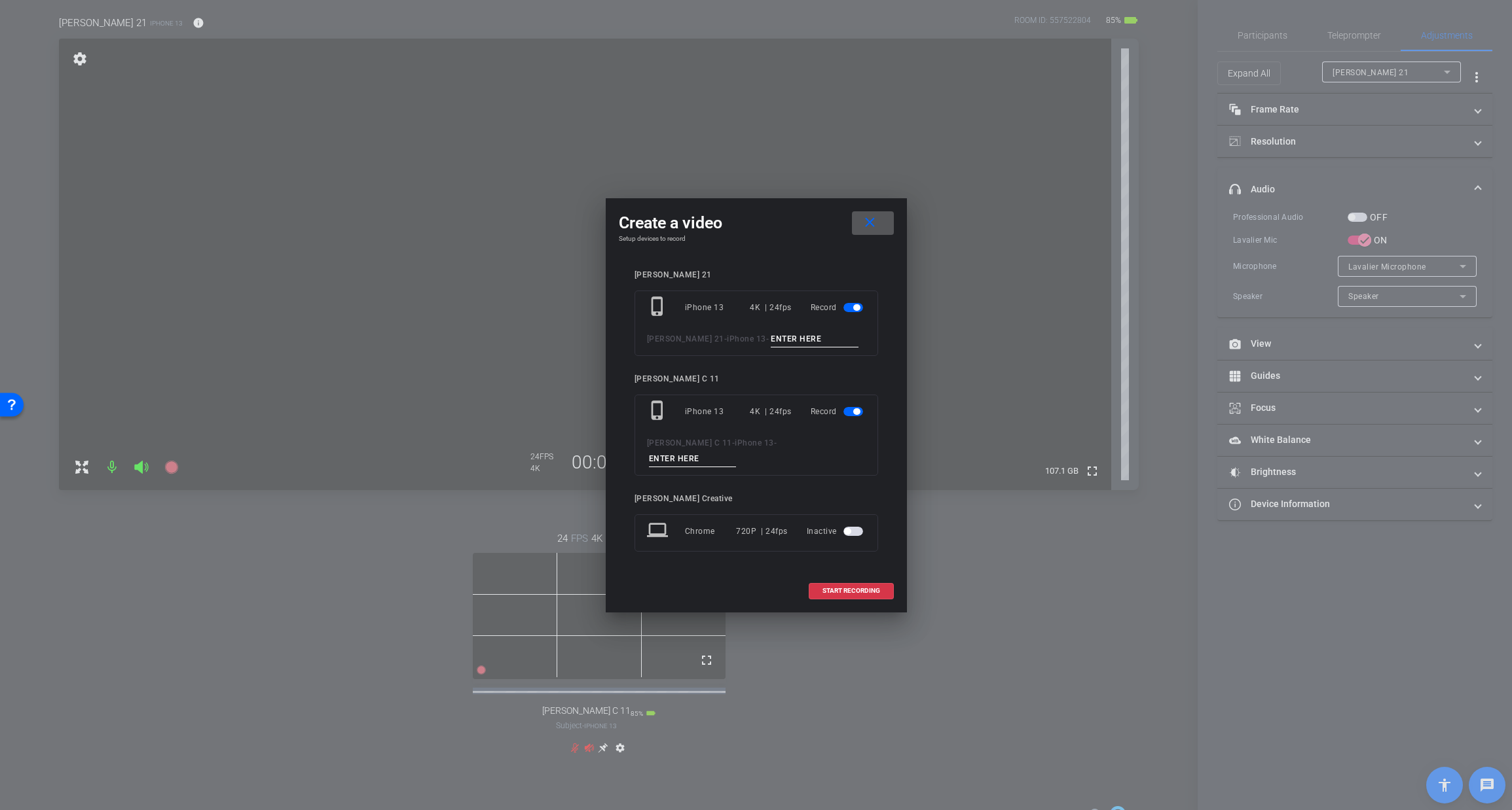
click at [771, 347] on input at bounding box center [814, 339] width 88 height 16
click at [771, 342] on input "take 8" at bounding box center [814, 339] width 88 height 16
click at [771, 343] on input "take 8" at bounding box center [814, 339] width 88 height 16
type input "t"
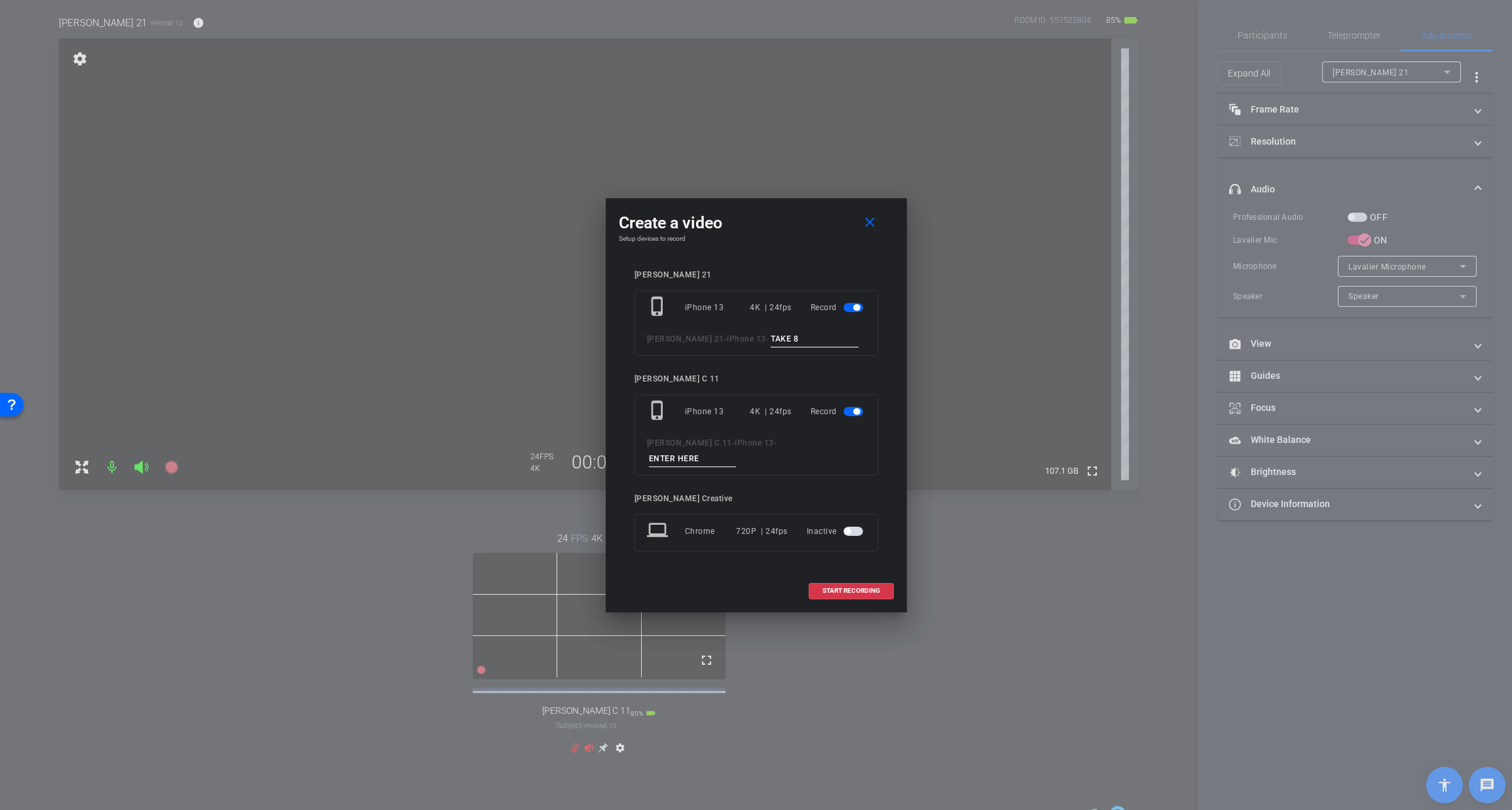
type input "TAKE 8"
click at [737, 451] on input at bounding box center [693, 459] width 88 height 16
type input "TAKE 8"
click at [847, 588] on span "START RECORDING" at bounding box center [851, 591] width 58 height 6
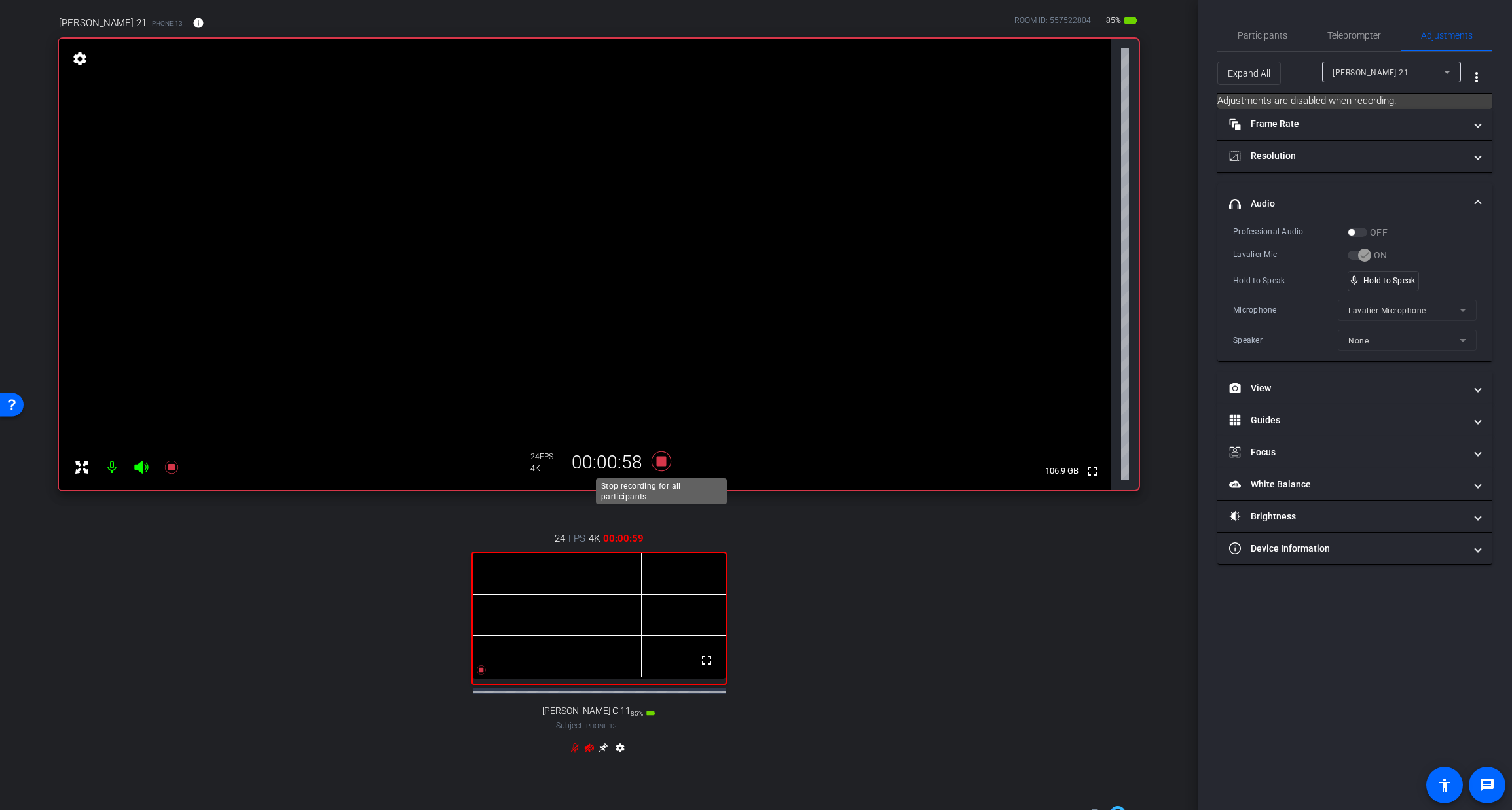
click at [664, 463] on icon at bounding box center [660, 462] width 19 height 19
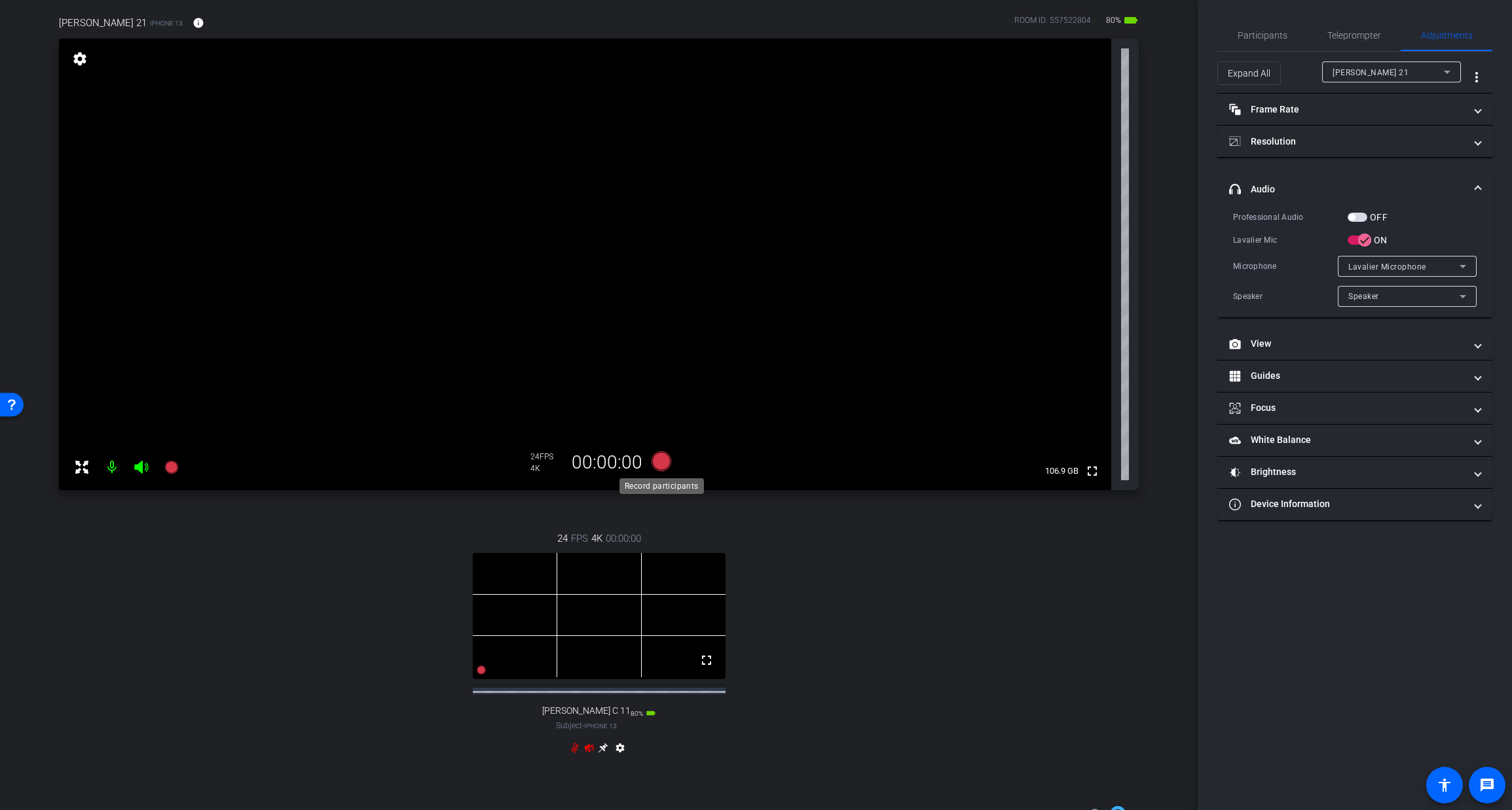
click at [660, 463] on icon at bounding box center [660, 462] width 19 height 19
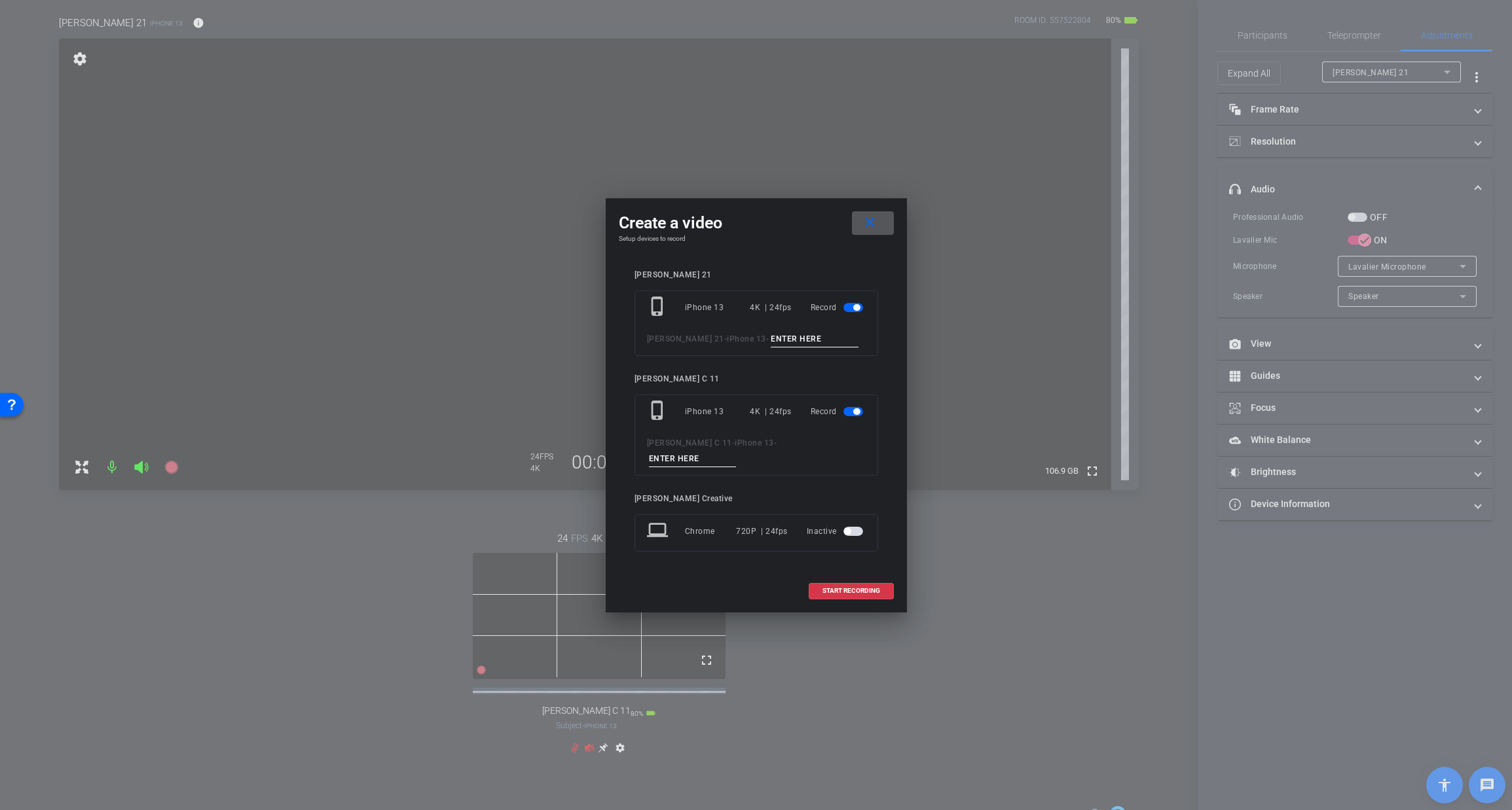
click at [771, 347] on input at bounding box center [814, 339] width 88 height 16
type input "TAKE 9"
click at [737, 452] on input at bounding box center [693, 459] width 88 height 16
type input "TAKE 9"
click at [846, 588] on span "START RECORDING" at bounding box center [851, 591] width 58 height 6
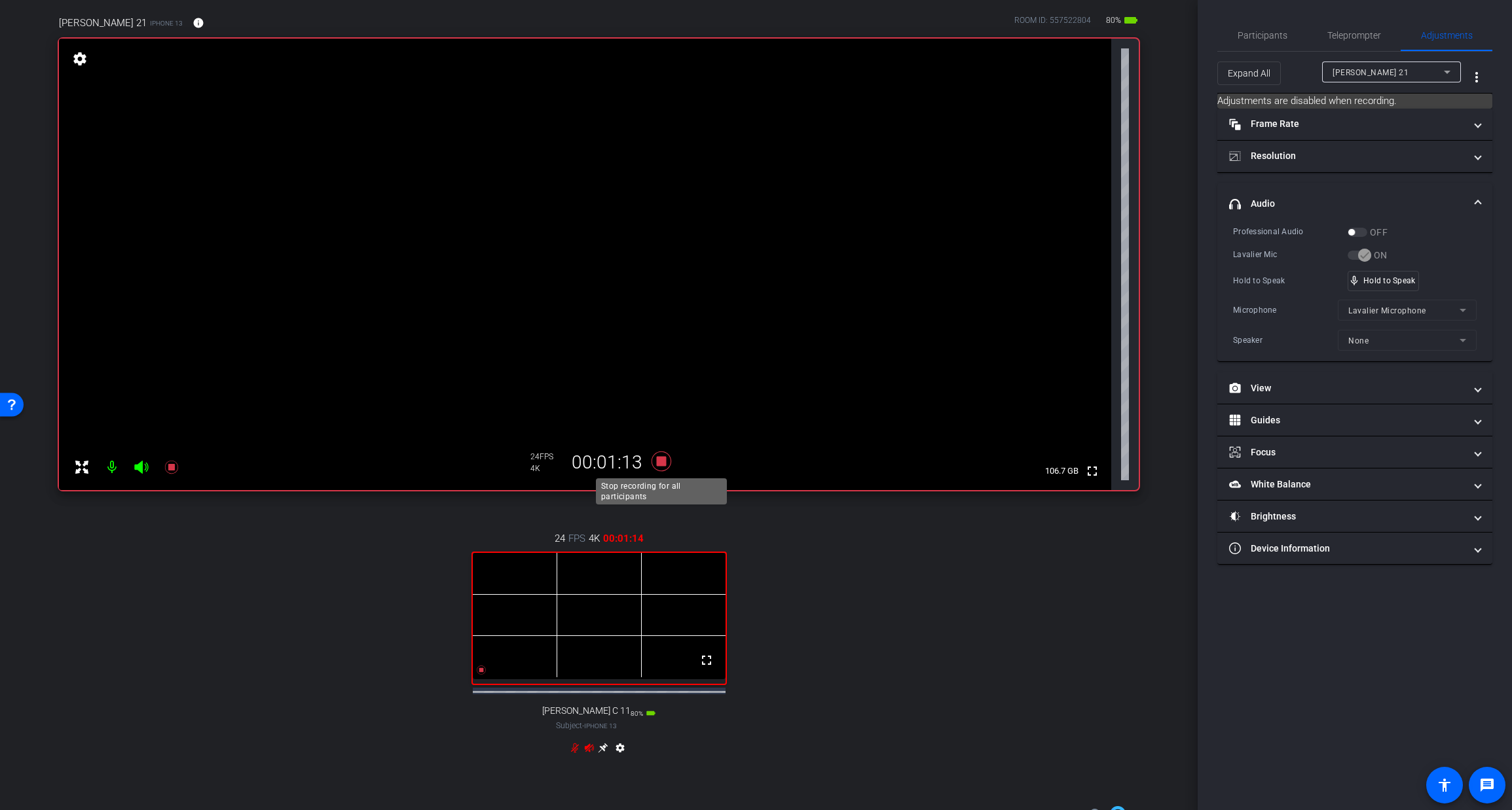
click at [662, 458] on icon at bounding box center [660, 462] width 19 height 19
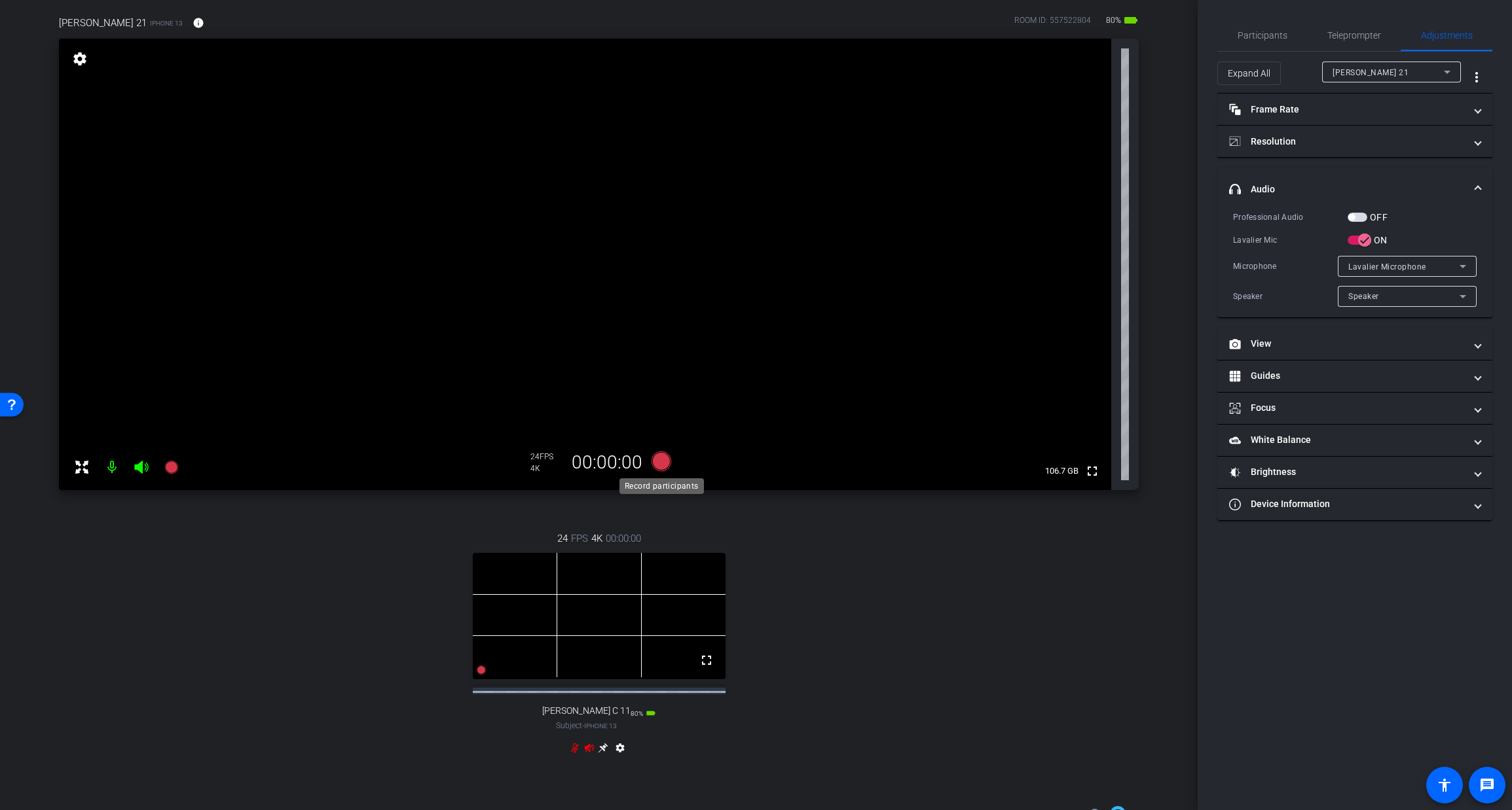
click at [662, 463] on icon at bounding box center [660, 462] width 19 height 19
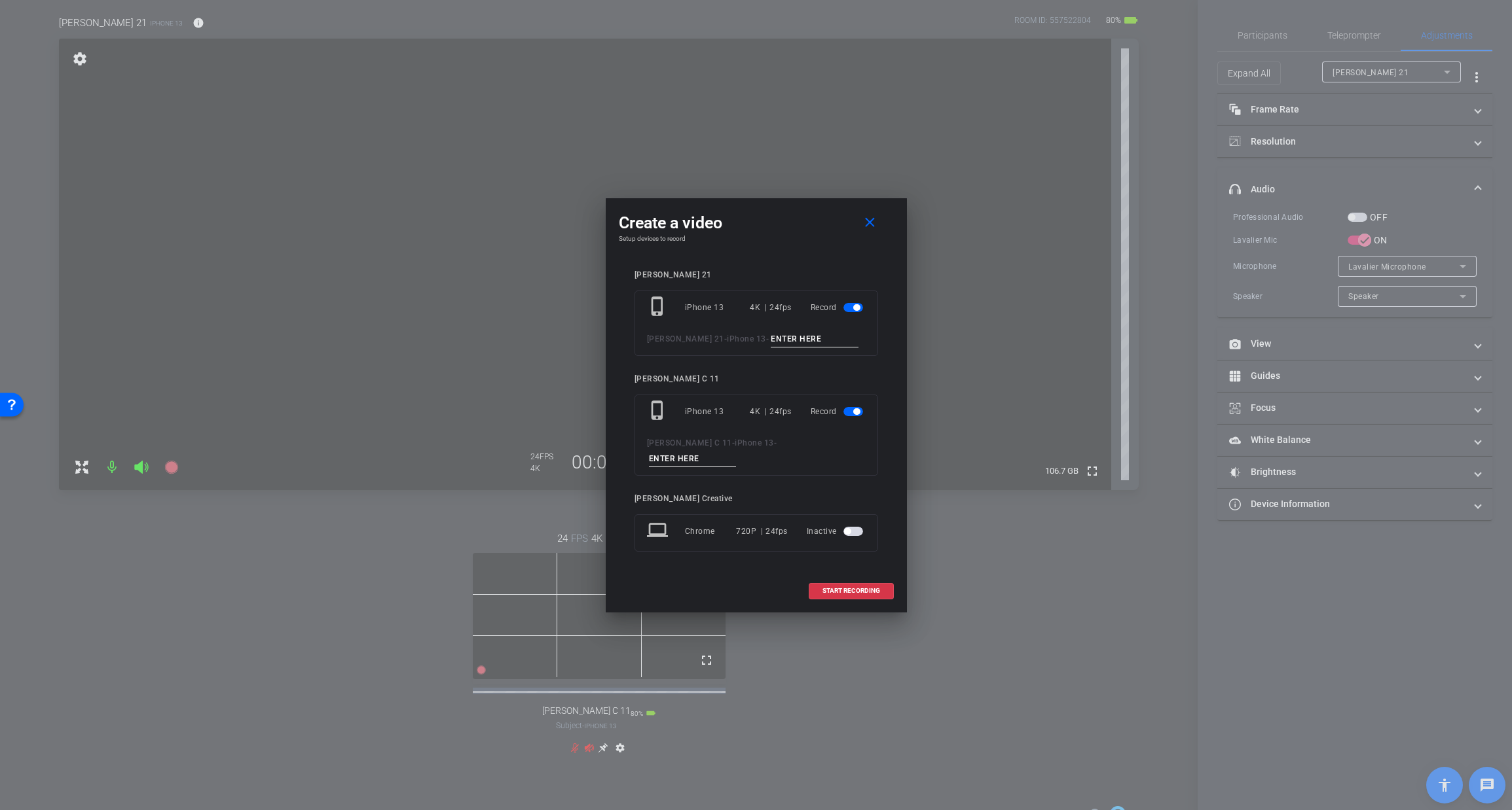
click at [771, 347] on input at bounding box center [814, 339] width 88 height 16
type input "t"
type input "TAKE 10"
click at [737, 451] on input at bounding box center [693, 459] width 88 height 16
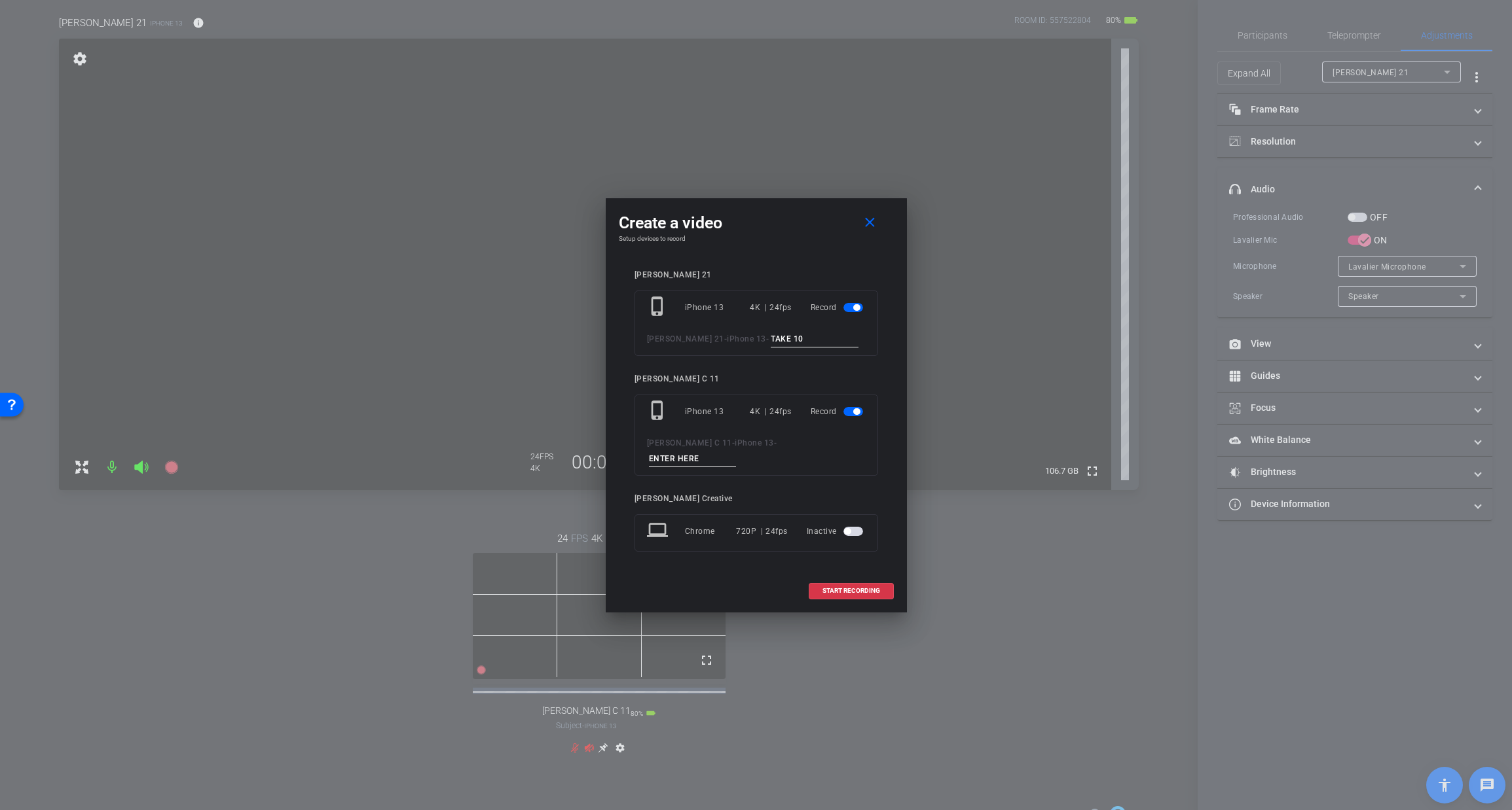
click at [737, 451] on input at bounding box center [693, 459] width 88 height 16
type input "TAKE 10"
click at [852, 588] on span "START RECORDING" at bounding box center [851, 591] width 58 height 6
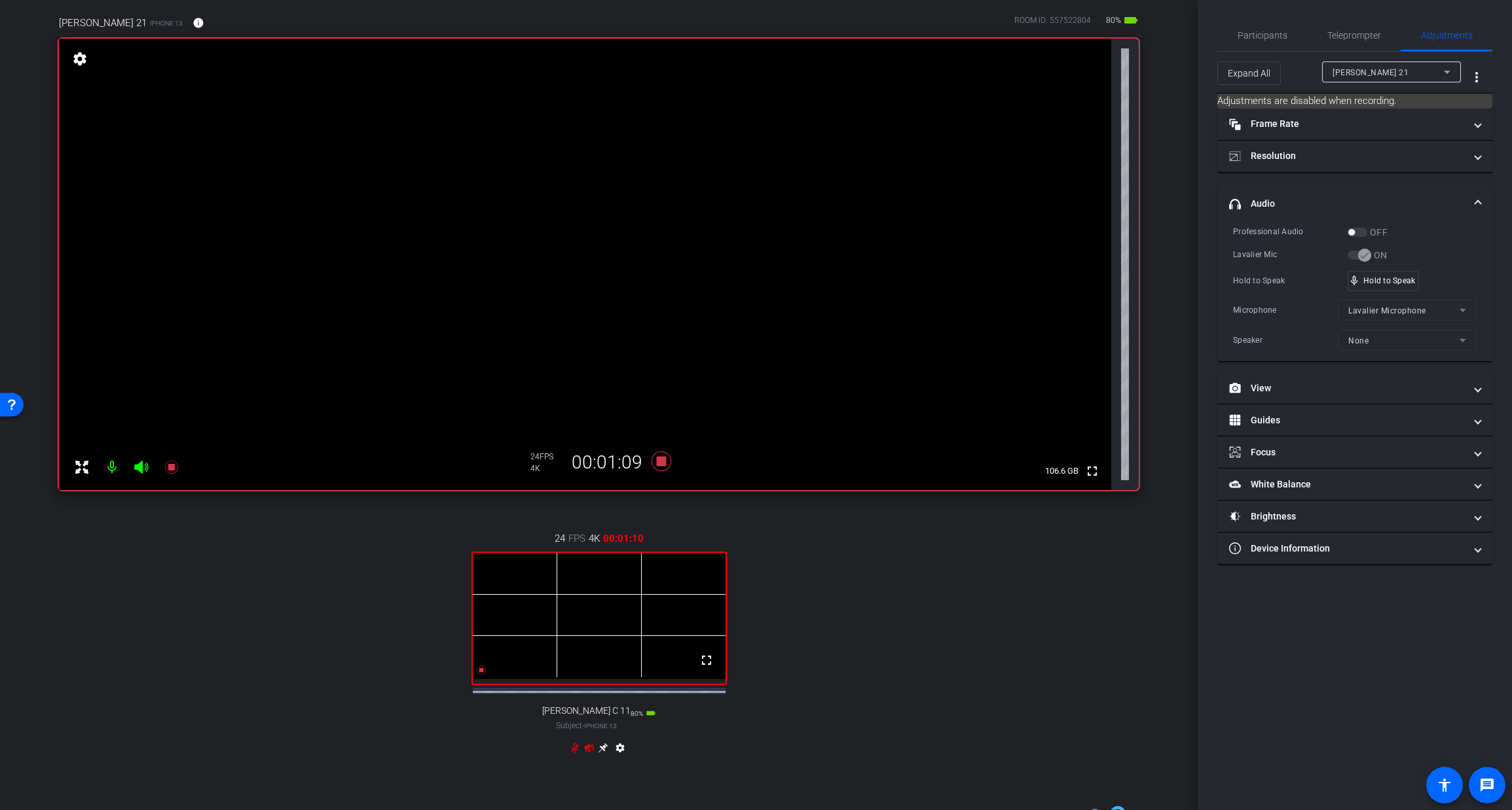
click at [668, 443] on video at bounding box center [585, 265] width 1053 height 452
click at [664, 460] on icon at bounding box center [660, 462] width 19 height 19
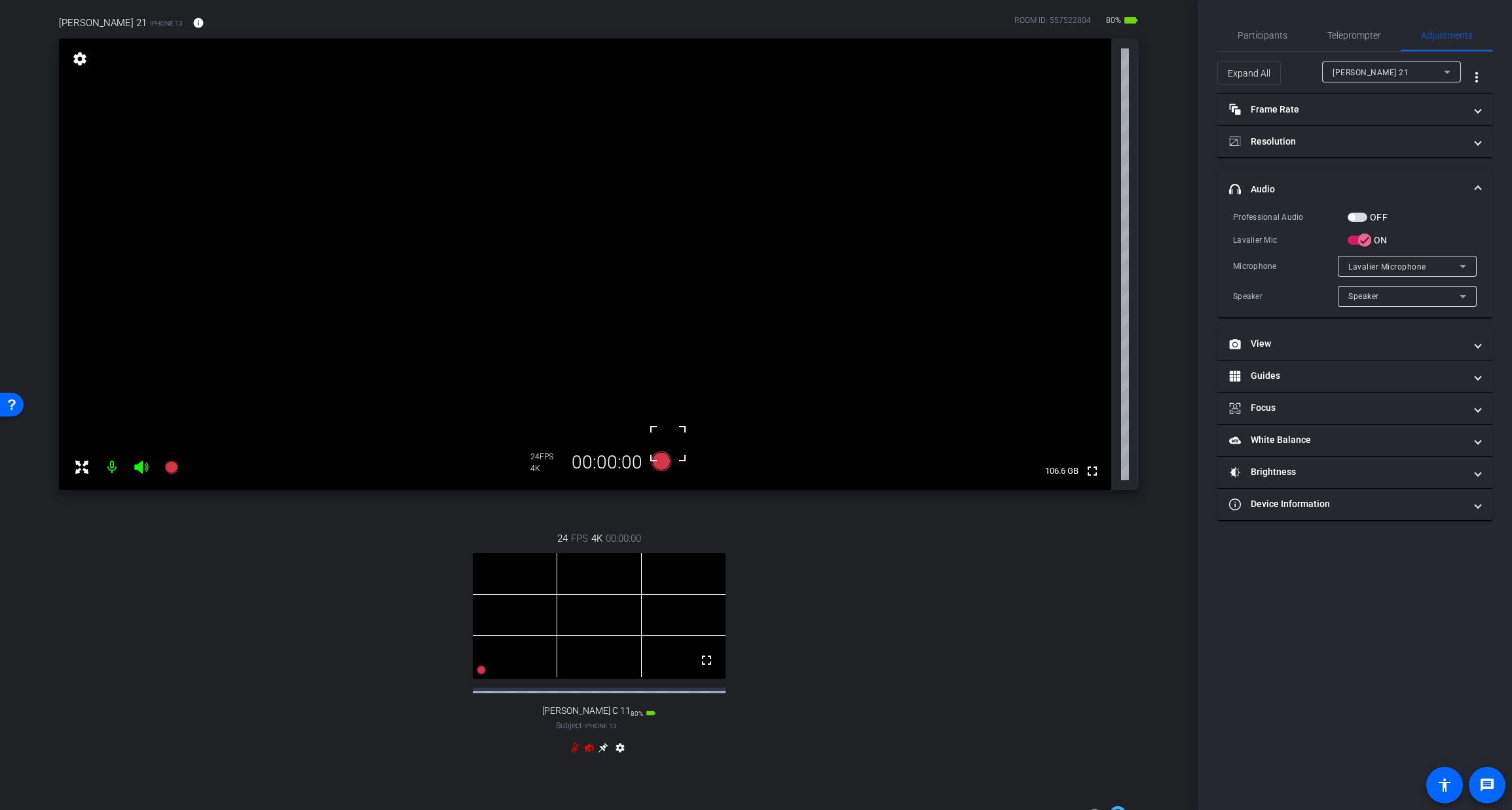
click at [667, 254] on video at bounding box center [585, 265] width 1053 height 452
click at [656, 464] on icon at bounding box center [660, 462] width 19 height 19
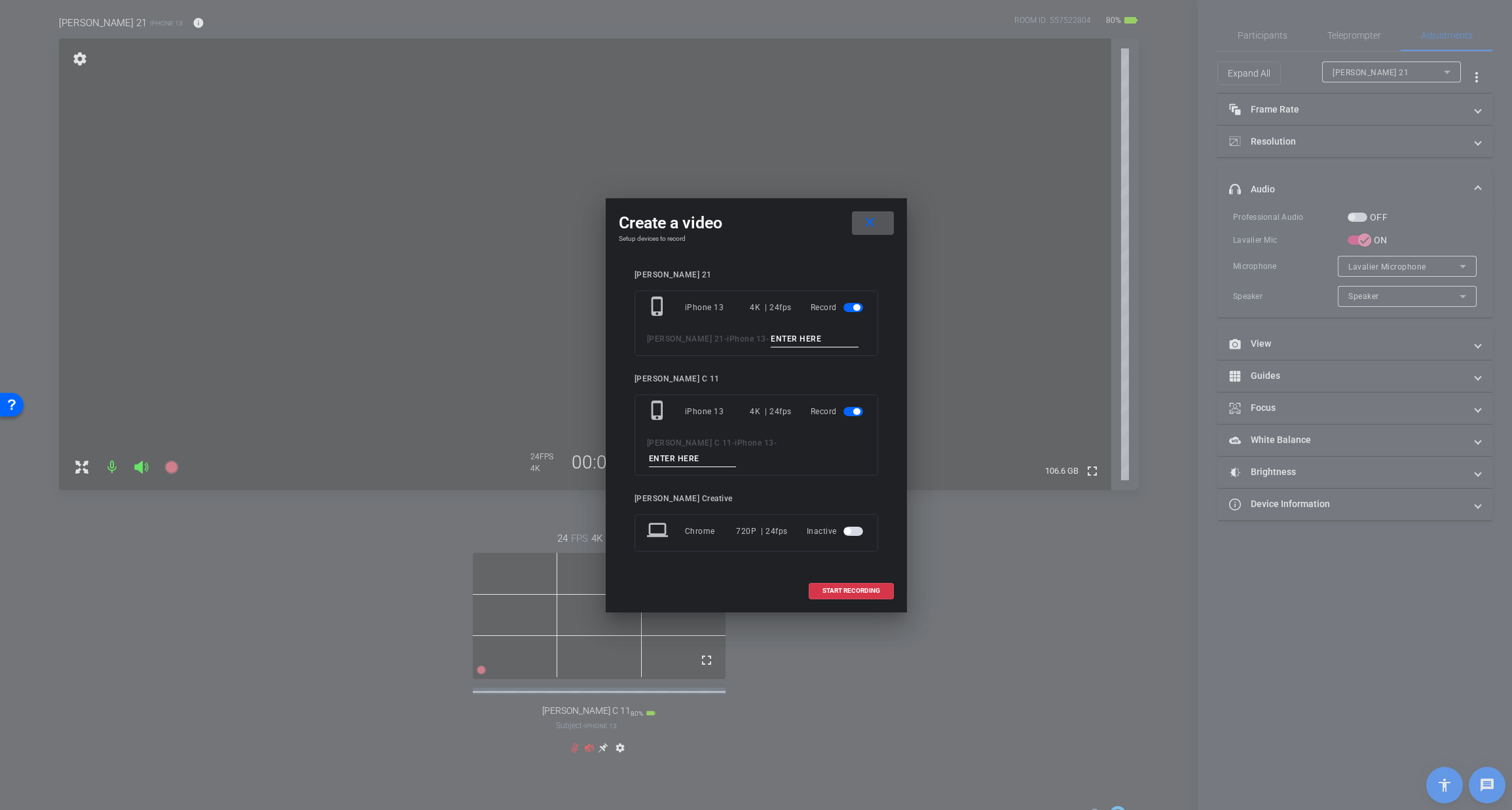
click at [771, 347] on input at bounding box center [814, 339] width 88 height 16
type input "TAKE 11"
click at [737, 451] on input at bounding box center [693, 459] width 88 height 16
type input "TAKE 11"
click at [848, 588] on span "START RECORDING" at bounding box center [851, 591] width 58 height 6
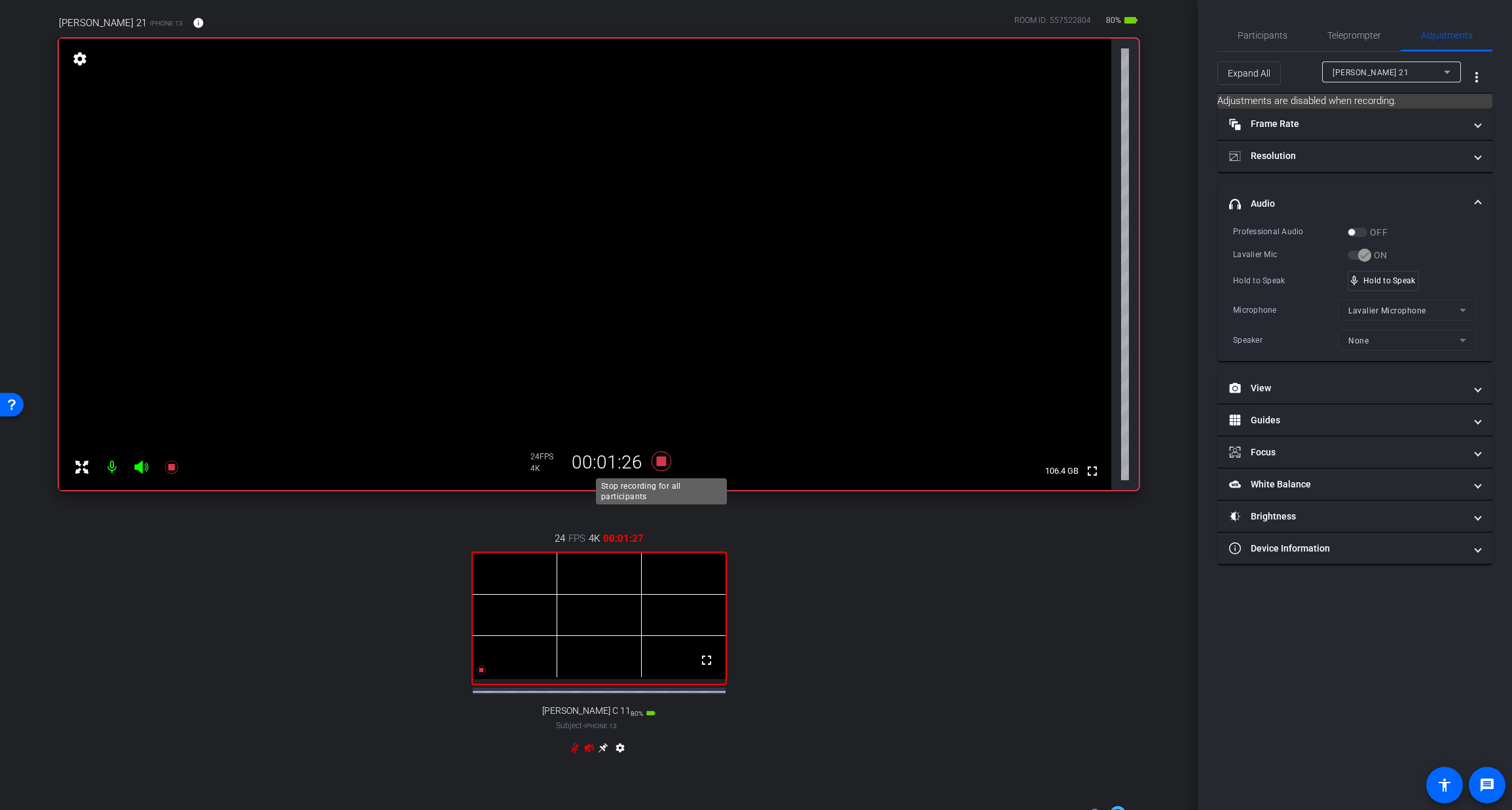
click at [657, 461] on icon at bounding box center [660, 462] width 19 height 19
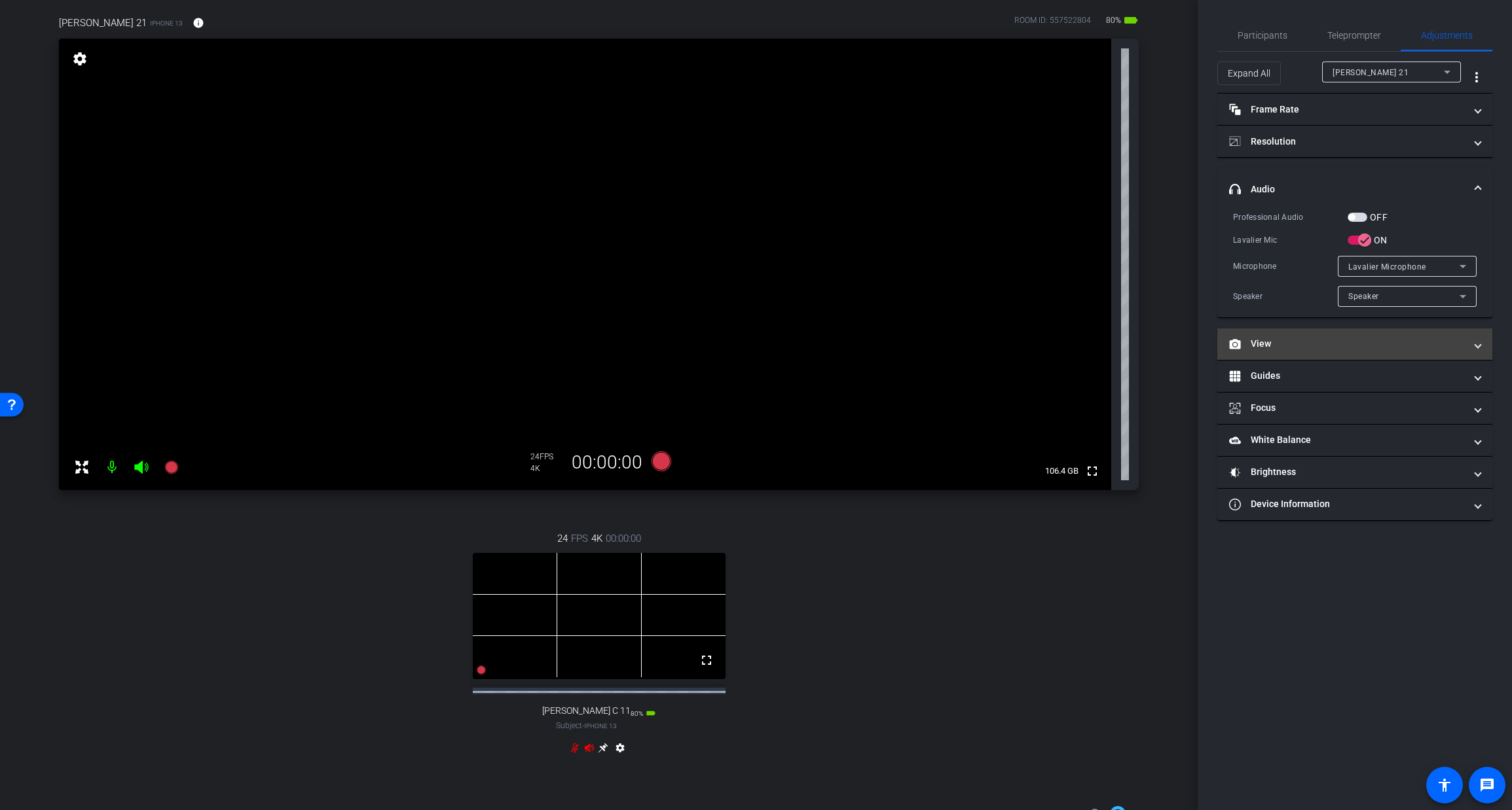
click at [1335, 347] on mat-panel-title "View" at bounding box center [1347, 343] width 236 height 14
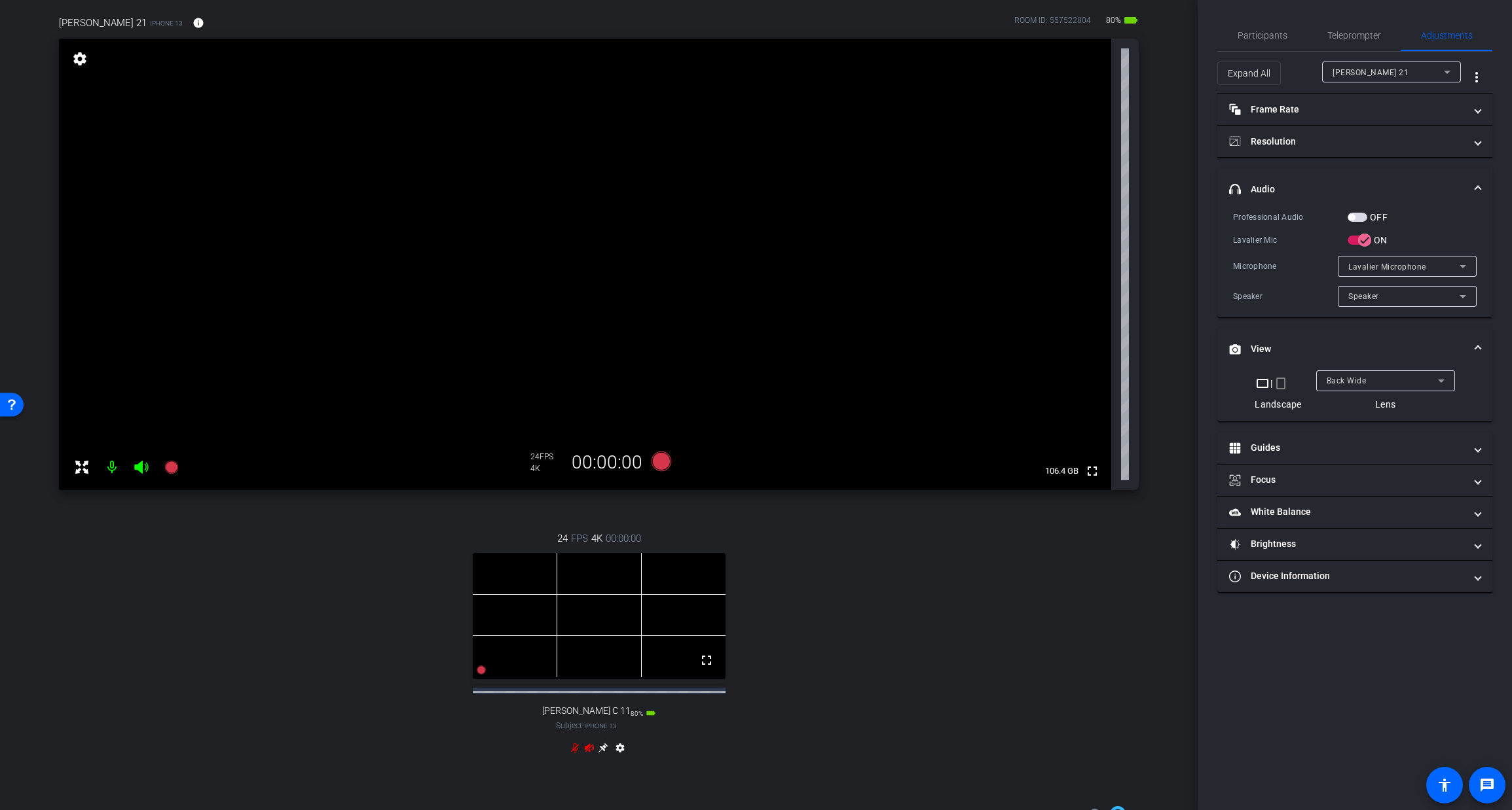
click at [1387, 381] on div "Back Wide" at bounding box center [1382, 381] width 111 height 16
click at [1369, 425] on span "Front Wide" at bounding box center [1347, 427] width 43 height 15
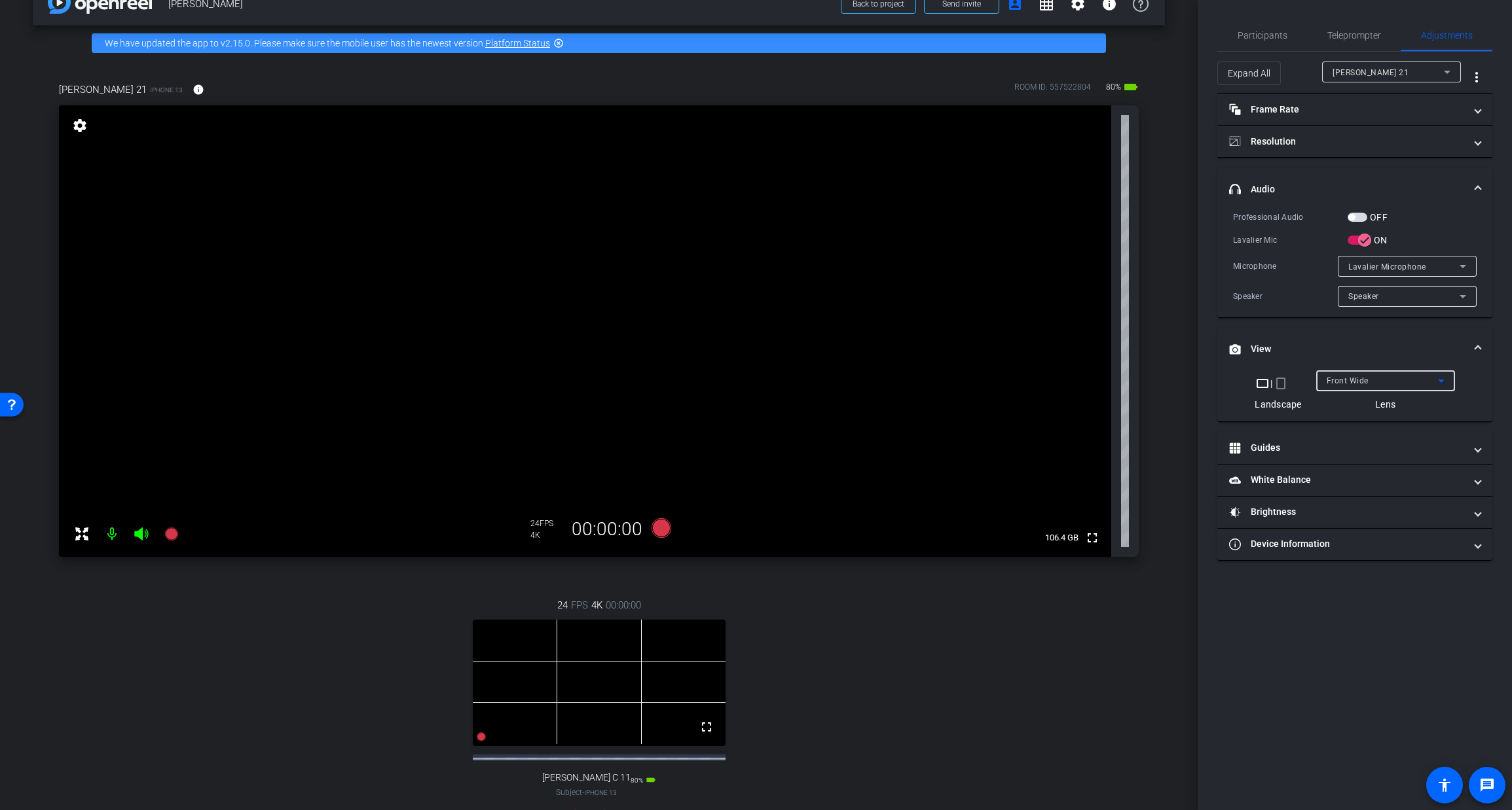
scroll to position [0, 0]
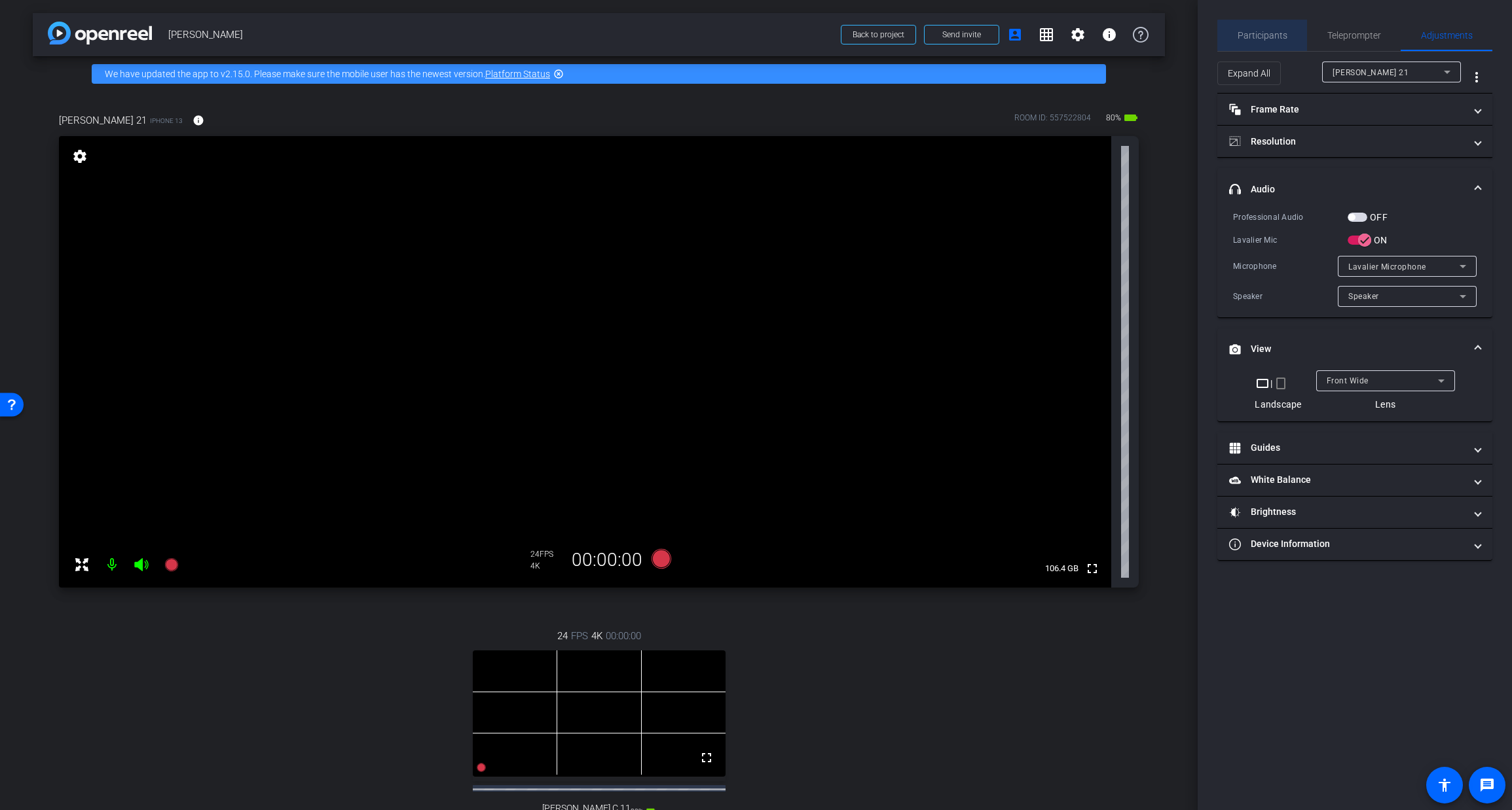
click at [1271, 36] on span "Participants" at bounding box center [1262, 35] width 49 height 9
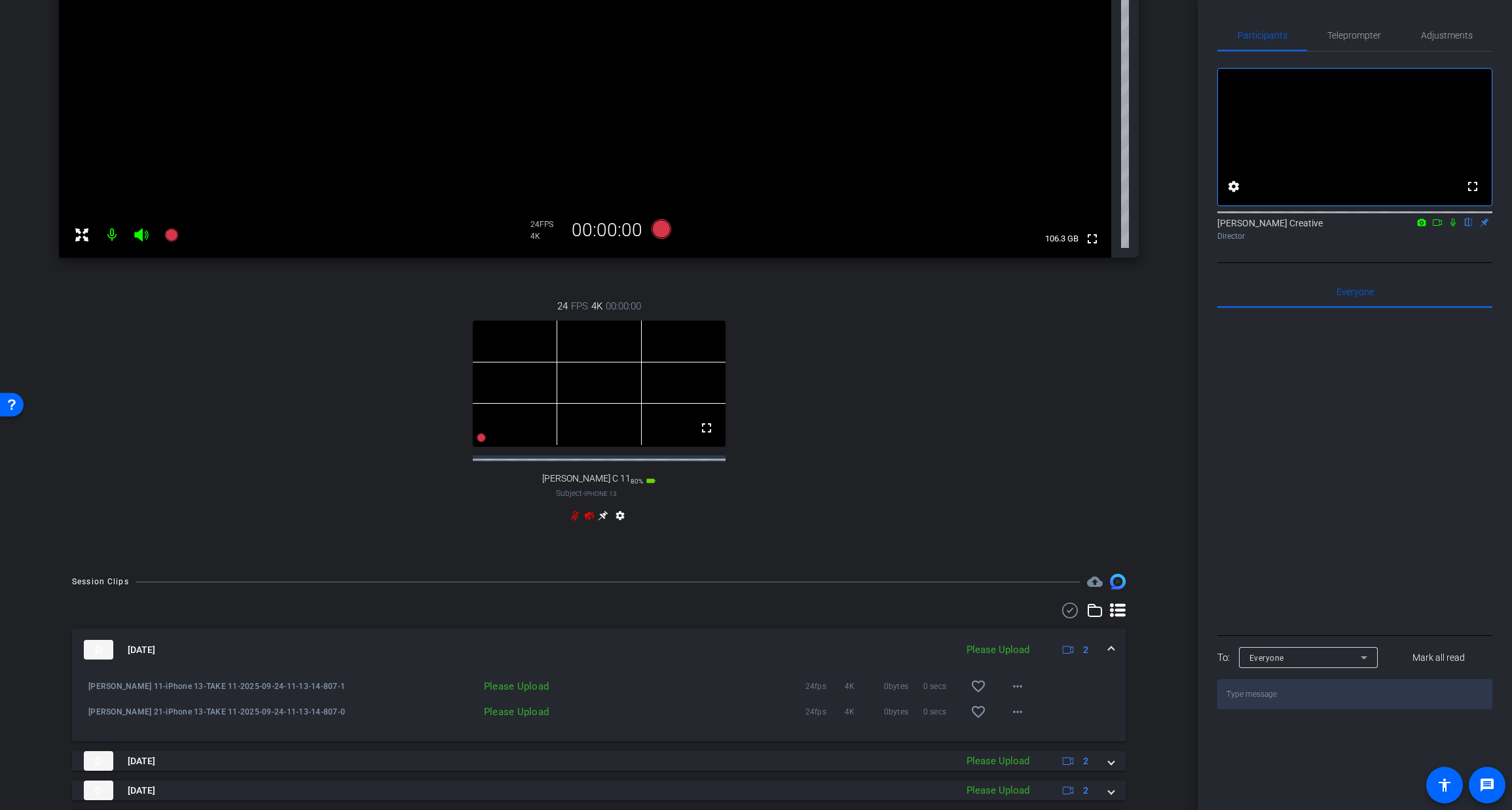
scroll to position [585, 0]
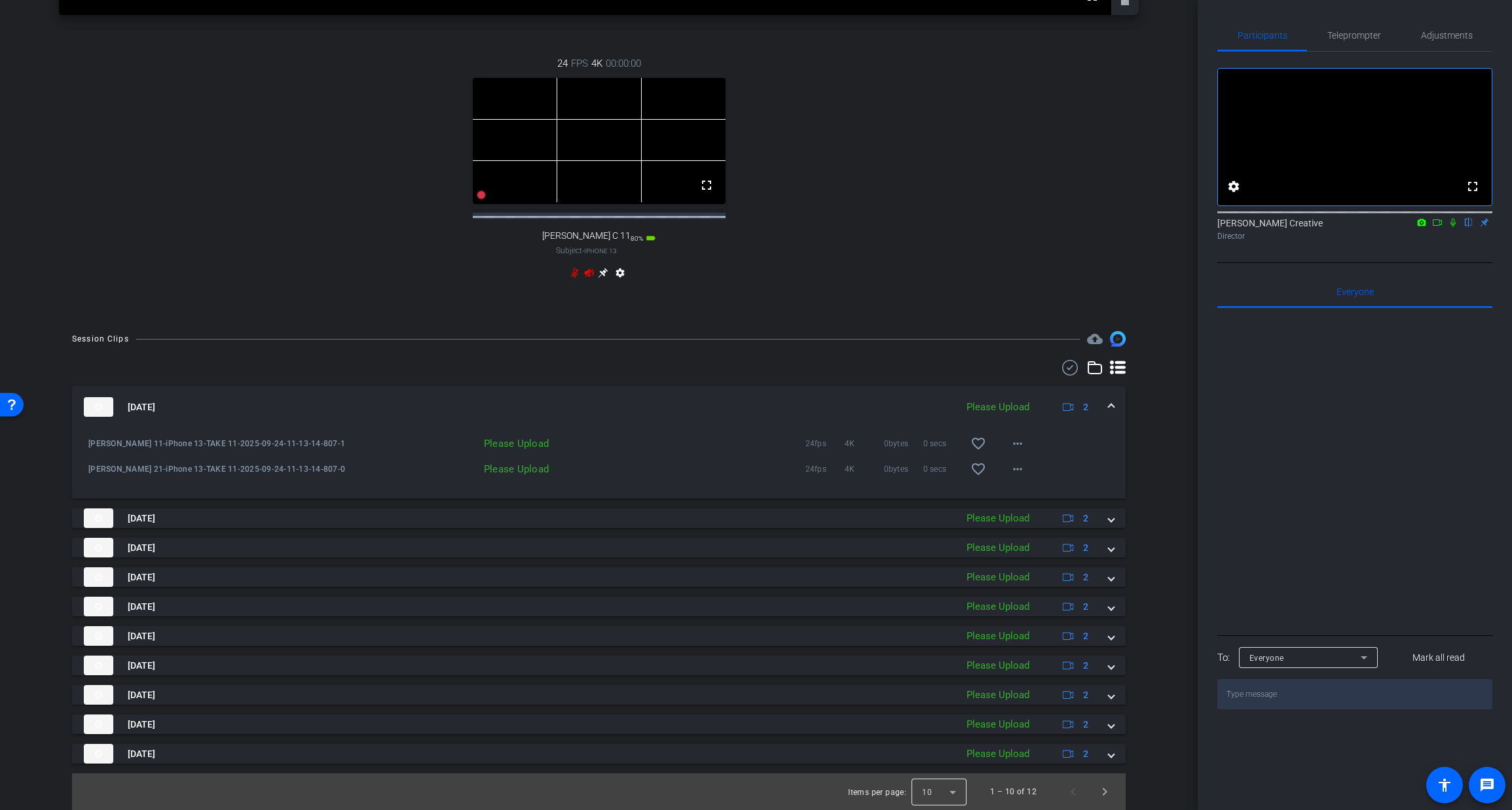
click at [957, 791] on div at bounding box center [939, 791] width 55 height 32
click at [933, 762] on span "25" at bounding box center [928, 762] width 10 height 15
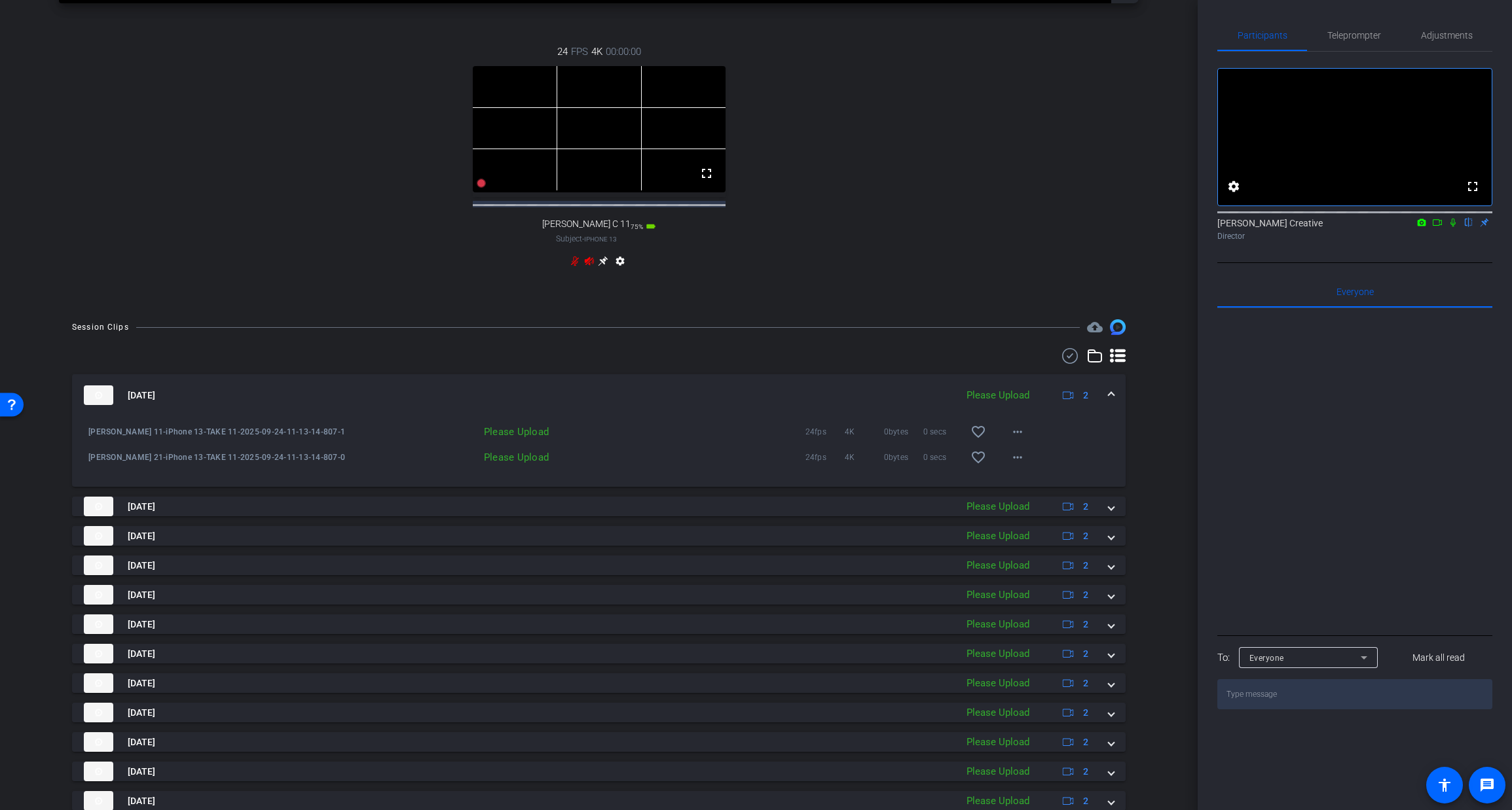
scroll to position [643, 0]
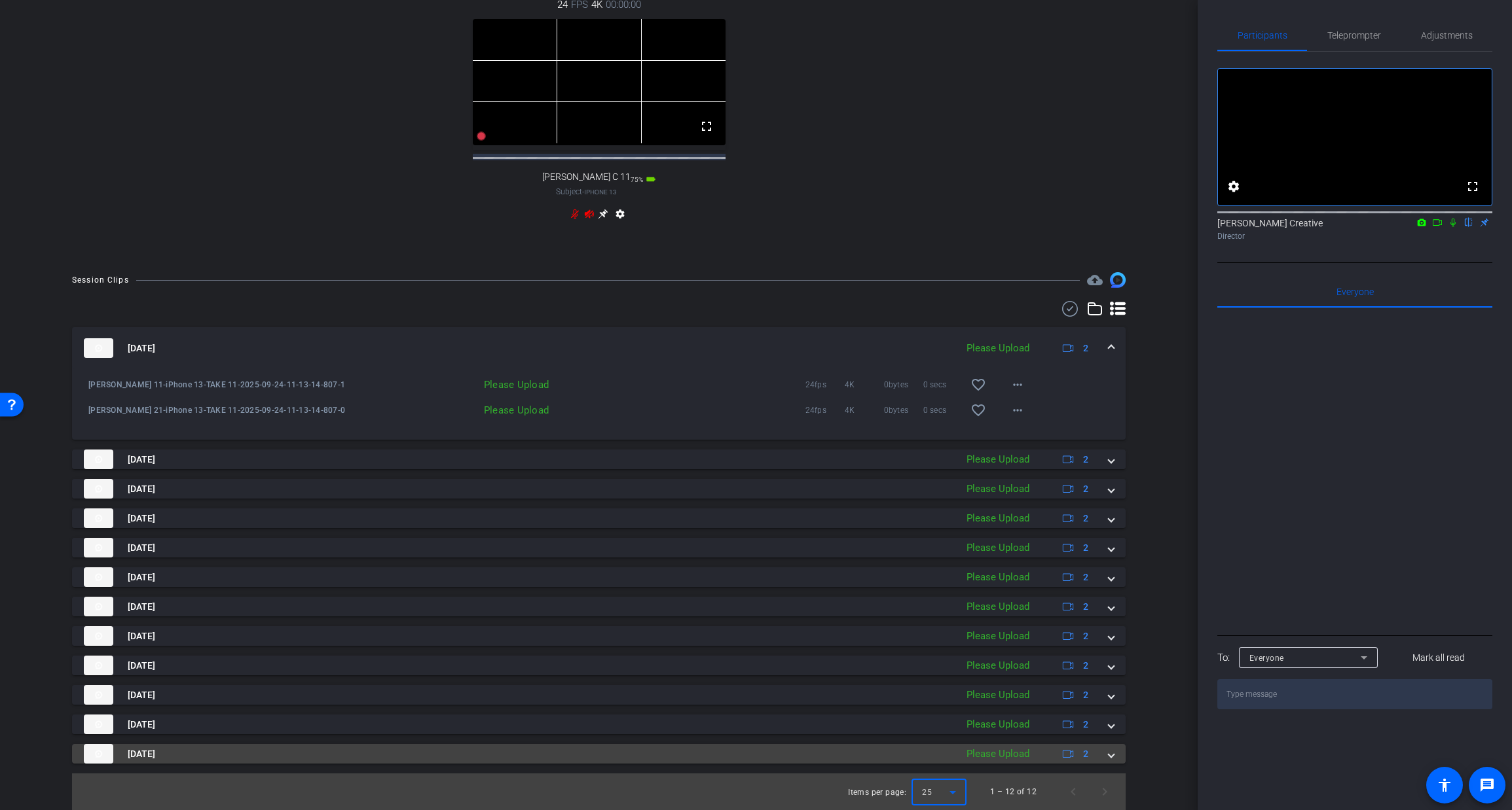
click at [1110, 752] on span at bounding box center [1111, 754] width 5 height 14
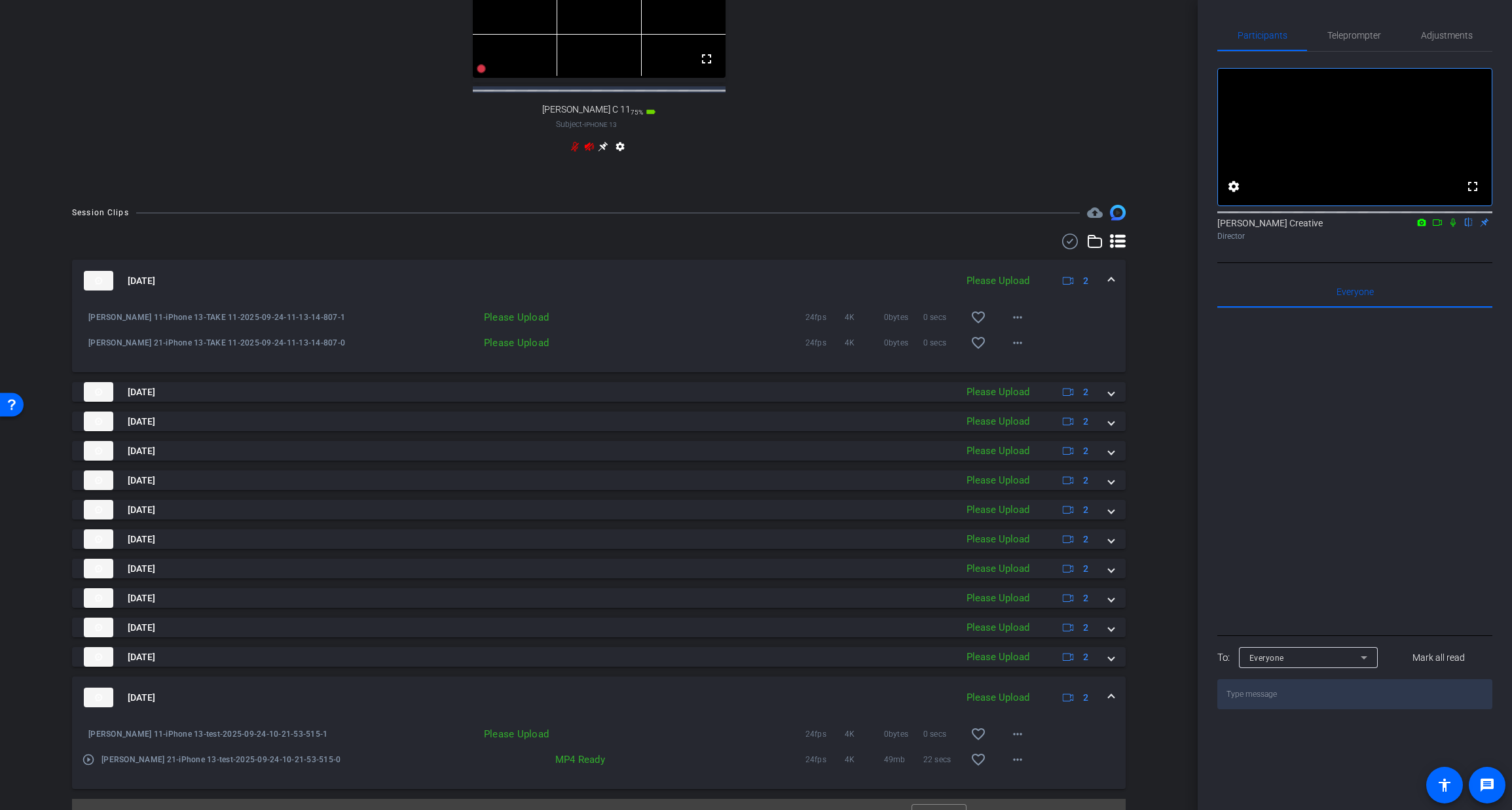
scroll to position [736, 0]
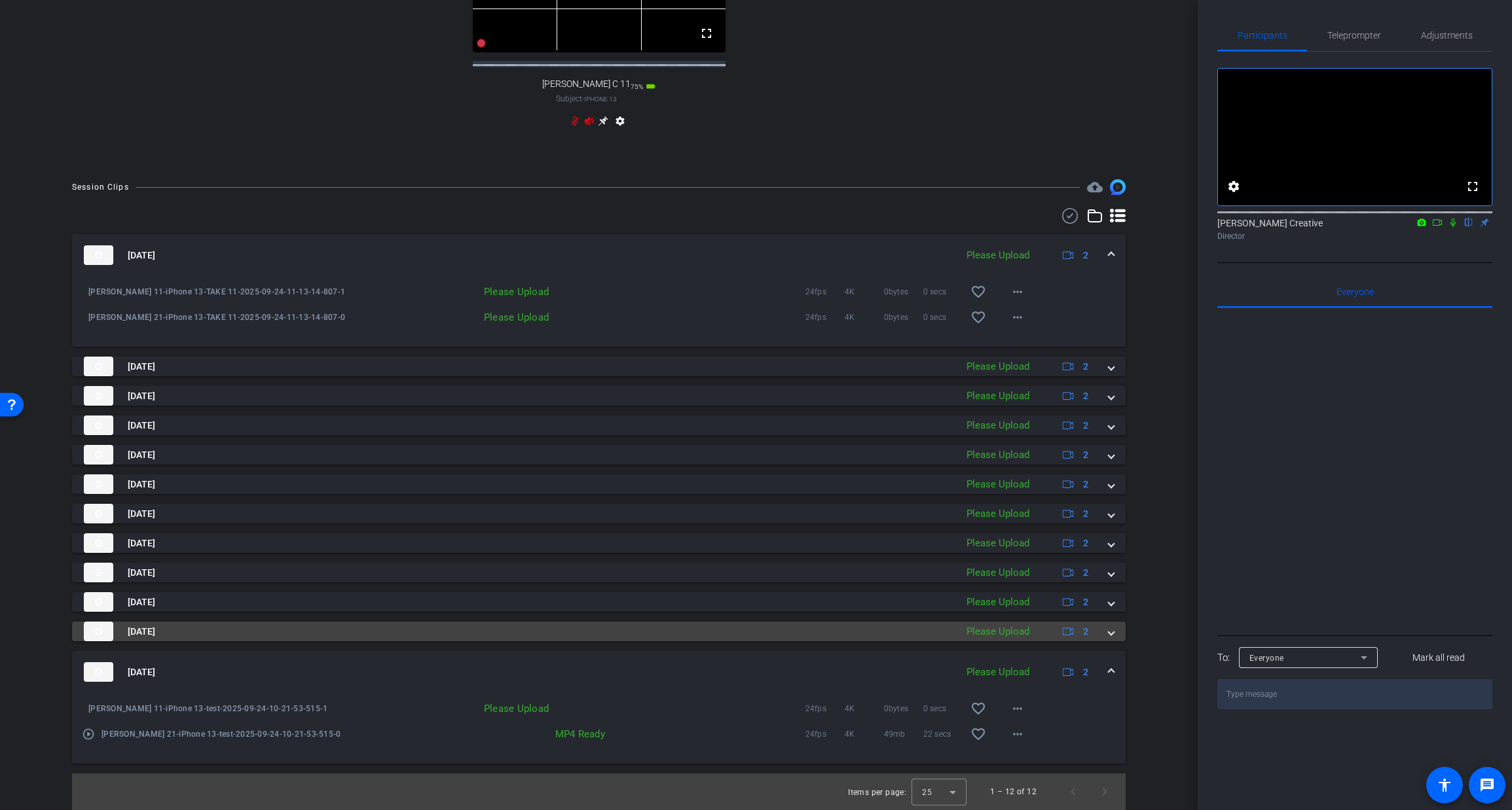
click at [1110, 633] on span at bounding box center [1111, 632] width 5 height 14
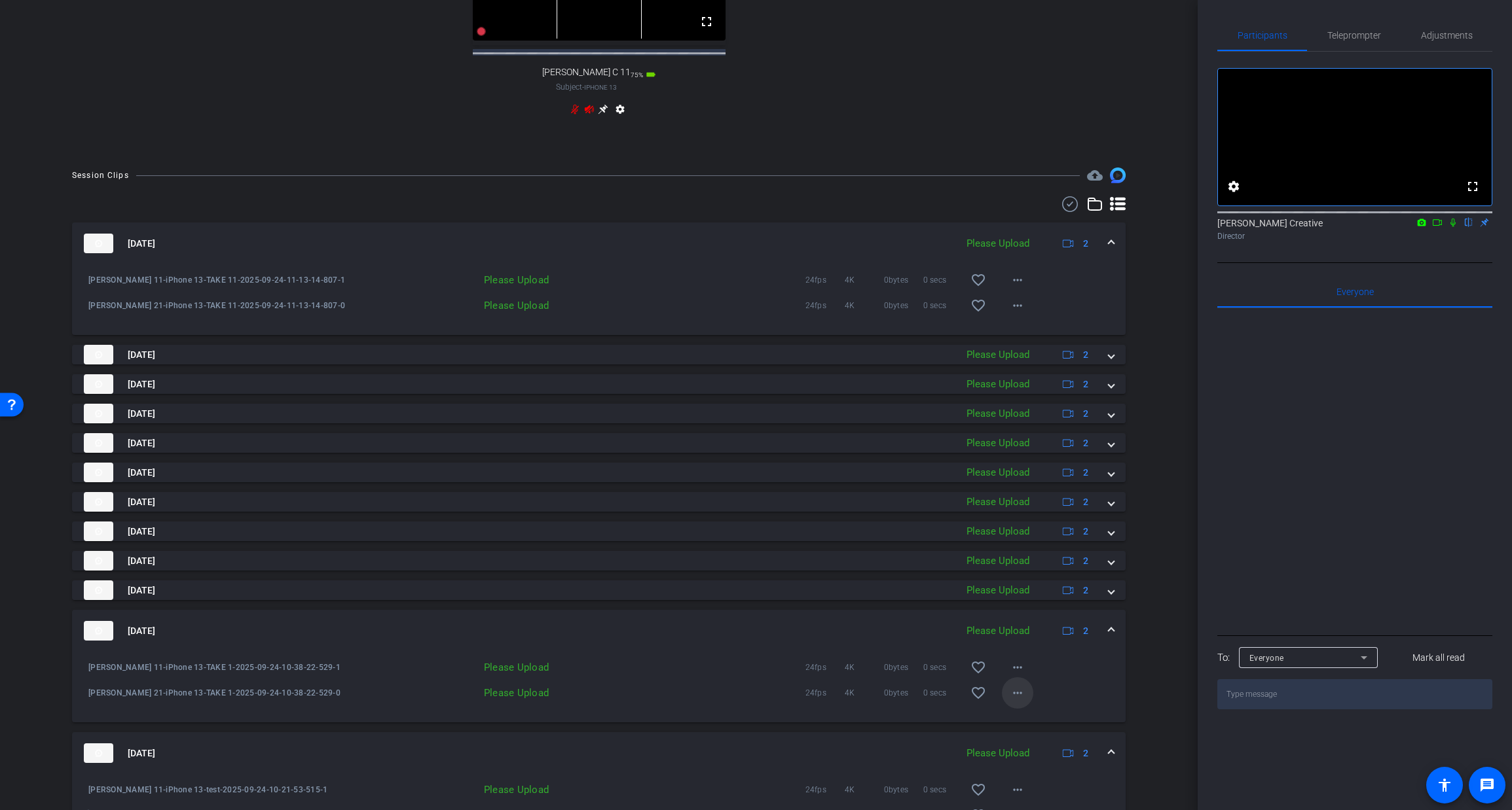
click at [1016, 701] on mat-icon "more_horiz" at bounding box center [1017, 693] width 15 height 15
click at [1030, 731] on span "Upload" at bounding box center [1038, 732] width 53 height 15
click at [1019, 676] on mat-icon "more_horiz" at bounding box center [1017, 667] width 15 height 15
drag, startPoint x: 1024, startPoint y: 704, endPoint x: 1059, endPoint y: 653, distance: 61.9
click at [1024, 704] on span "Upload" at bounding box center [1038, 706] width 53 height 15
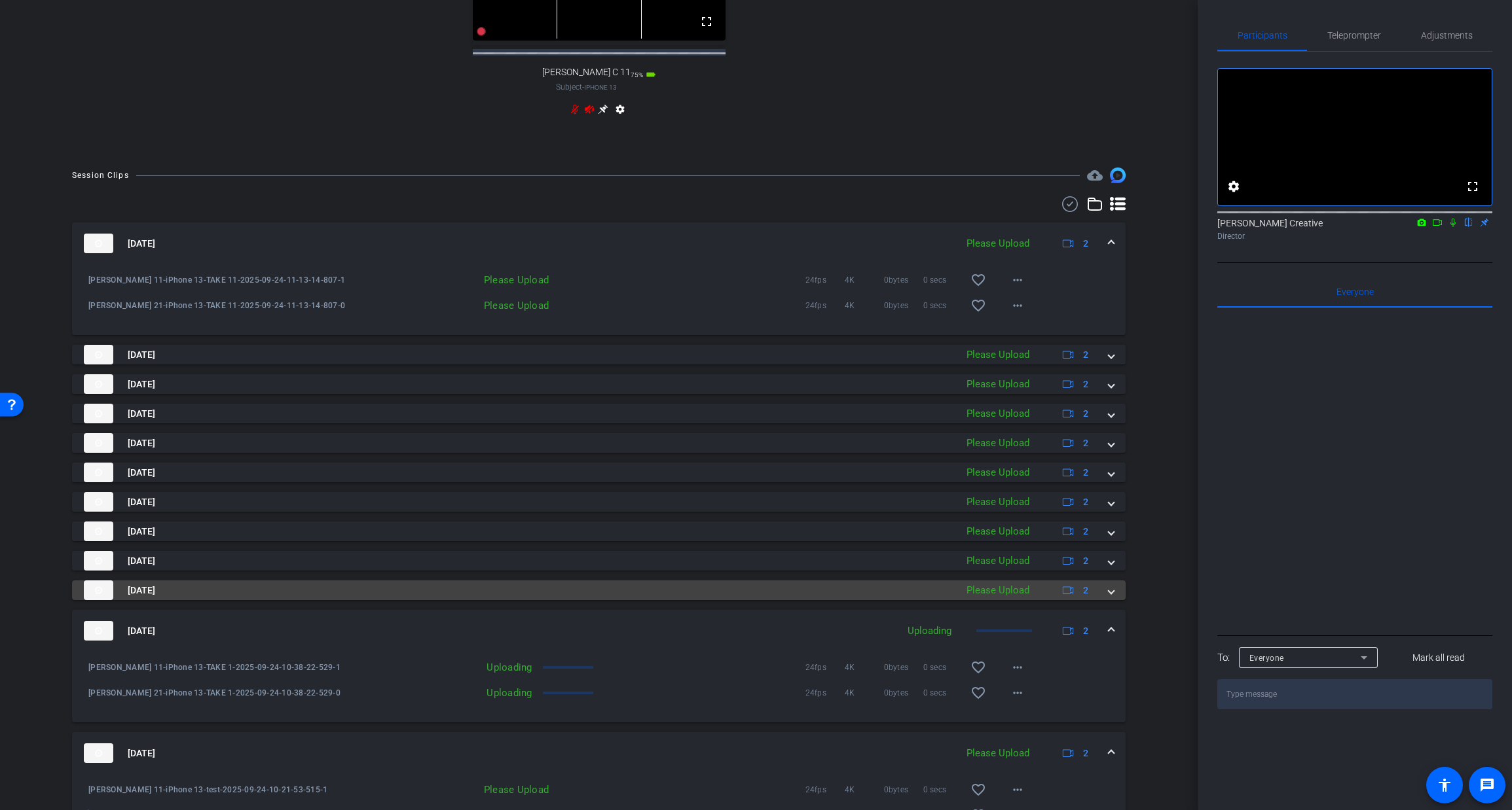
drag, startPoint x: 1114, startPoint y: 604, endPoint x: 1077, endPoint y: 626, distance: 43.0
click at [1114, 600] on mat-expansion-panel-header "[DATE] Please Upload 2" at bounding box center [599, 590] width 1053 height 19
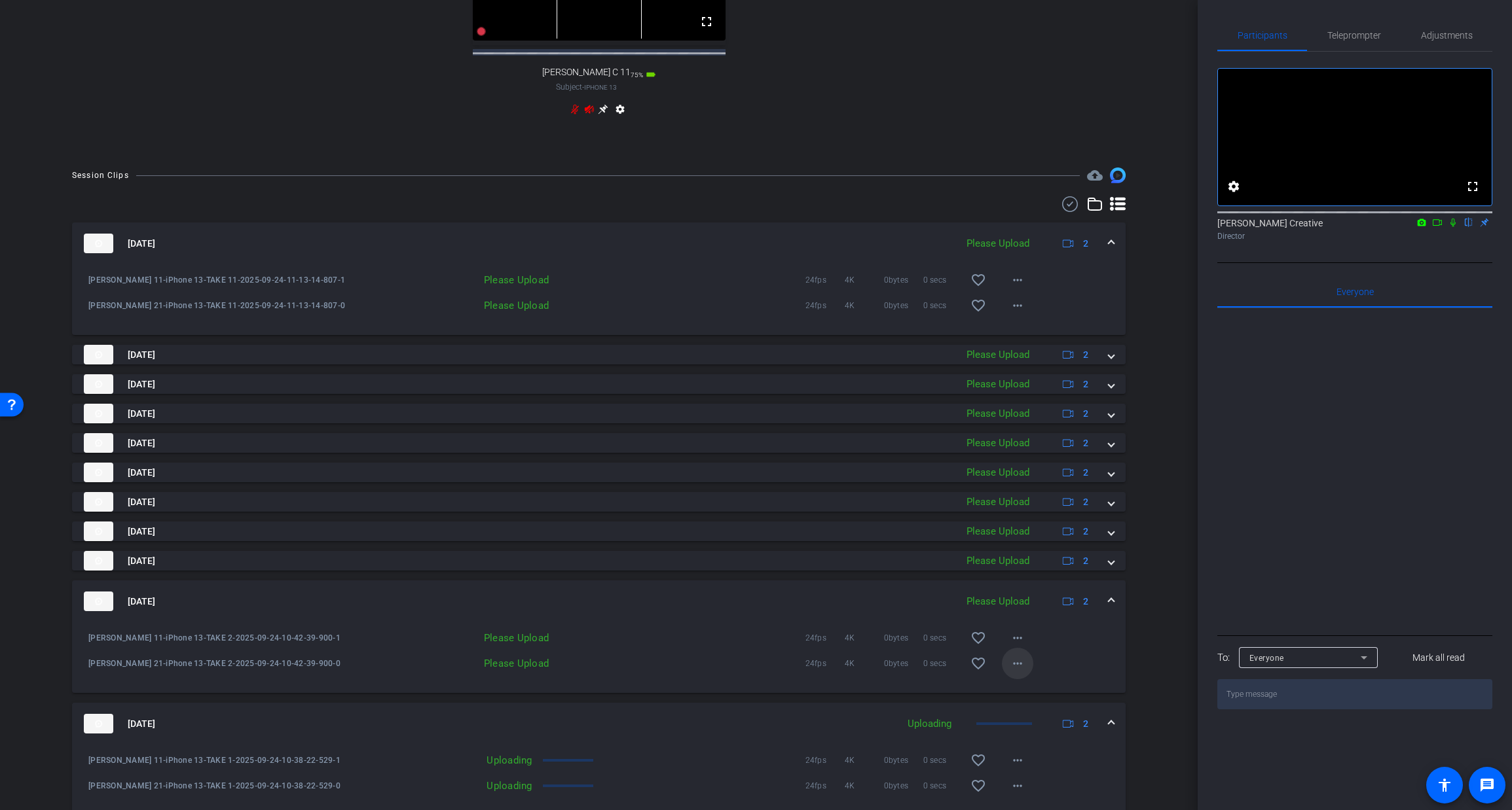
click at [1018, 671] on mat-icon "more_horiz" at bounding box center [1017, 663] width 15 height 15
drag, startPoint x: 1023, startPoint y: 701, endPoint x: 1024, endPoint y: 671, distance: 30.0
click at [1023, 700] on span "Upload" at bounding box center [1038, 702] width 53 height 15
click at [1017, 646] on mat-icon "more_horiz" at bounding box center [1017, 637] width 15 height 15
click at [1020, 674] on span "Upload" at bounding box center [1038, 677] width 53 height 15
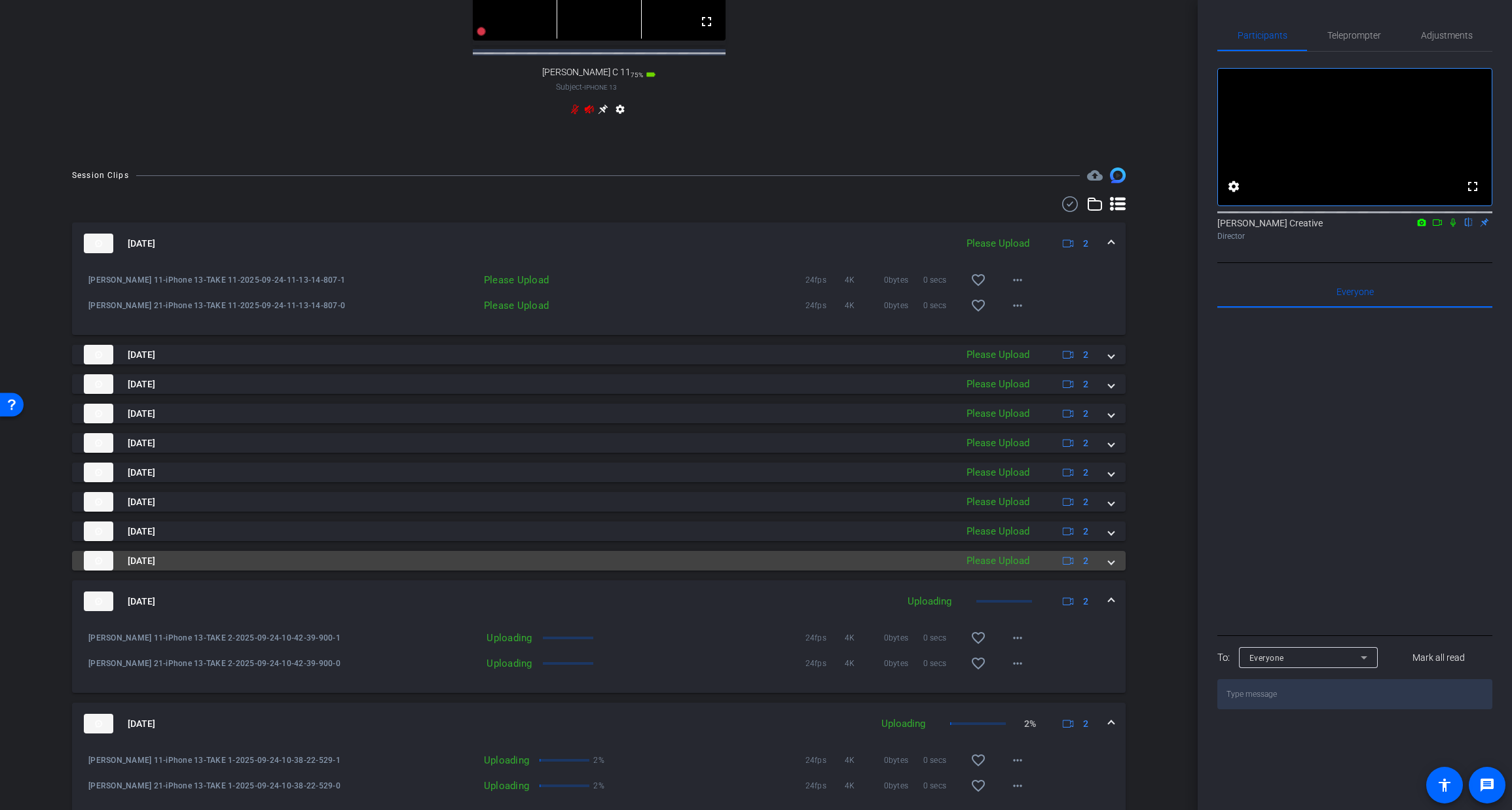
click at [1112, 568] on span at bounding box center [1111, 561] width 5 height 14
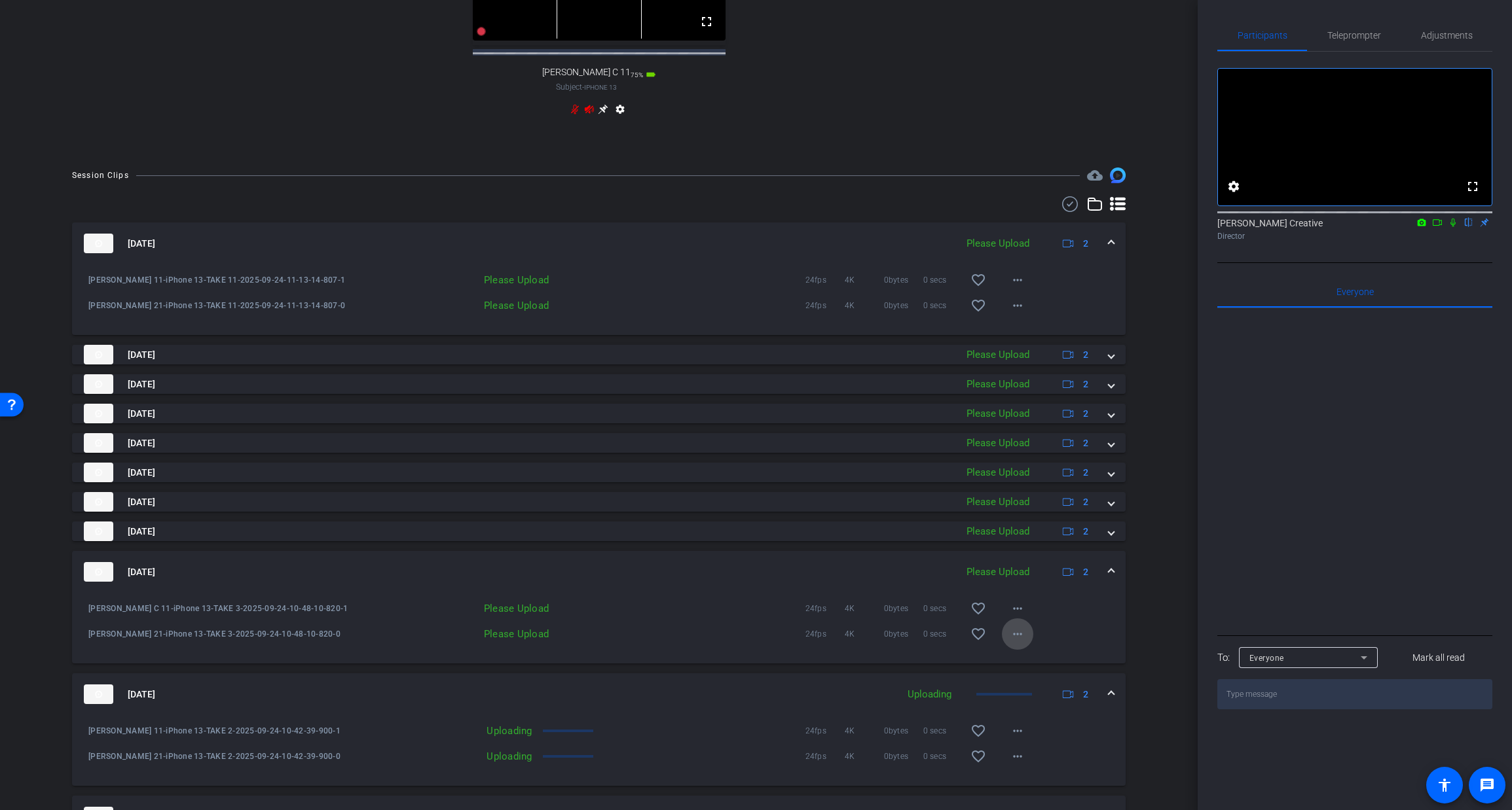
click at [1021, 642] on mat-icon "more_horiz" at bounding box center [1017, 633] width 15 height 15
drag, startPoint x: 1019, startPoint y: 672, endPoint x: 1019, endPoint y: 650, distance: 22.0
click at [1019, 672] on span "Upload" at bounding box center [1038, 673] width 53 height 15
click at [1019, 616] on mat-icon "more_horiz" at bounding box center [1017, 608] width 15 height 15
drag, startPoint x: 1017, startPoint y: 644, endPoint x: 1105, endPoint y: 575, distance: 111.8
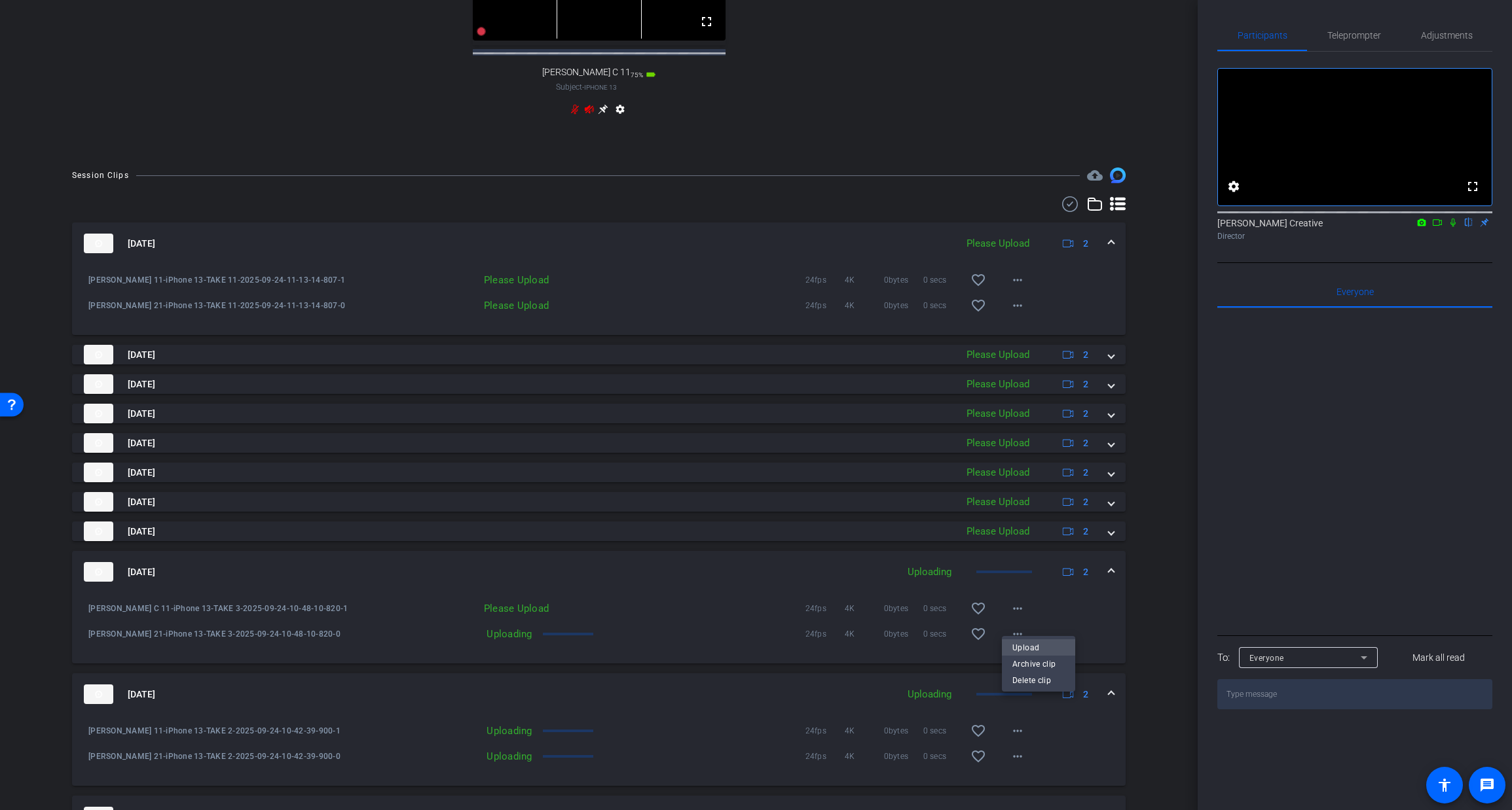
click at [1017, 644] on span "Upload" at bounding box center [1038, 647] width 53 height 15
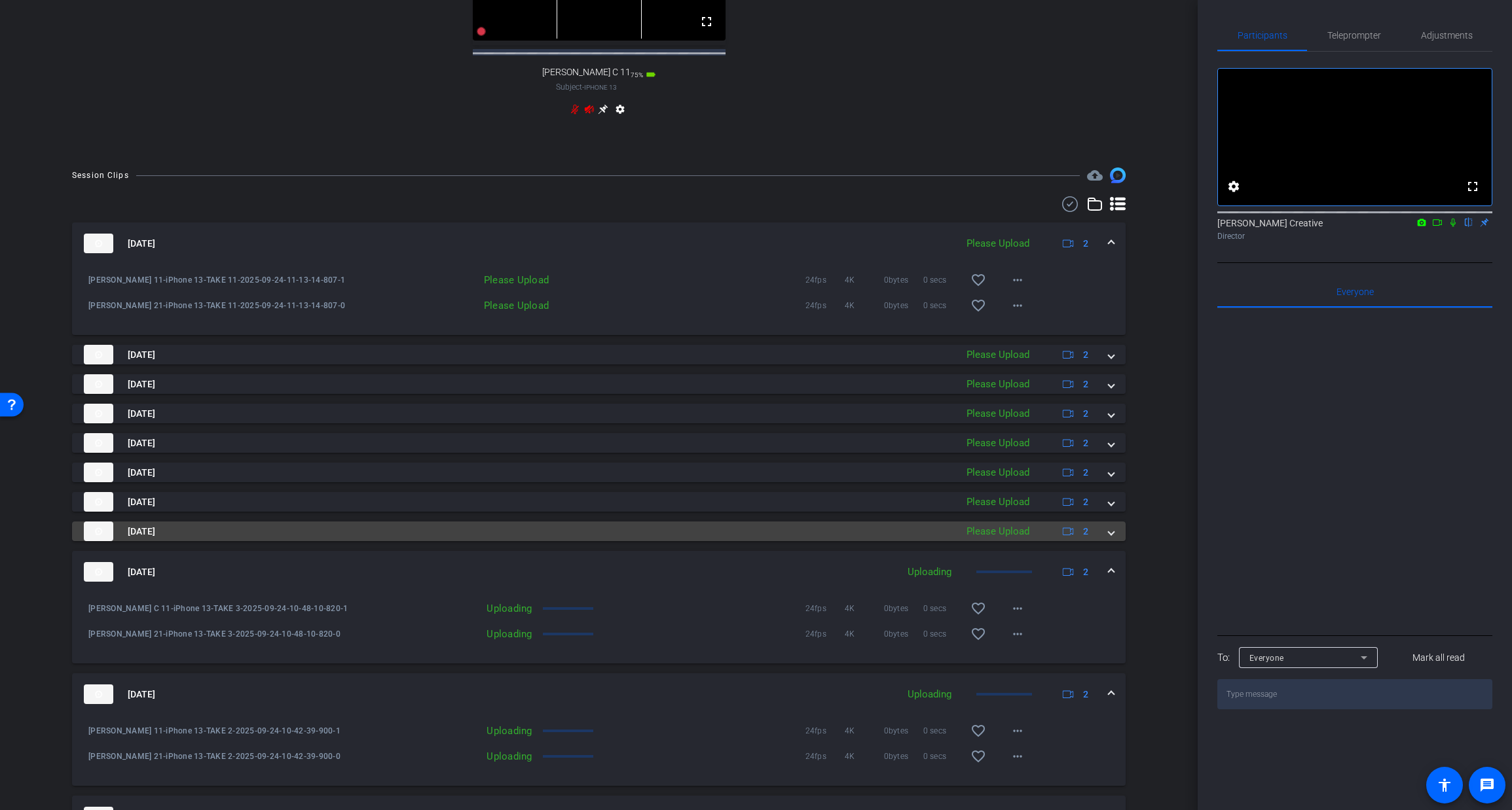
click at [1105, 541] on div "[DATE] Please Upload 2" at bounding box center [596, 531] width 1025 height 19
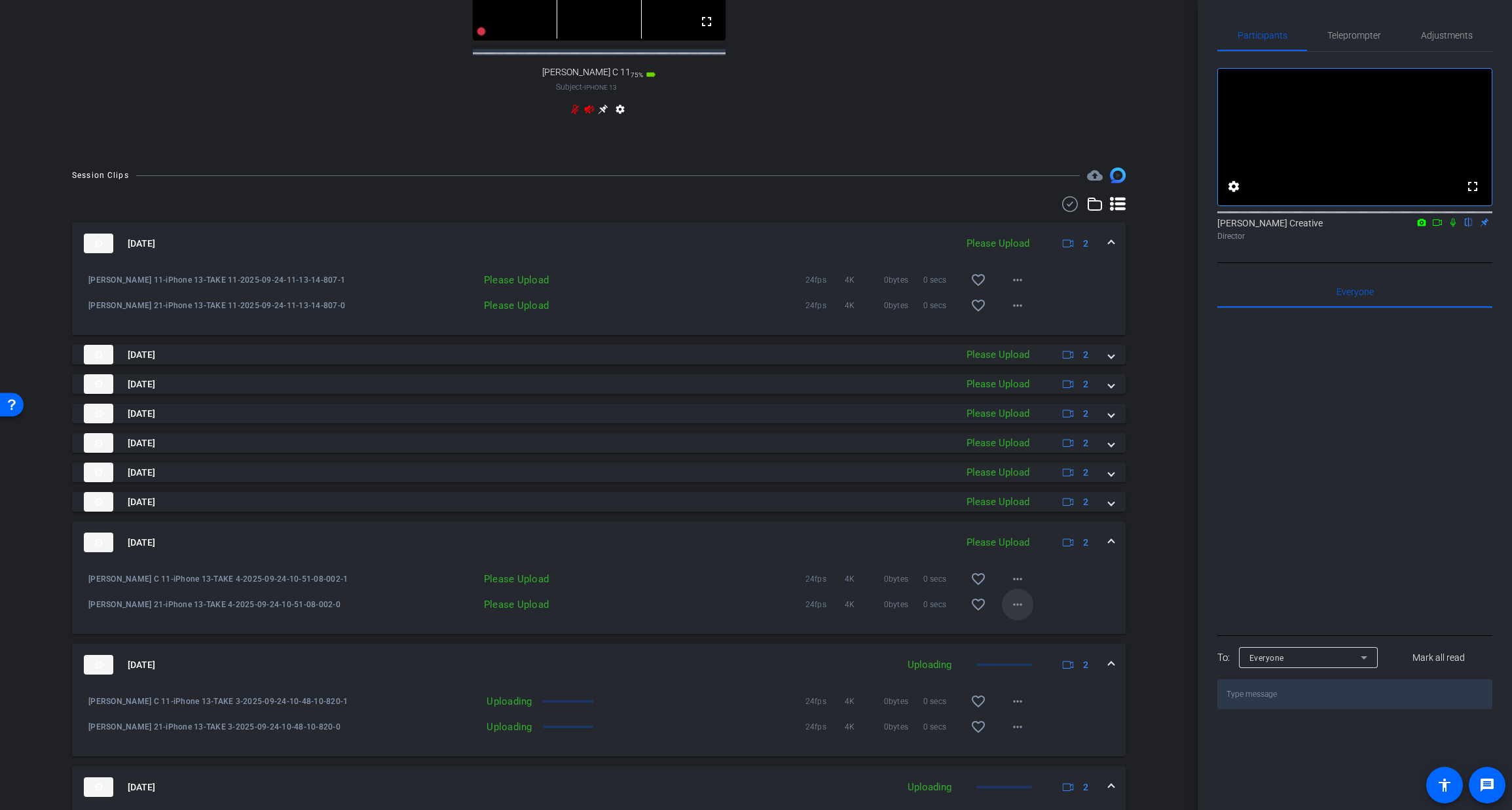
click at [1017, 612] on mat-icon "more_horiz" at bounding box center [1017, 604] width 15 height 15
click at [1022, 639] on span "Upload" at bounding box center [1038, 643] width 53 height 15
click at [1022, 587] on mat-icon "more_horiz" at bounding box center [1017, 578] width 15 height 15
click at [1025, 616] on span "Upload" at bounding box center [1038, 618] width 53 height 15
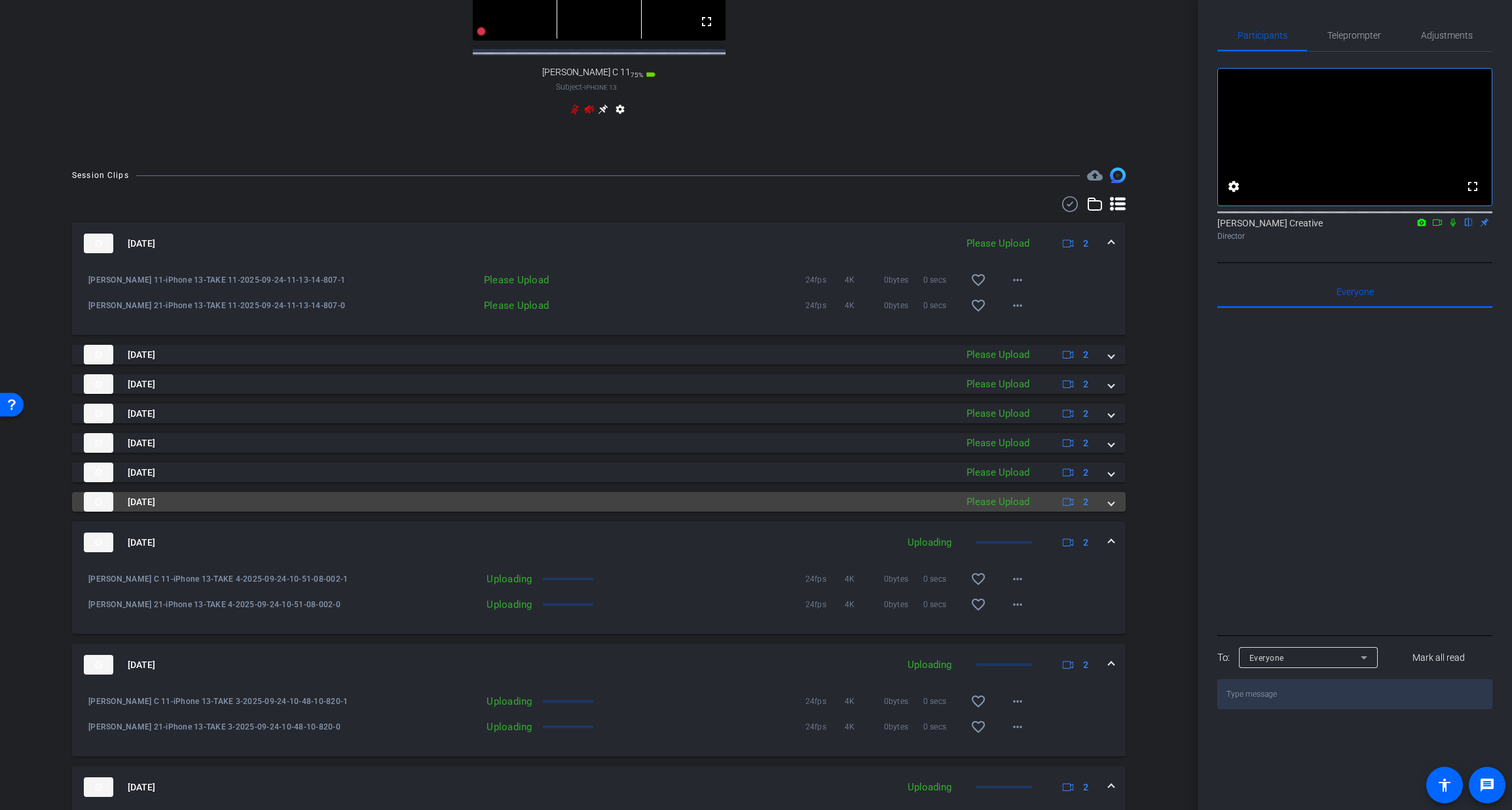
click at [1108, 509] on span at bounding box center [1111, 502] width 5 height 14
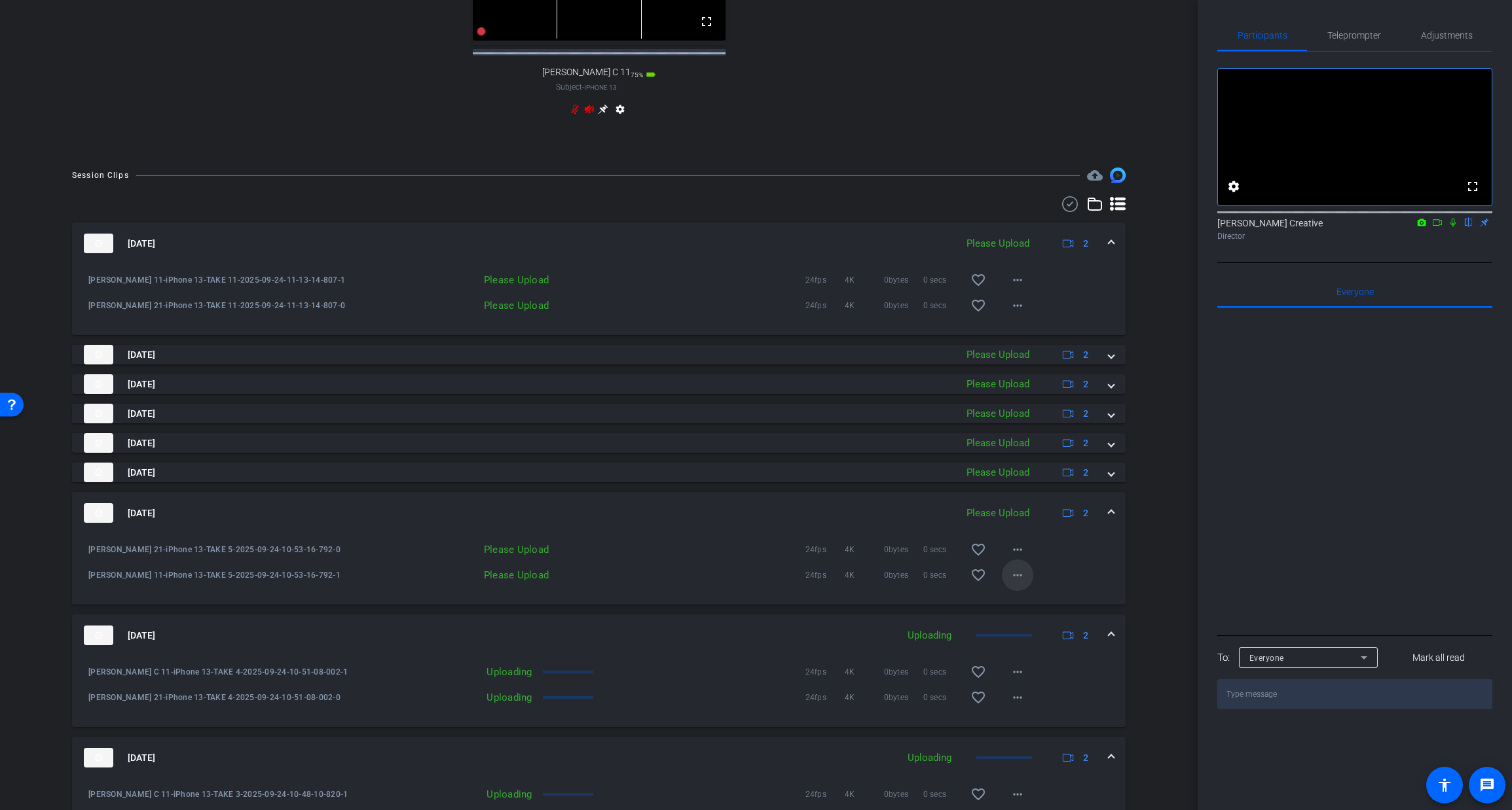
click at [1022, 583] on mat-icon "more_horiz" at bounding box center [1017, 575] width 15 height 15
drag, startPoint x: 1022, startPoint y: 608, endPoint x: 1025, endPoint y: 588, distance: 20.2
click at [1022, 608] on span "Upload" at bounding box center [1038, 614] width 53 height 15
click at [1024, 557] on mat-icon "more_horiz" at bounding box center [1017, 549] width 15 height 15
click at [1021, 589] on span "Upload" at bounding box center [1038, 589] width 53 height 15
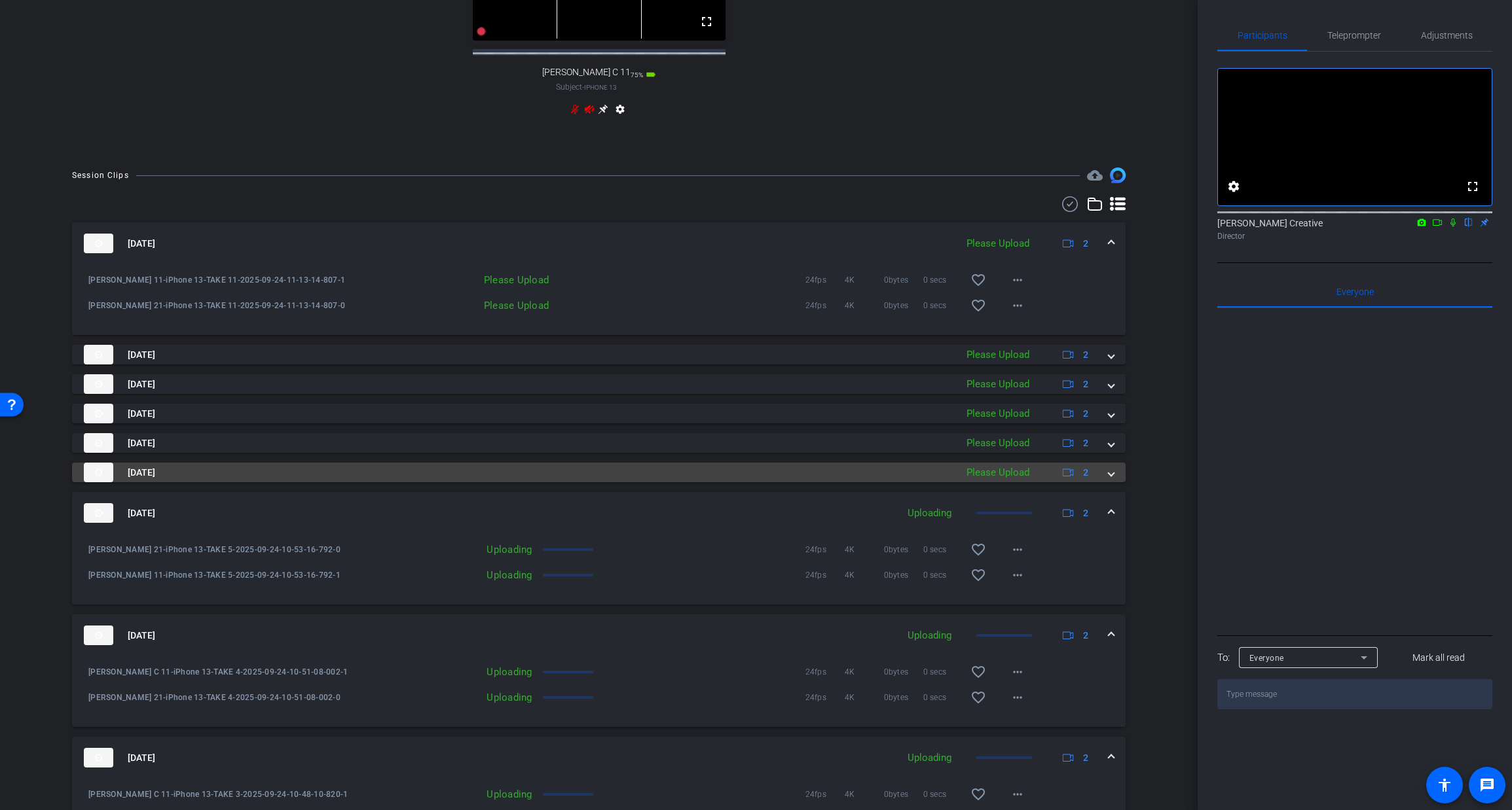
click at [1115, 483] on mat-expansion-panel-header "[DATE] Please Upload 2" at bounding box center [599, 472] width 1053 height 19
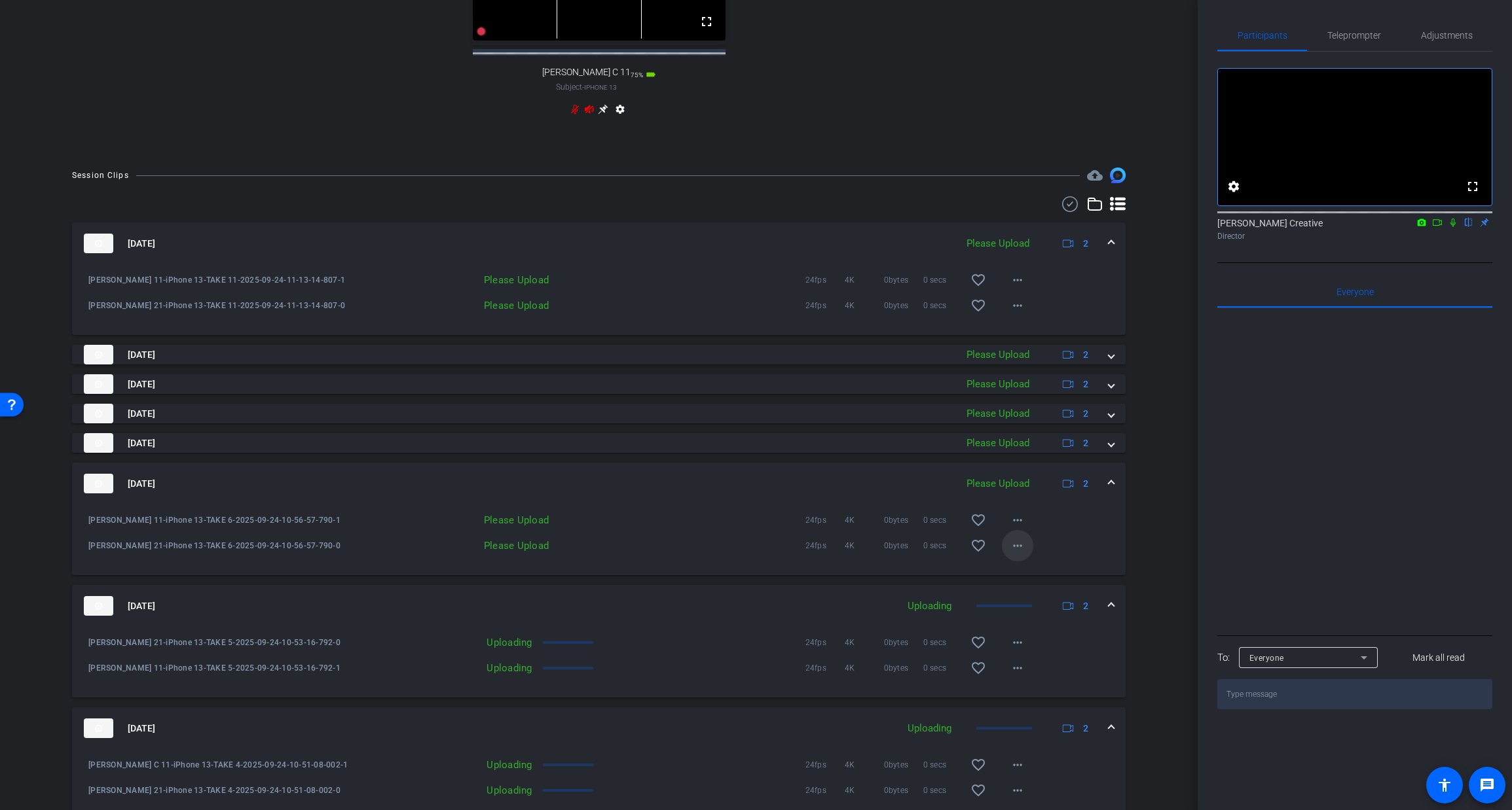
click at [1015, 554] on mat-icon "more_horiz" at bounding box center [1017, 545] width 15 height 15
click at [1018, 584] on span "Upload" at bounding box center [1038, 585] width 53 height 15
click at [1024, 528] on mat-icon "more_horiz" at bounding box center [1017, 520] width 15 height 15
click at [1022, 560] on span "Upload" at bounding box center [1038, 559] width 53 height 15
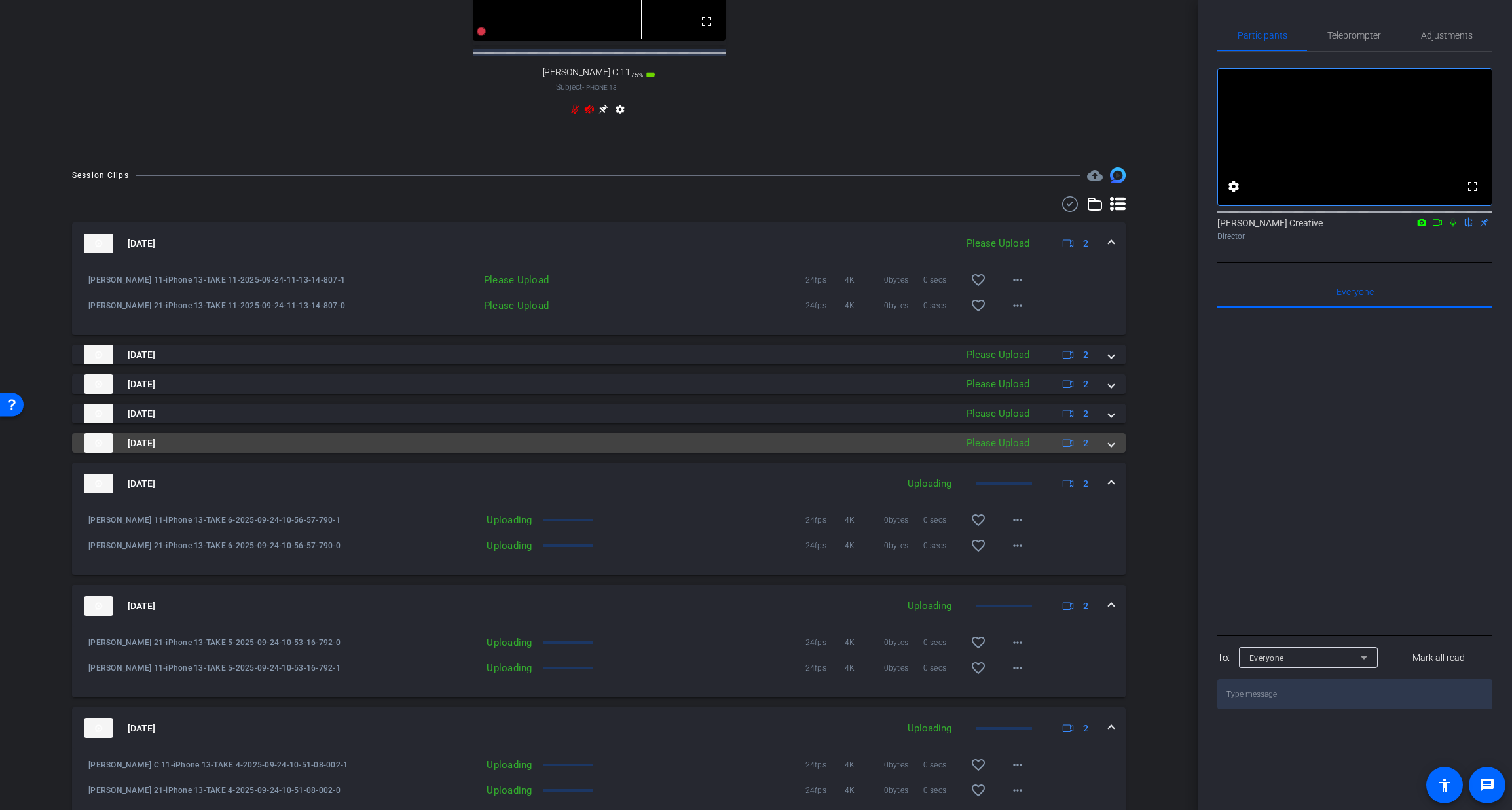
click at [1108, 453] on div "[DATE] Please Upload 2" at bounding box center [596, 443] width 1025 height 19
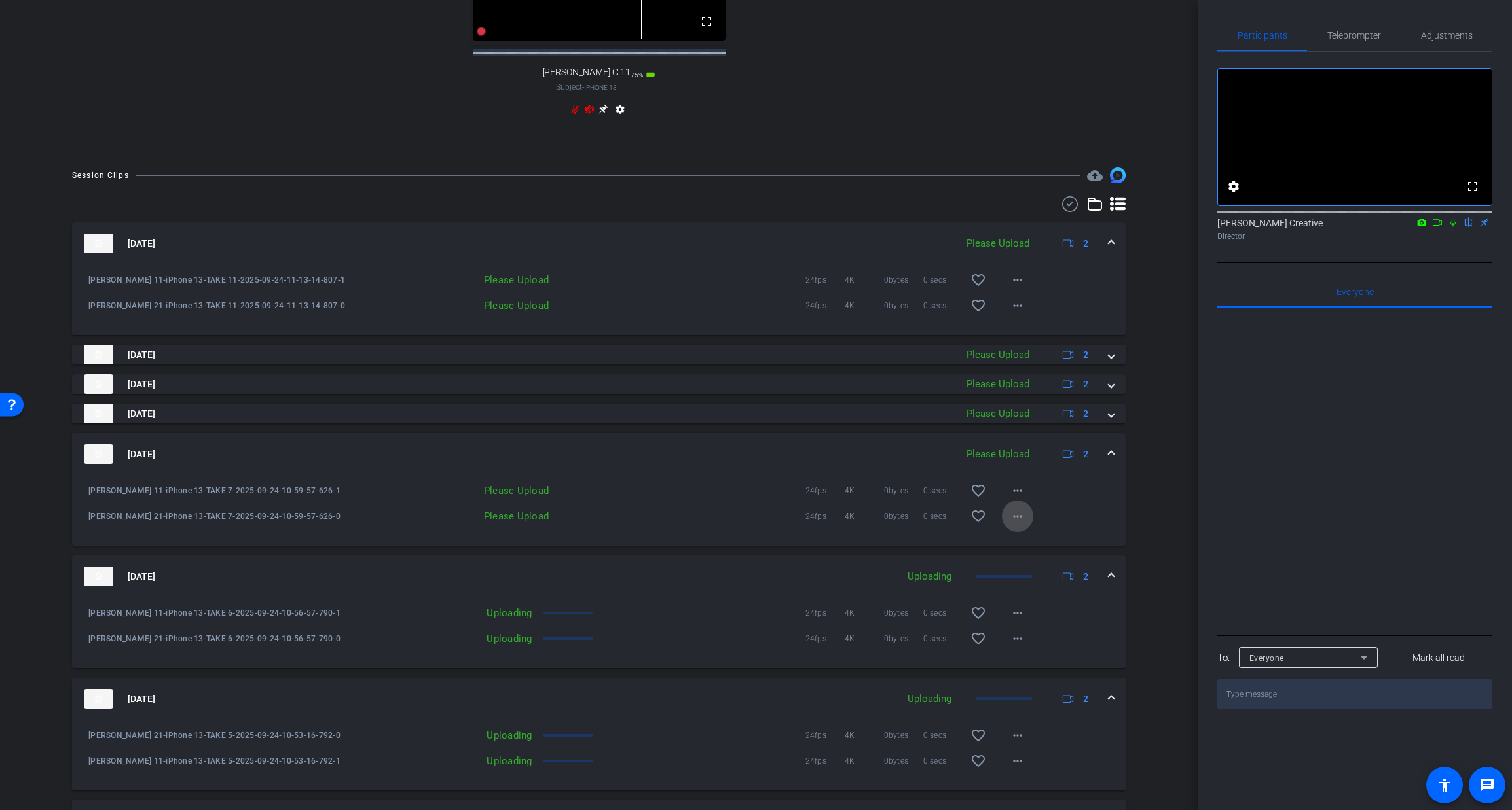
click at [1016, 524] on mat-icon "more_horiz" at bounding box center [1017, 516] width 15 height 15
click at [1021, 553] on span "Upload" at bounding box center [1038, 555] width 53 height 15
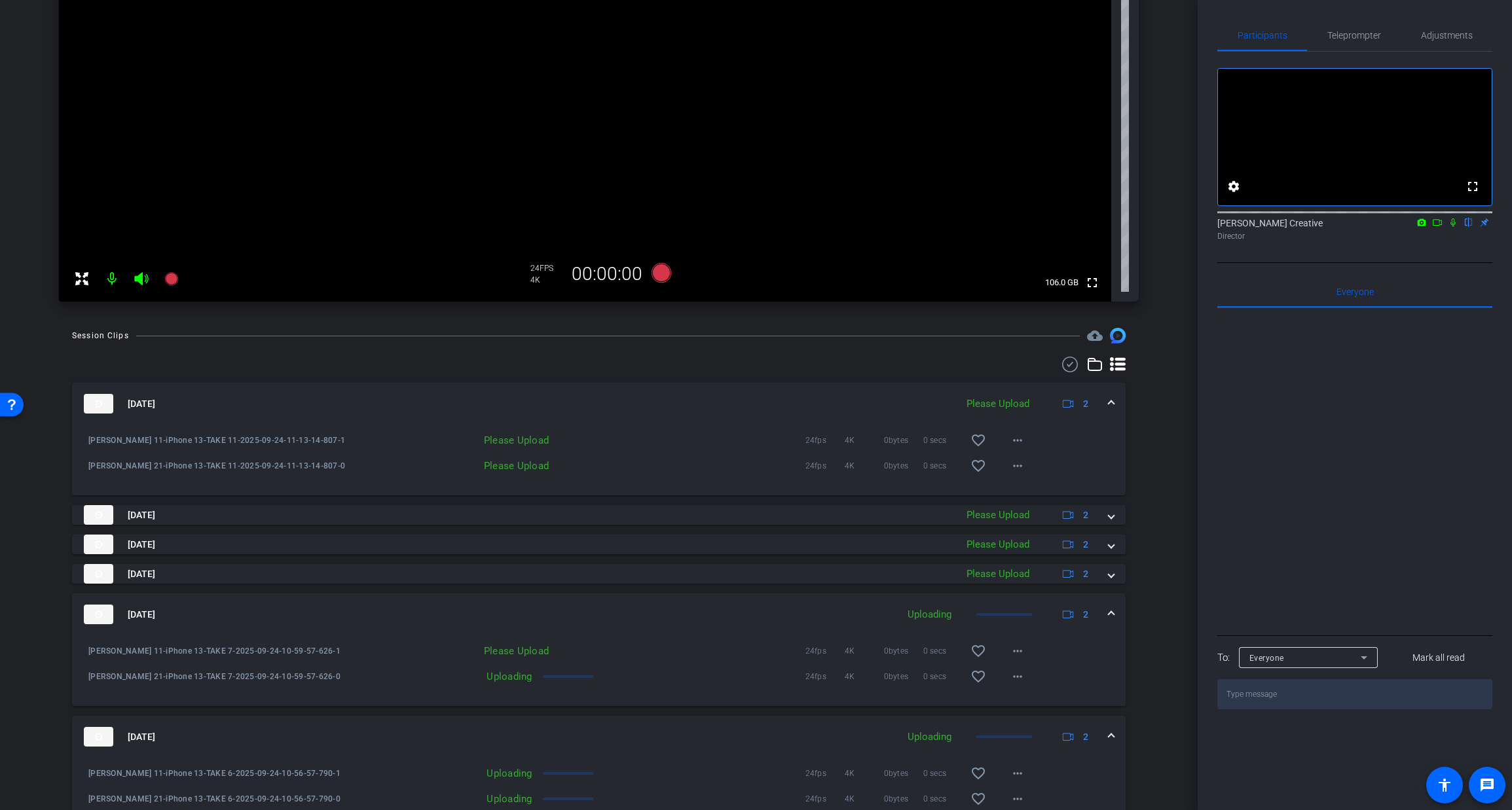
scroll to position [274, 0]
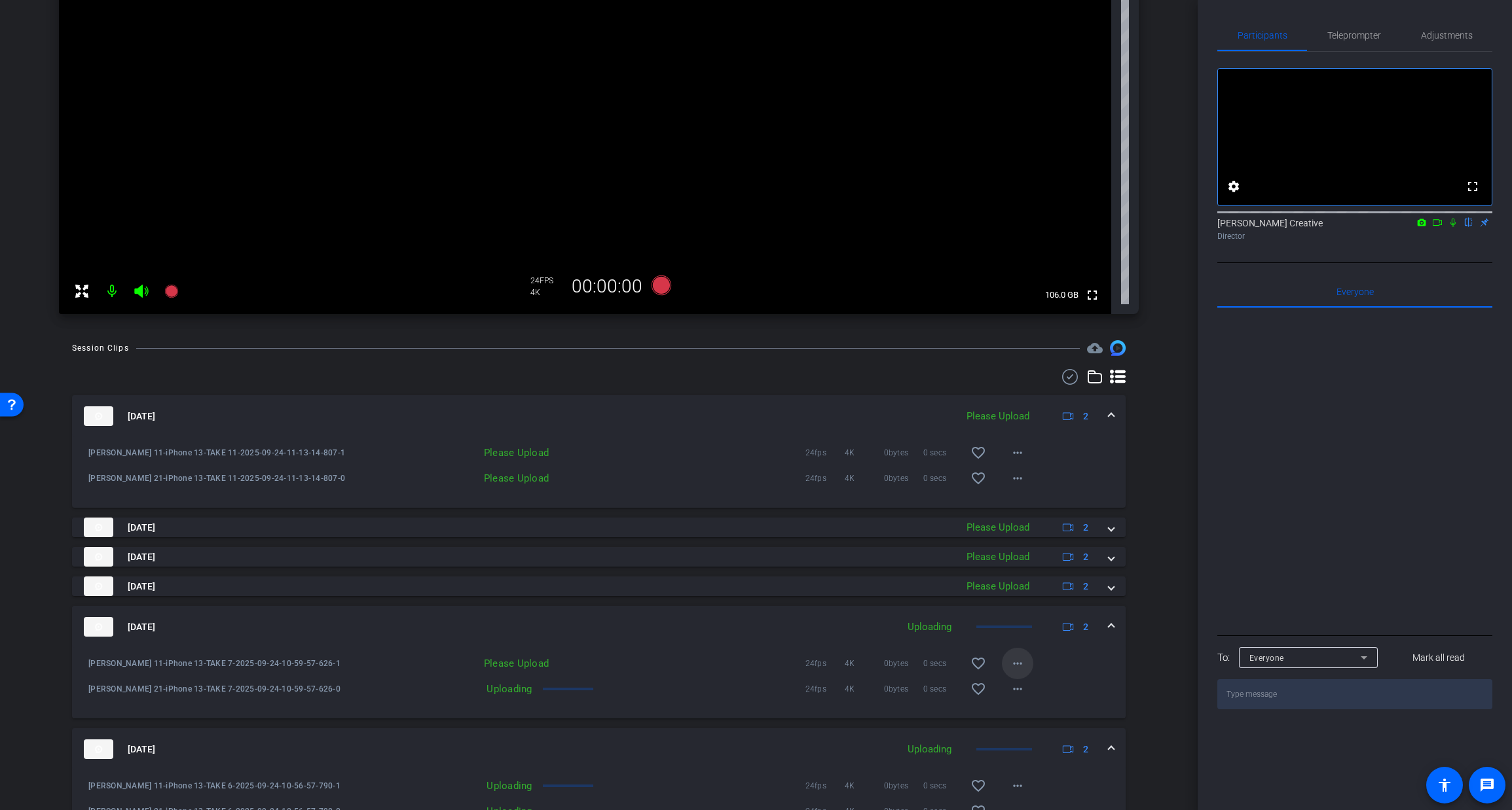
click at [1015, 663] on mat-icon "more_horiz" at bounding box center [1017, 663] width 15 height 15
click at [1020, 691] on span "Upload" at bounding box center [1038, 691] width 53 height 15
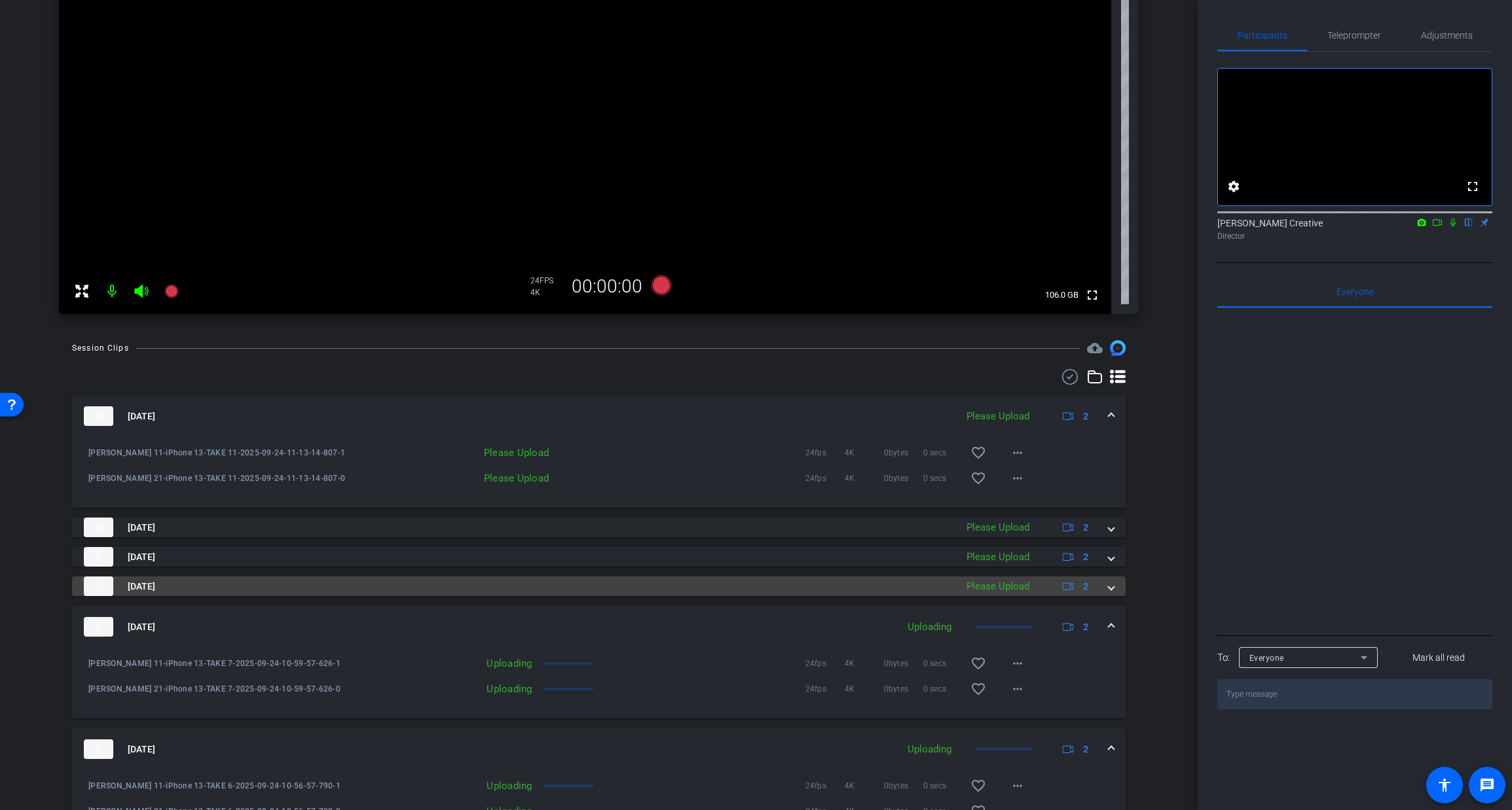
click at [1110, 592] on span at bounding box center [1111, 586] width 5 height 14
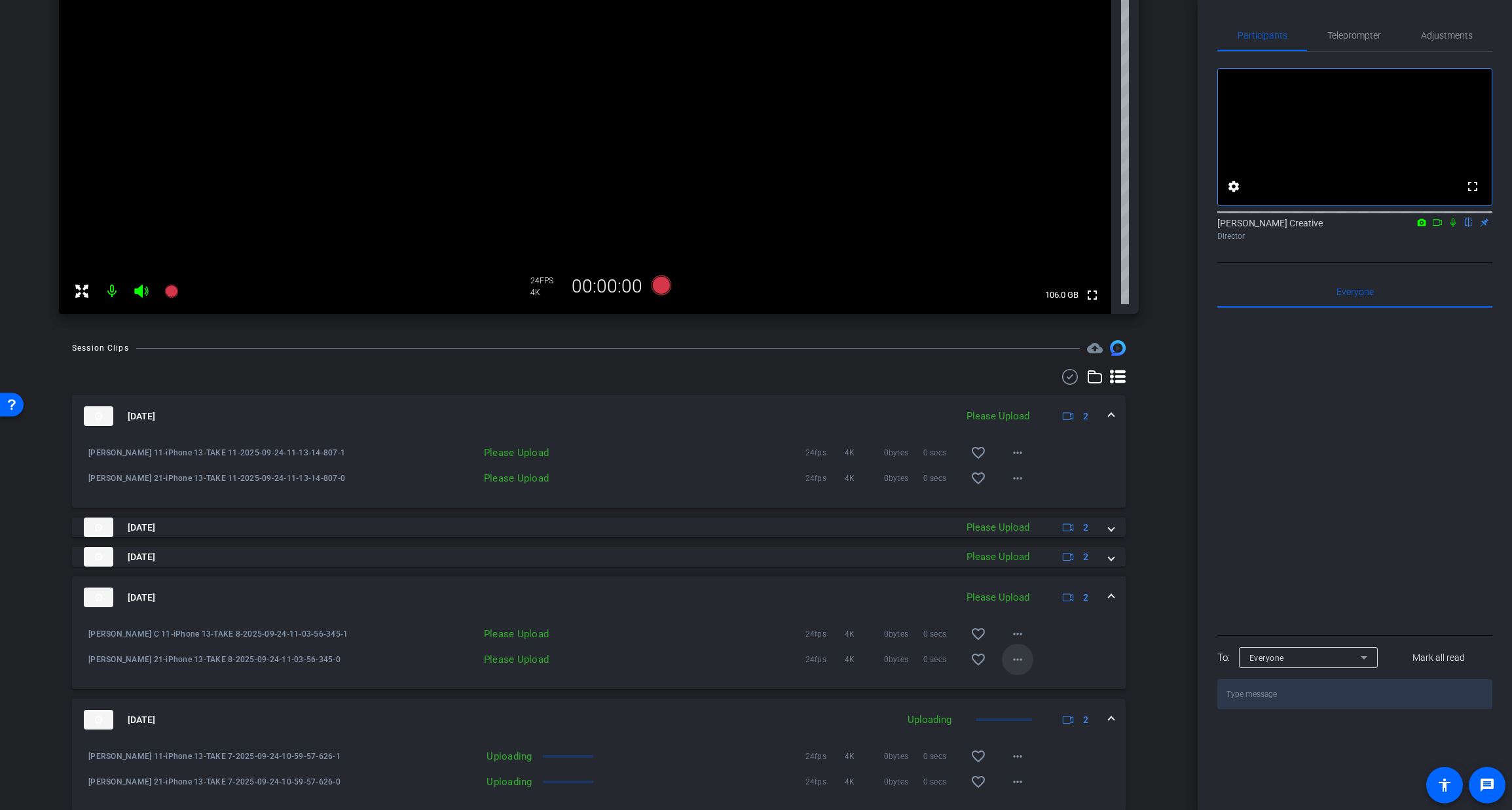
click at [1020, 662] on mat-icon "more_horiz" at bounding box center [1017, 659] width 15 height 15
click at [1027, 688] on span "Upload" at bounding box center [1038, 687] width 53 height 15
click at [1018, 633] on mat-icon "more_horiz" at bounding box center [1017, 633] width 15 height 15
click at [1021, 660] on span "Upload" at bounding box center [1038, 661] width 53 height 15
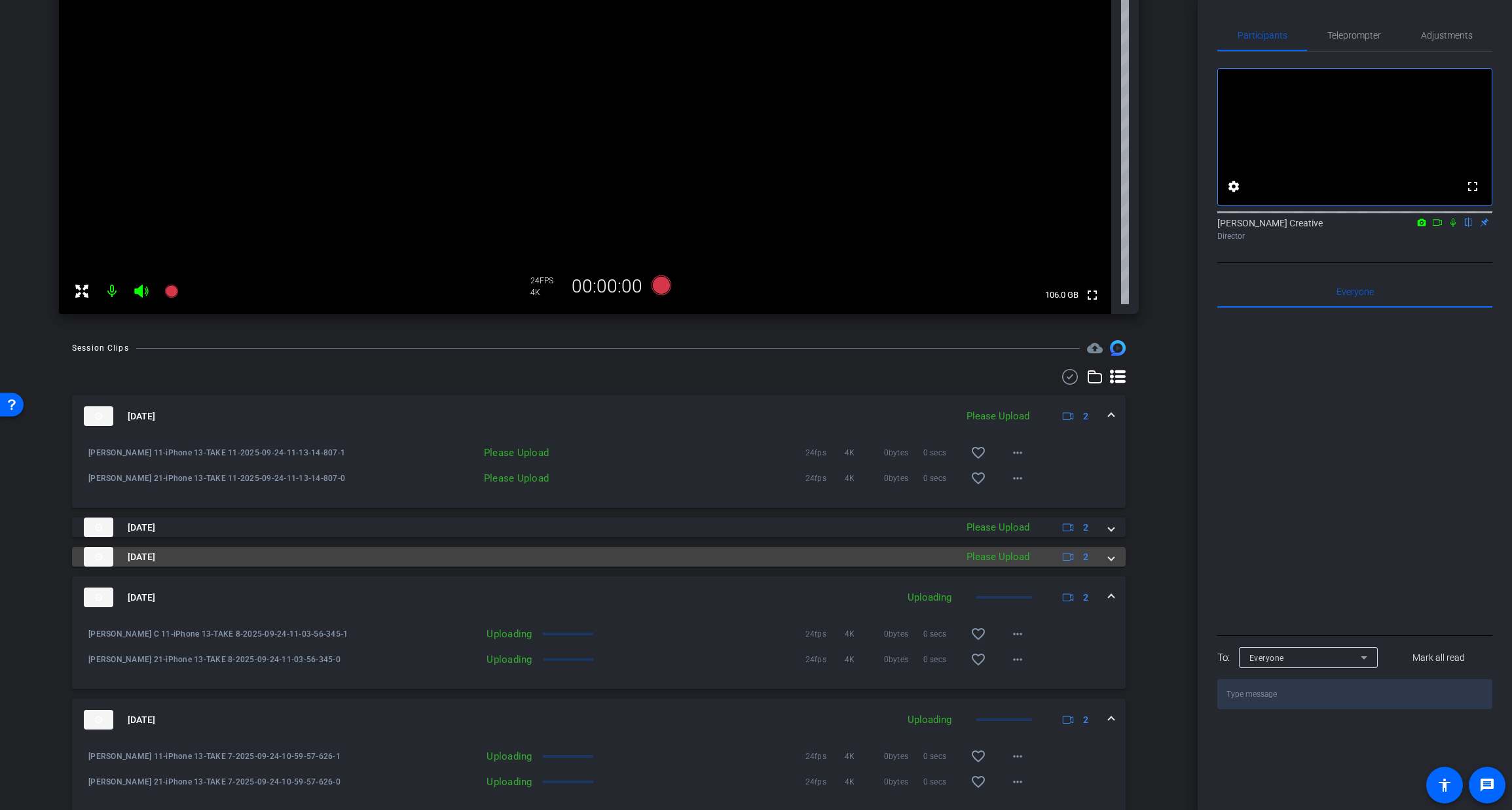
click at [1113, 558] on span at bounding box center [1111, 557] width 5 height 14
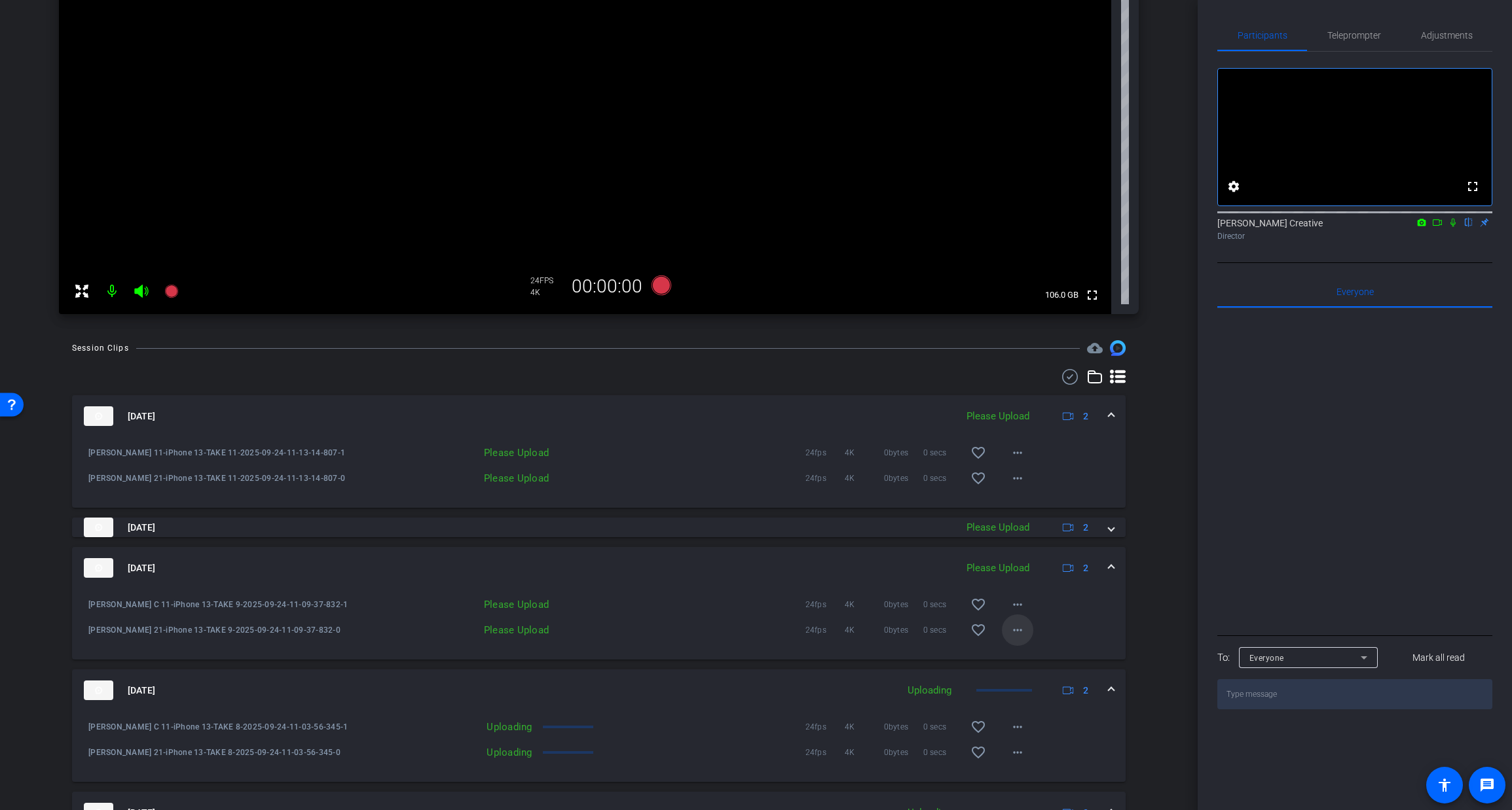
click at [1015, 631] on mat-icon "more_horiz" at bounding box center [1017, 629] width 15 height 15
click at [1016, 655] on span "Upload" at bounding box center [1038, 657] width 53 height 15
click at [1022, 607] on mat-icon "more_horiz" at bounding box center [1017, 604] width 15 height 15
click at [1021, 632] on span "Upload" at bounding box center [1038, 632] width 53 height 15
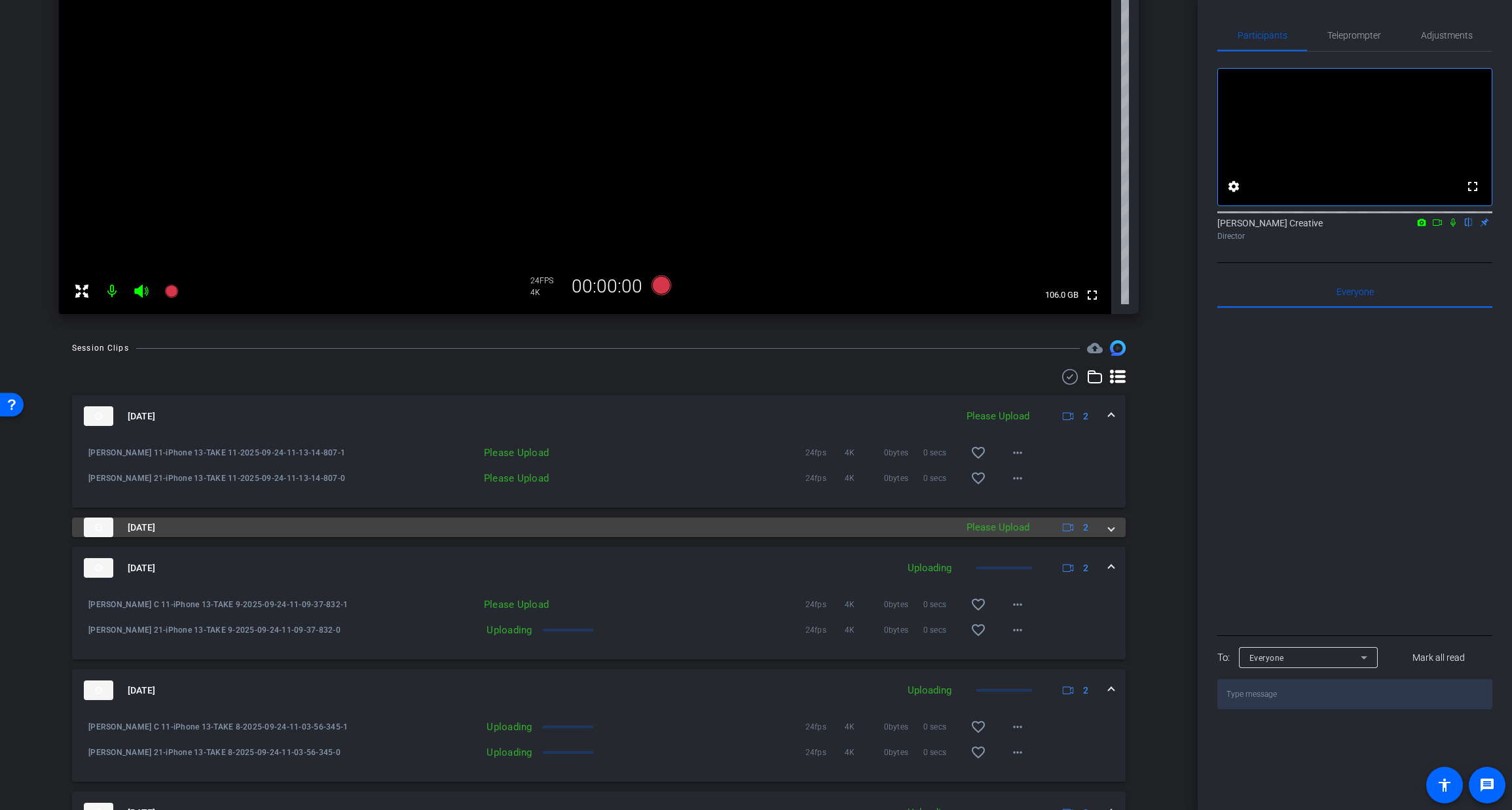
click at [1109, 526] on span at bounding box center [1111, 527] width 5 height 14
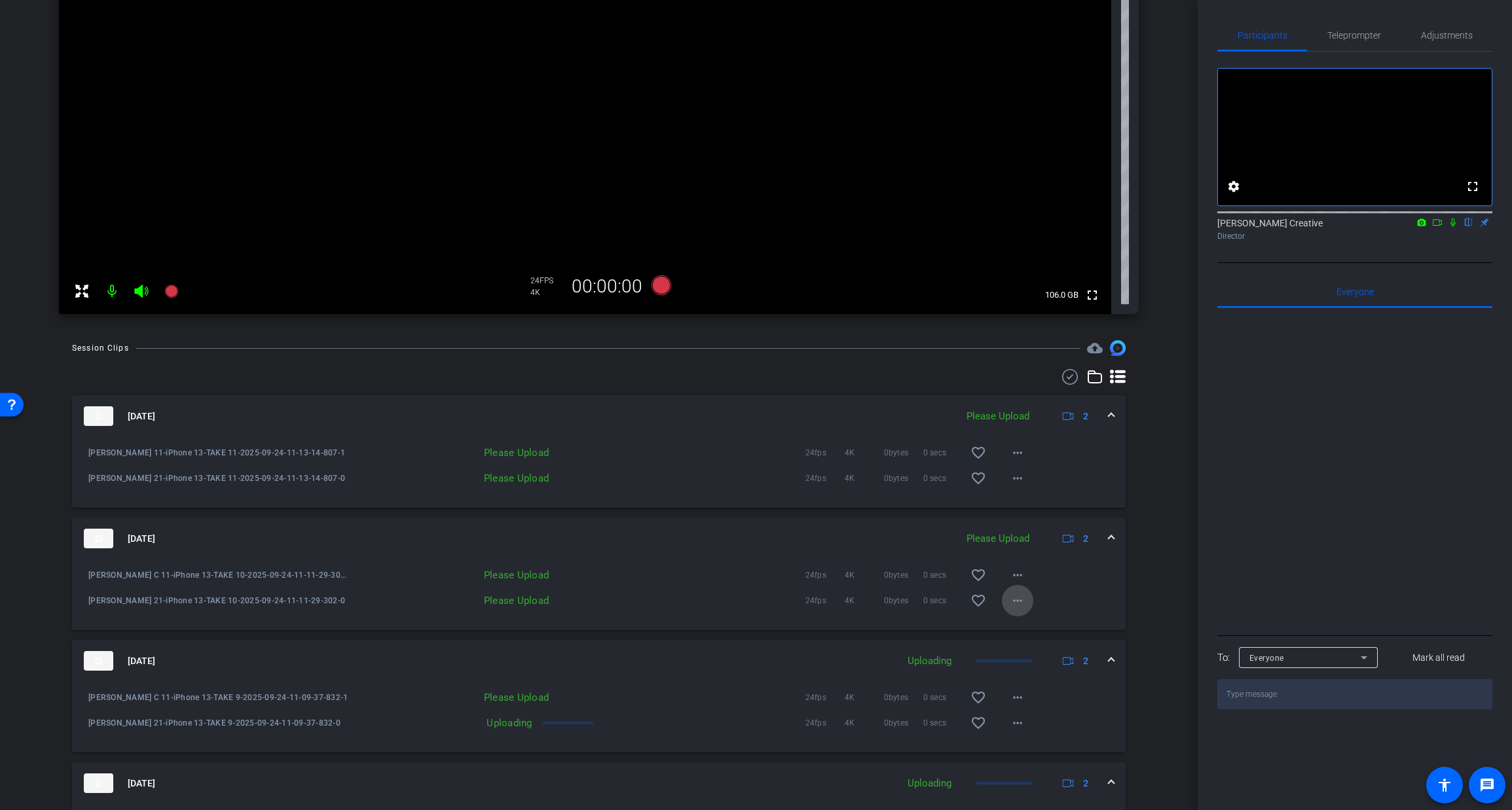
click at [1017, 605] on mat-icon "more_horiz" at bounding box center [1017, 600] width 15 height 15
click at [1019, 627] on span "Upload" at bounding box center [1038, 628] width 53 height 15
click at [1019, 585] on span at bounding box center [1017, 575] width 32 height 32
click at [1020, 602] on span "Upload" at bounding box center [1038, 603] width 53 height 15
click at [1019, 480] on mat-icon "more_horiz" at bounding box center [1017, 478] width 15 height 15
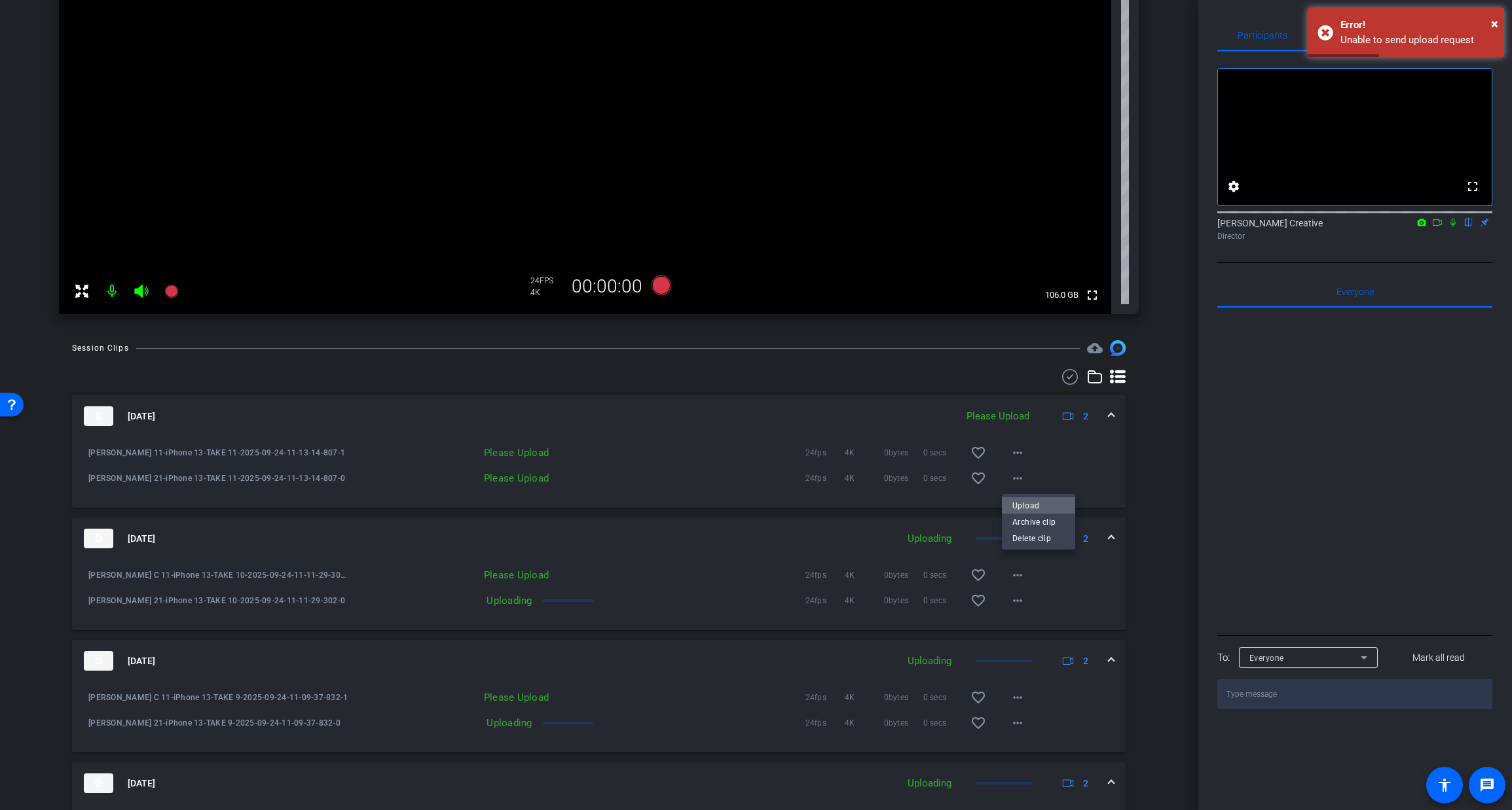
click at [1019, 507] on span "Upload" at bounding box center [1038, 505] width 53 height 15
click at [1017, 452] on mat-icon "more_horiz" at bounding box center [1017, 452] width 15 height 15
click at [1015, 479] on span "Upload" at bounding box center [1038, 480] width 53 height 15
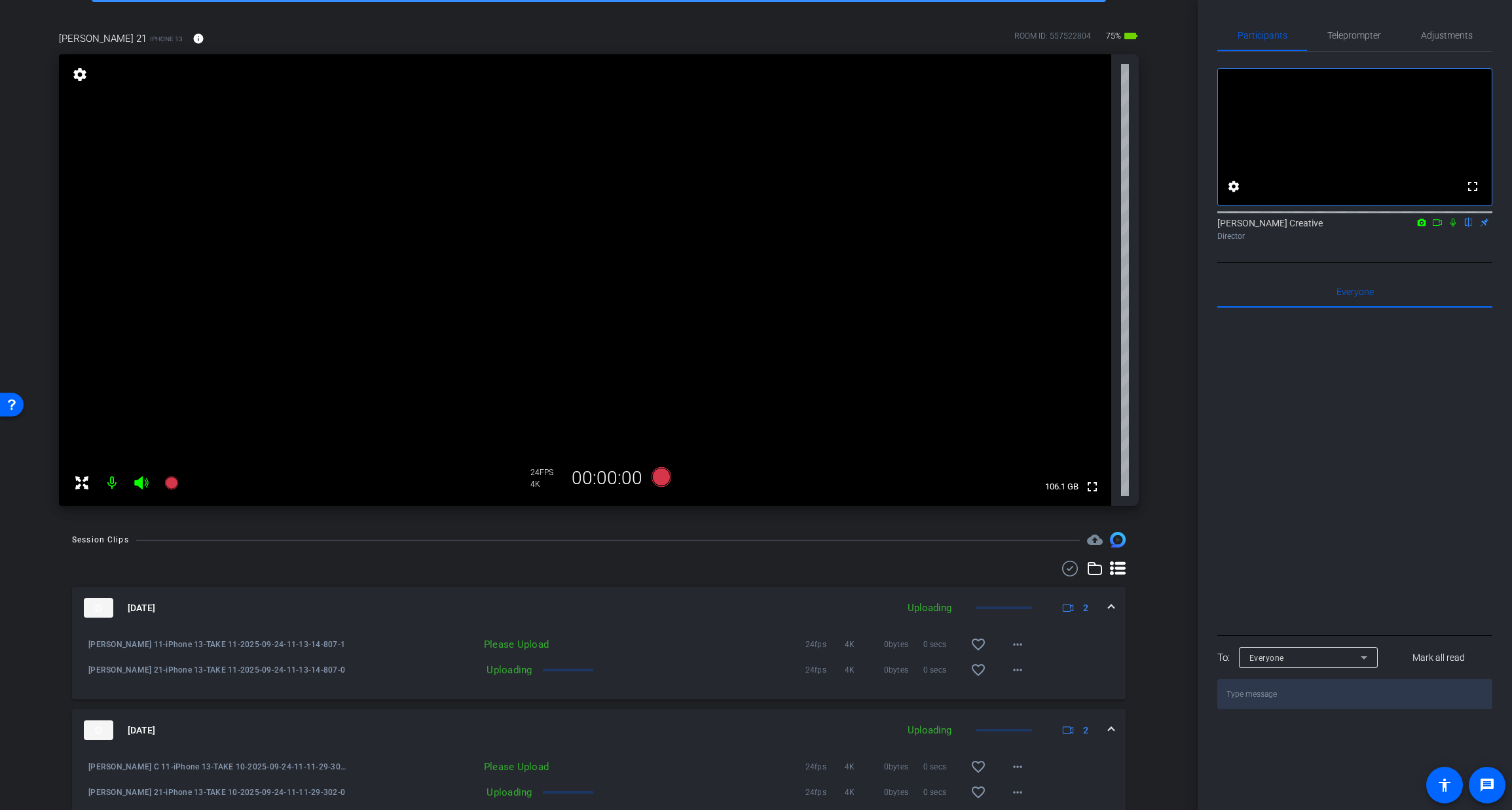
scroll to position [83, 0]
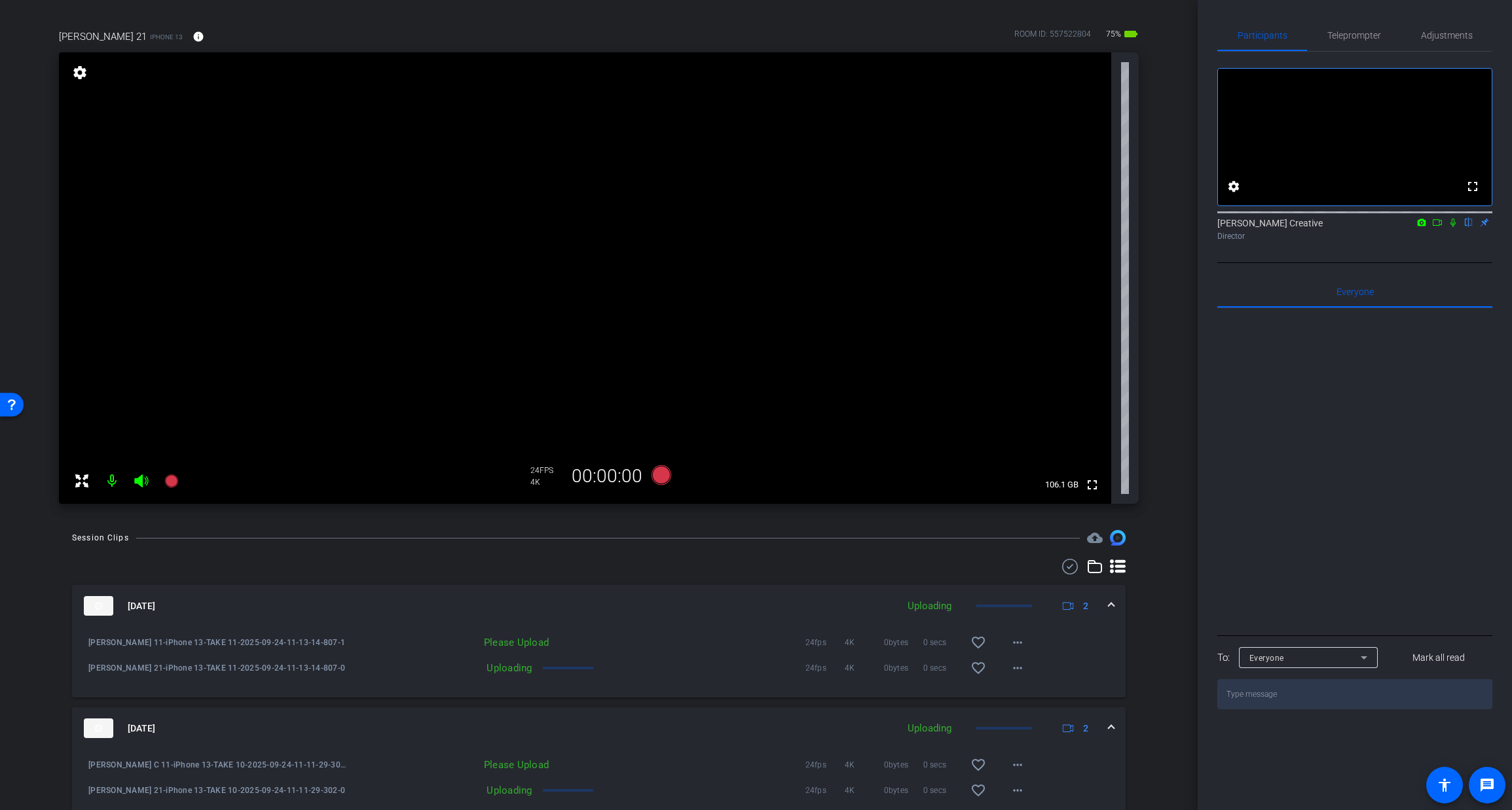
click at [25, 309] on div "arrow_back [PERSON_NAME] Back to project Send invite account_box grid_on settin…" at bounding box center [599, 322] width 1198 height 810
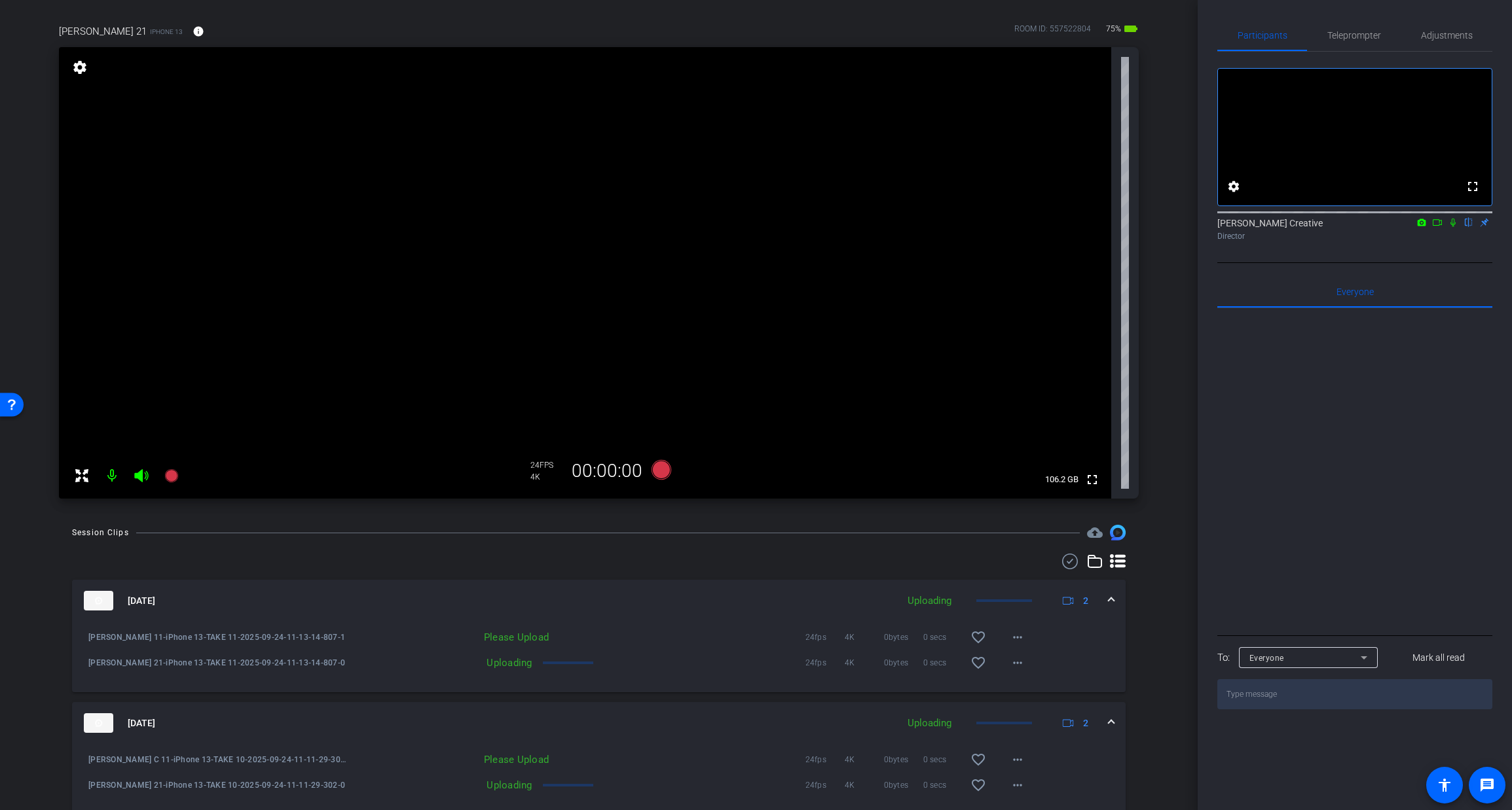
scroll to position [90, 0]
click at [1438, 227] on icon at bounding box center [1437, 222] width 11 height 9
click at [1467, 227] on icon at bounding box center [1468, 223] width 5 height 9
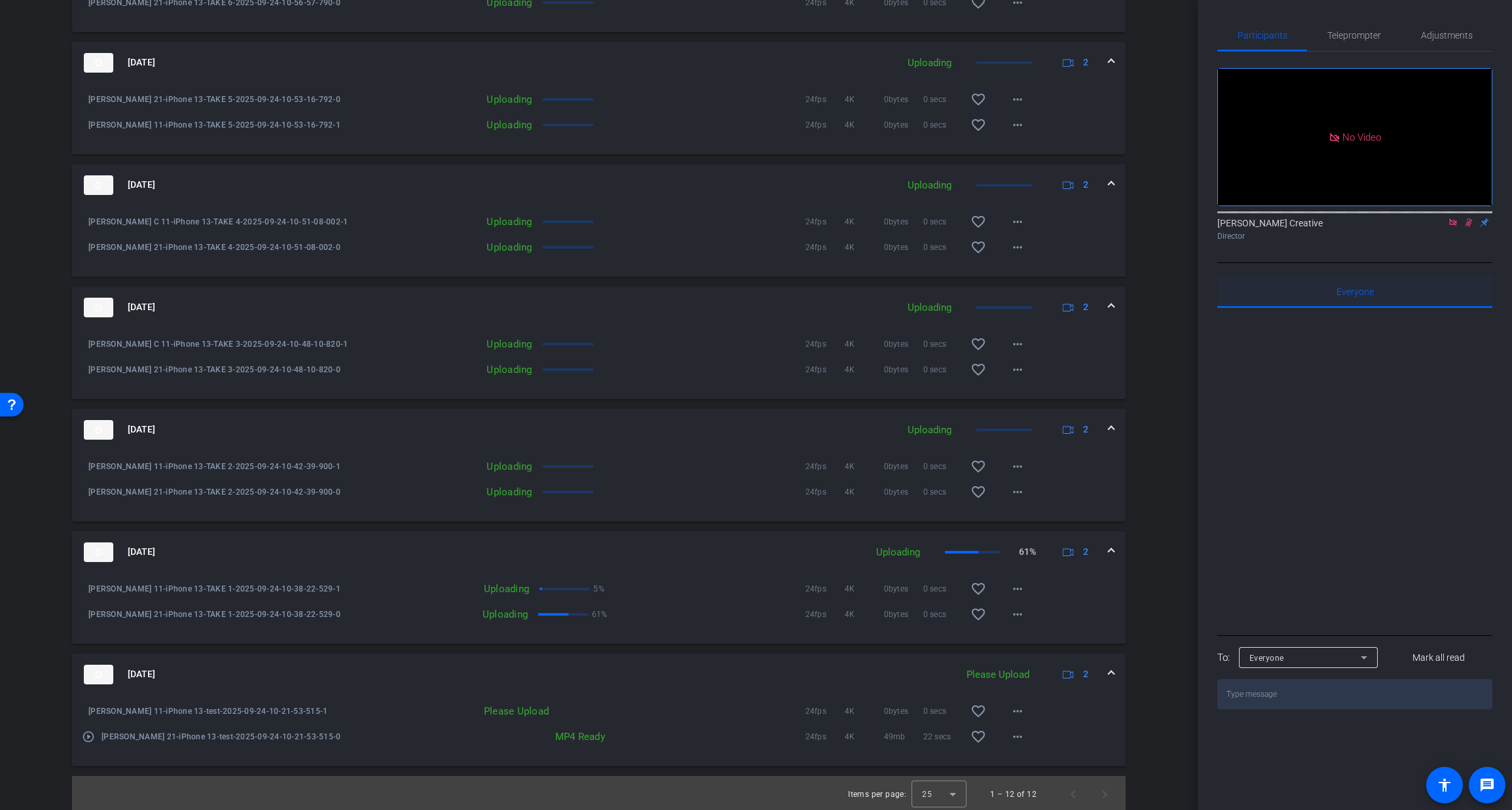
scroll to position [0, 0]
